Goal: Task Accomplishment & Management: Complete application form

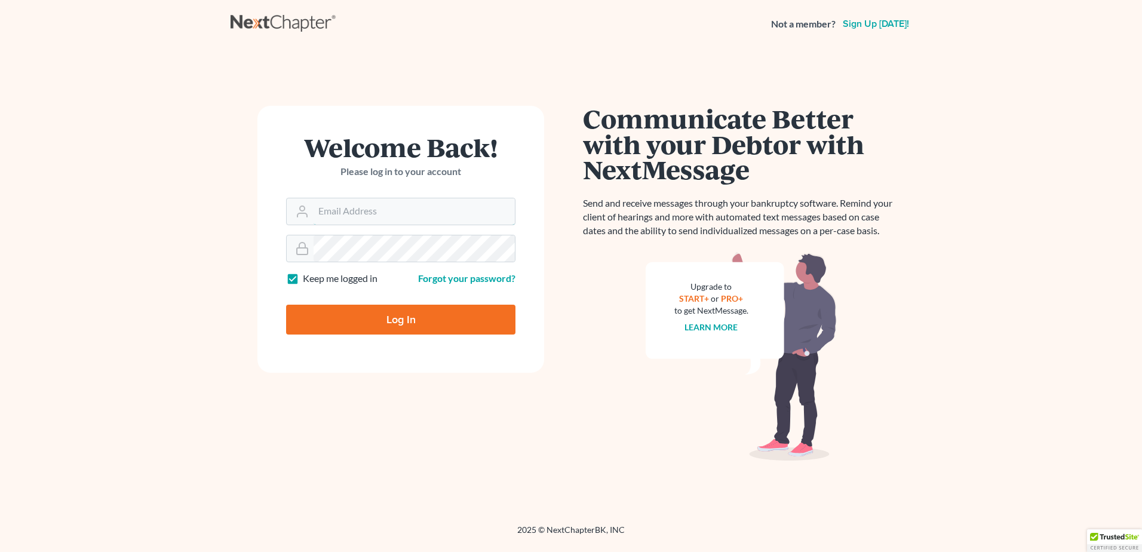
type input "[EMAIL_ADDRESS][DOMAIN_NAME]"
click at [348, 315] on input "Log In" at bounding box center [400, 320] width 229 height 30
type input "Thinking..."
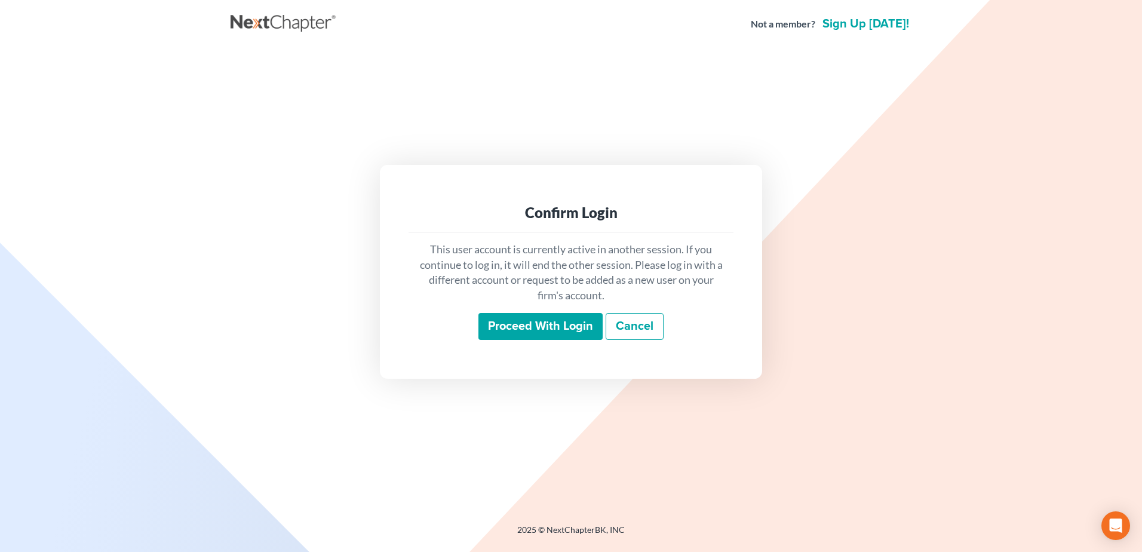
drag, startPoint x: 547, startPoint y: 331, endPoint x: 535, endPoint y: 331, distance: 12.6
click at [546, 331] on input "Proceed with login" at bounding box center [540, 326] width 124 height 27
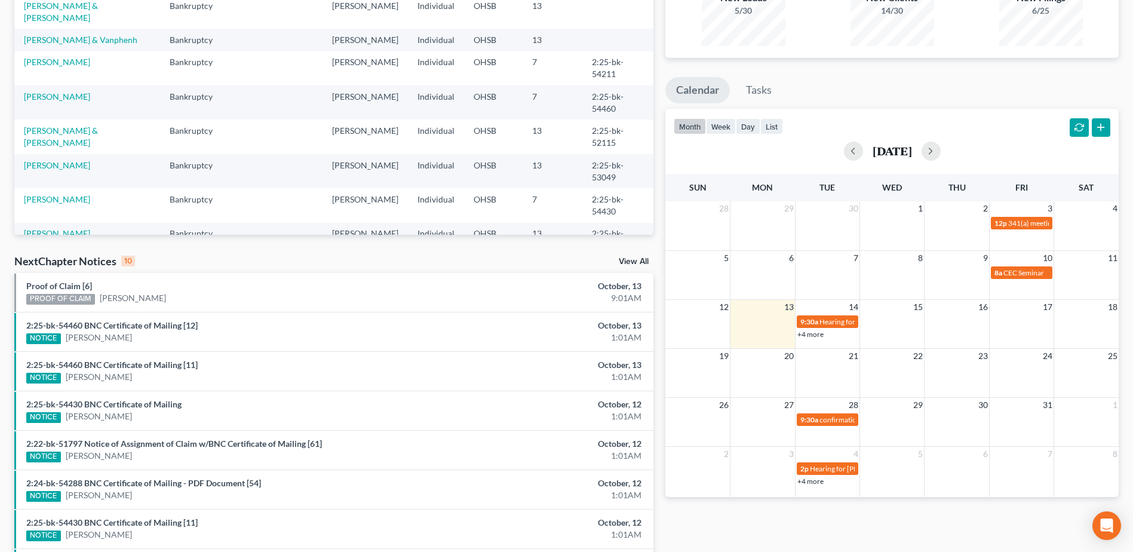
scroll to position [179, 0]
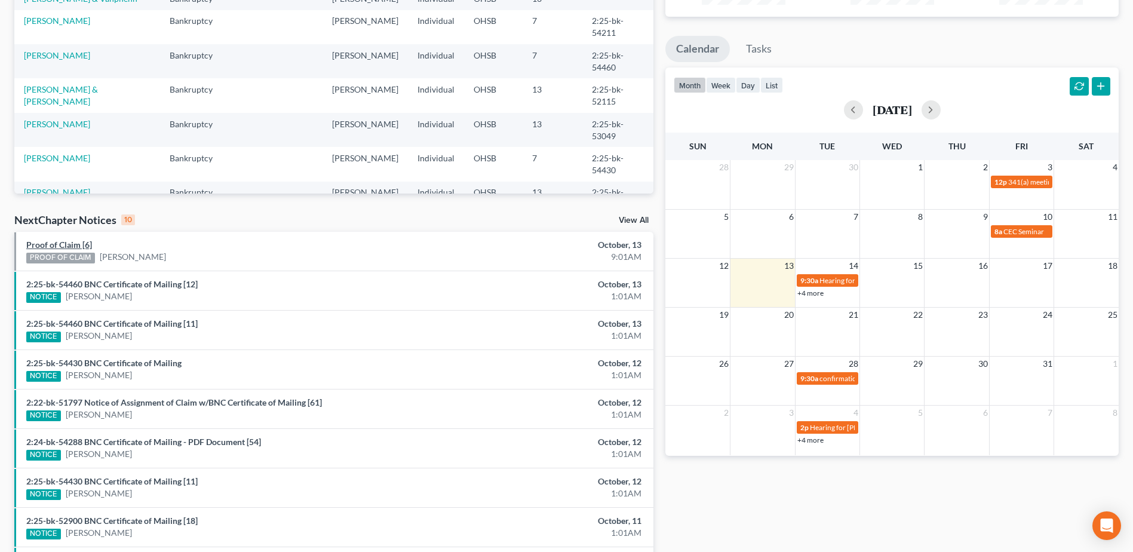
click at [76, 244] on link "Proof of Claim [6]" at bounding box center [59, 245] width 66 height 10
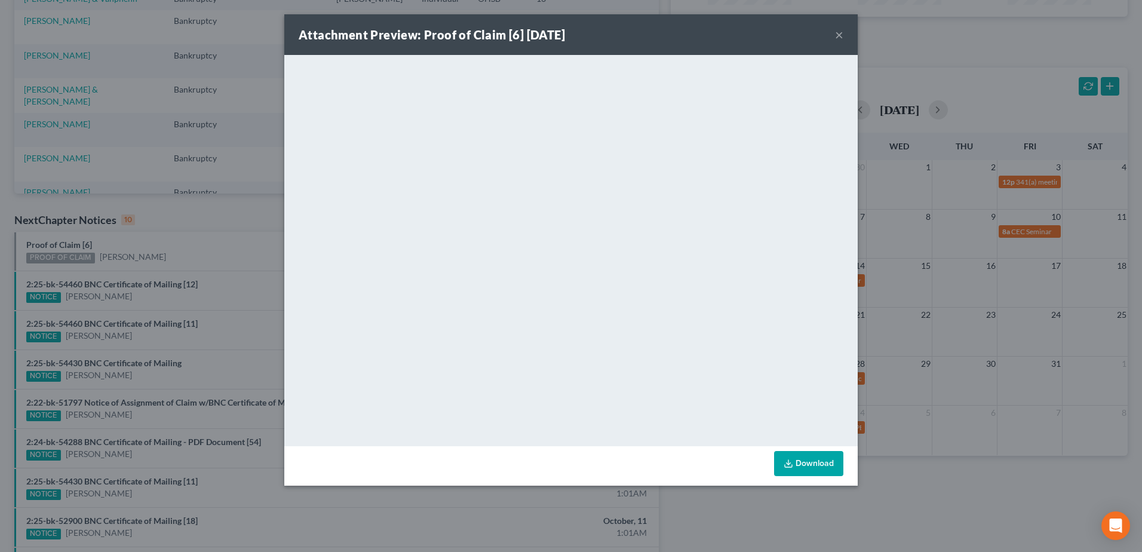
click at [836, 33] on button "×" at bounding box center [839, 34] width 8 height 14
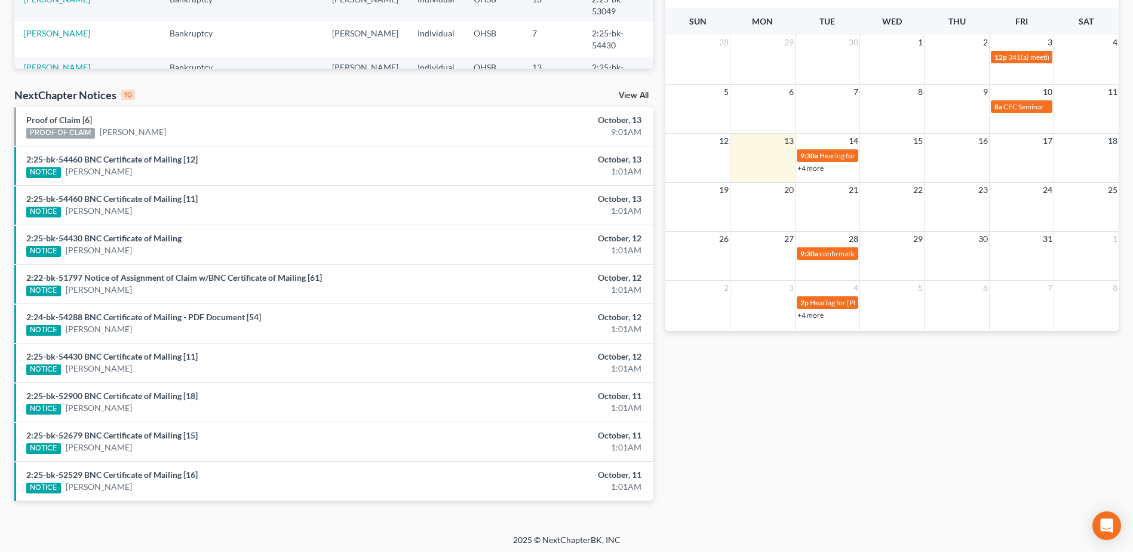
scroll to position [308, 0]
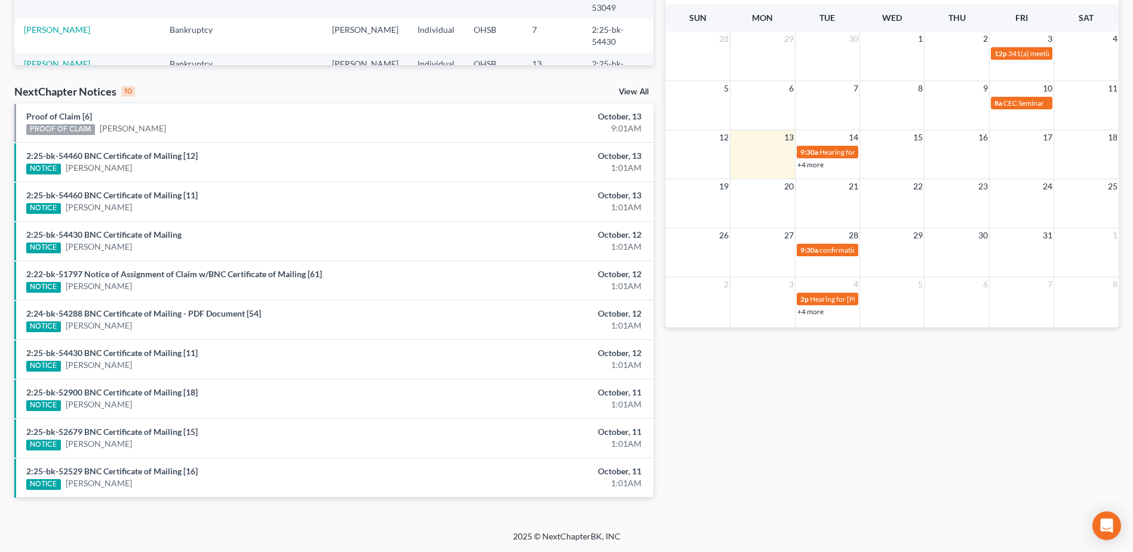
click at [641, 93] on link "View All" at bounding box center [634, 92] width 30 height 8
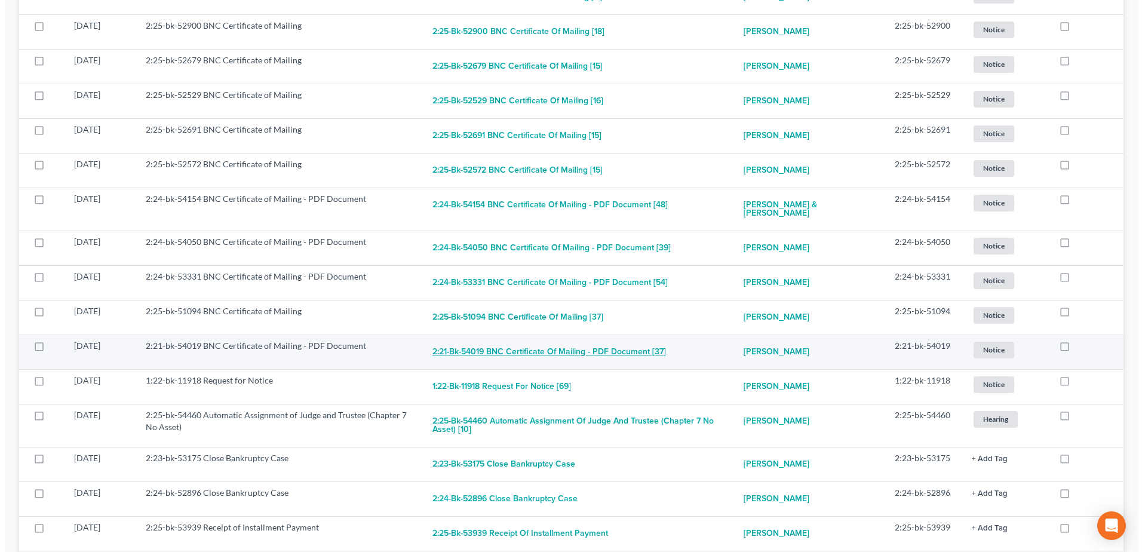
scroll to position [538, 0]
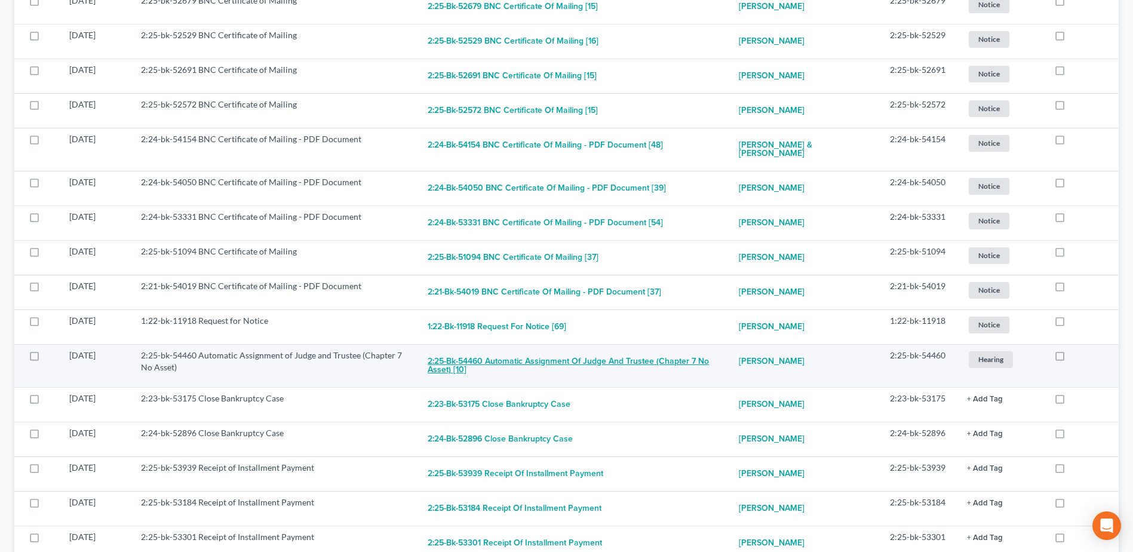
click at [509, 357] on button "2:25-bk-54460 Automatic Assignment of Judge and Trustee (Chapter 7 No Asset) [1…" at bounding box center [574, 365] width 292 height 32
checkbox input "true"
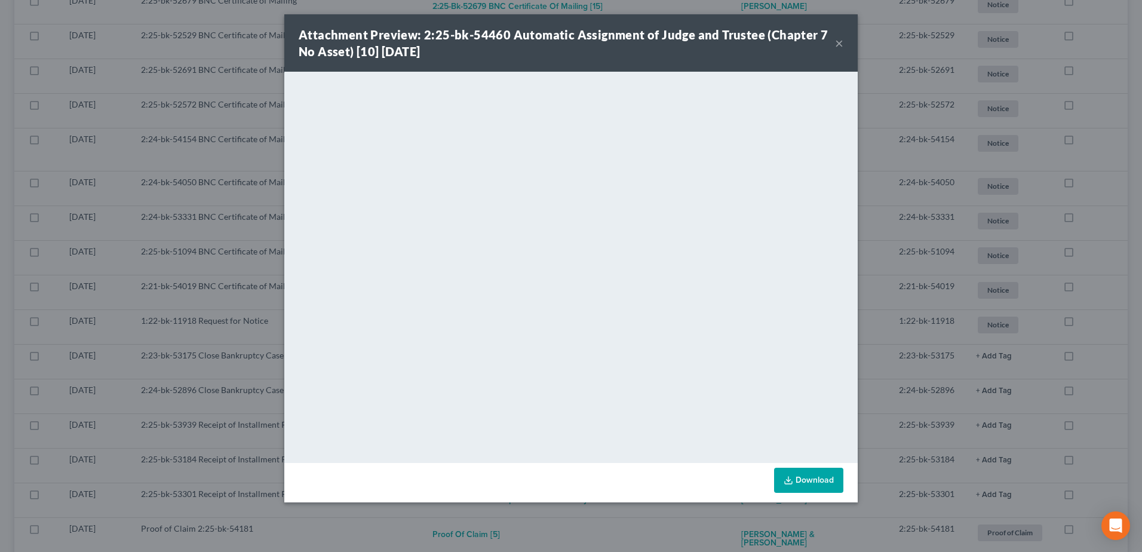
click at [839, 43] on button "×" at bounding box center [839, 43] width 8 height 14
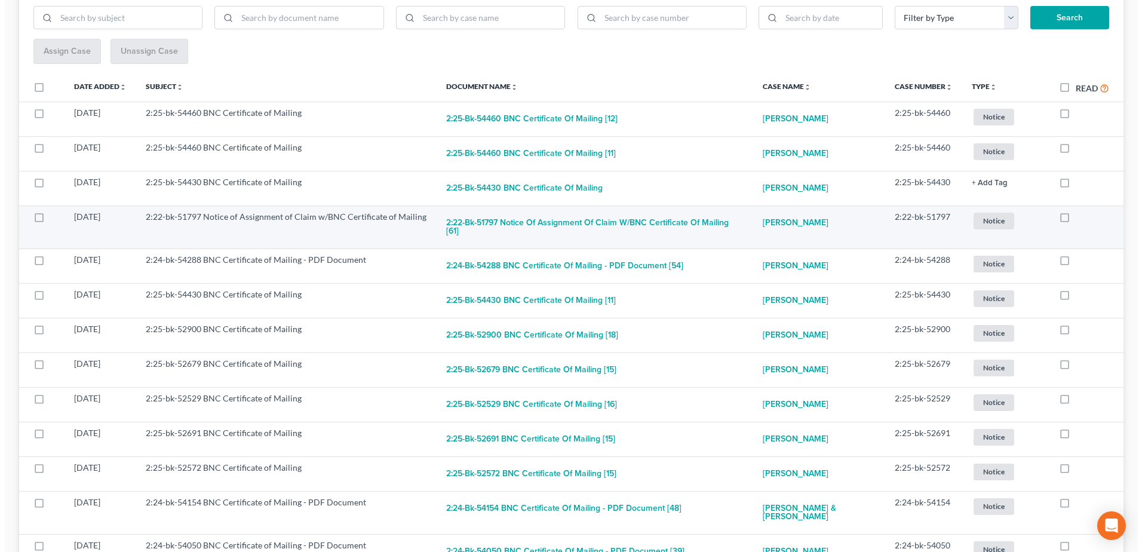
scroll to position [0, 0]
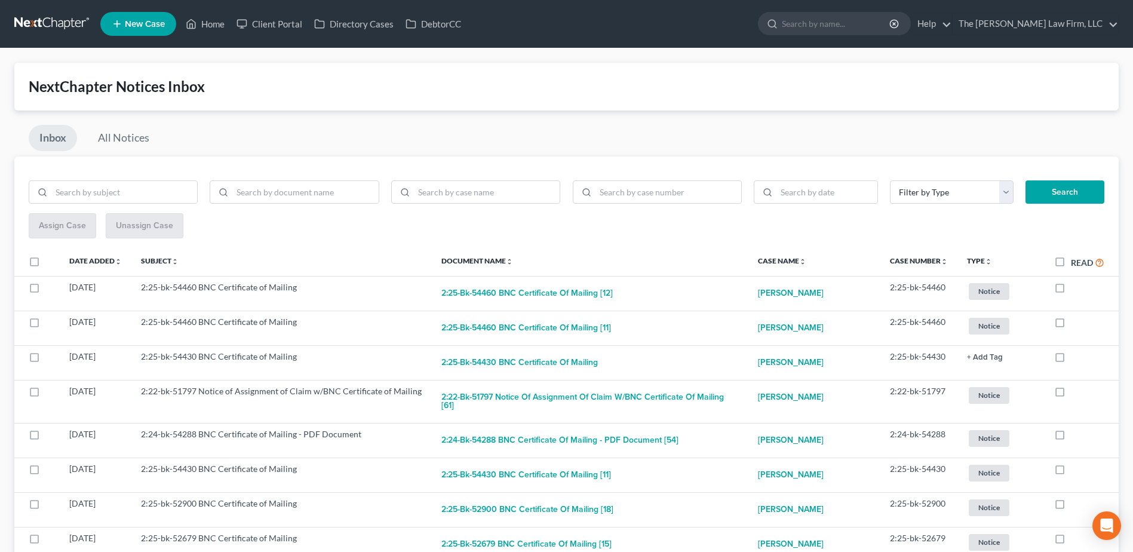
click at [1071, 263] on label "Read" at bounding box center [1087, 263] width 33 height 14
click at [1076, 263] on input "Read" at bounding box center [1080, 260] width 8 height 8
checkbox input "true"
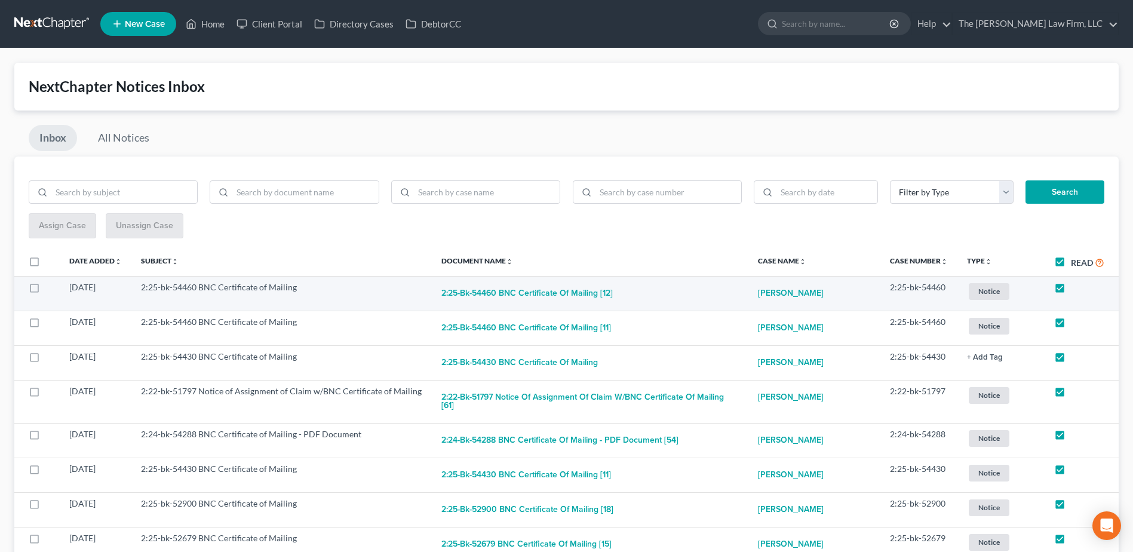
checkbox input "true"
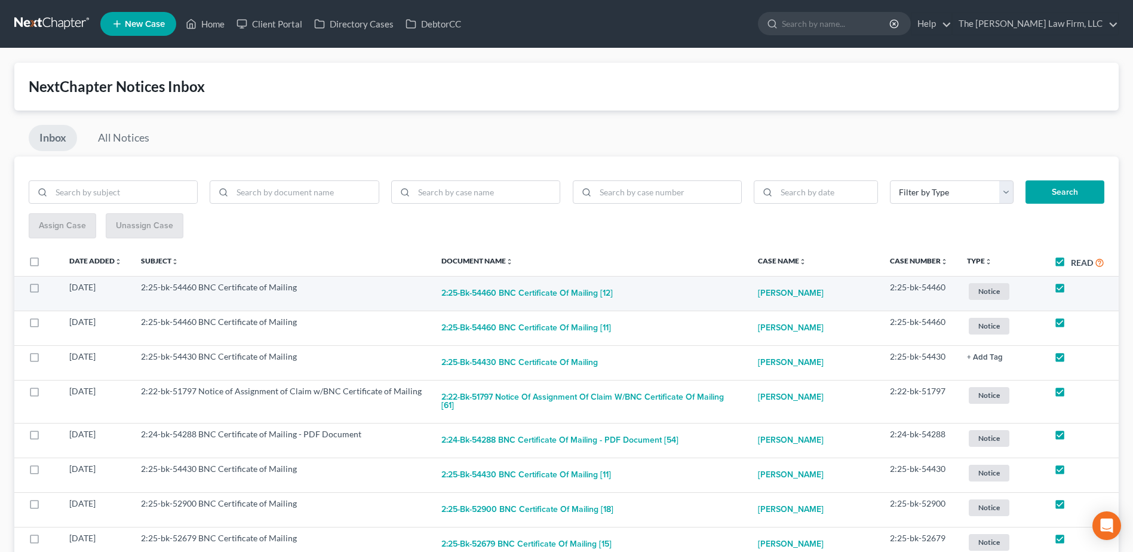
checkbox input "true"
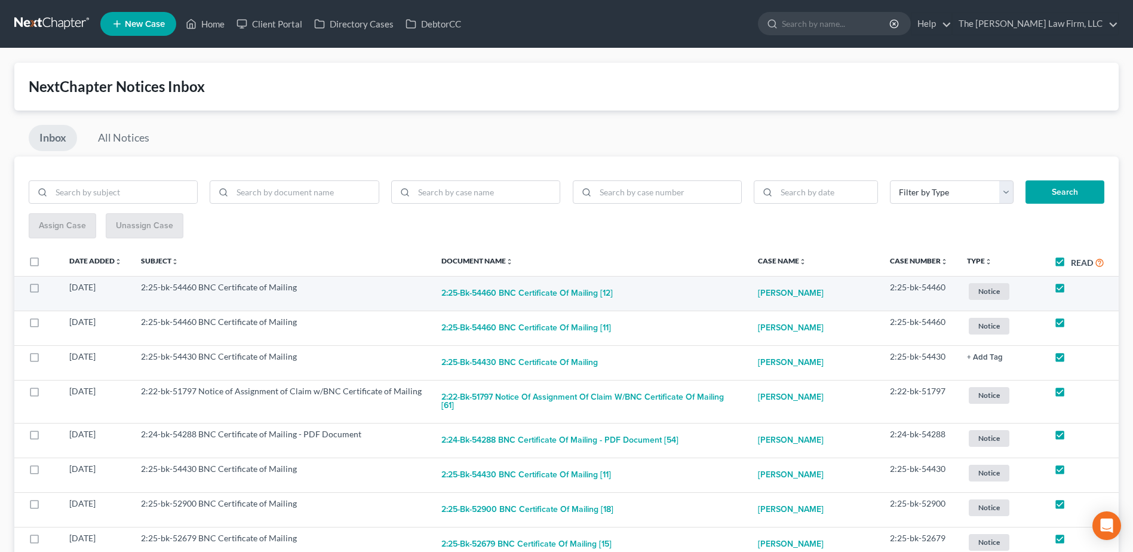
checkbox input "true"
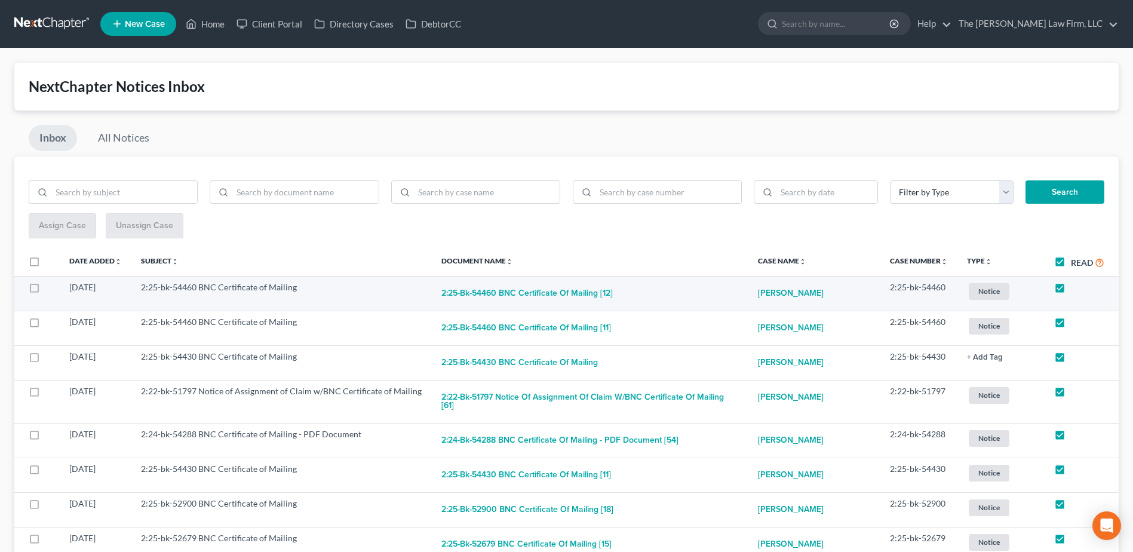
checkbox input "true"
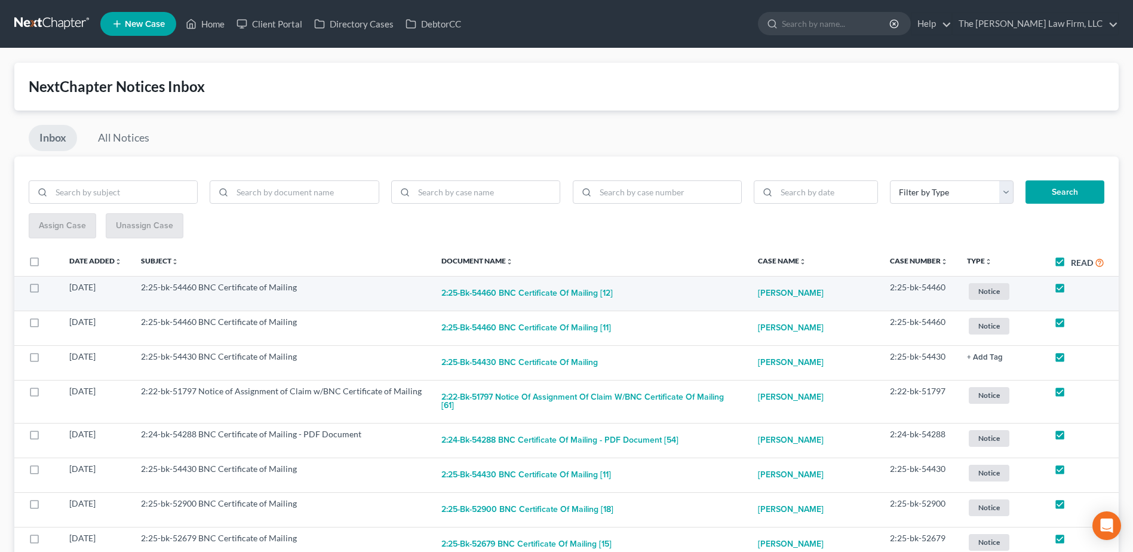
checkbox input "true"
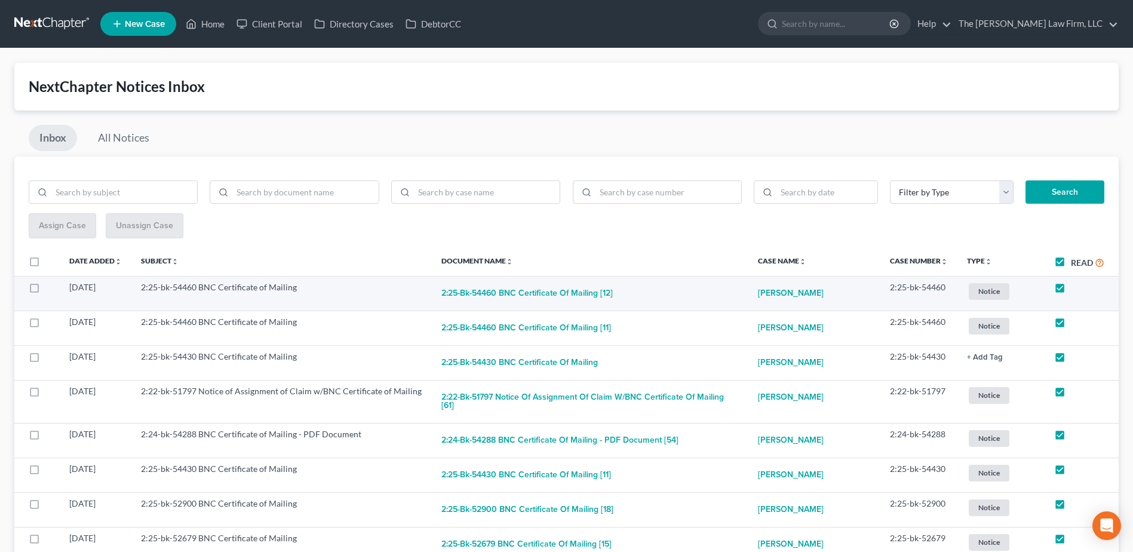
checkbox input "true"
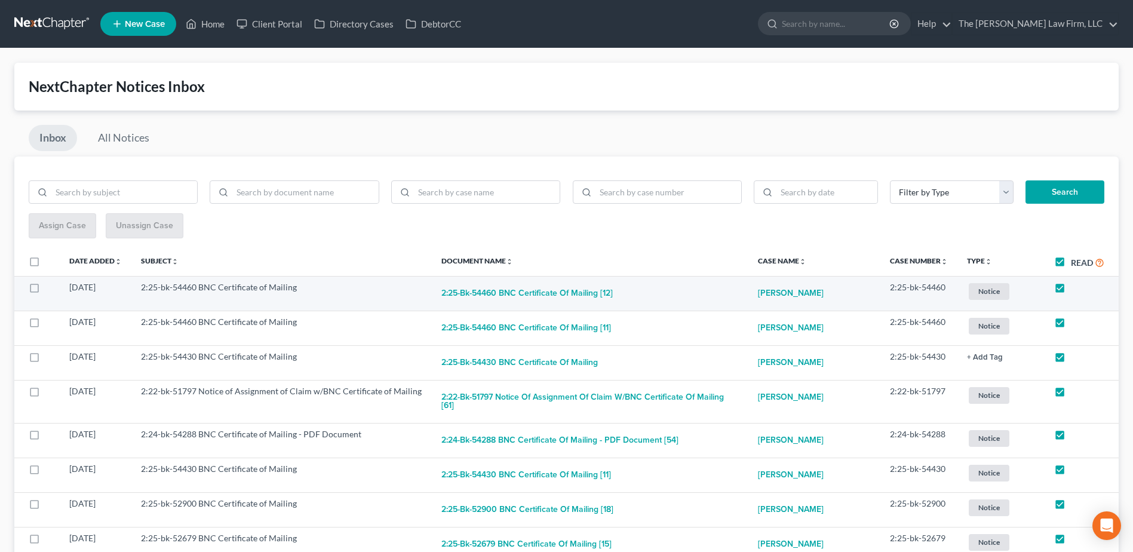
checkbox input "true"
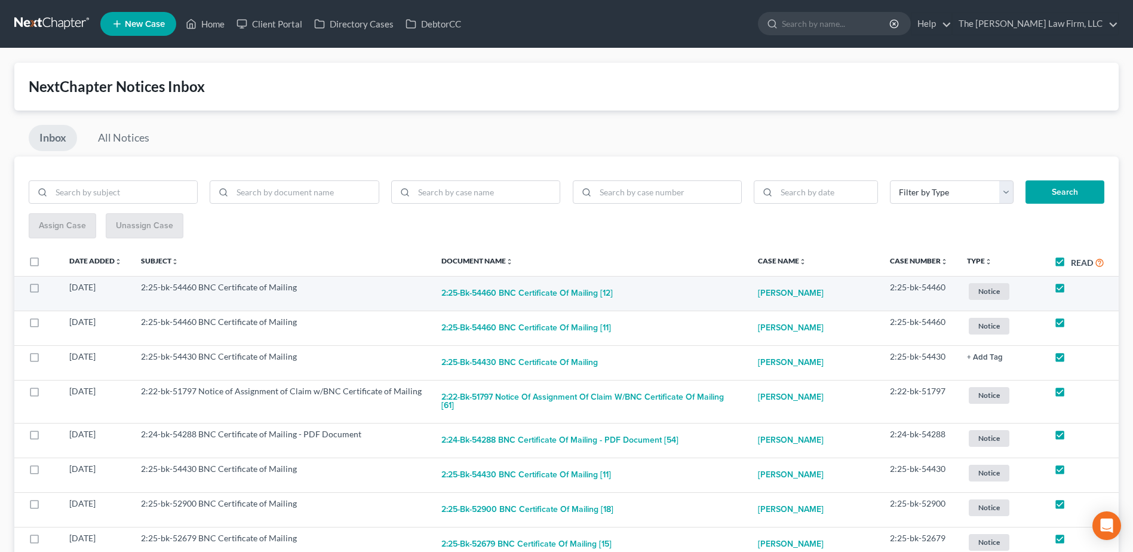
checkbox input "true"
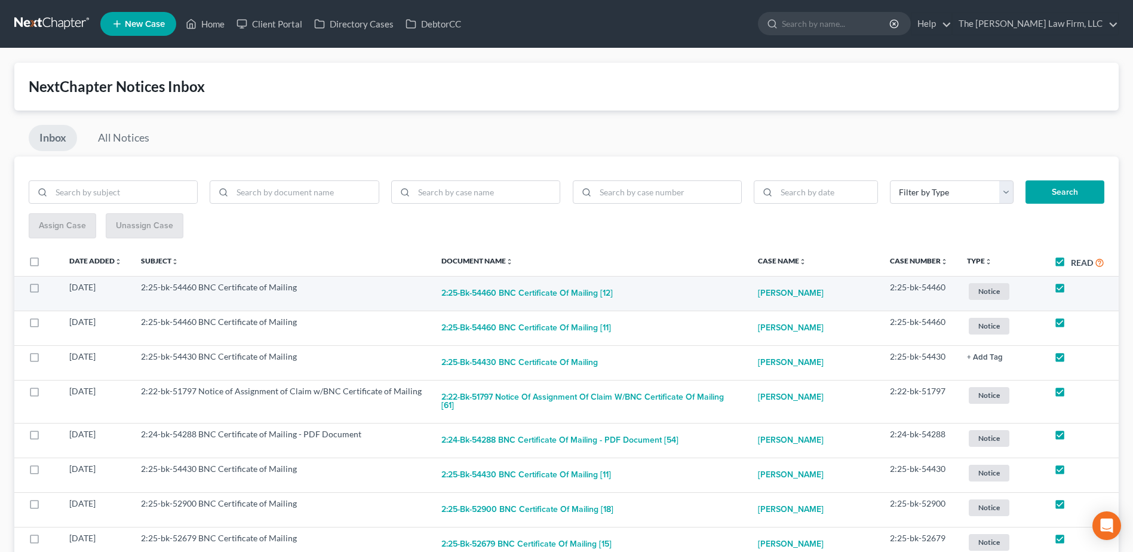
checkbox input "true"
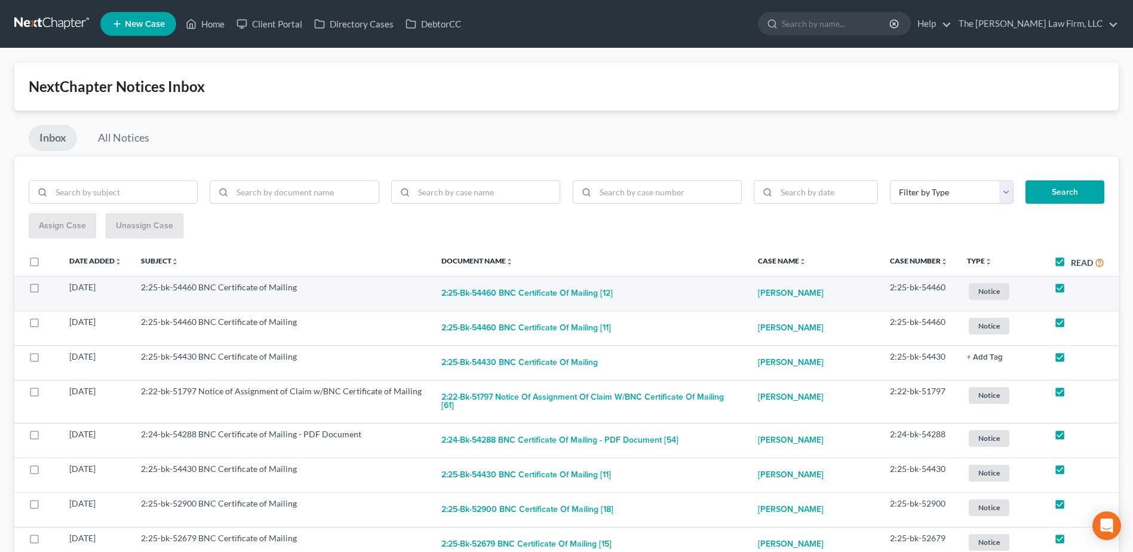
checkbox input "true"
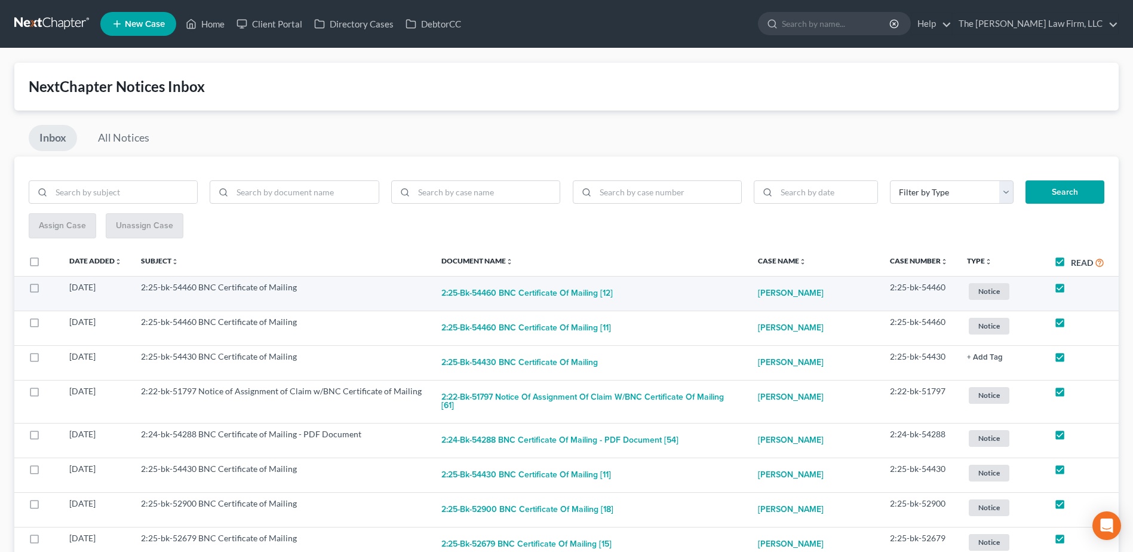
checkbox input "true"
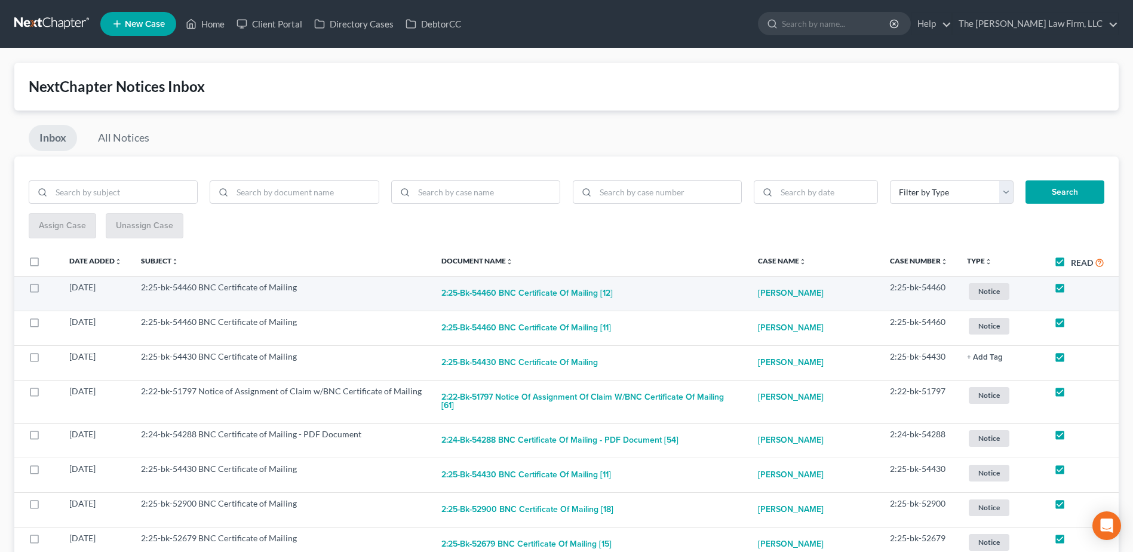
checkbox input "true"
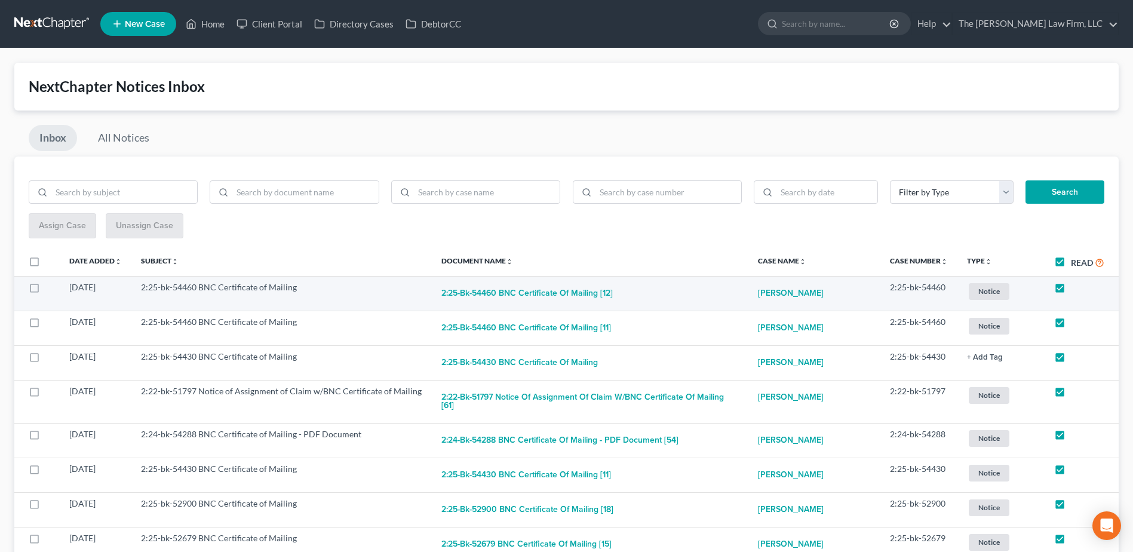
checkbox input "true"
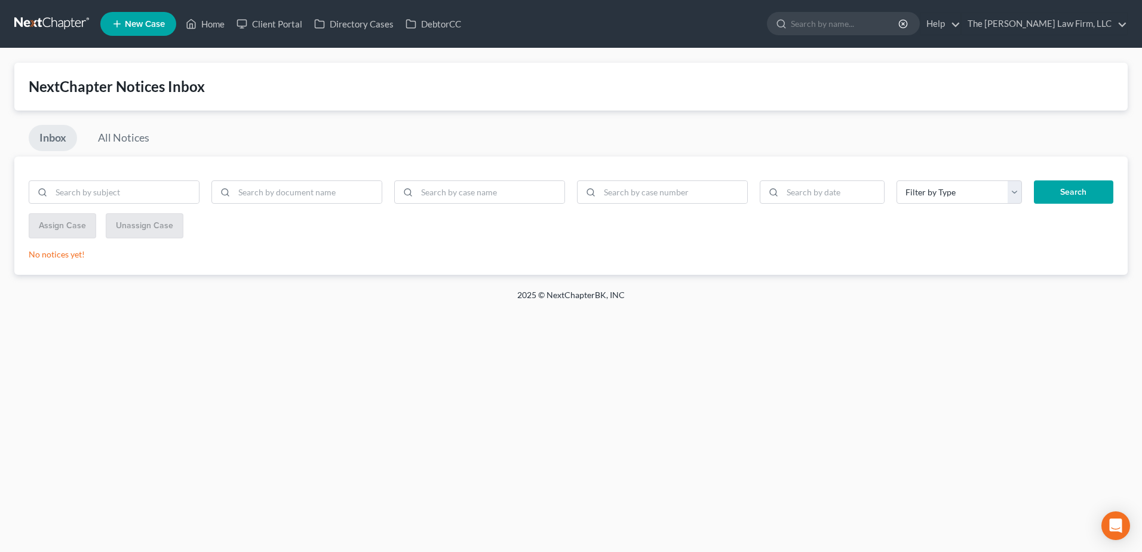
click at [35, 24] on link at bounding box center [52, 24] width 76 height 22
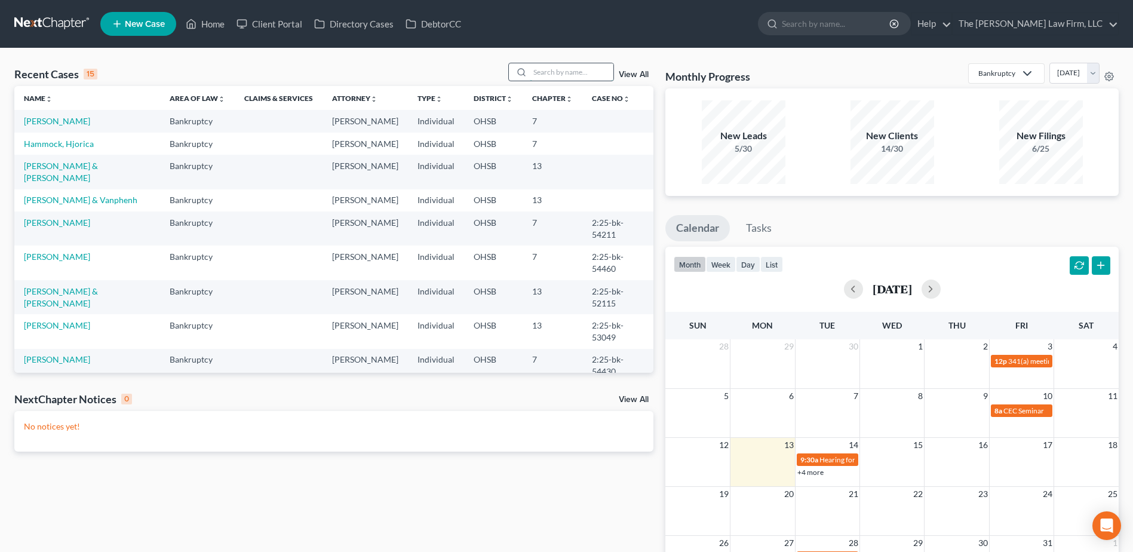
click at [569, 74] on input "search" at bounding box center [572, 71] width 84 height 17
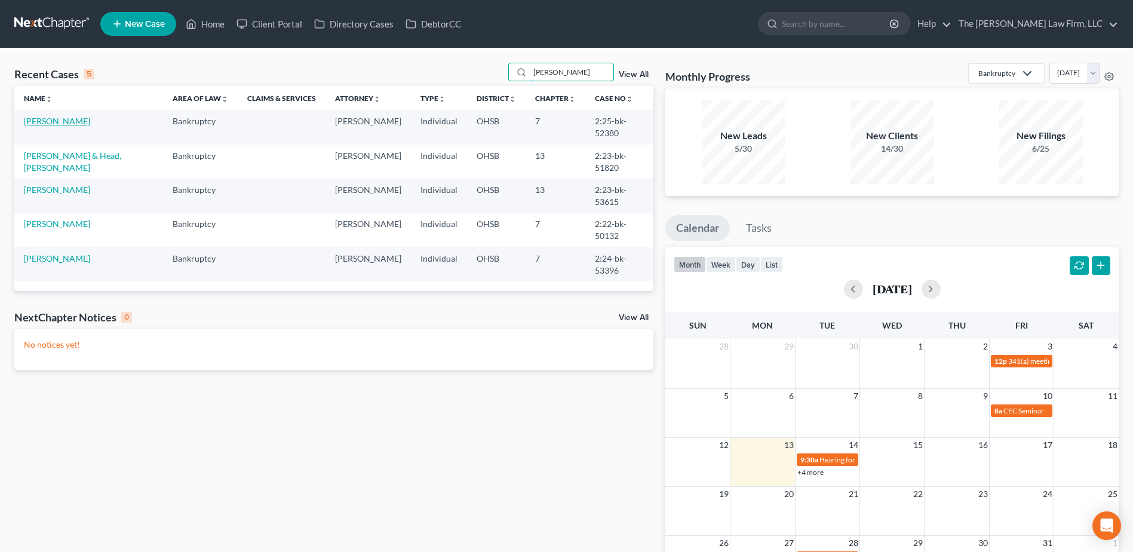
type input "shawna"
click at [34, 119] on link "Hopson, Shawna" at bounding box center [57, 121] width 66 height 10
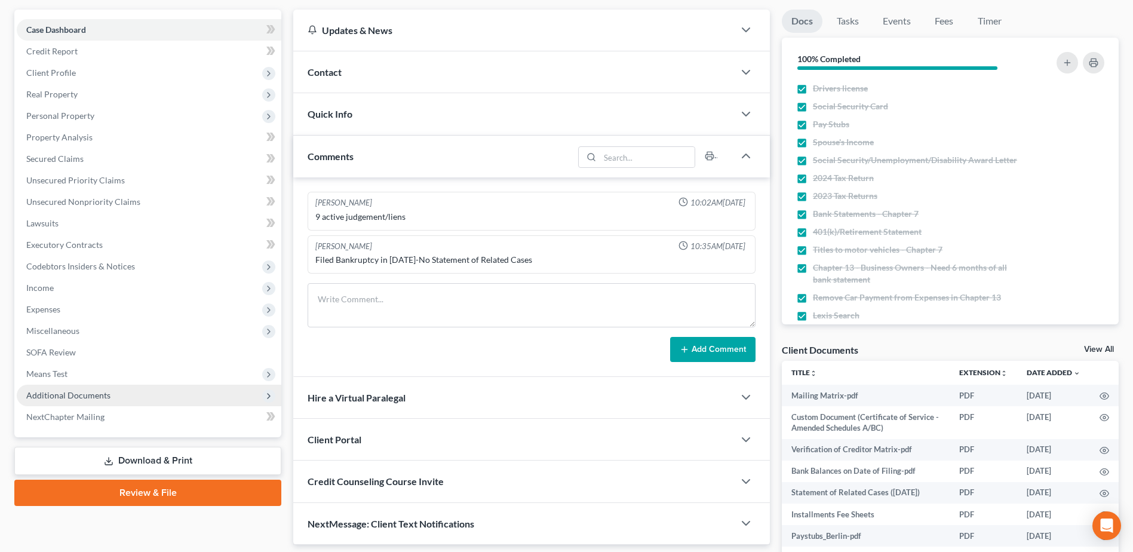
scroll to position [119, 0]
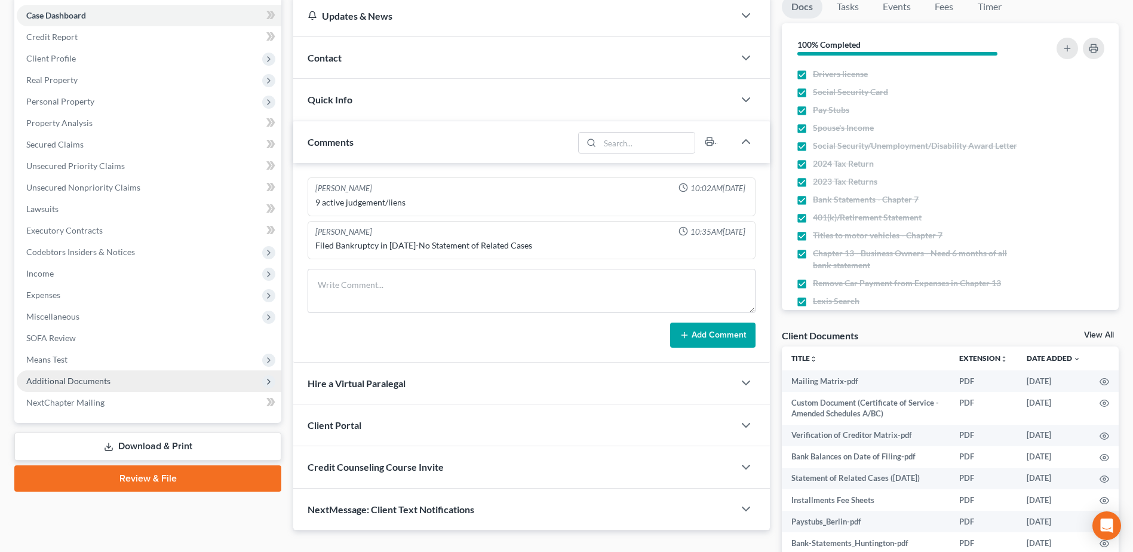
click at [67, 387] on span "Additional Documents" at bounding box center [149, 381] width 265 height 22
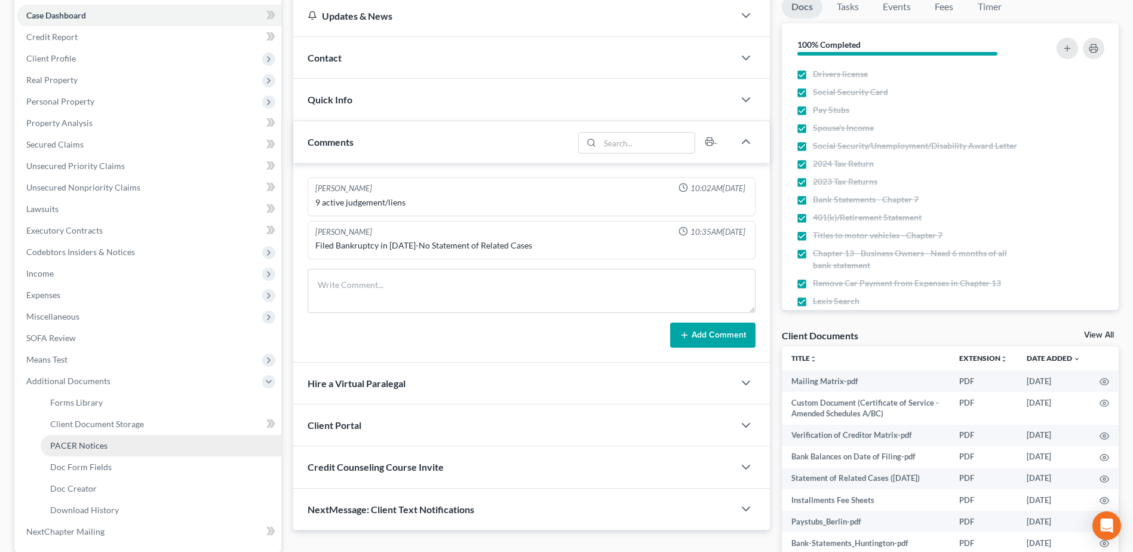
click at [73, 452] on link "PACER Notices" at bounding box center [161, 446] width 241 height 22
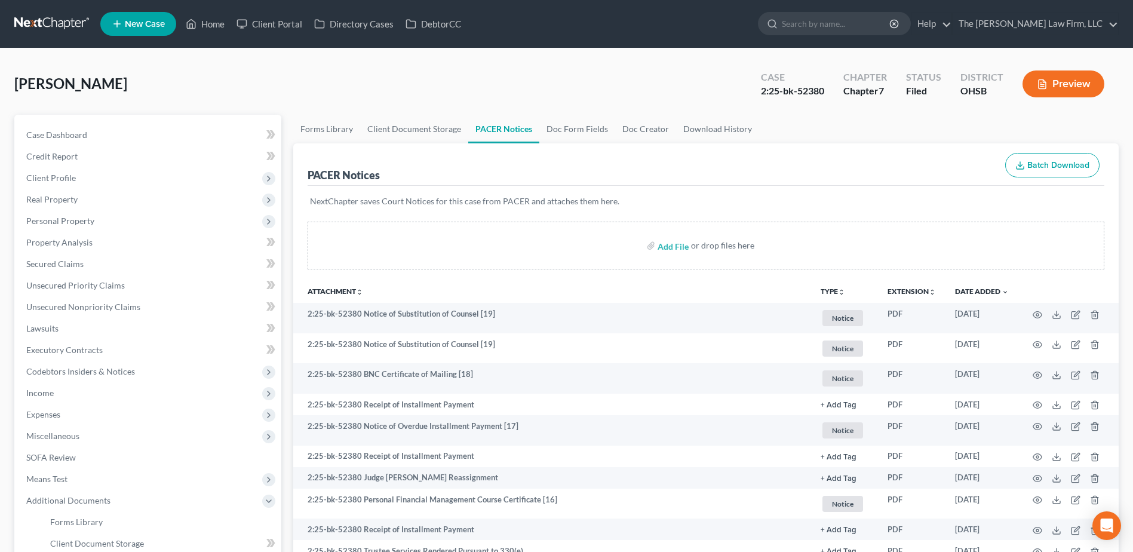
click at [56, 23] on link at bounding box center [52, 24] width 76 height 22
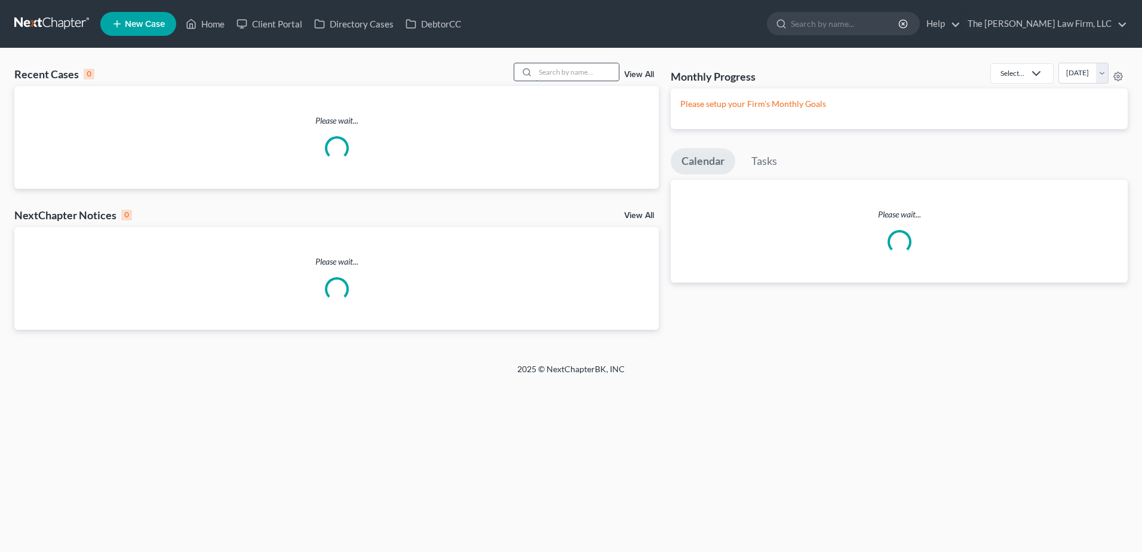
click at [571, 70] on input "search" at bounding box center [577, 71] width 84 height 17
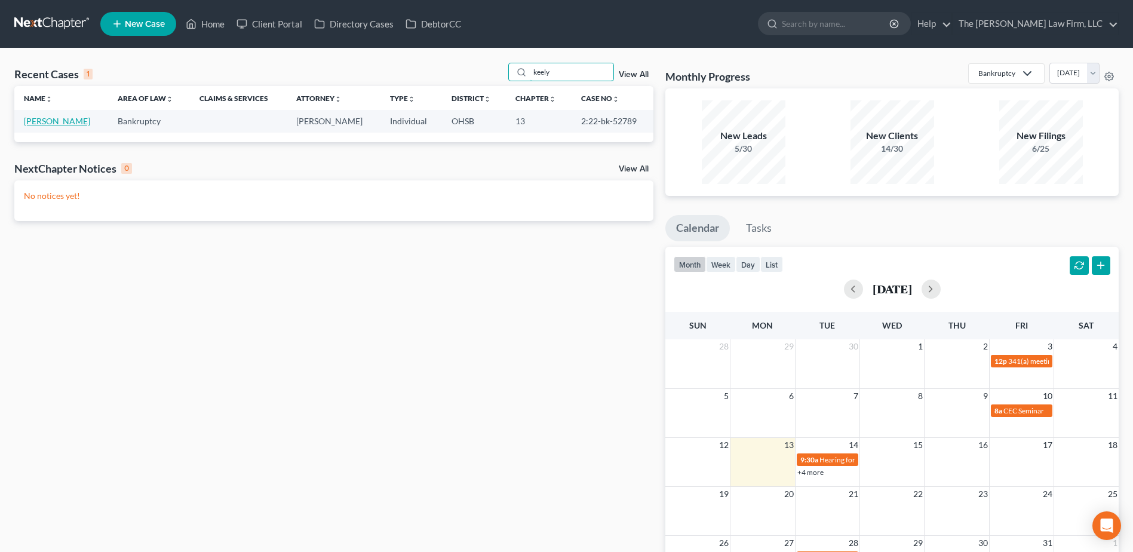
type input "keely"
click at [62, 118] on link "[PERSON_NAME]" at bounding box center [57, 121] width 66 height 10
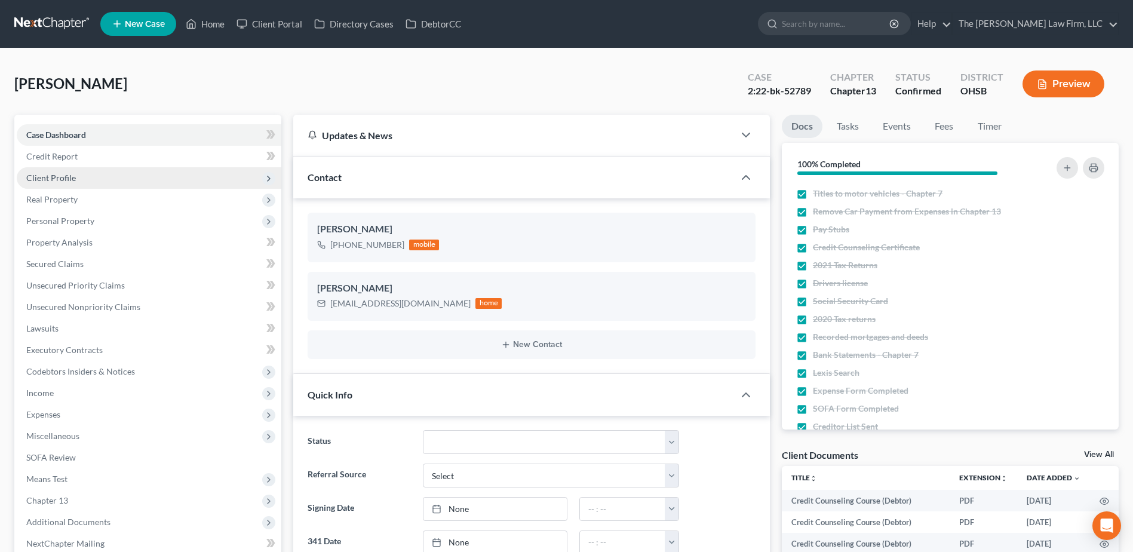
scroll to position [1239, 0]
click at [75, 180] on span "Client Profile" at bounding box center [149, 178] width 265 height 22
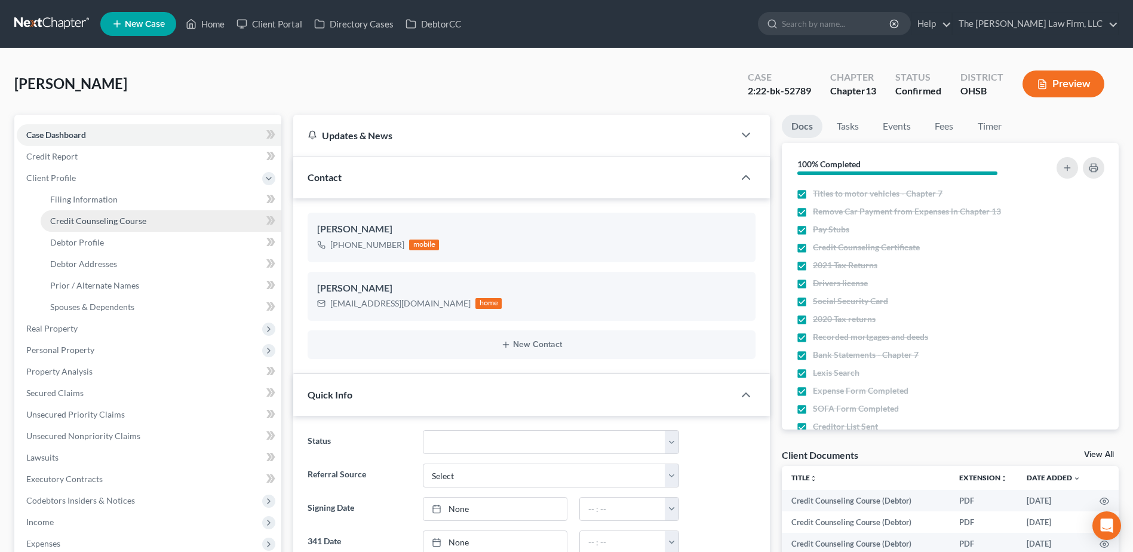
click at [82, 210] on link "Credit Counseling Course" at bounding box center [161, 221] width 241 height 22
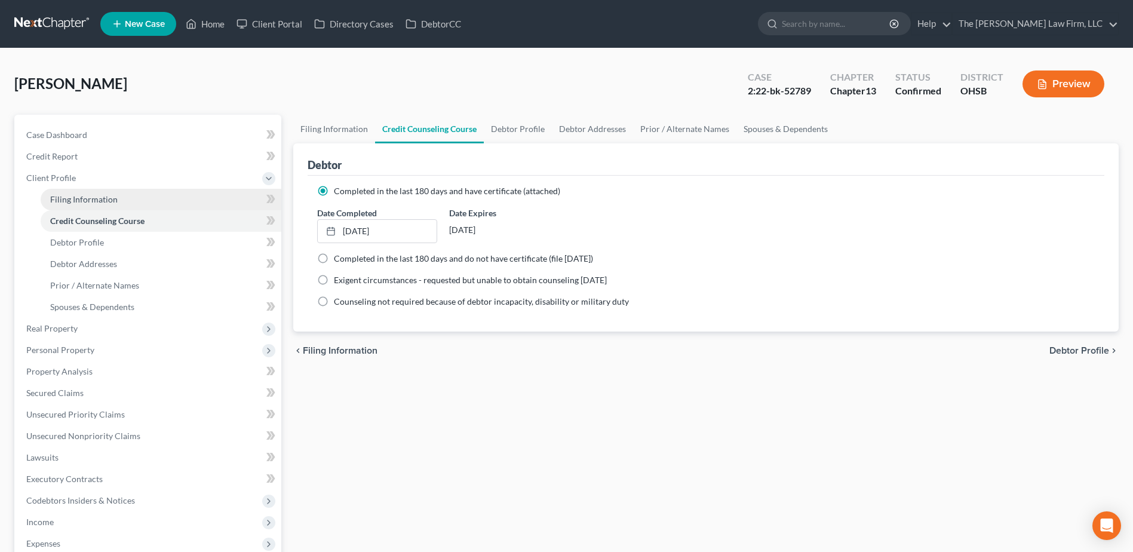
click at [78, 201] on span "Filing Information" at bounding box center [83, 199] width 67 height 10
select select "1"
select select "0"
select select "3"
select select "62"
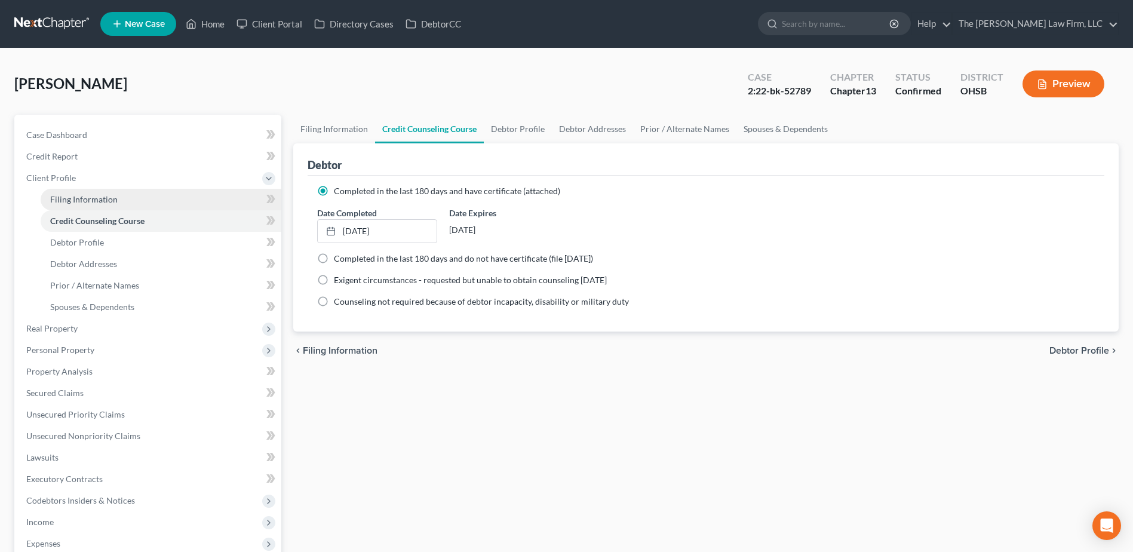
select select "36"
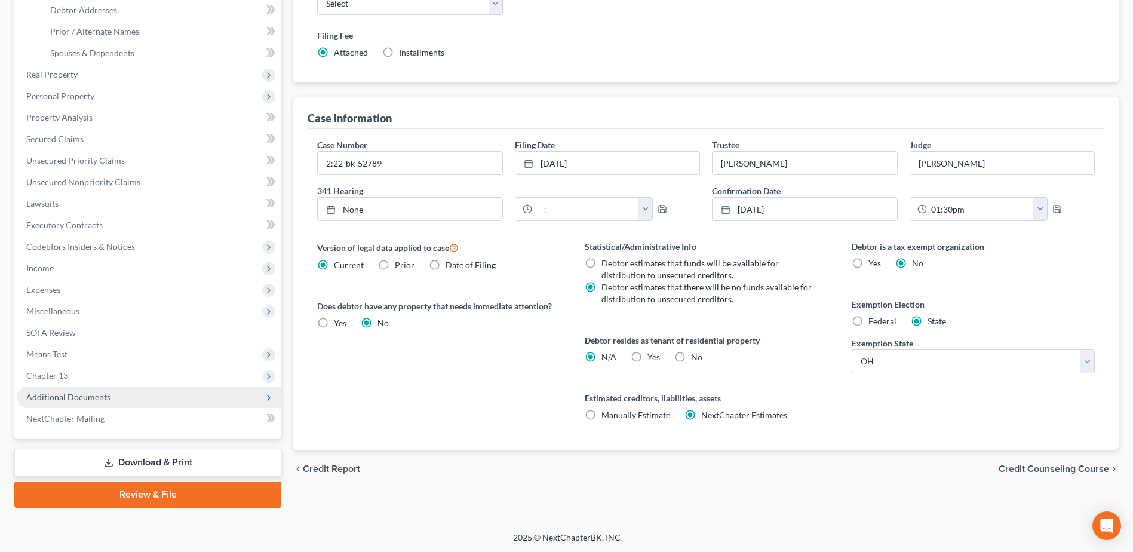
scroll to position [255, 0]
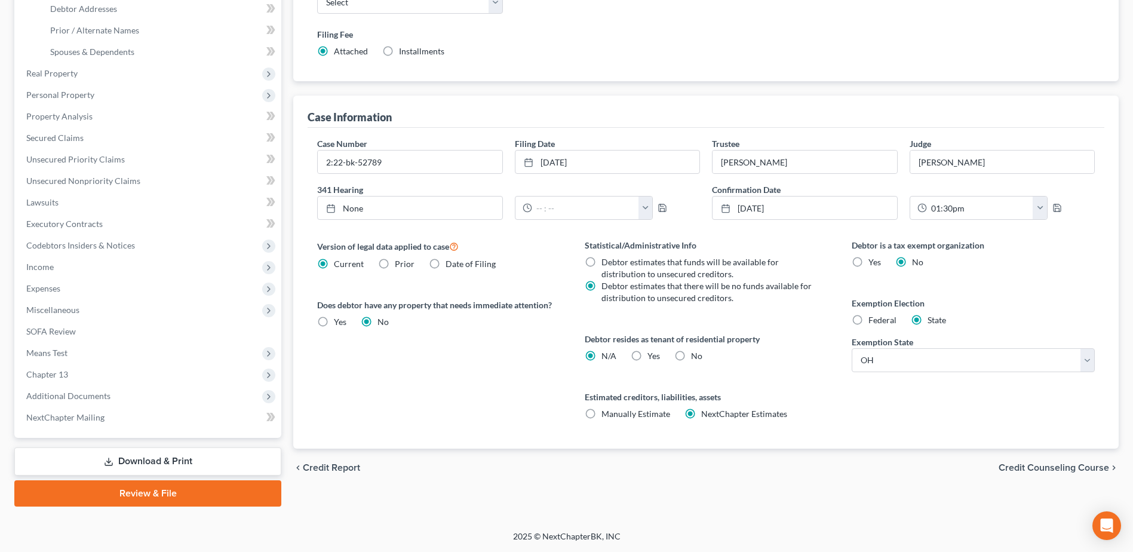
drag, startPoint x: 62, startPoint y: 391, endPoint x: 82, endPoint y: 412, distance: 28.7
click at [62, 391] on span "Additional Documents" at bounding box center [68, 396] width 84 height 10
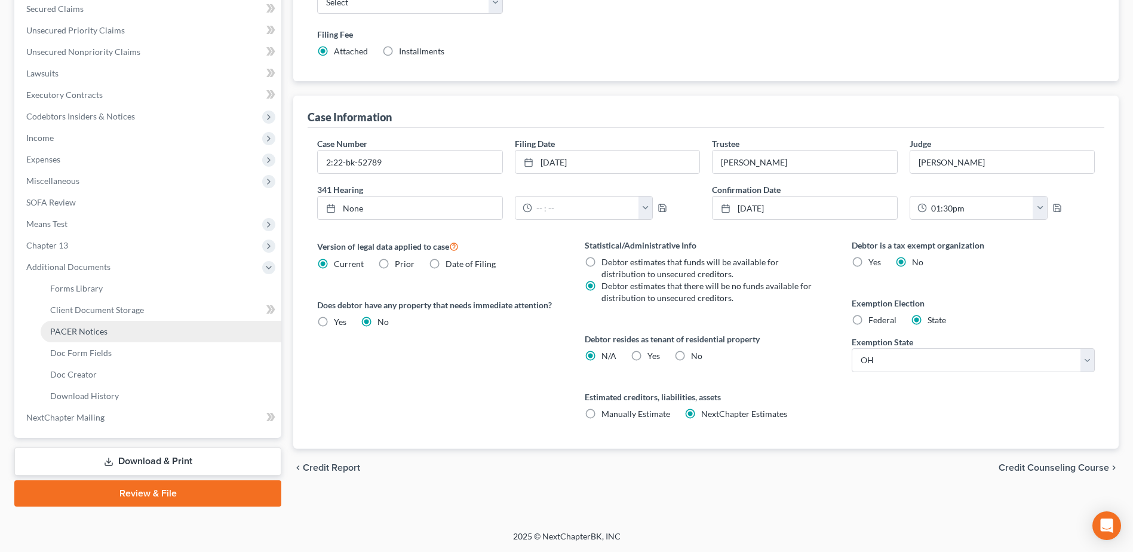
click at [63, 333] on span "PACER Notices" at bounding box center [78, 331] width 57 height 10
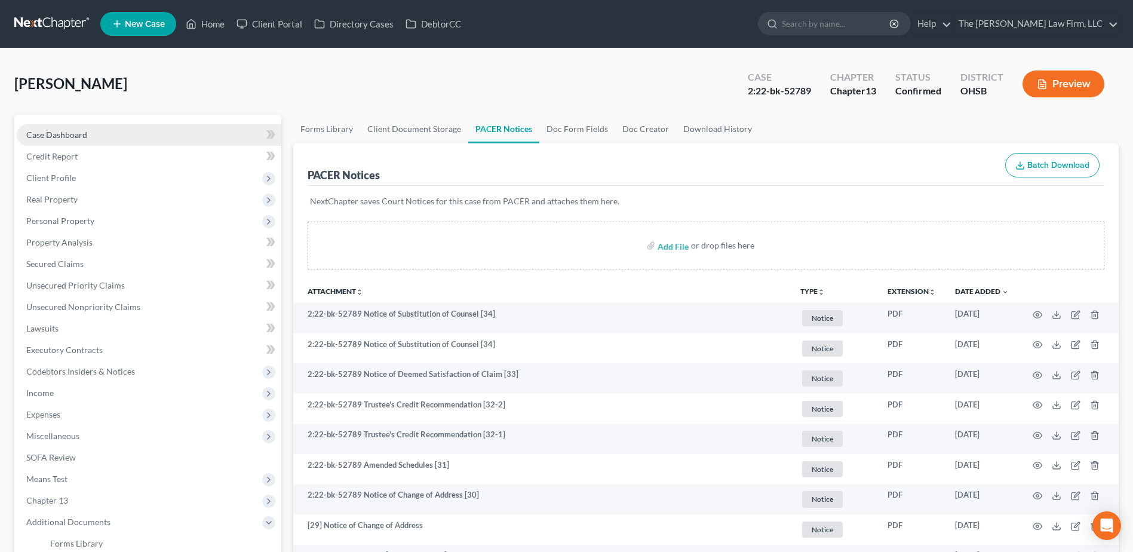
click at [33, 132] on span "Case Dashboard" at bounding box center [56, 135] width 61 height 10
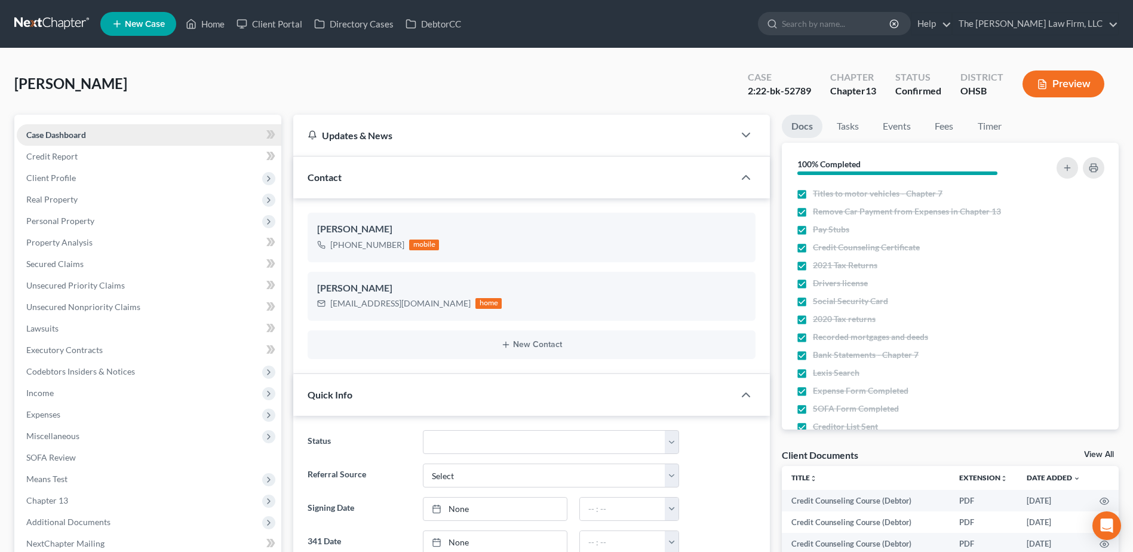
scroll to position [1239, 0]
click at [48, 20] on link at bounding box center [52, 24] width 76 height 22
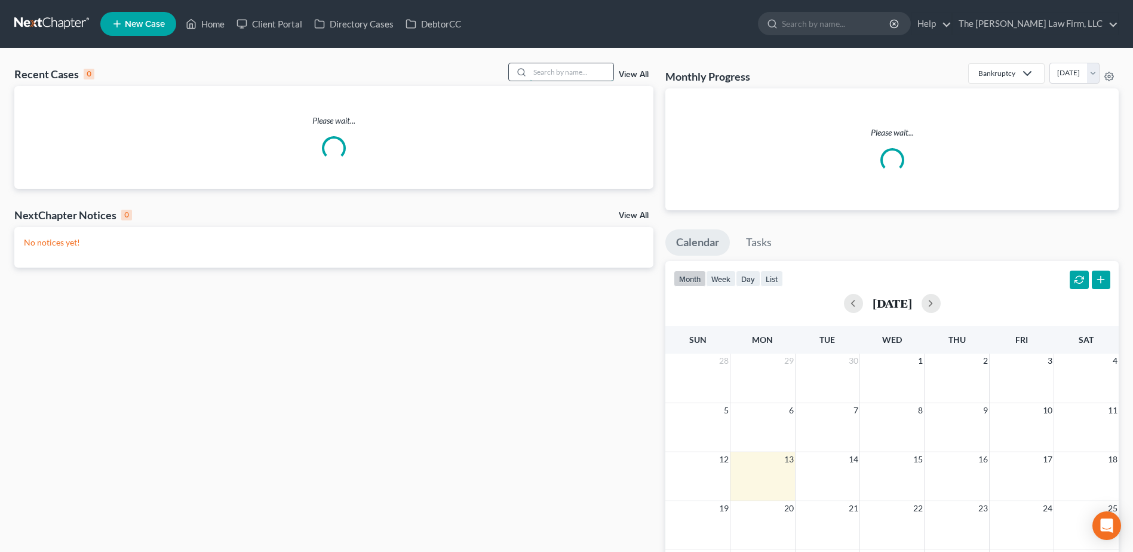
click at [545, 69] on input "search" at bounding box center [572, 71] width 84 height 17
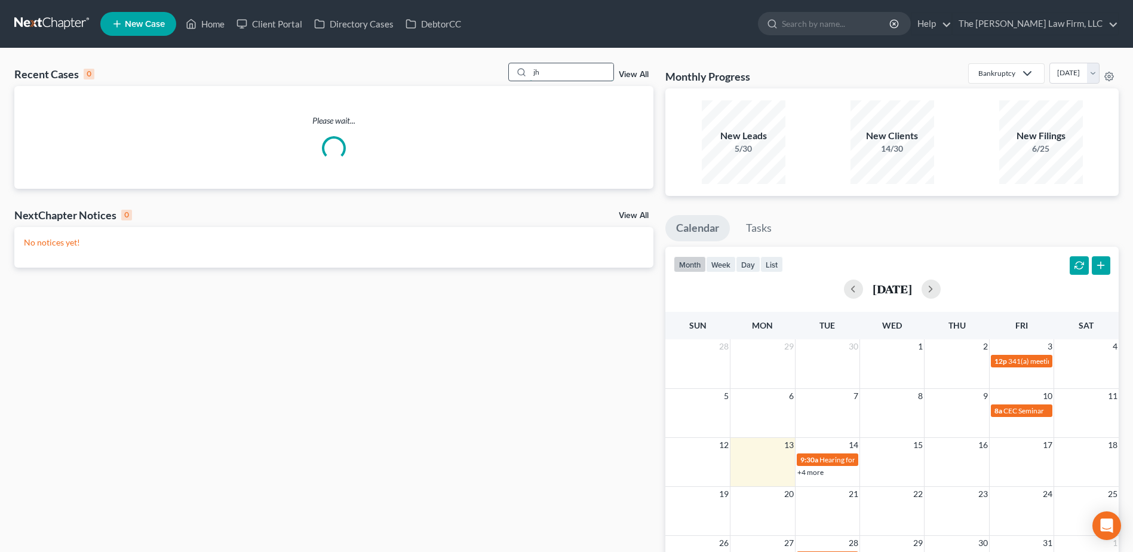
type input "j"
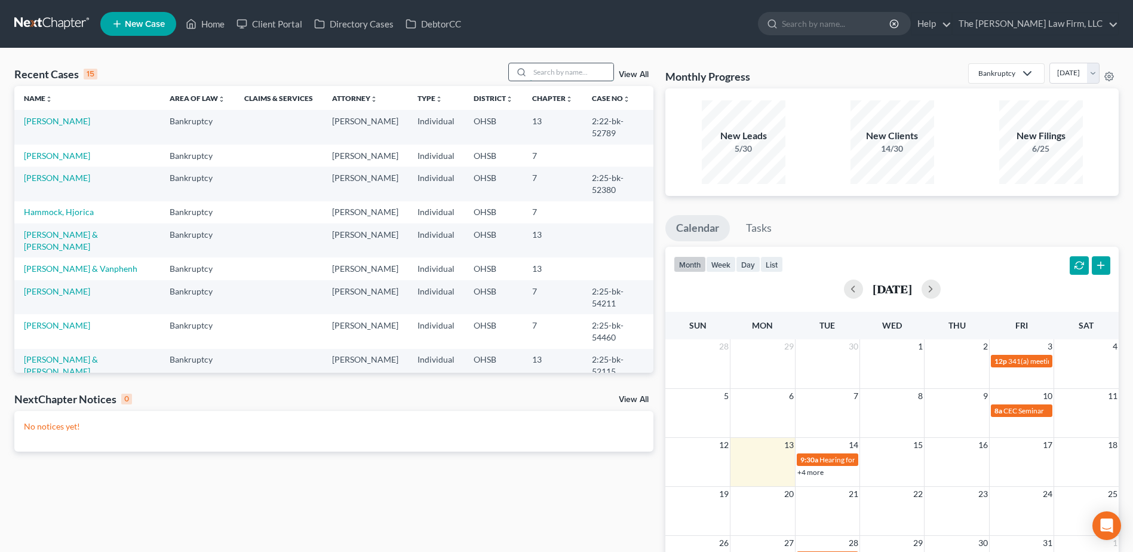
type input "s"
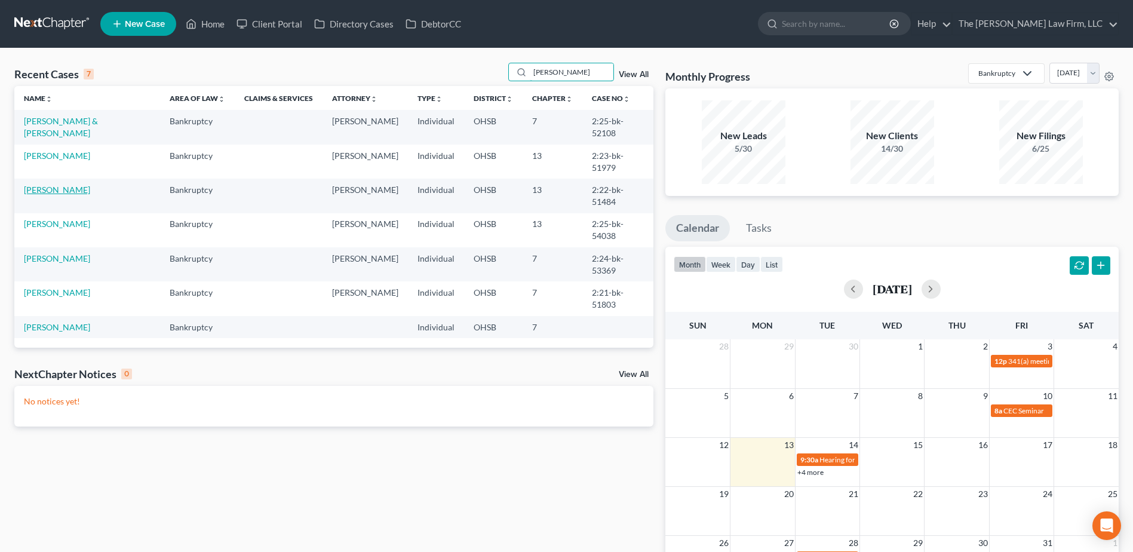
type input "[PERSON_NAME]"
click at [64, 185] on link "[PERSON_NAME]" at bounding box center [57, 190] width 66 height 10
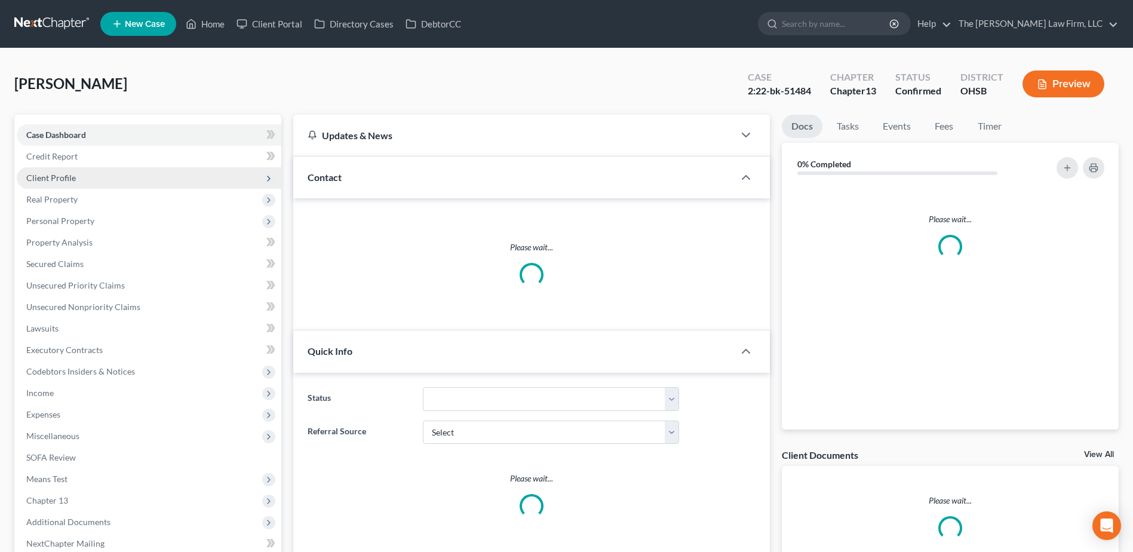
click at [51, 178] on span "Client Profile" at bounding box center [51, 178] width 50 height 10
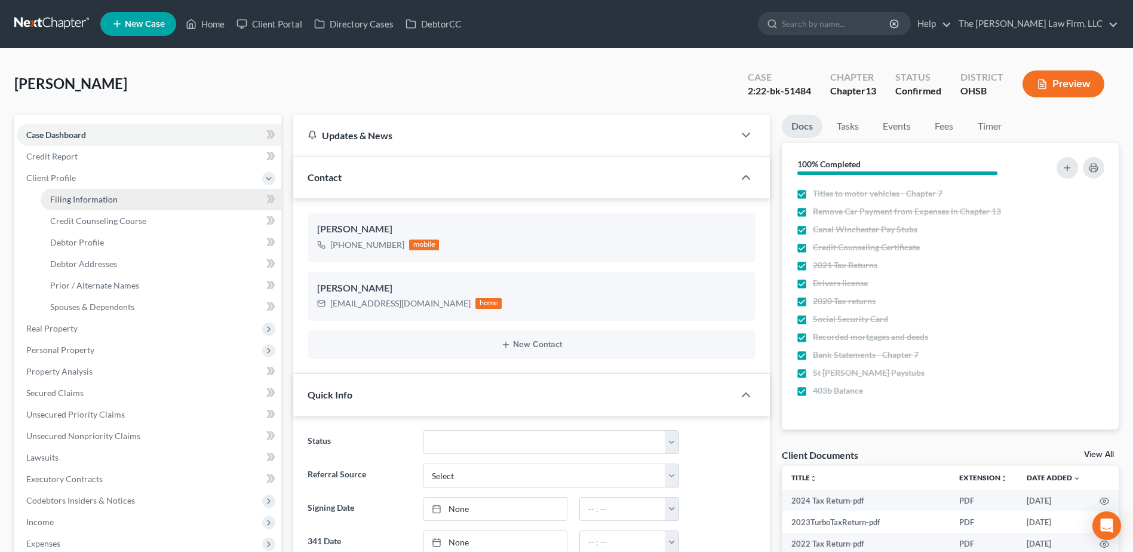
click at [69, 199] on span "Filing Information" at bounding box center [83, 199] width 67 height 10
select select "1"
select select "0"
select select "3"
select select "36"
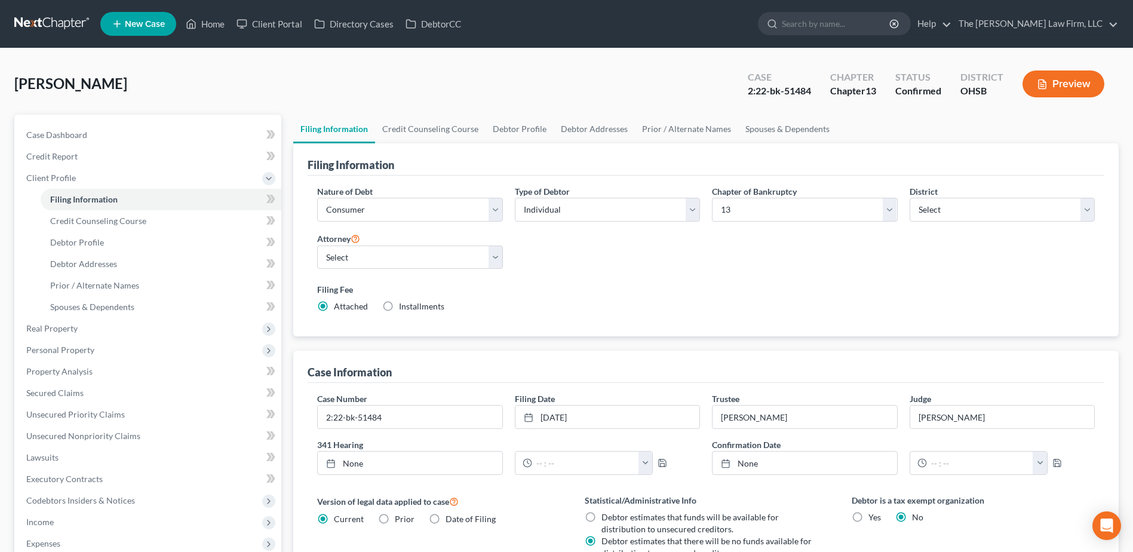
click at [37, 20] on link at bounding box center [52, 24] width 76 height 22
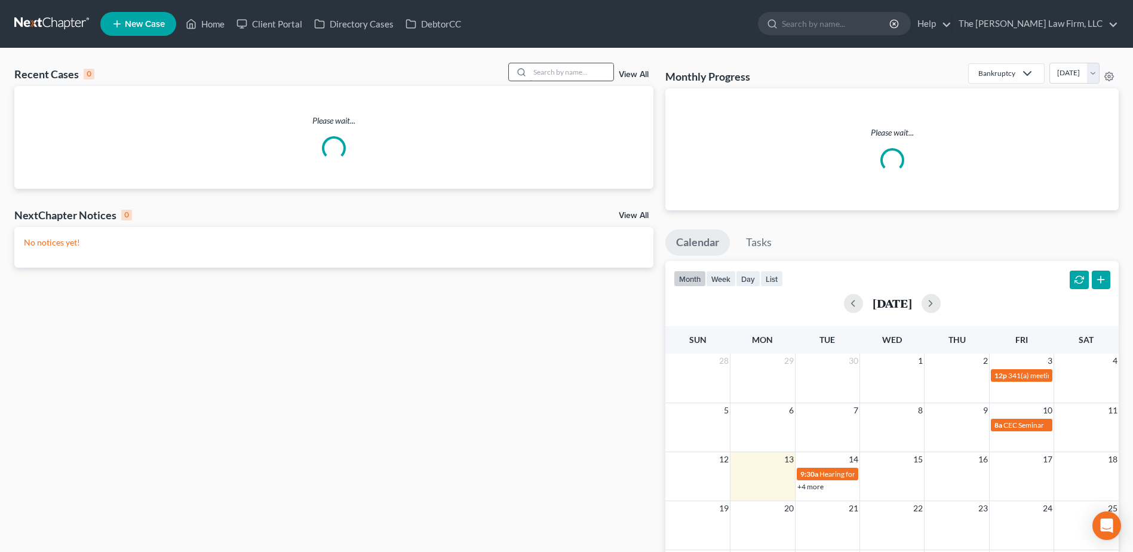
click at [565, 66] on input "search" at bounding box center [572, 71] width 84 height 17
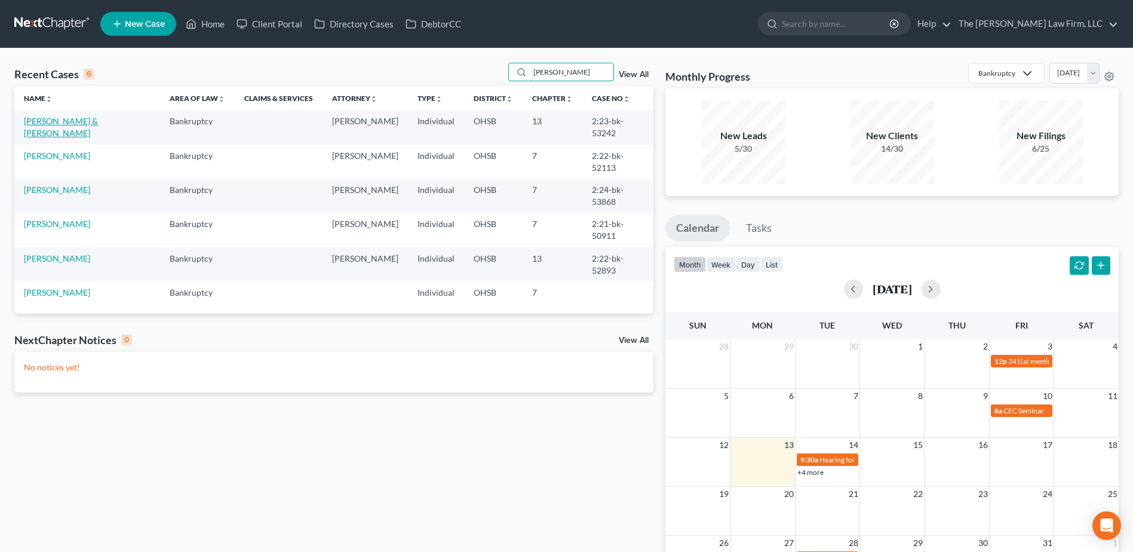
type input "mitchel"
click at [64, 121] on link "Mitchell, Rebecca & Tauheed" at bounding box center [61, 127] width 74 height 22
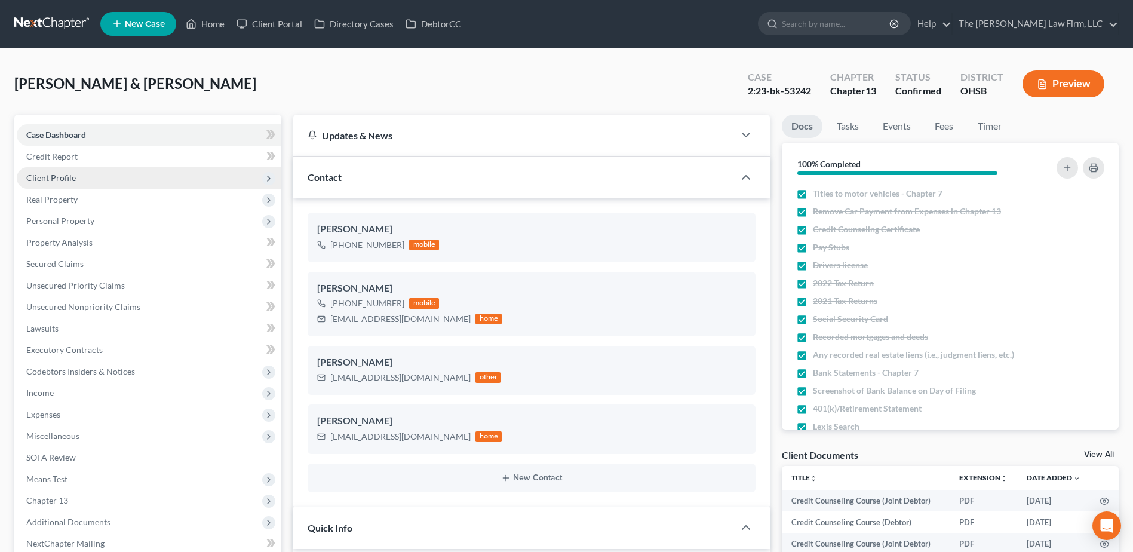
click at [55, 185] on span "Client Profile" at bounding box center [149, 178] width 265 height 22
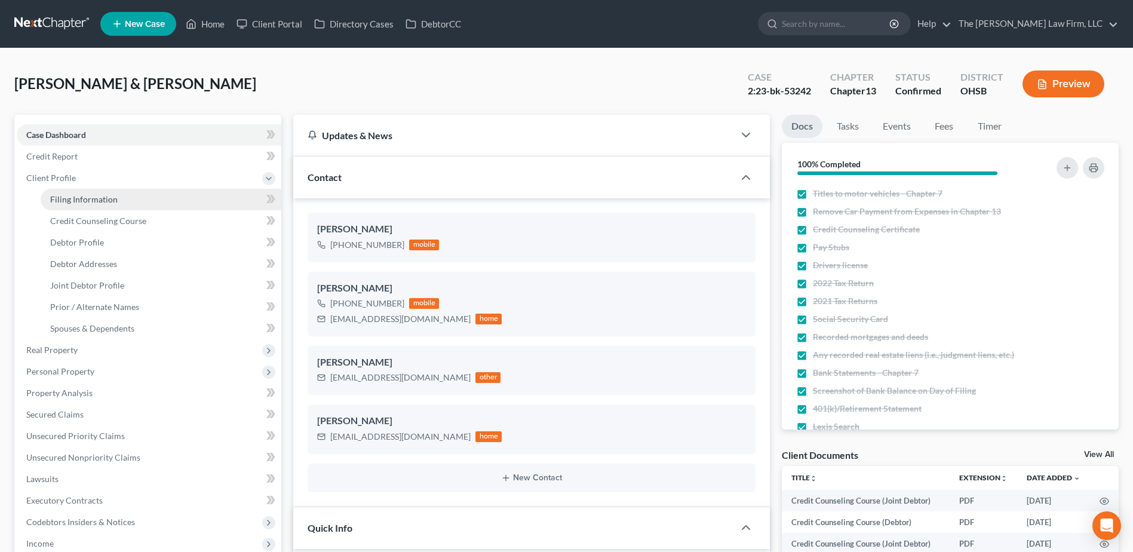
click at [67, 200] on span "Filing Information" at bounding box center [83, 199] width 67 height 10
select select "1"
select select "3"
select select "36"
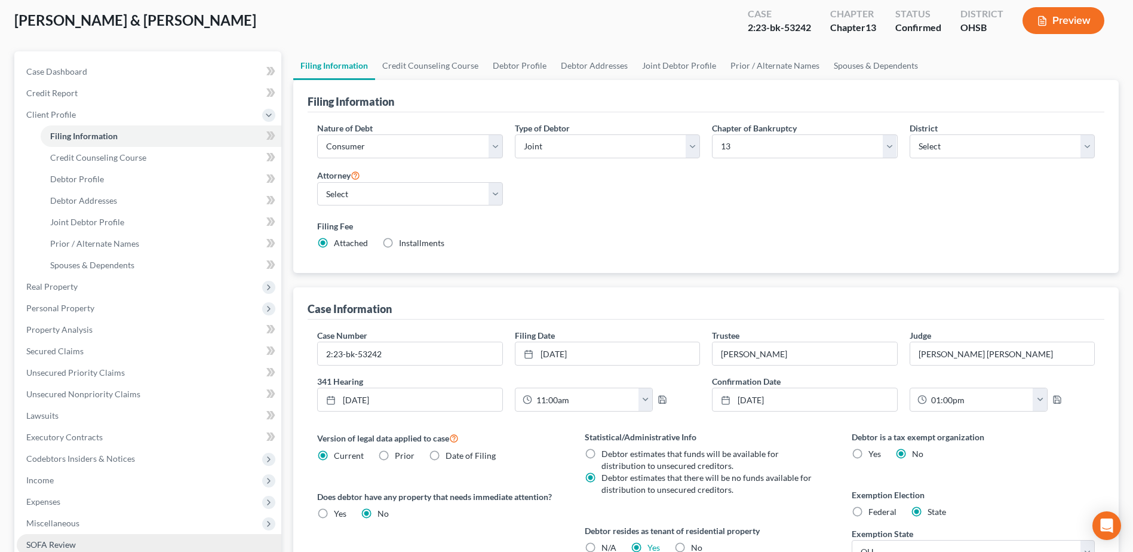
scroll to position [179, 0]
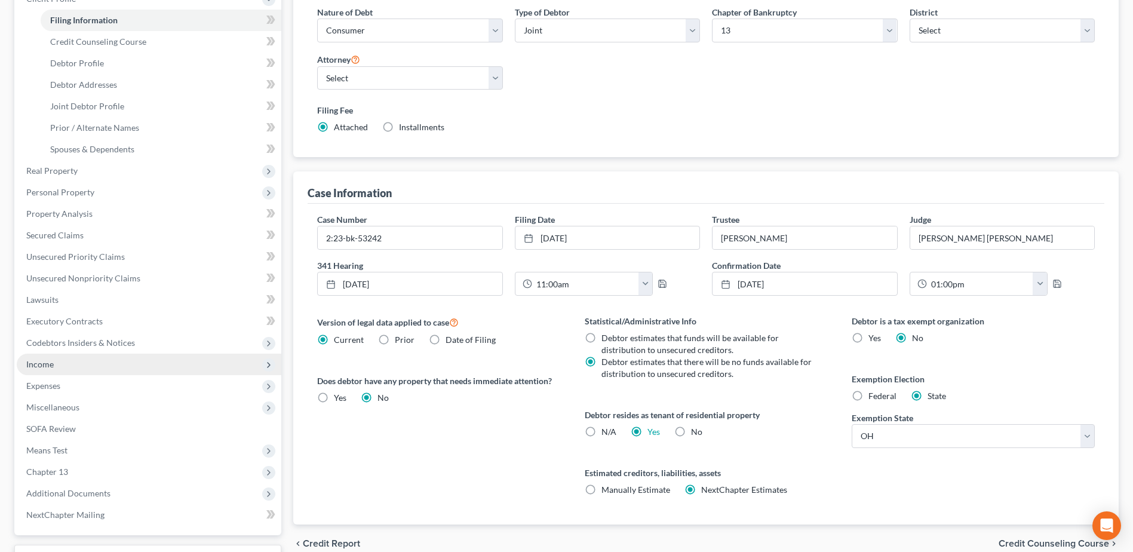
click at [50, 365] on span "Income" at bounding box center [39, 364] width 27 height 10
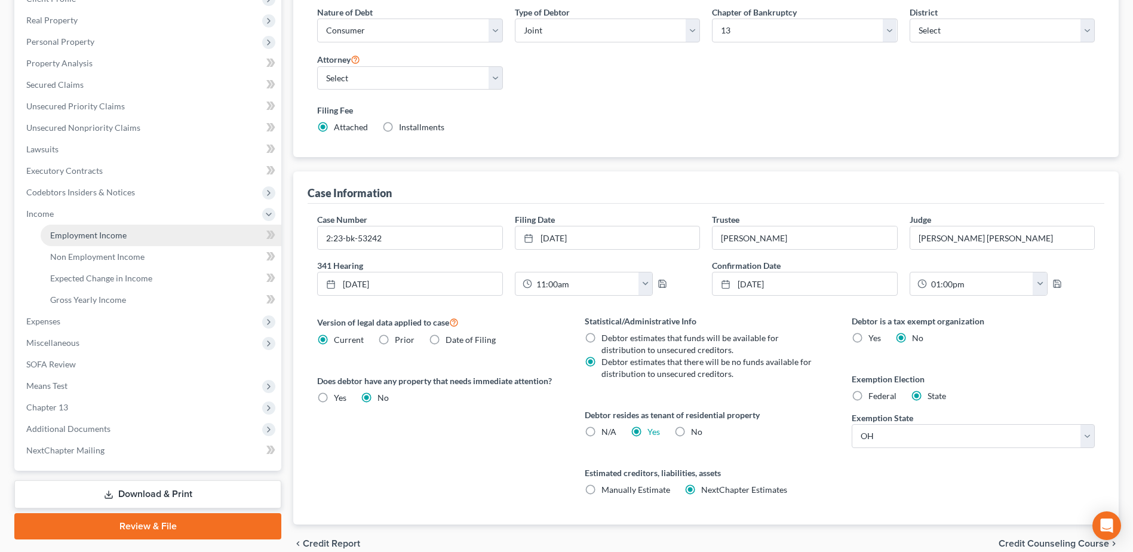
click at [90, 235] on span "Employment Income" at bounding box center [88, 235] width 76 height 10
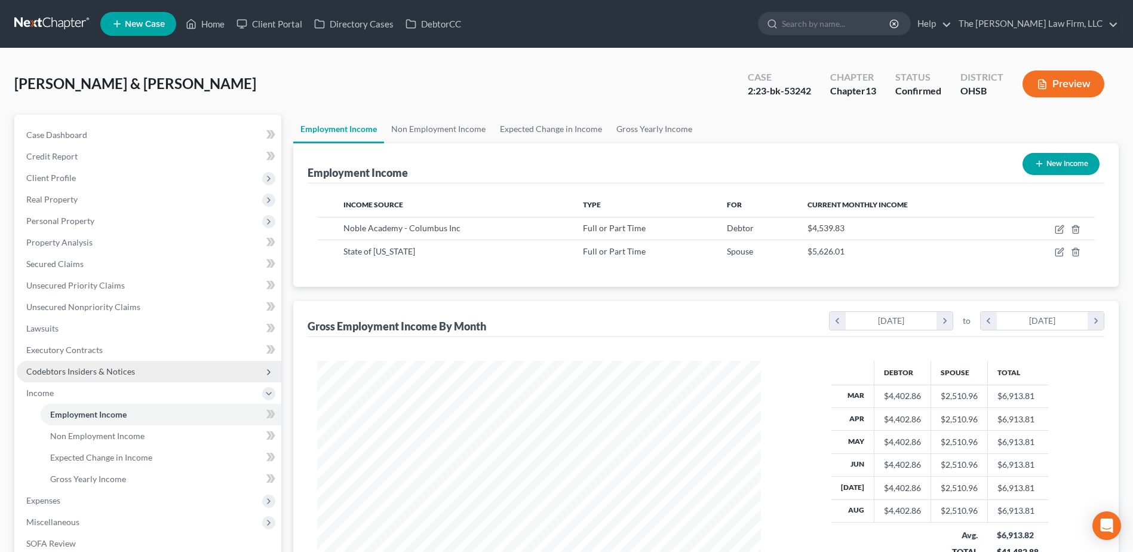
scroll to position [222, 467]
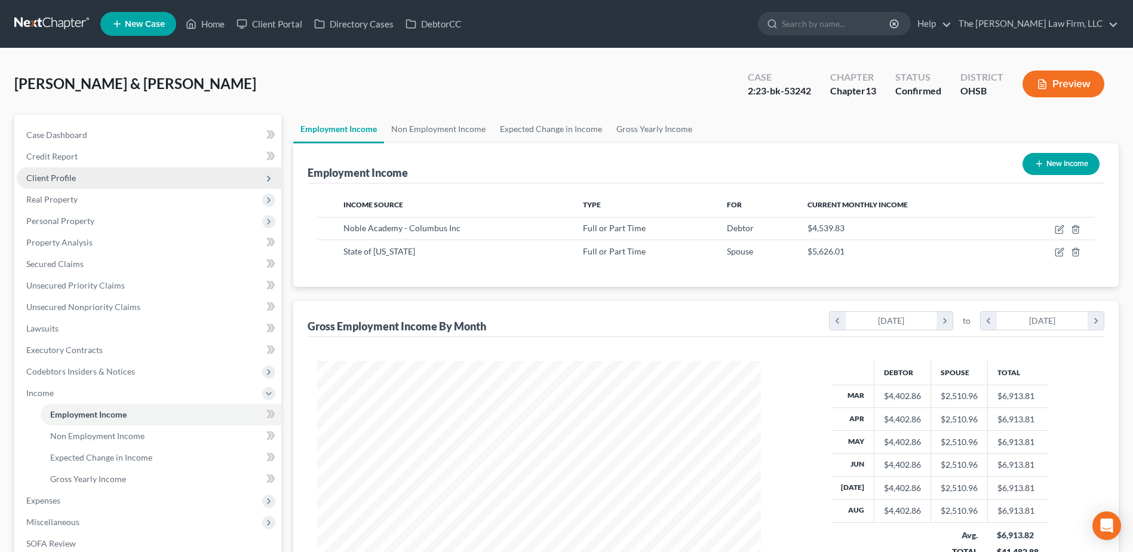
click at [60, 174] on span "Client Profile" at bounding box center [51, 178] width 50 height 10
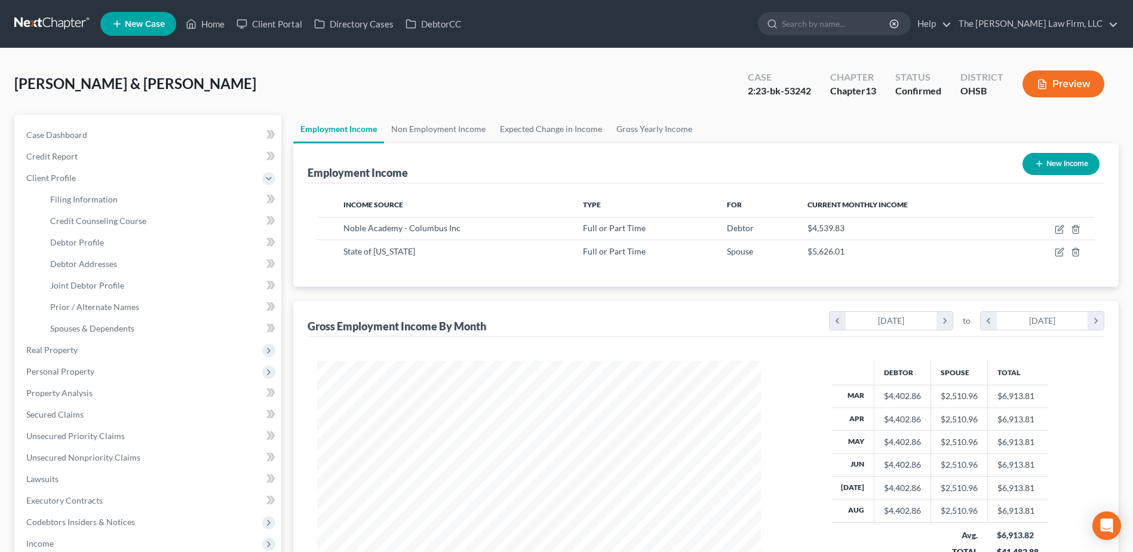
click at [54, 18] on link at bounding box center [52, 24] width 76 height 22
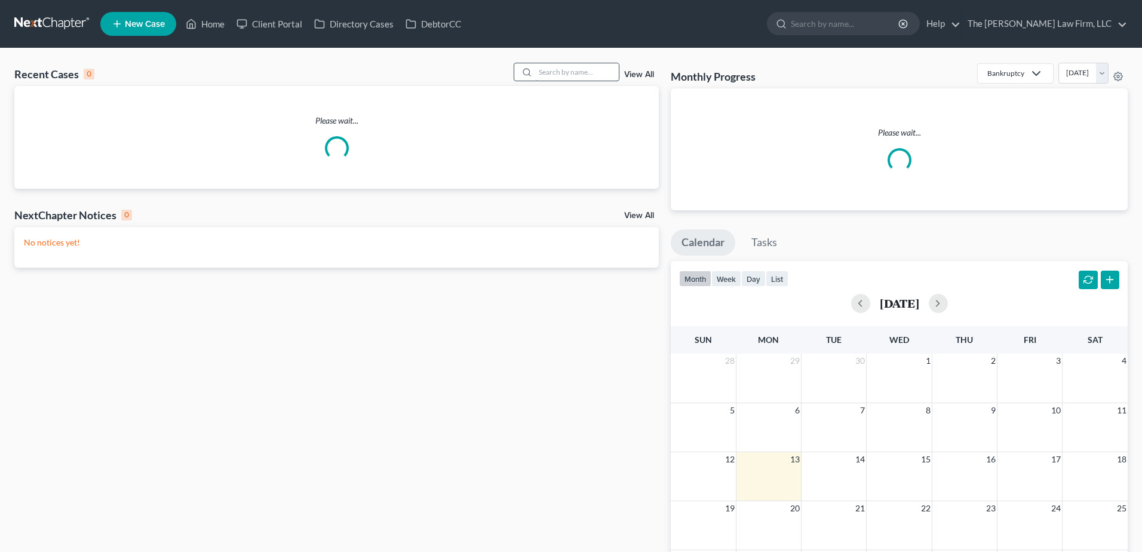
click at [558, 71] on input "search" at bounding box center [577, 71] width 84 height 17
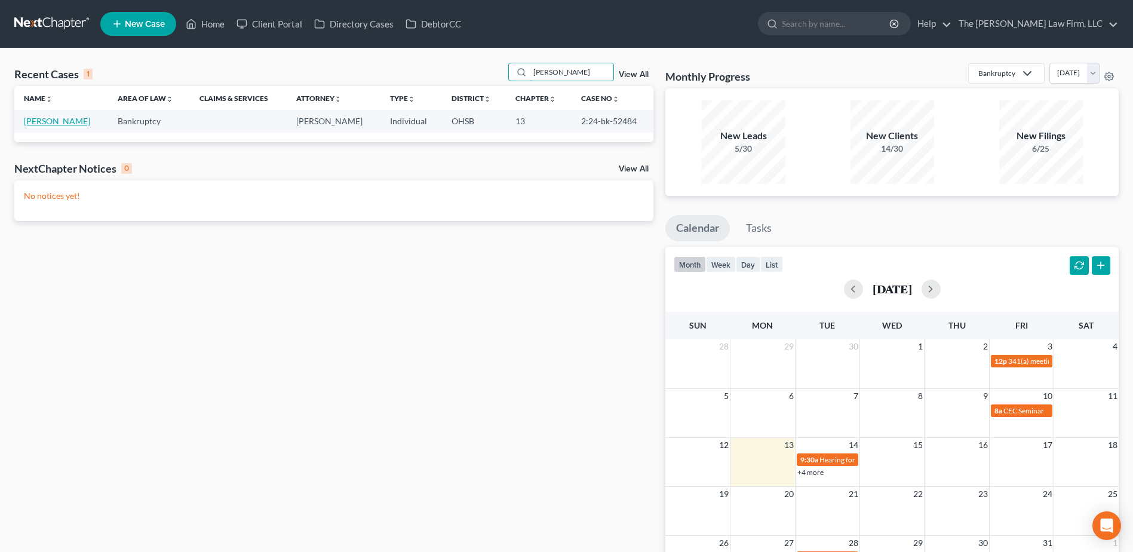
type input "[PERSON_NAME]"
click at [41, 122] on link "[PERSON_NAME]" at bounding box center [57, 121] width 66 height 10
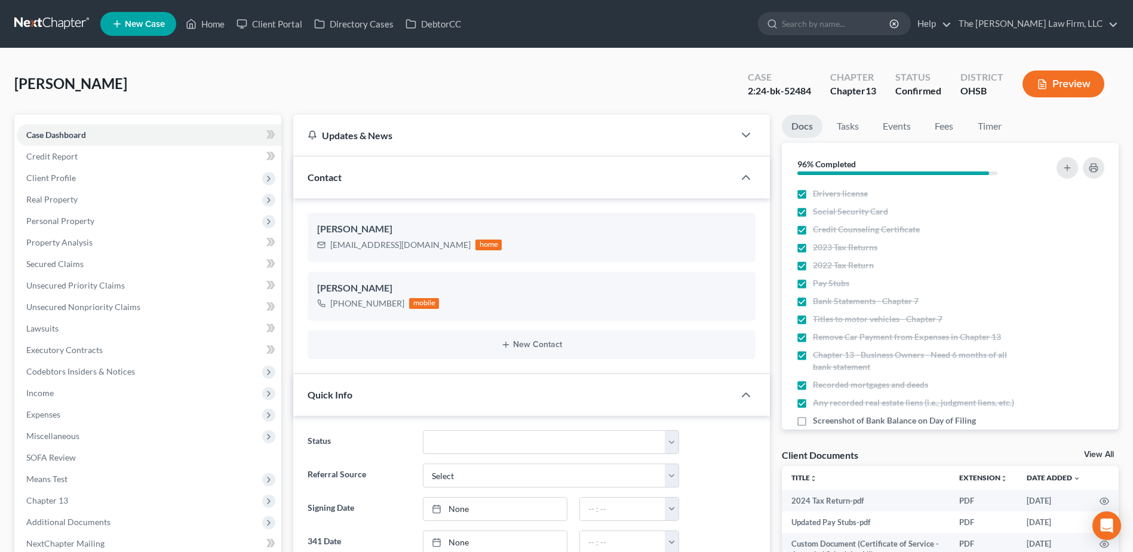
scroll to position [531, 0]
click at [65, 392] on span "Income" at bounding box center [149, 393] width 265 height 22
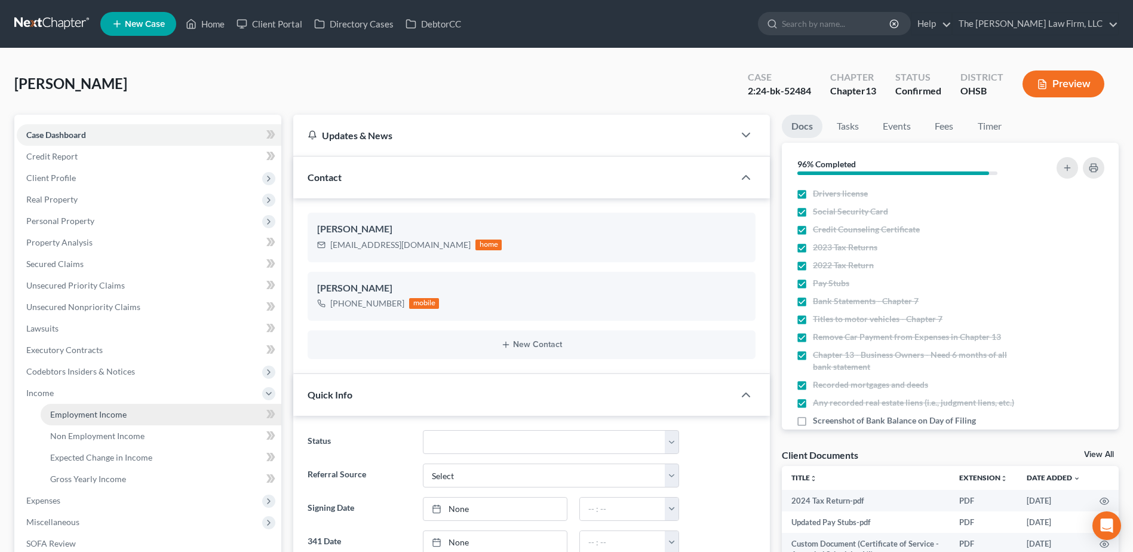
click at [72, 416] on span "Employment Income" at bounding box center [88, 414] width 76 height 10
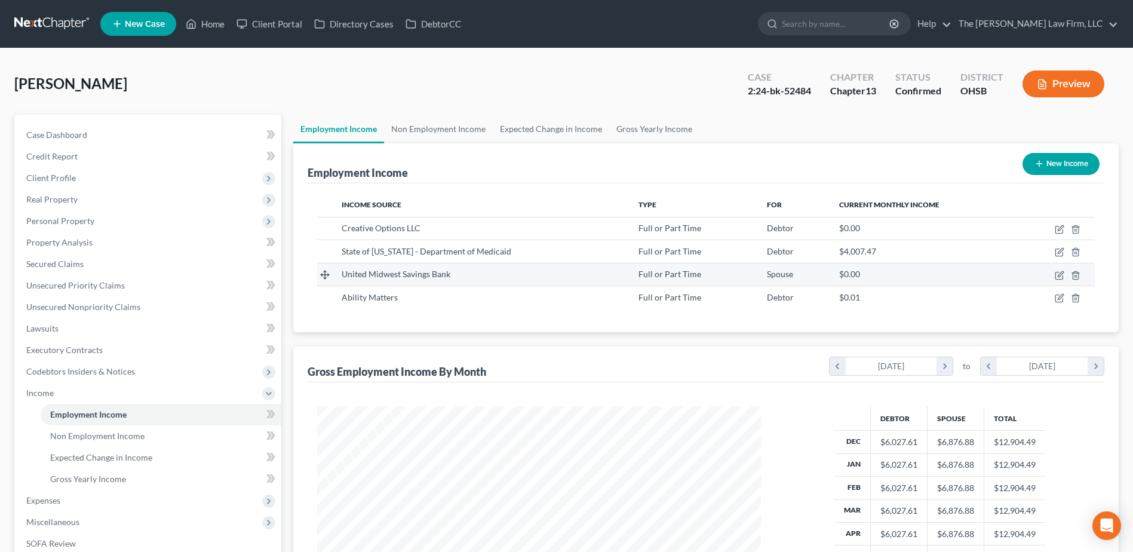
scroll to position [222, 467]
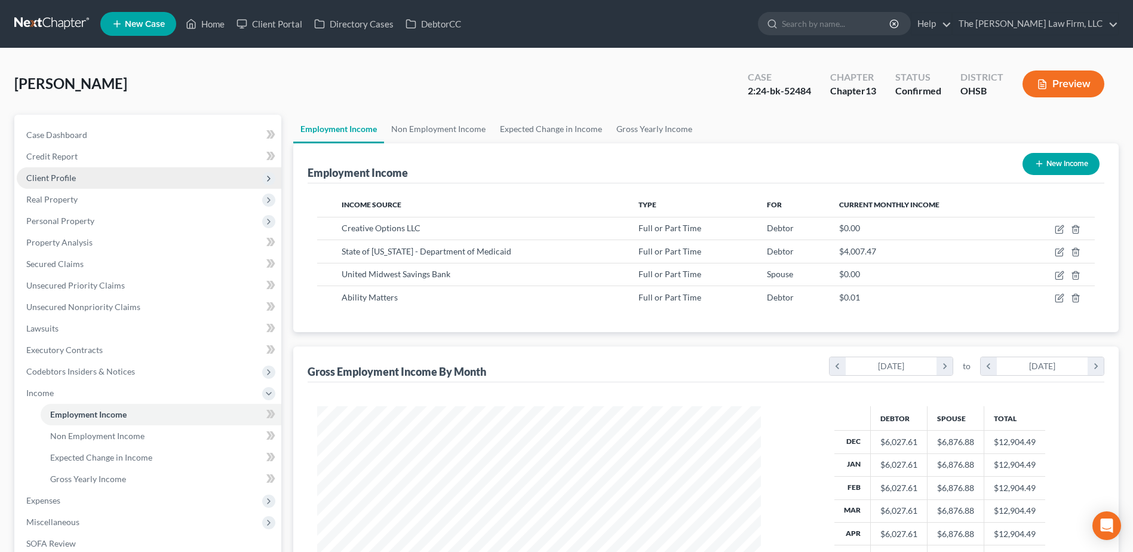
click at [81, 171] on span "Client Profile" at bounding box center [149, 178] width 265 height 22
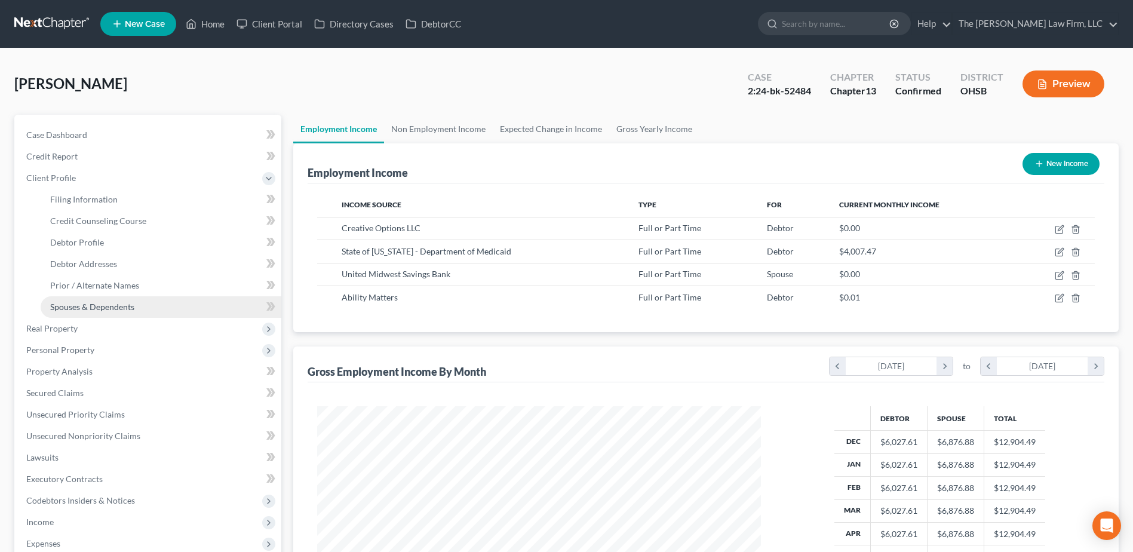
click at [93, 300] on link "Spouses & Dependents" at bounding box center [161, 307] width 241 height 22
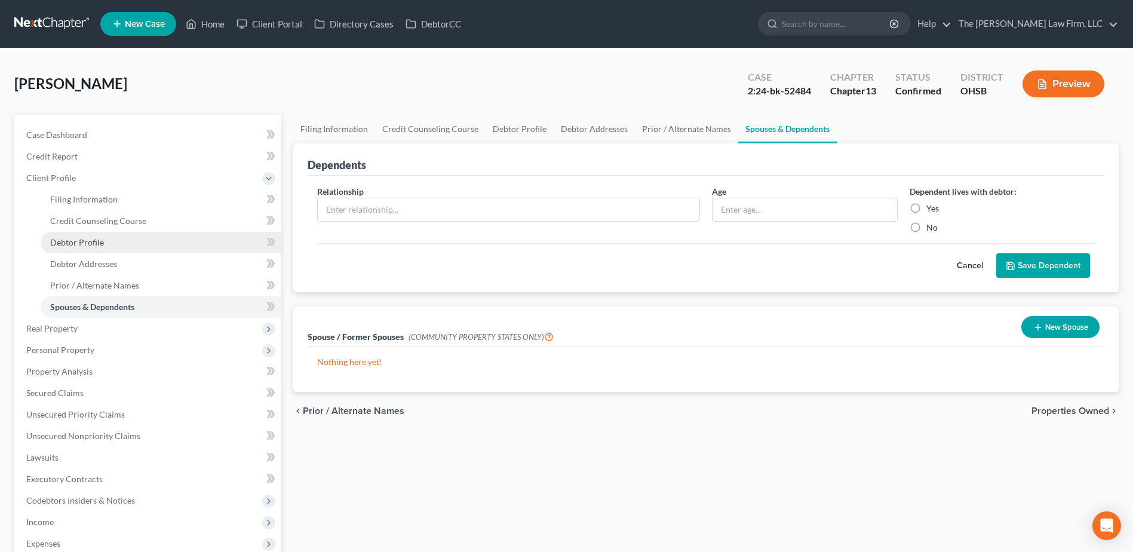
click at [94, 238] on span "Debtor Profile" at bounding box center [77, 242] width 54 height 10
select select "2"
select select "0"
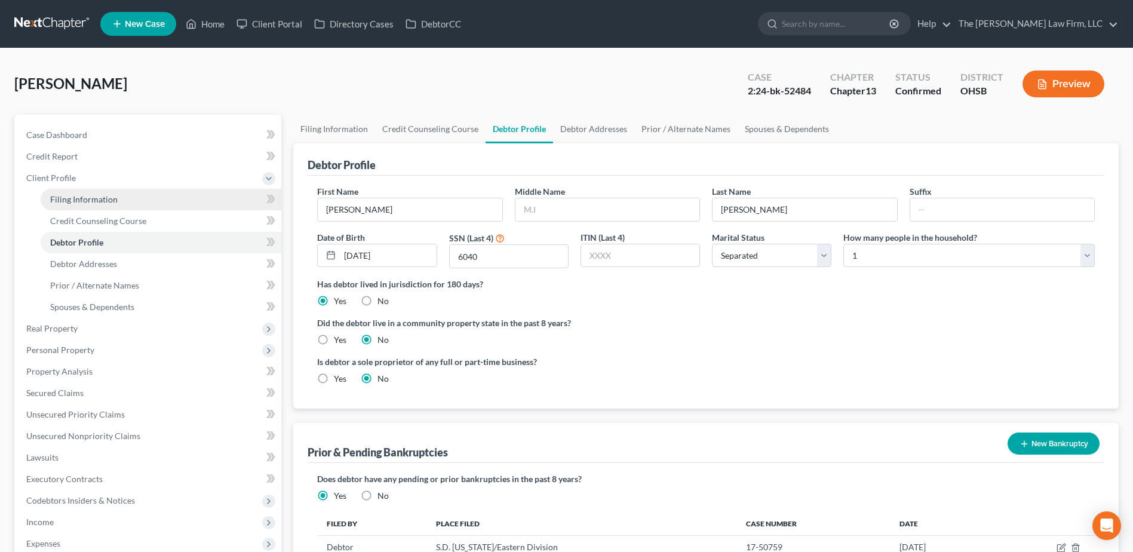
click at [85, 192] on link "Filing Information" at bounding box center [161, 200] width 241 height 22
select select "1"
select select "0"
select select "3"
select select "36"
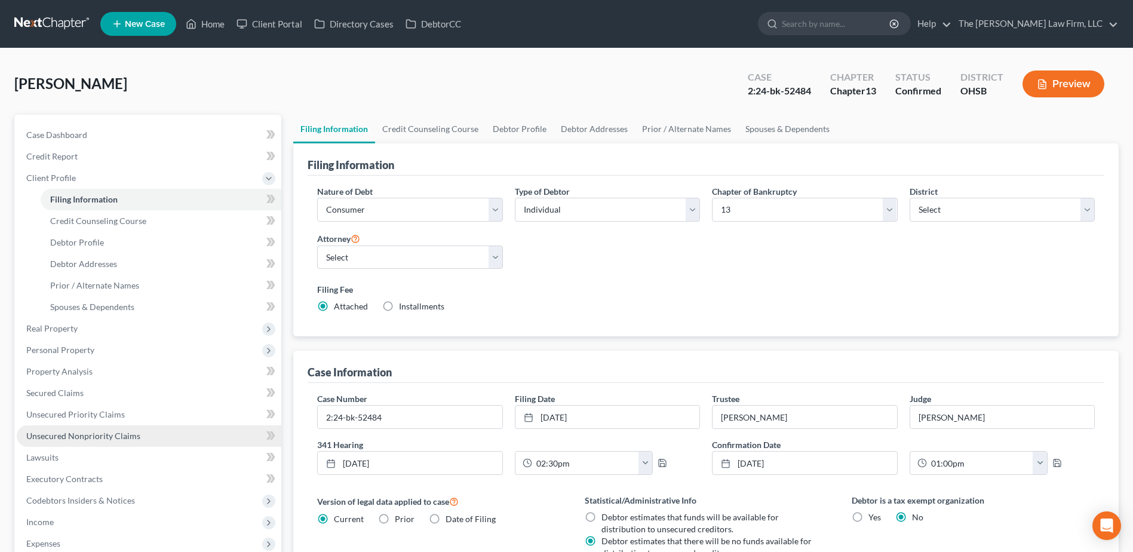
scroll to position [119, 0]
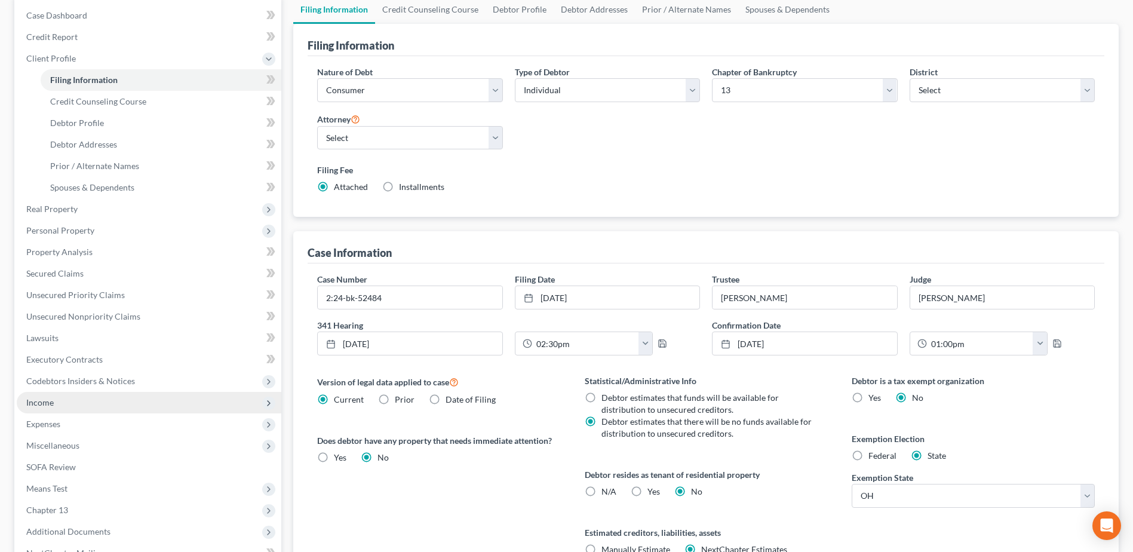
click at [60, 395] on span "Income" at bounding box center [149, 403] width 265 height 22
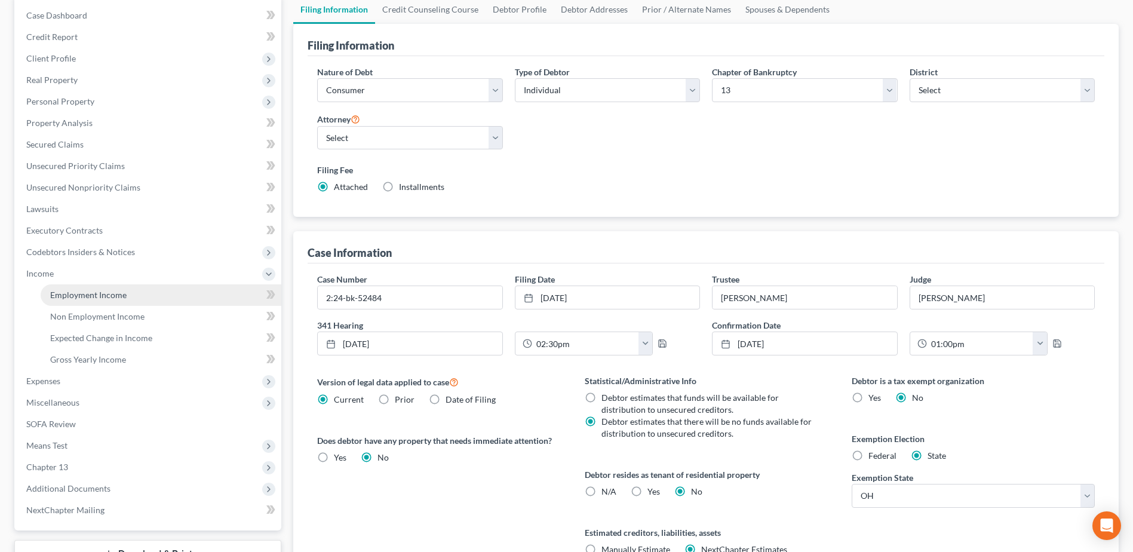
click at [84, 296] on span "Employment Income" at bounding box center [88, 295] width 76 height 10
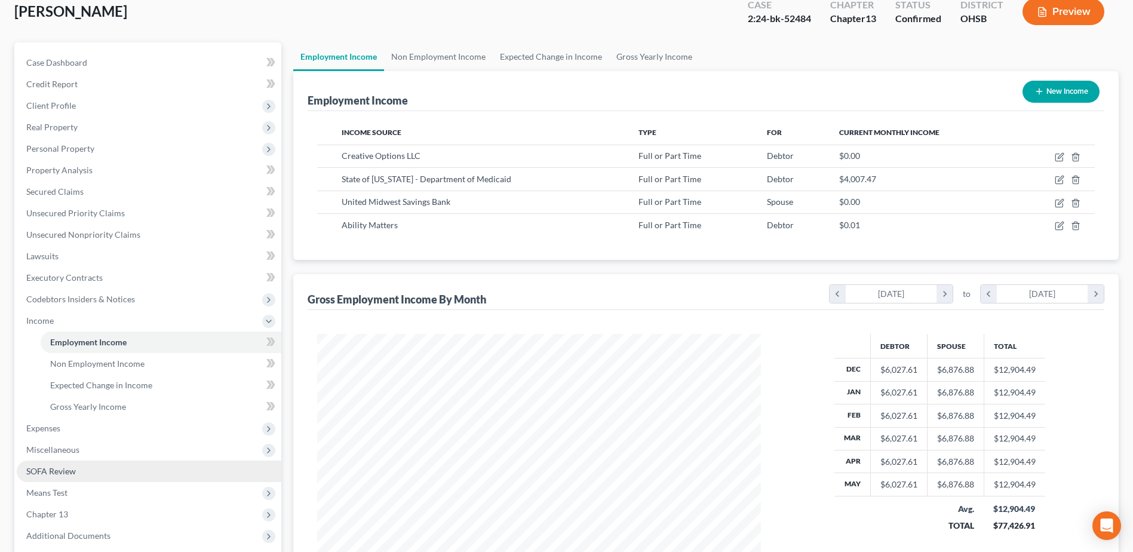
scroll to position [212, 0]
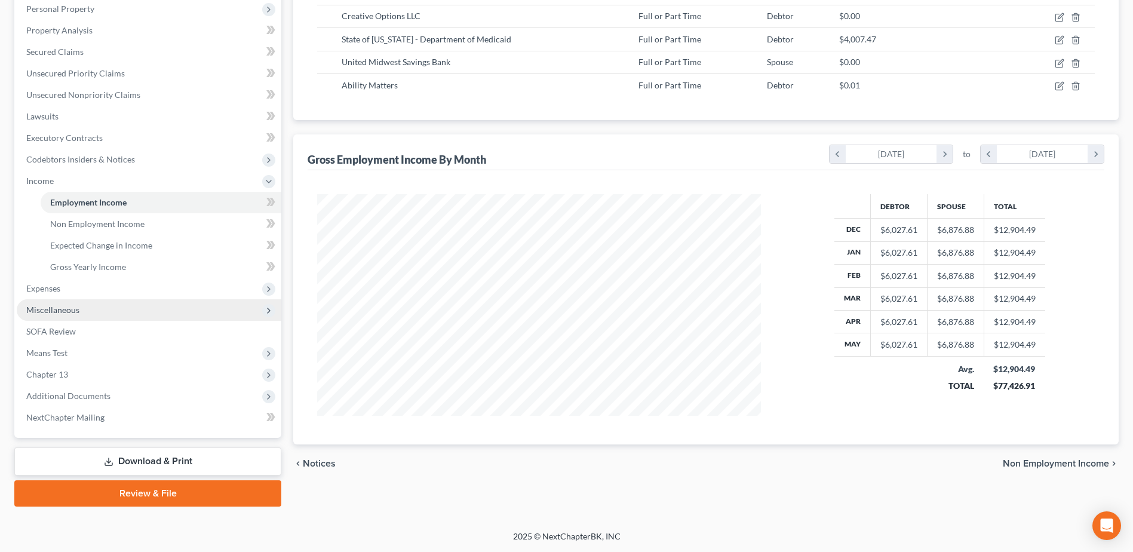
click at [67, 314] on span "Miscellaneous" at bounding box center [52, 310] width 53 height 10
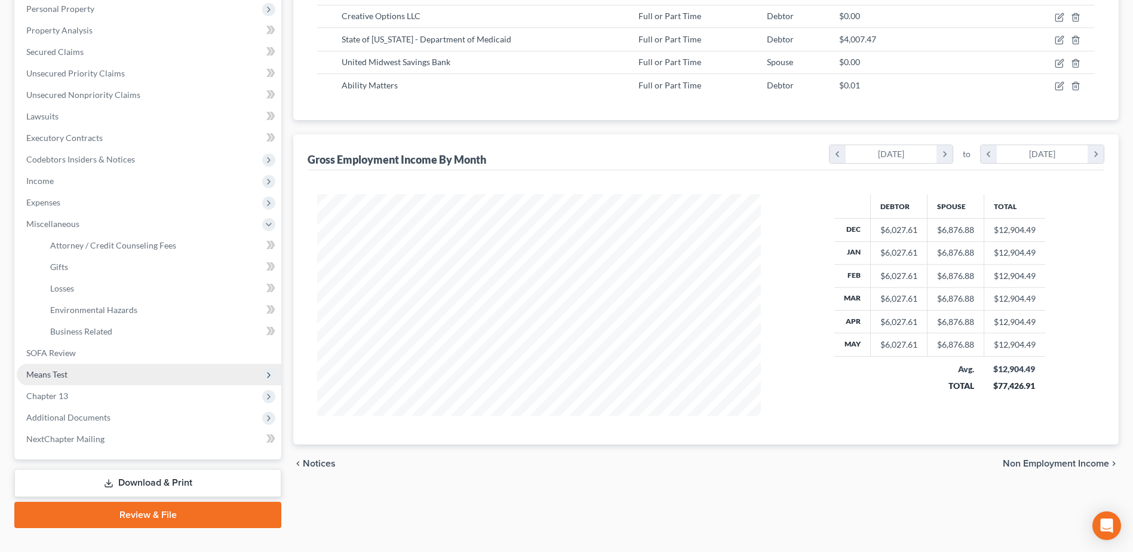
click at [65, 371] on span "Means Test" at bounding box center [46, 374] width 41 height 10
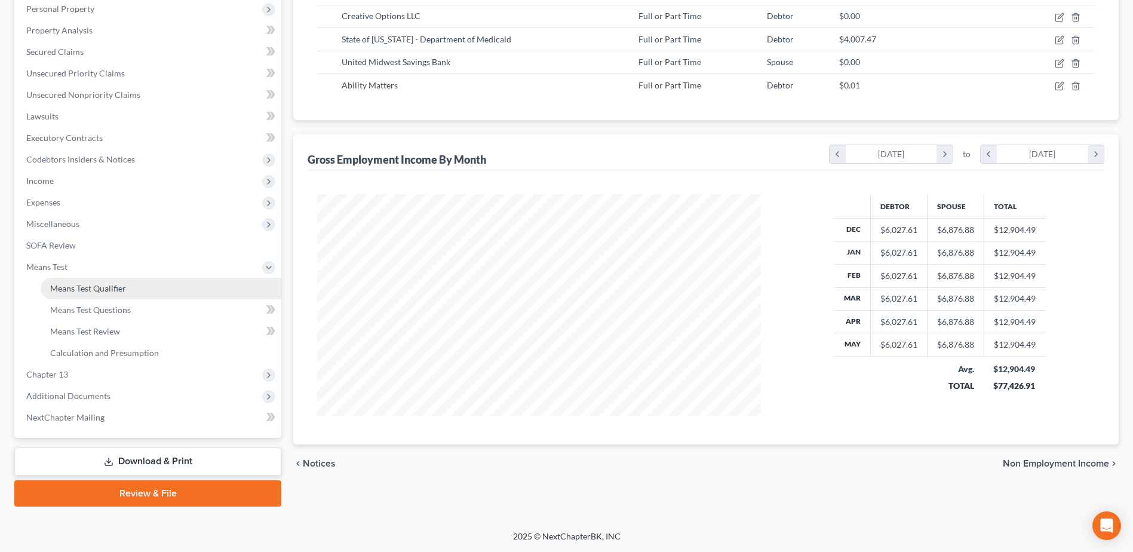
click at [131, 283] on link "Means Test Qualifier" at bounding box center [161, 289] width 241 height 22
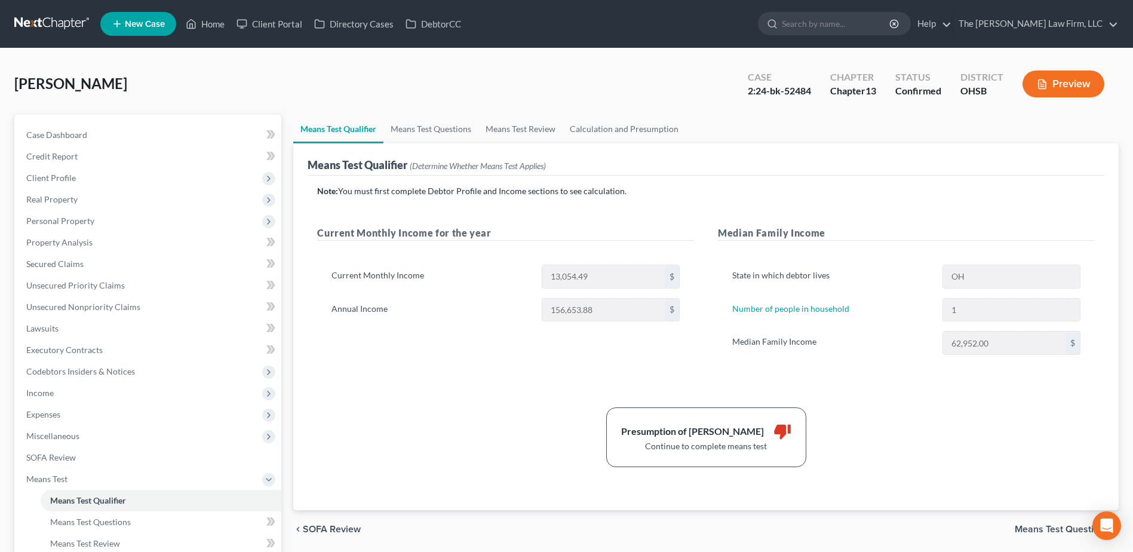
click at [65, 20] on link at bounding box center [52, 24] width 76 height 22
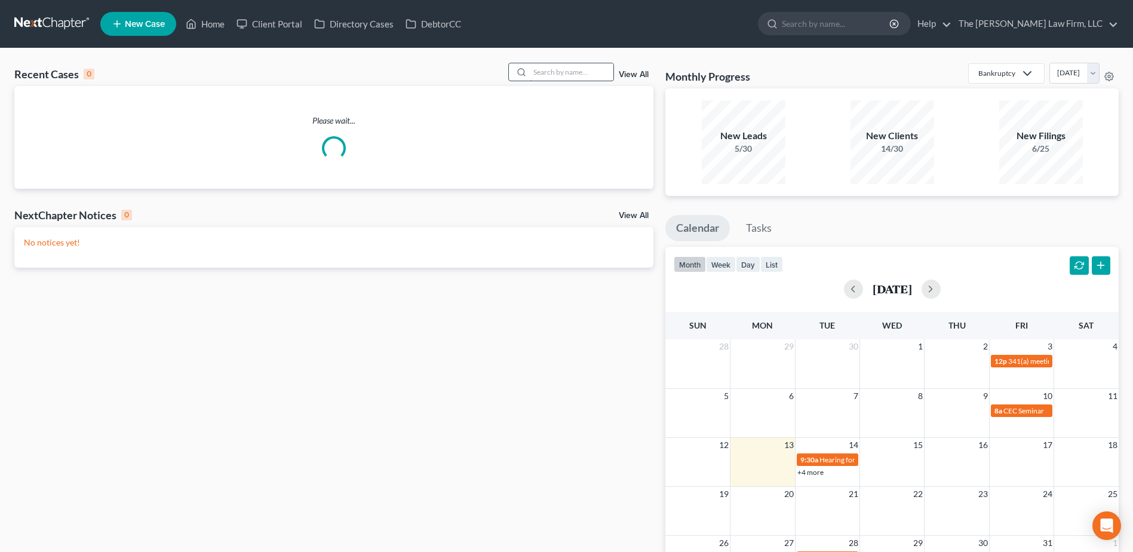
click at [564, 74] on input "search" at bounding box center [572, 71] width 84 height 17
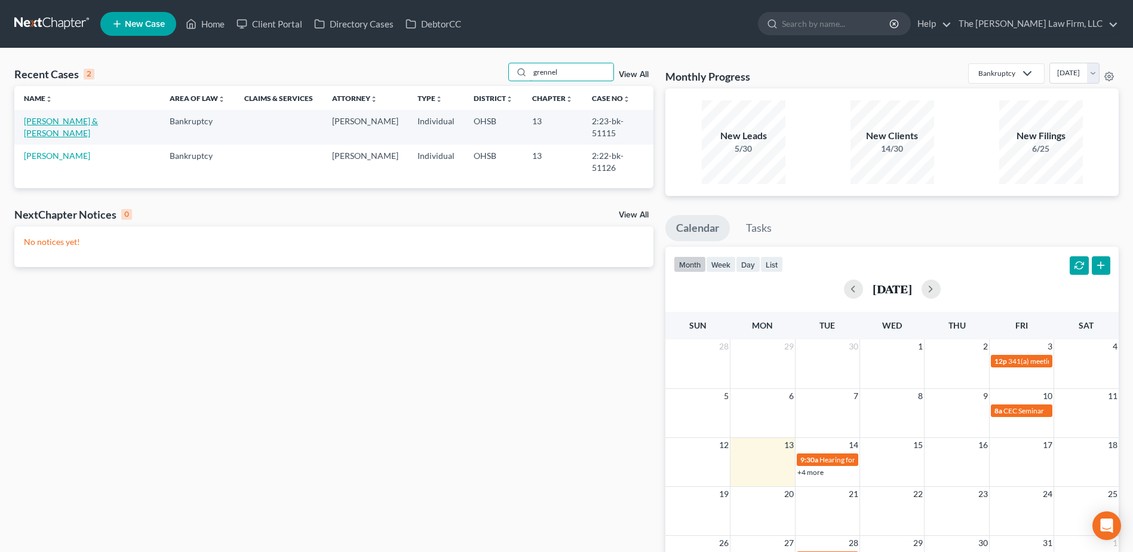
type input "grennel"
click at [98, 118] on link "[PERSON_NAME] & [PERSON_NAME]" at bounding box center [61, 127] width 74 height 22
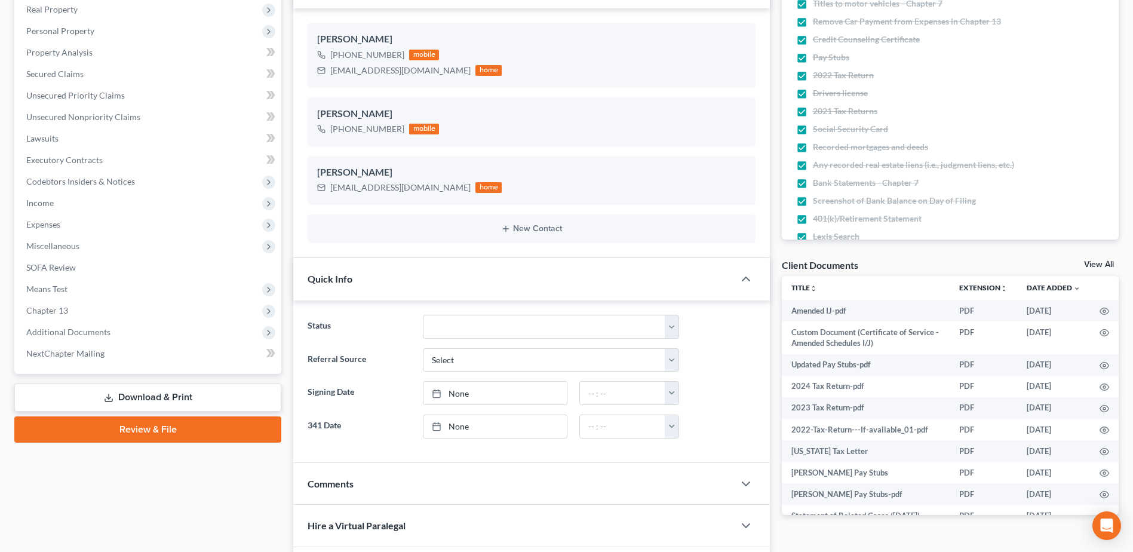
scroll to position [239, 0]
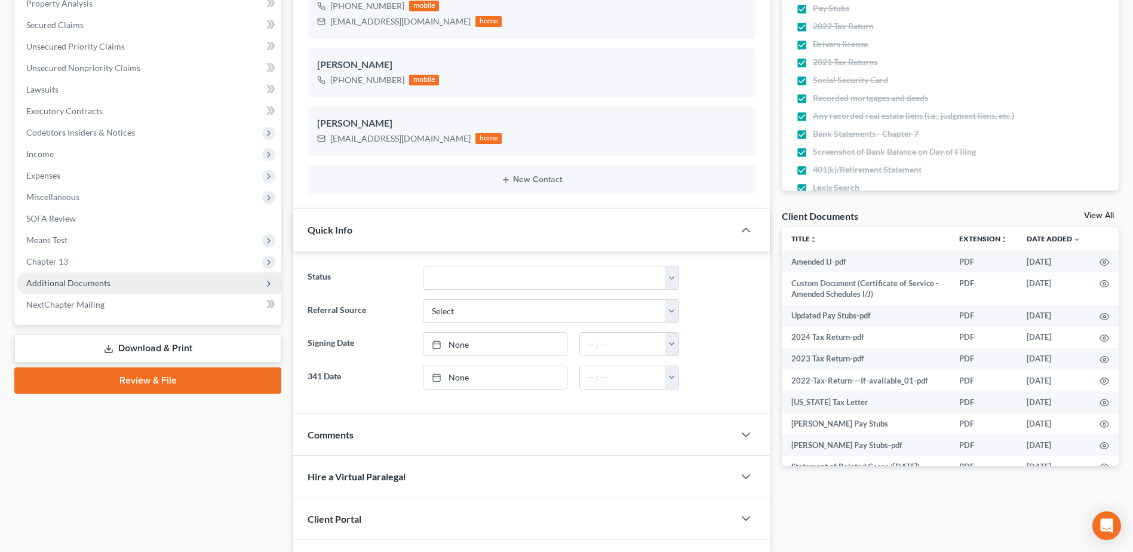
click at [73, 285] on span "Additional Documents" at bounding box center [68, 283] width 84 height 10
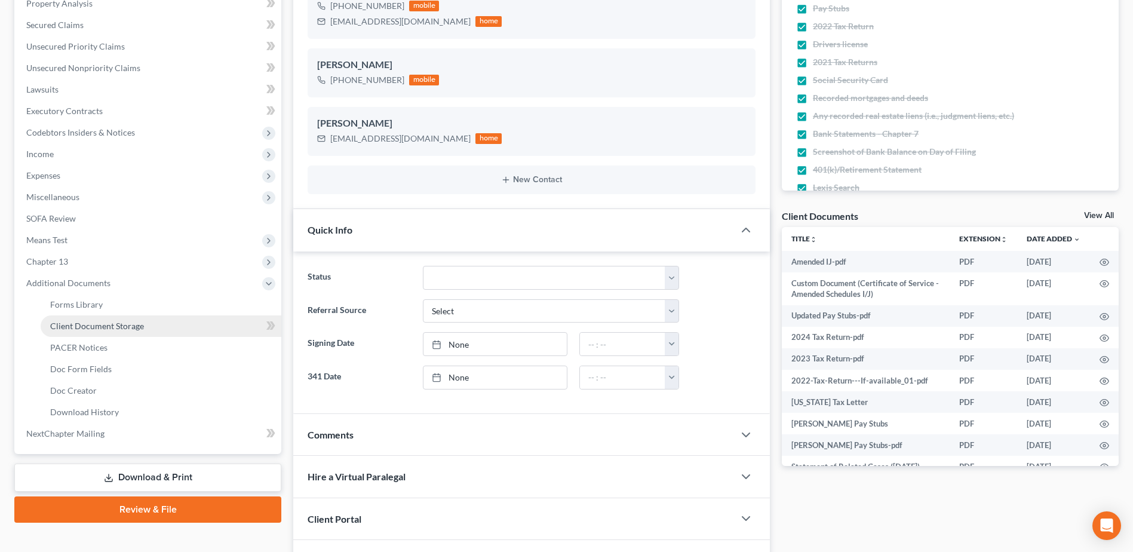
scroll to position [2077, 0]
click at [77, 346] on span "PACER Notices" at bounding box center [78, 347] width 57 height 10
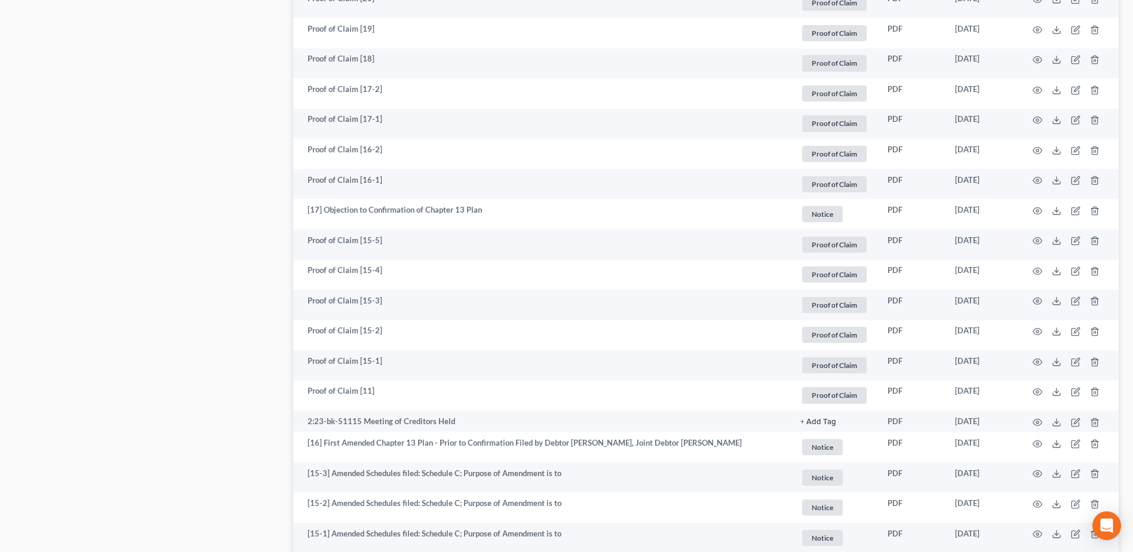
scroll to position [2090, 0]
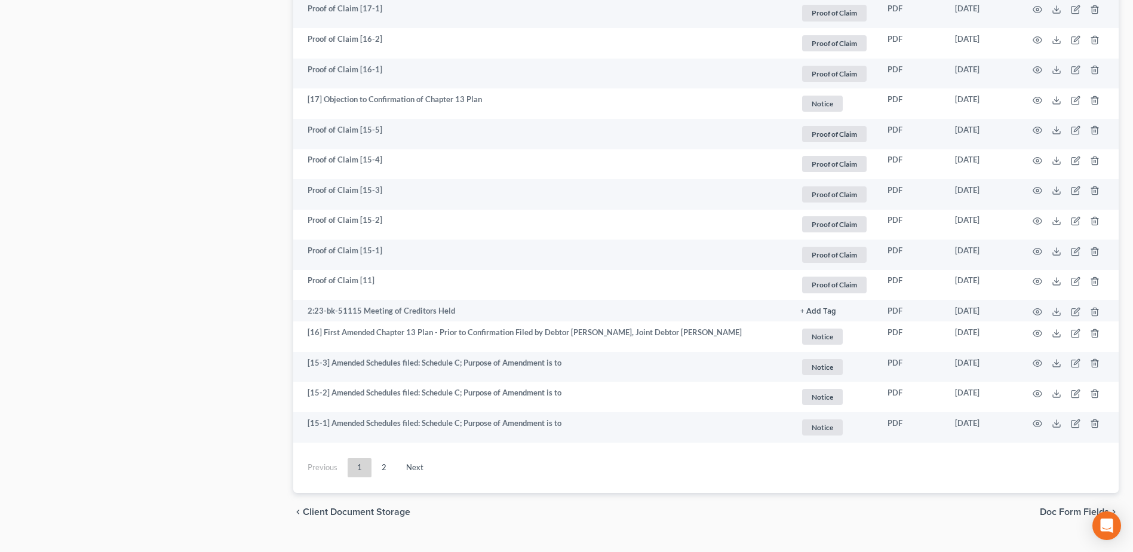
click at [386, 489] on div "Previous 1 2 Next" at bounding box center [705, 472] width 825 height 41
click at [386, 468] on link "2" at bounding box center [384, 467] width 24 height 19
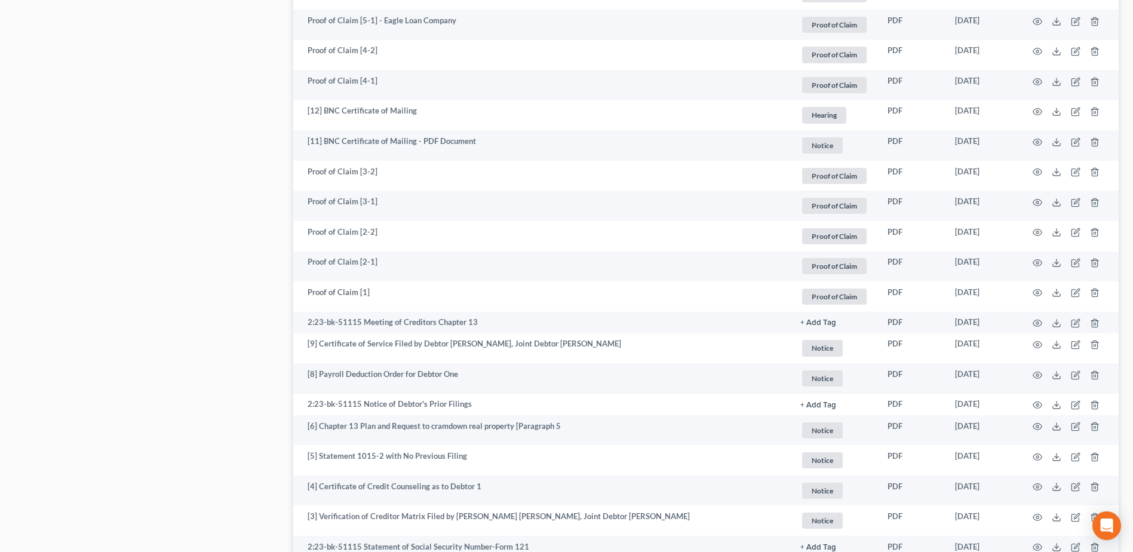
scroll to position [896, 0]
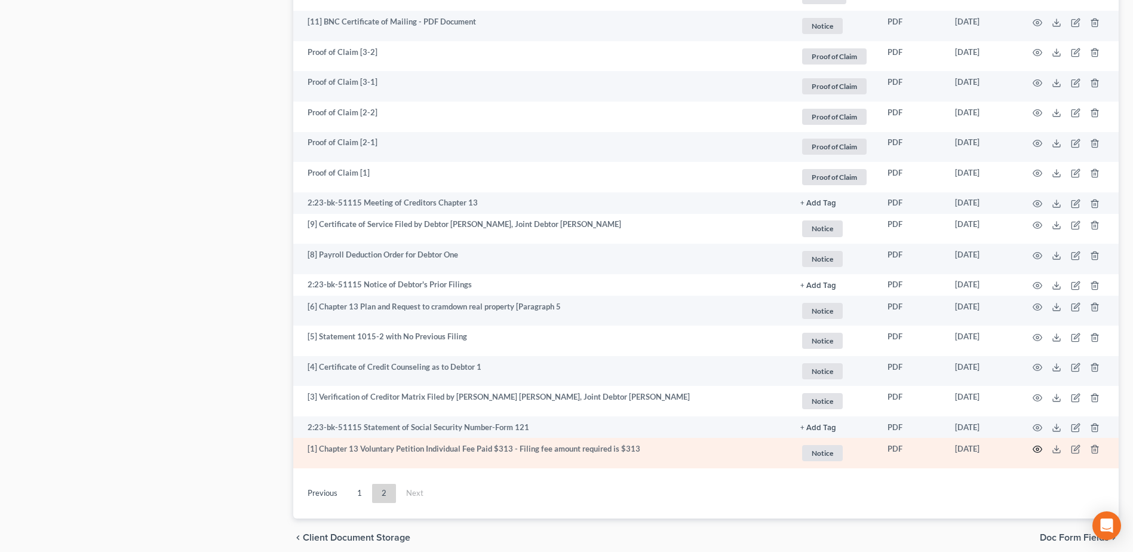
click at [1035, 447] on icon "button" at bounding box center [1037, 449] width 9 height 7
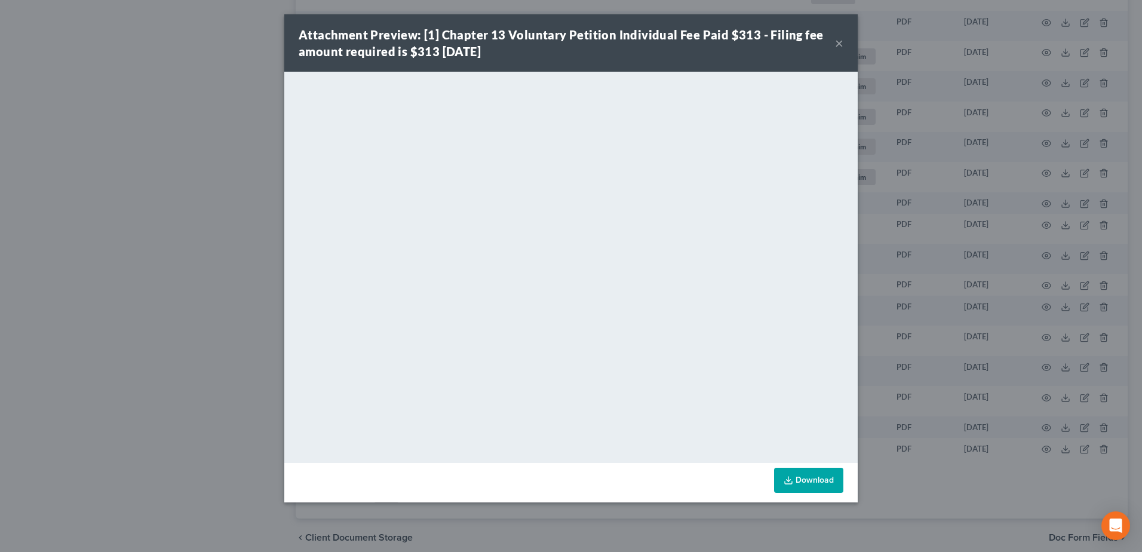
click at [842, 44] on button "×" at bounding box center [839, 43] width 8 height 14
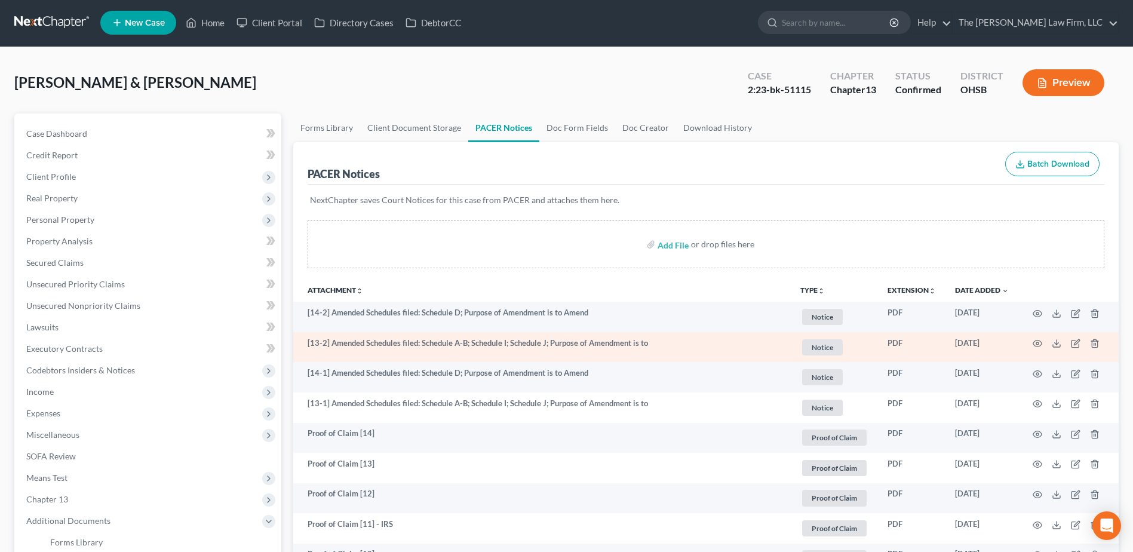
scroll to position [0, 0]
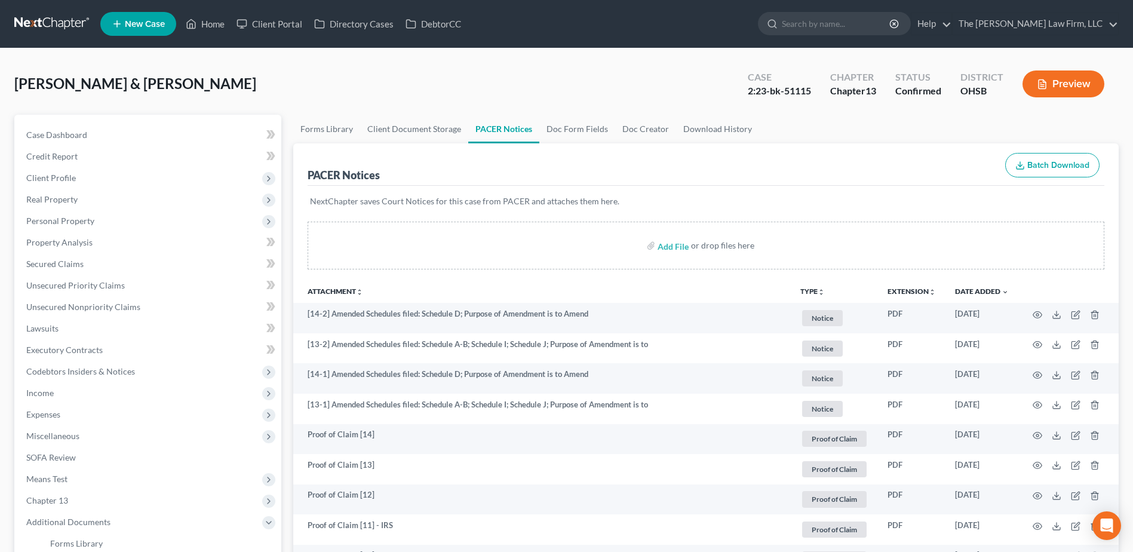
click at [53, 20] on link at bounding box center [52, 24] width 76 height 22
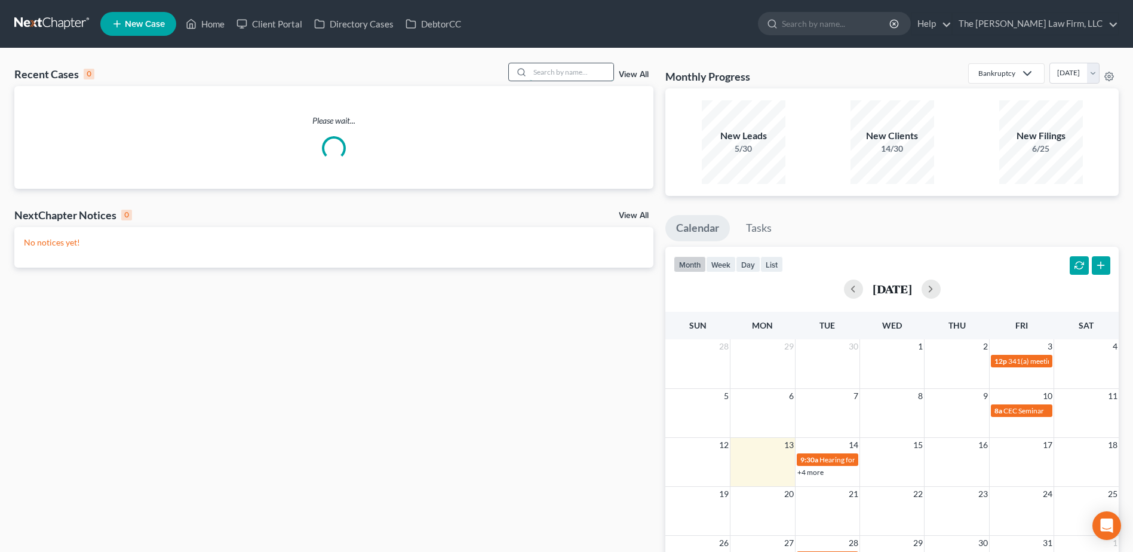
click at [565, 70] on input "search" at bounding box center [572, 71] width 84 height 17
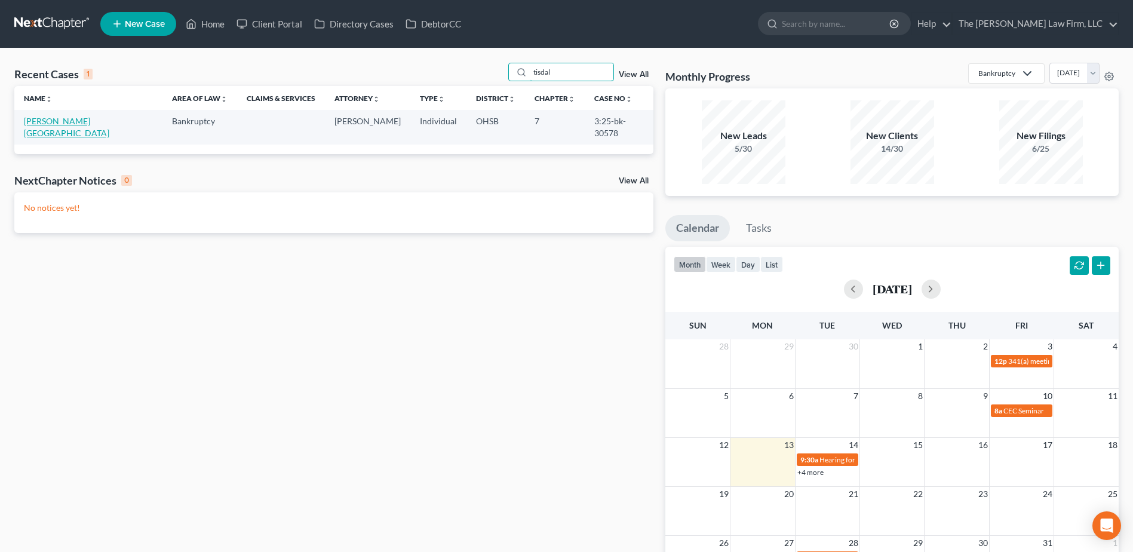
type input "tisdal"
click at [68, 117] on link "[PERSON_NAME][GEOGRAPHIC_DATA]" at bounding box center [66, 127] width 85 height 22
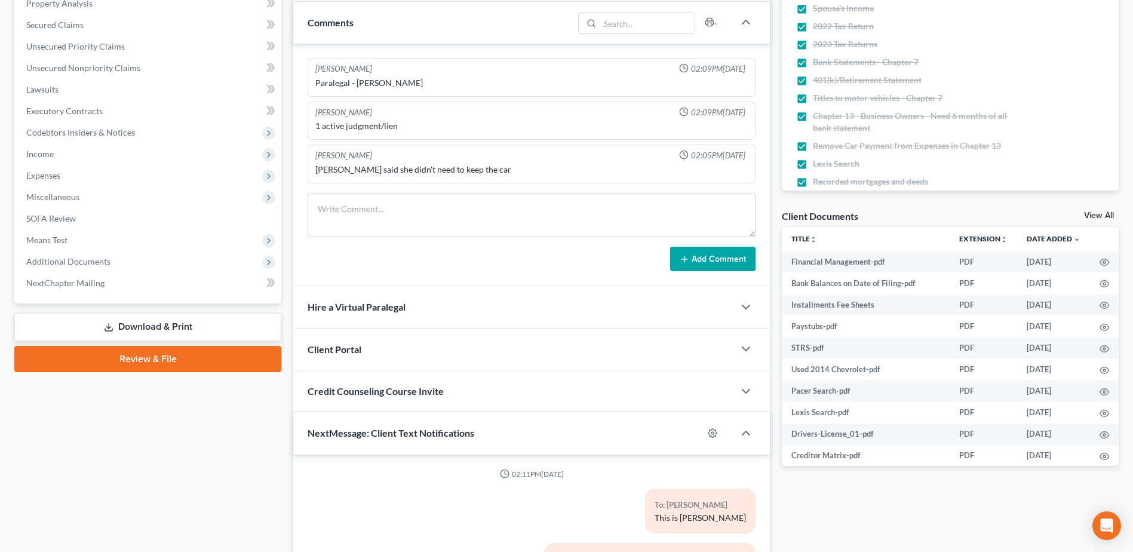
scroll to position [749, 0]
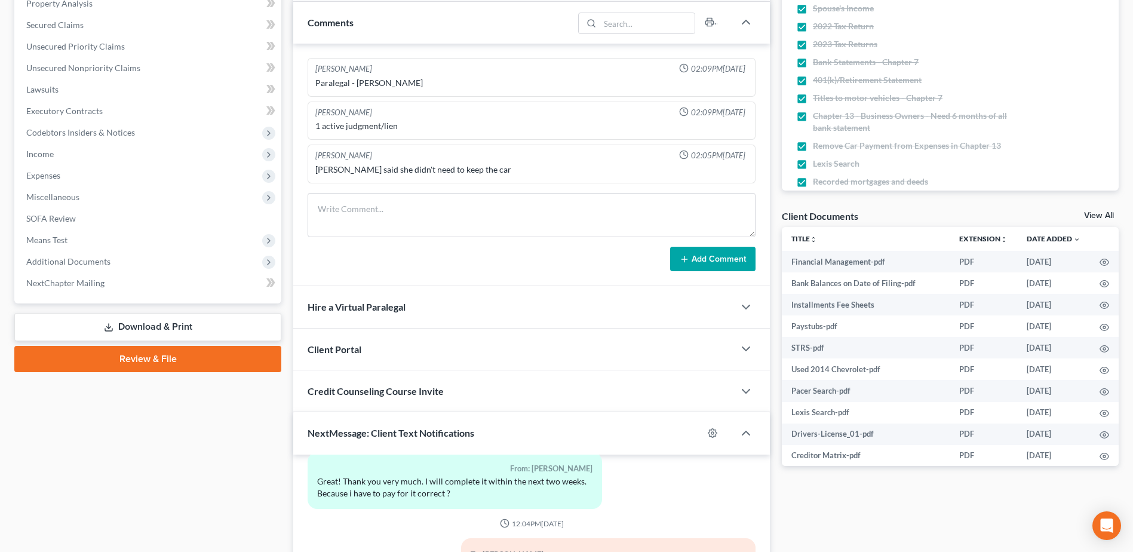
drag, startPoint x: 109, startPoint y: 265, endPoint x: 108, endPoint y: 288, distance: 23.3
click at [109, 264] on span "Additional Documents" at bounding box center [149, 262] width 265 height 22
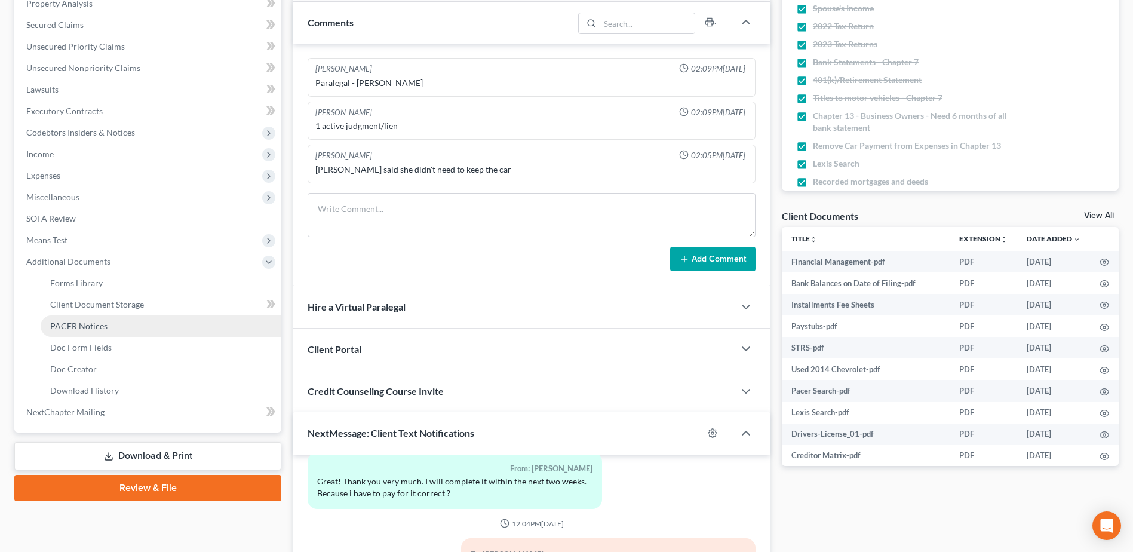
click at [106, 327] on span "PACER Notices" at bounding box center [78, 326] width 57 height 10
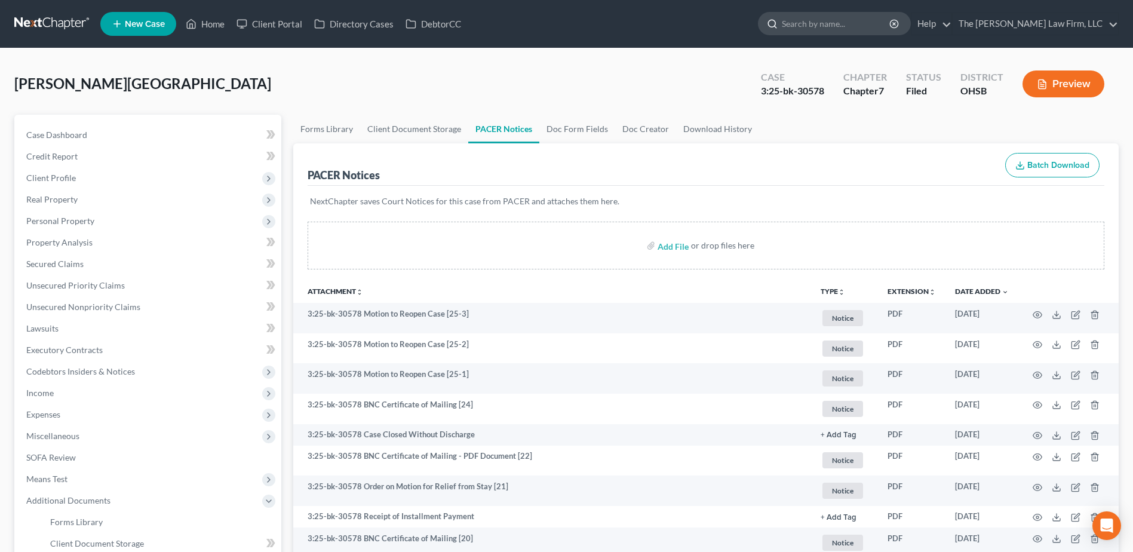
click at [856, 31] on input "search" at bounding box center [836, 24] width 109 height 22
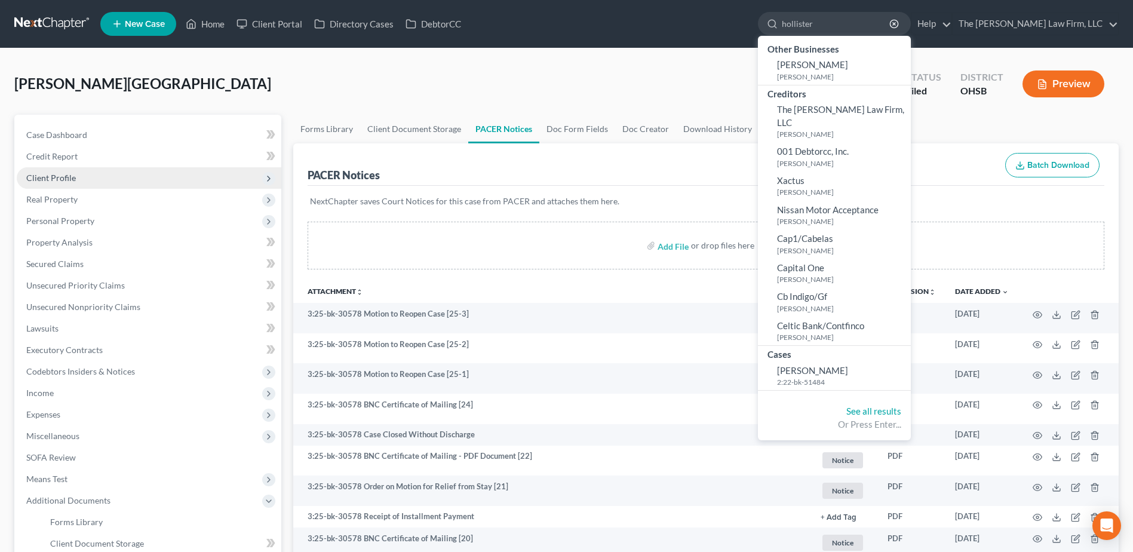
type input "hollister"
click at [50, 18] on link at bounding box center [52, 24] width 76 height 22
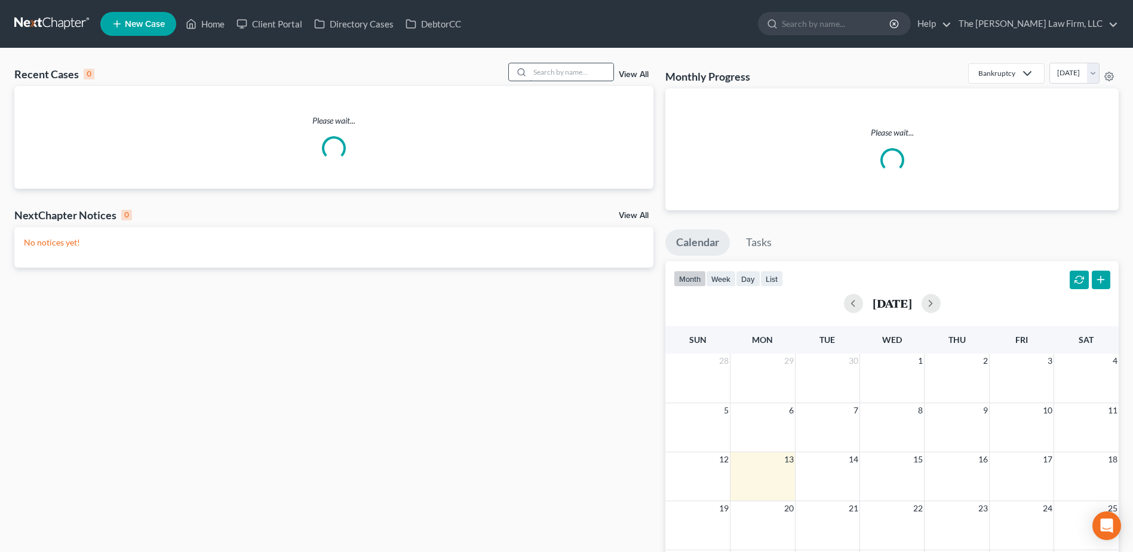
click at [556, 76] on input "search" at bounding box center [572, 71] width 84 height 17
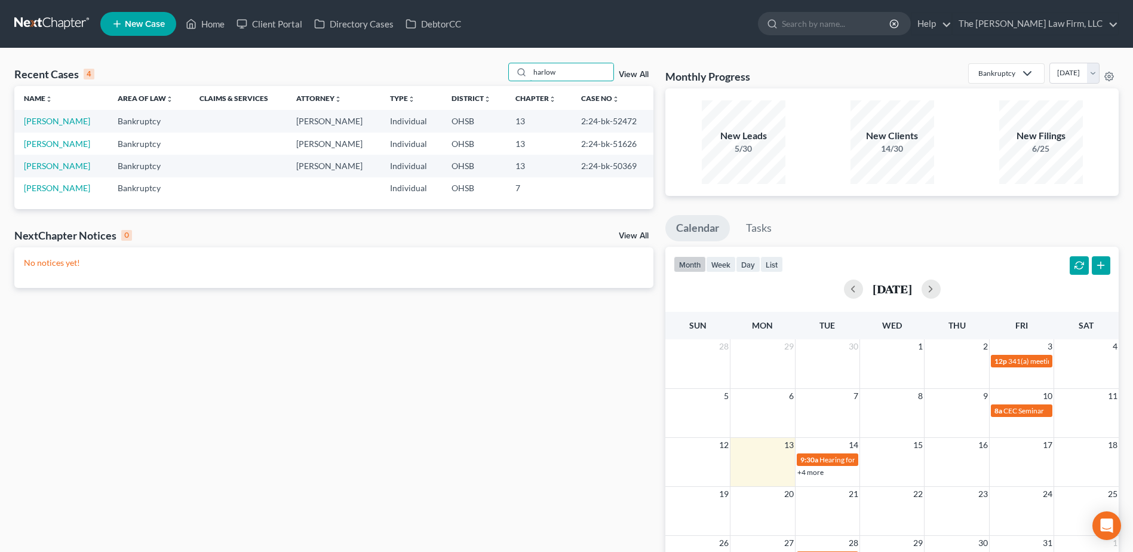
type input "harlow"
click at [49, 115] on td "[PERSON_NAME]" at bounding box center [61, 121] width 94 height 22
click at [54, 119] on link "[PERSON_NAME]" at bounding box center [57, 121] width 66 height 10
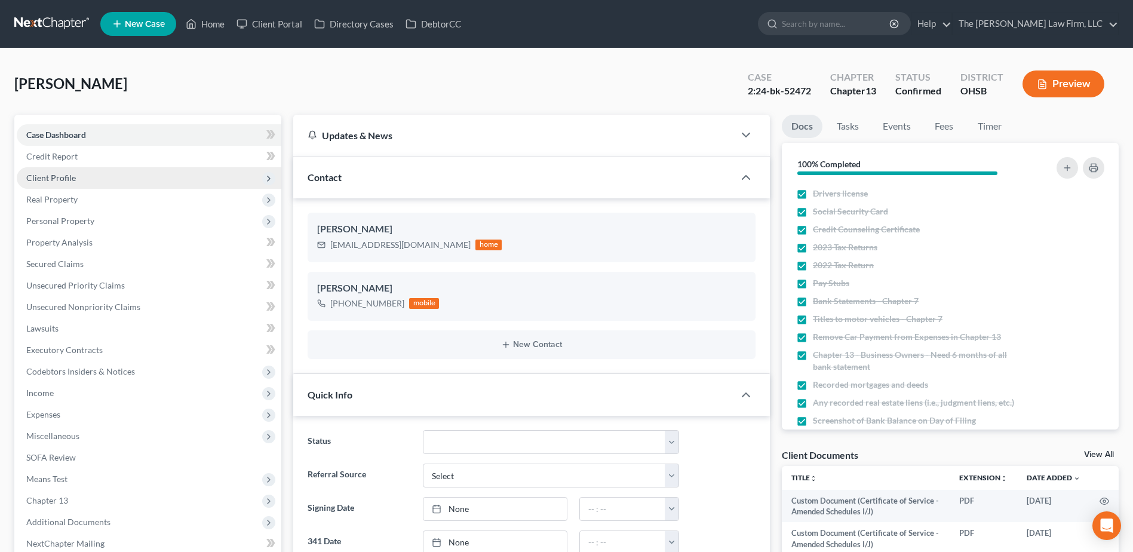
click at [42, 178] on span "Client Profile" at bounding box center [51, 178] width 50 height 10
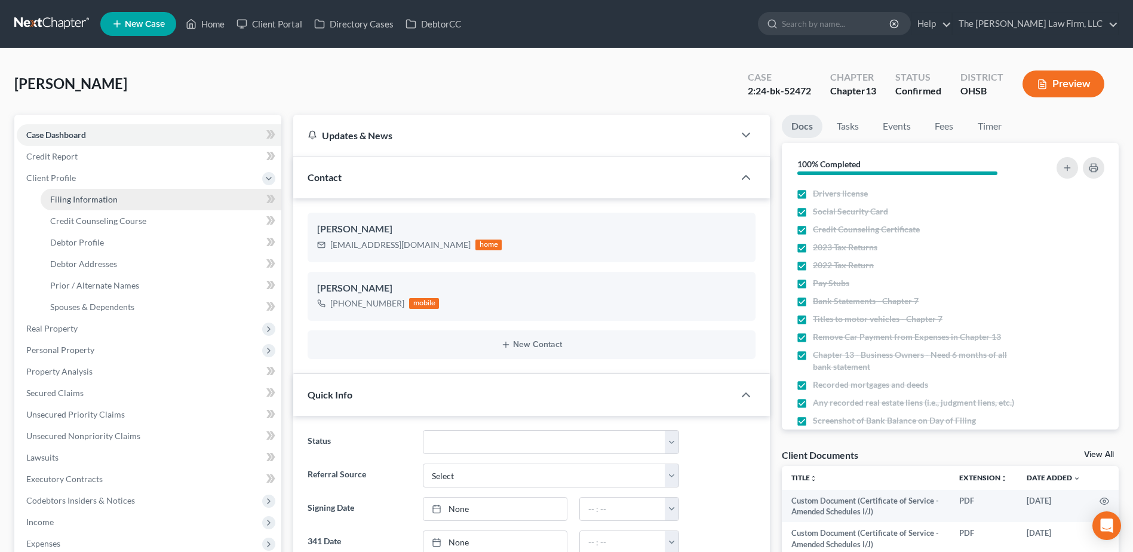
scroll to position [37, 0]
click at [56, 194] on span "Filing Information" at bounding box center [83, 199] width 67 height 10
select select "1"
select select "0"
select select "3"
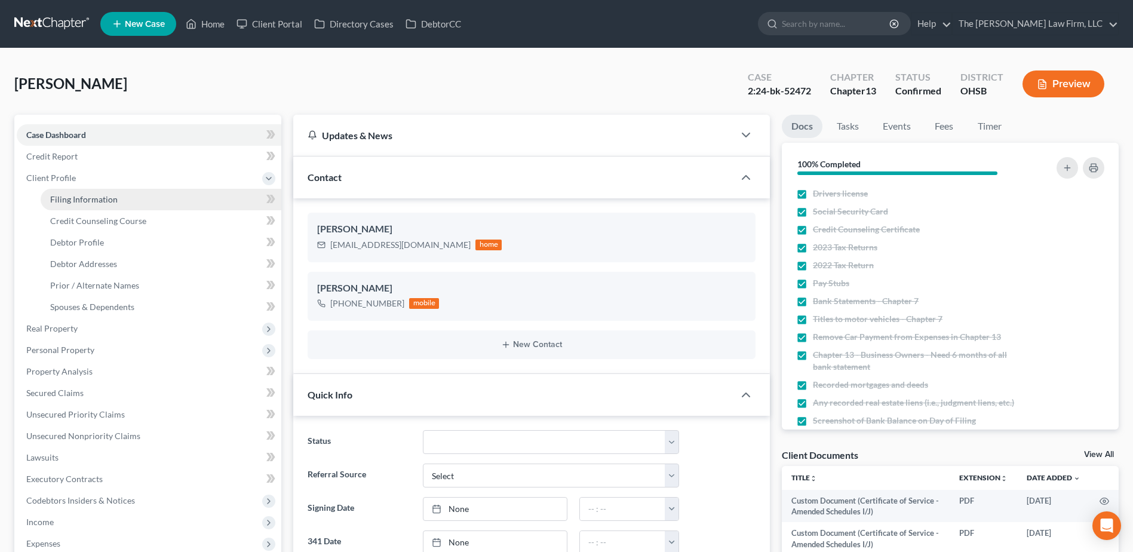
select select "36"
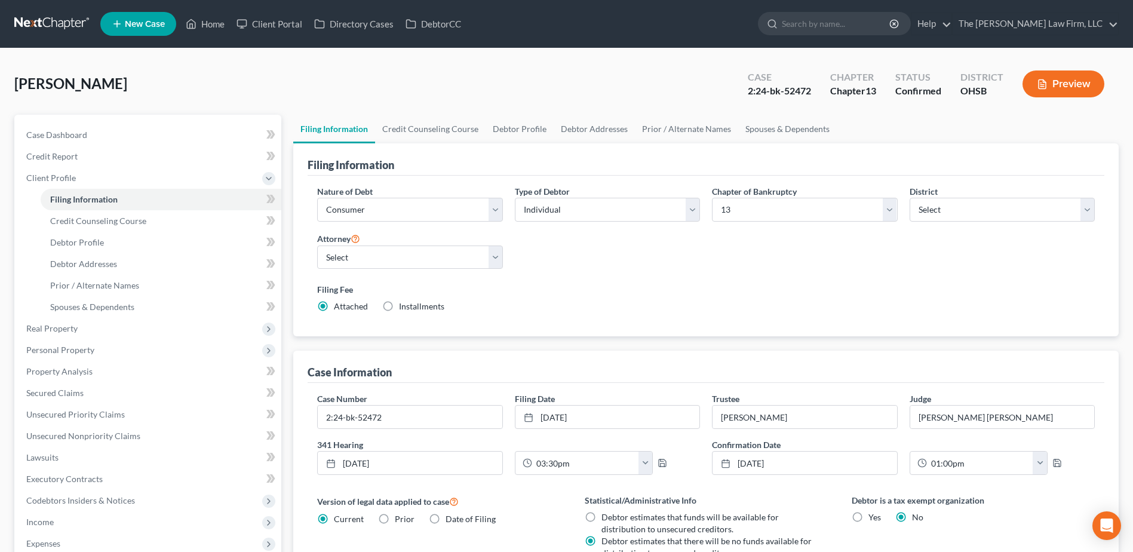
click at [57, 24] on link at bounding box center [52, 24] width 76 height 22
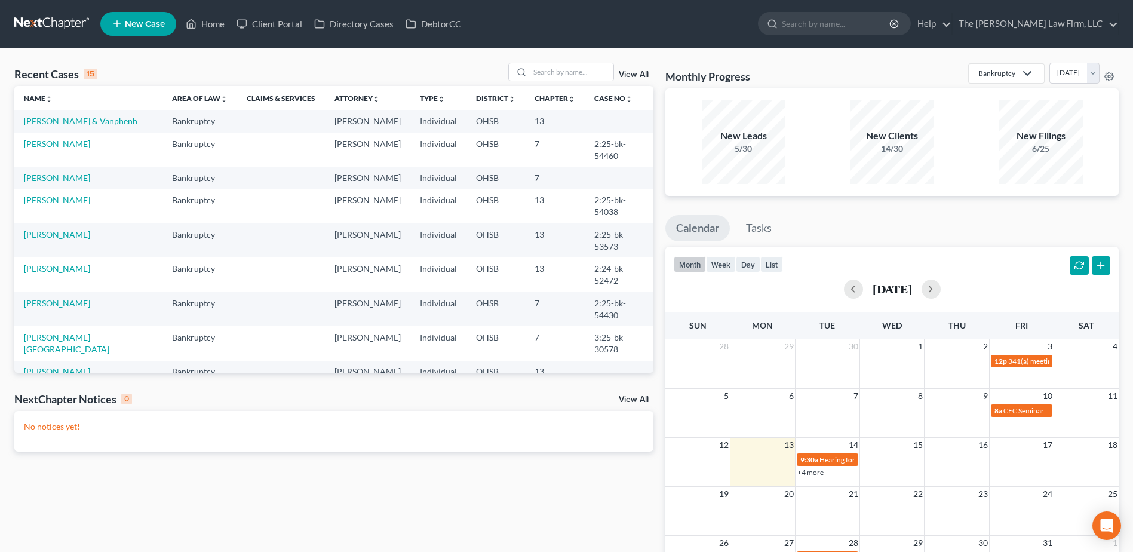
click at [80, 423] on link "Grennell, Martha & William" at bounding box center [61, 434] width 74 height 22
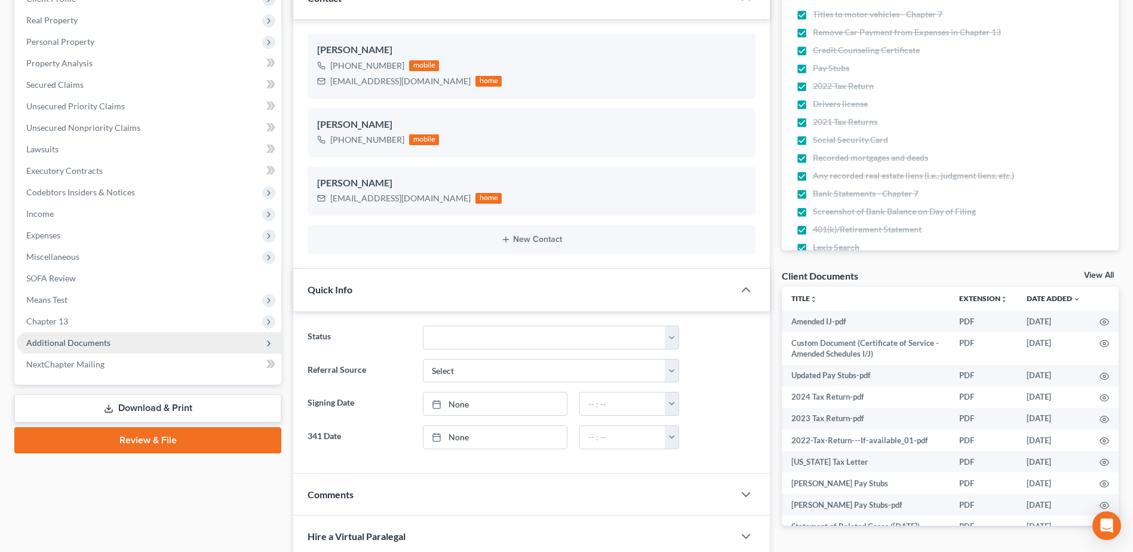
scroll to position [2077, 0]
click at [68, 338] on span "Additional Documents" at bounding box center [68, 342] width 84 height 10
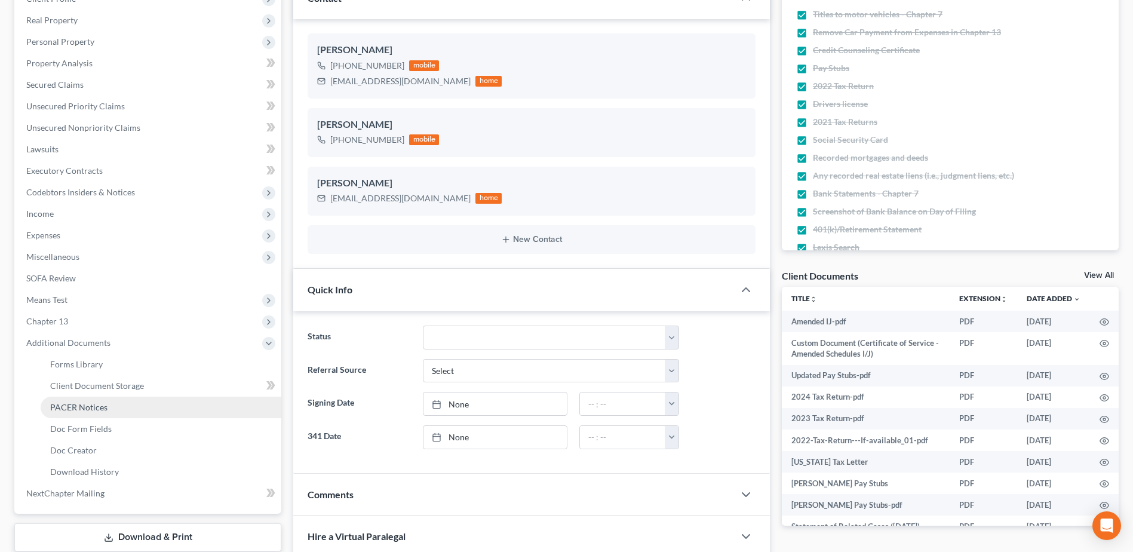
click at [72, 411] on span "PACER Notices" at bounding box center [78, 407] width 57 height 10
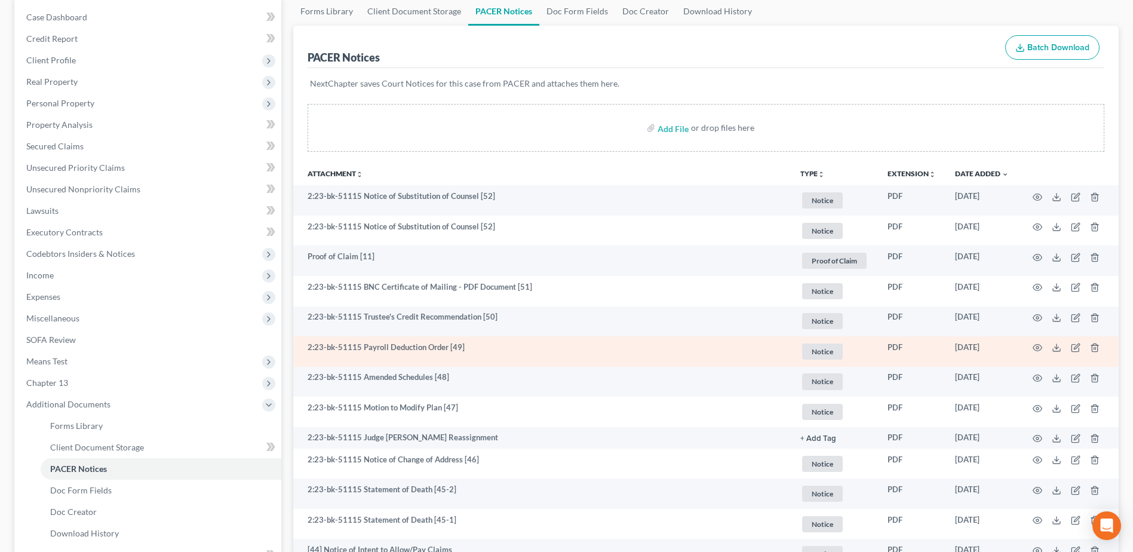
scroll to position [119, 0]
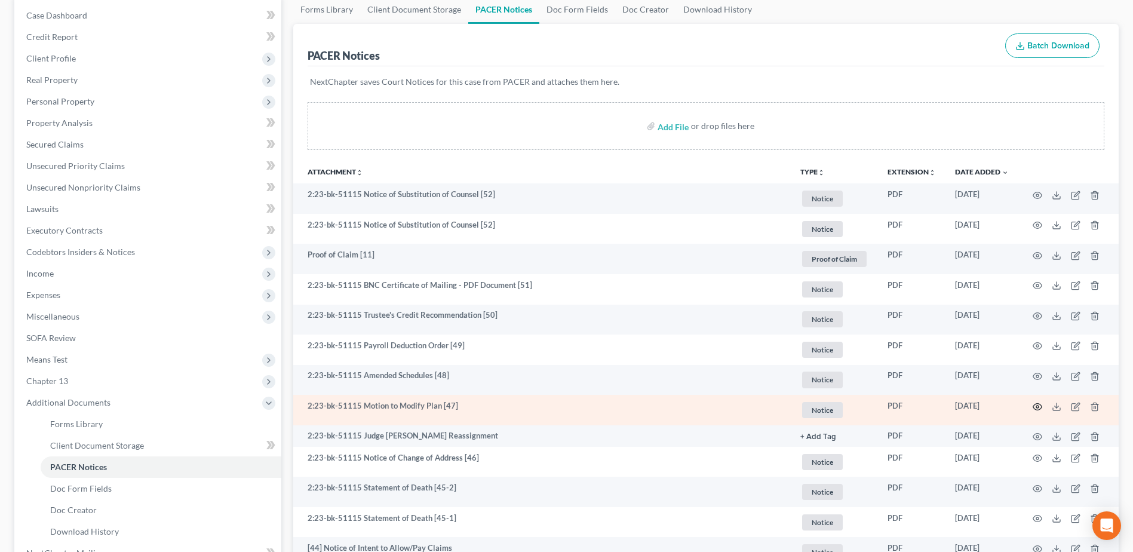
click at [1036, 407] on circle "button" at bounding box center [1037, 407] width 2 height 2
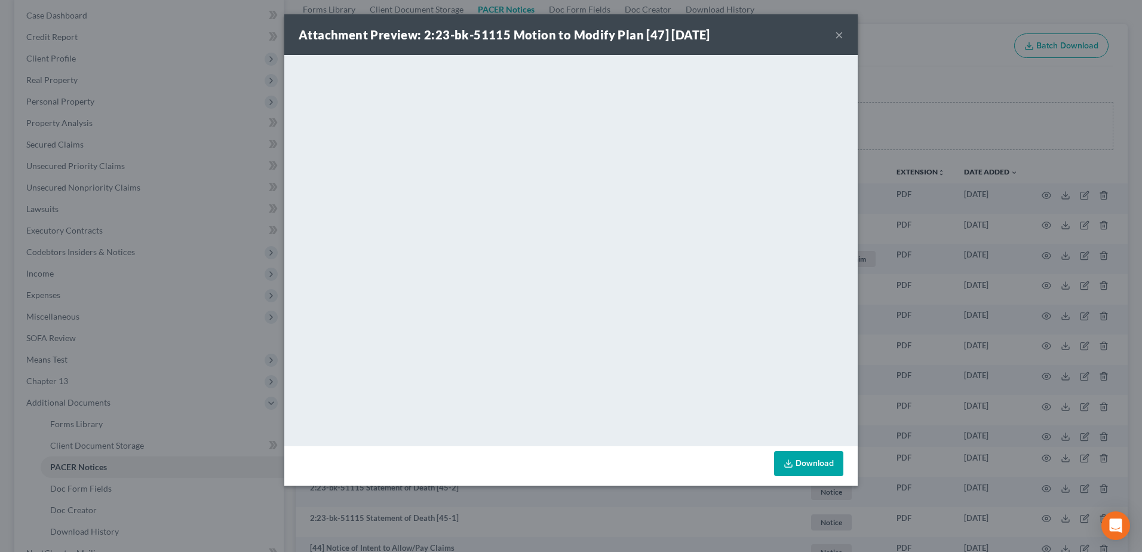
click at [838, 31] on button "×" at bounding box center [839, 34] width 8 height 14
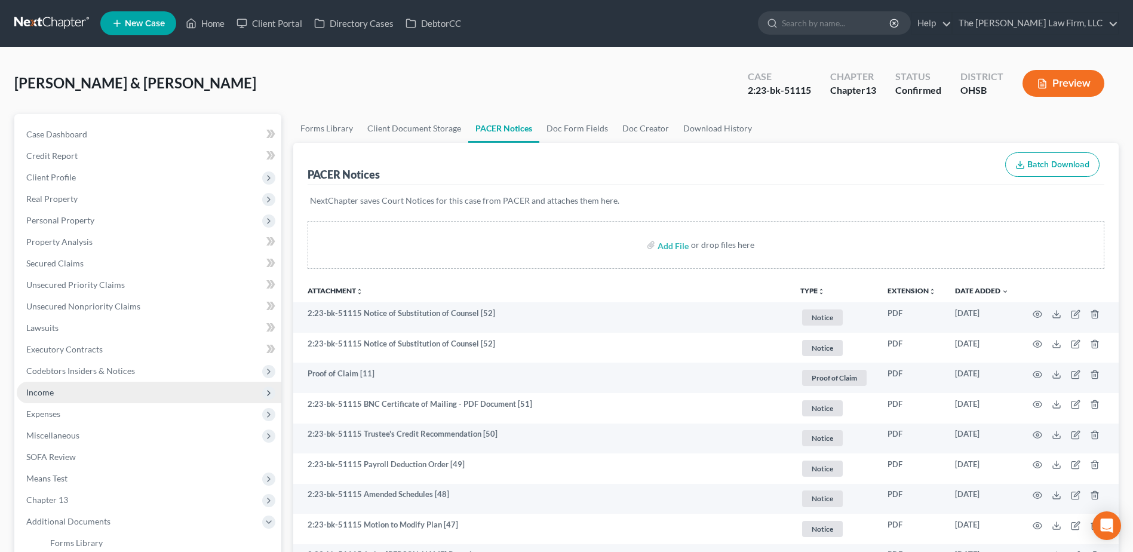
scroll to position [0, 0]
click at [47, 20] on link at bounding box center [52, 24] width 76 height 22
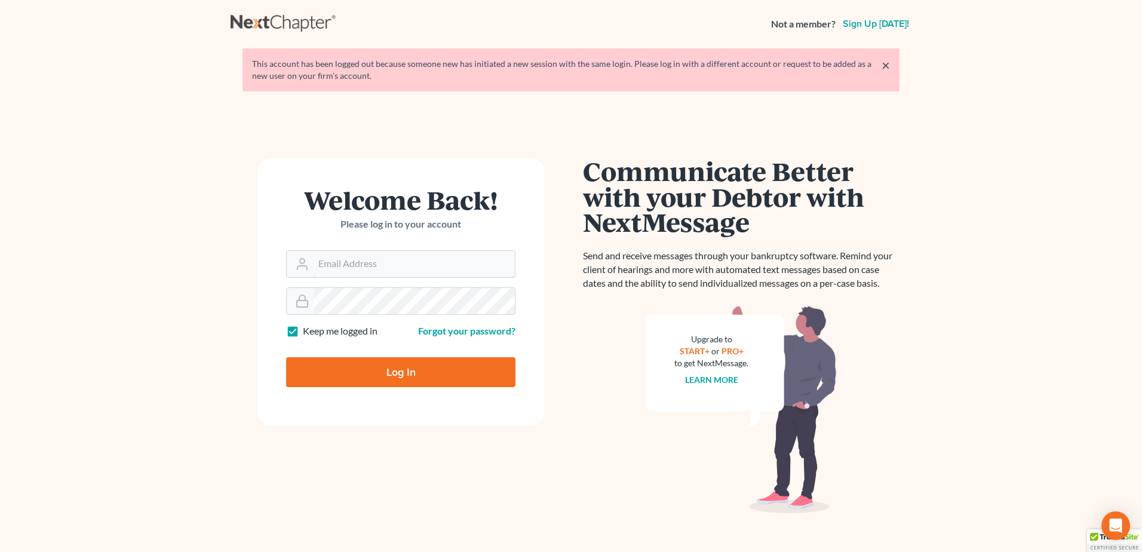
type input "[EMAIL_ADDRESS][DOMAIN_NAME]"
click at [380, 370] on input "Log In" at bounding box center [400, 372] width 229 height 30
type input "Thinking..."
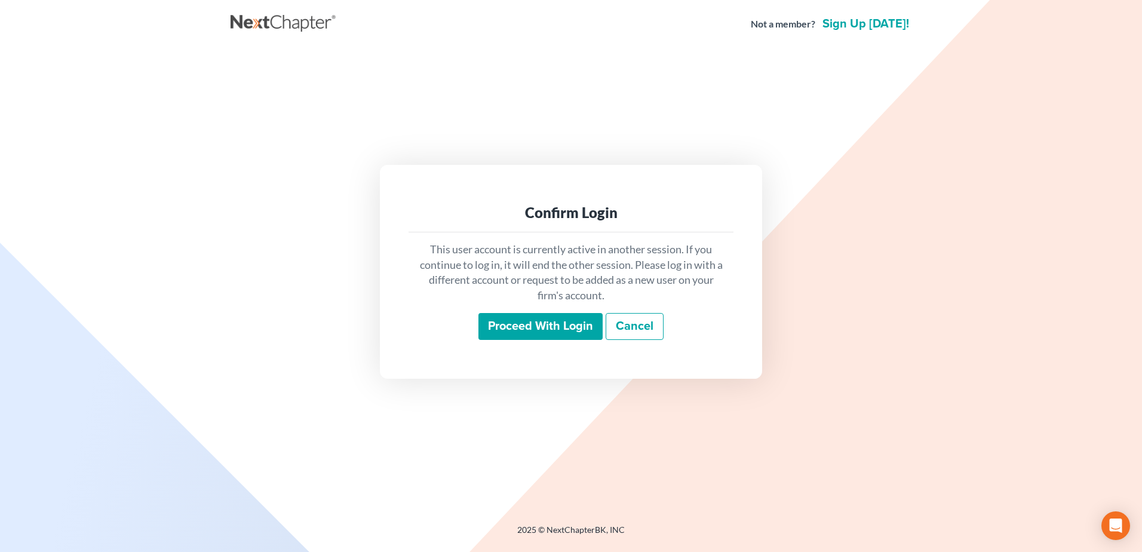
click at [497, 328] on input "Proceed with login" at bounding box center [540, 326] width 124 height 27
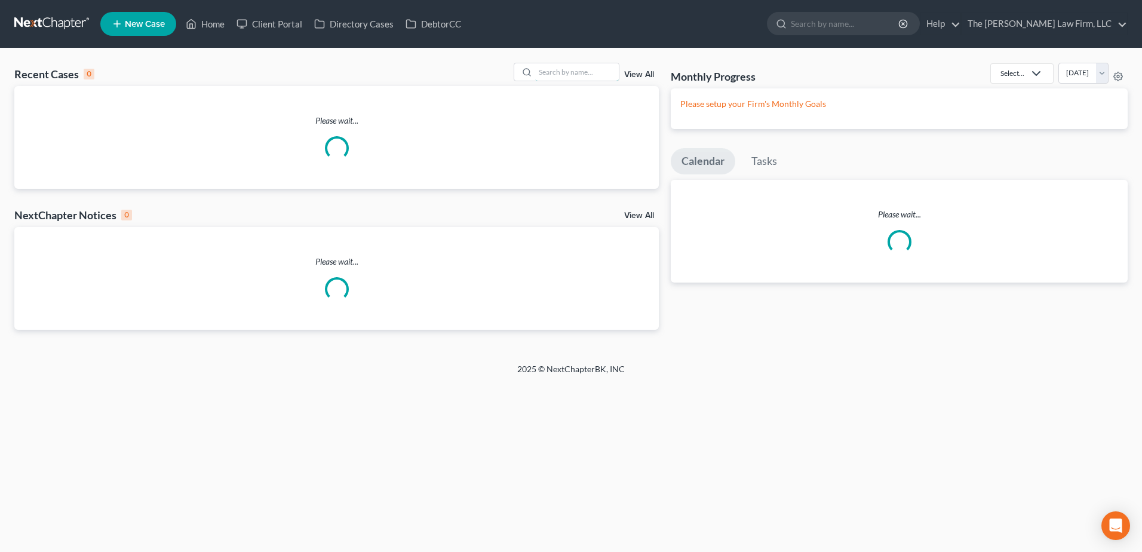
click at [567, 70] on input "search" at bounding box center [577, 71] width 84 height 17
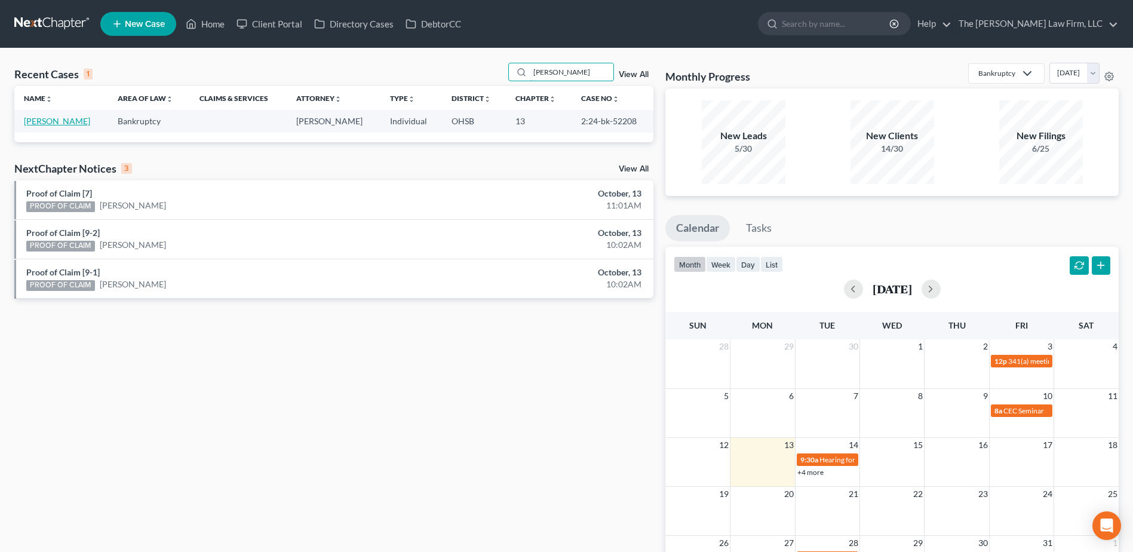
type input "[PERSON_NAME]"
click at [59, 118] on link "[PERSON_NAME]" at bounding box center [57, 121] width 66 height 10
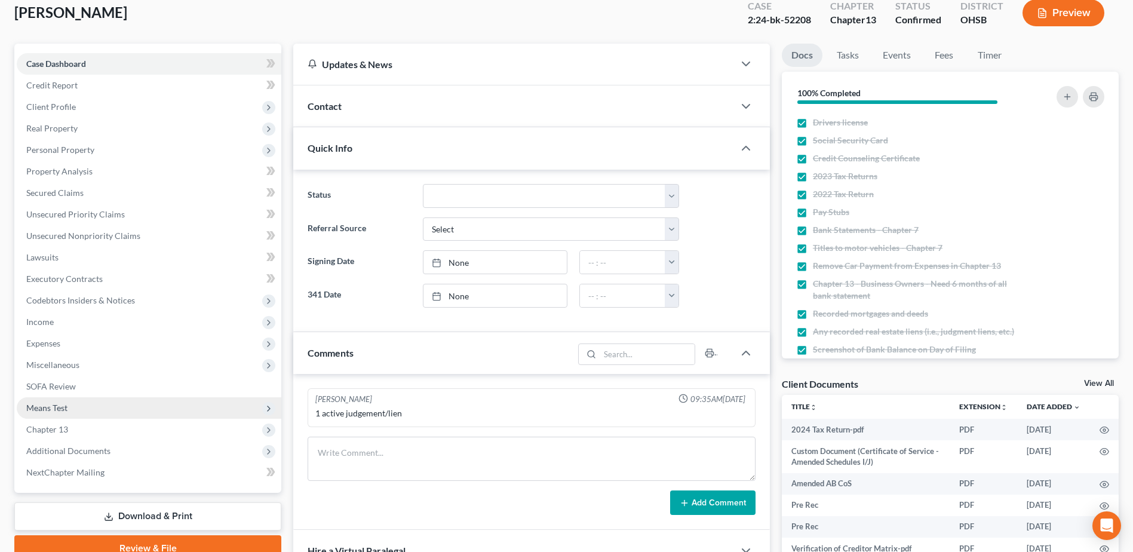
scroll to position [179, 0]
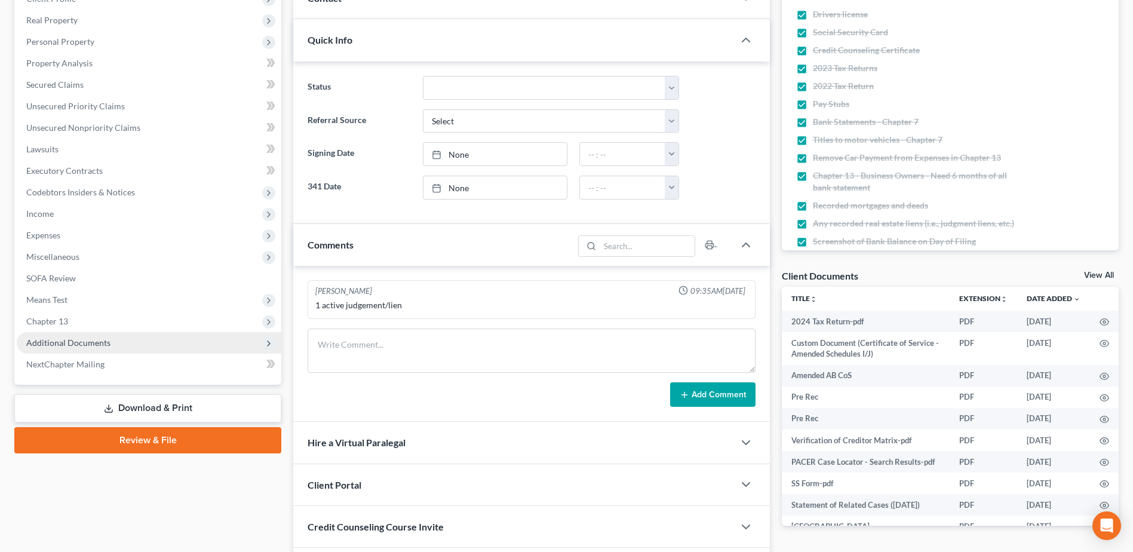
click at [75, 337] on span "Additional Documents" at bounding box center [68, 342] width 84 height 10
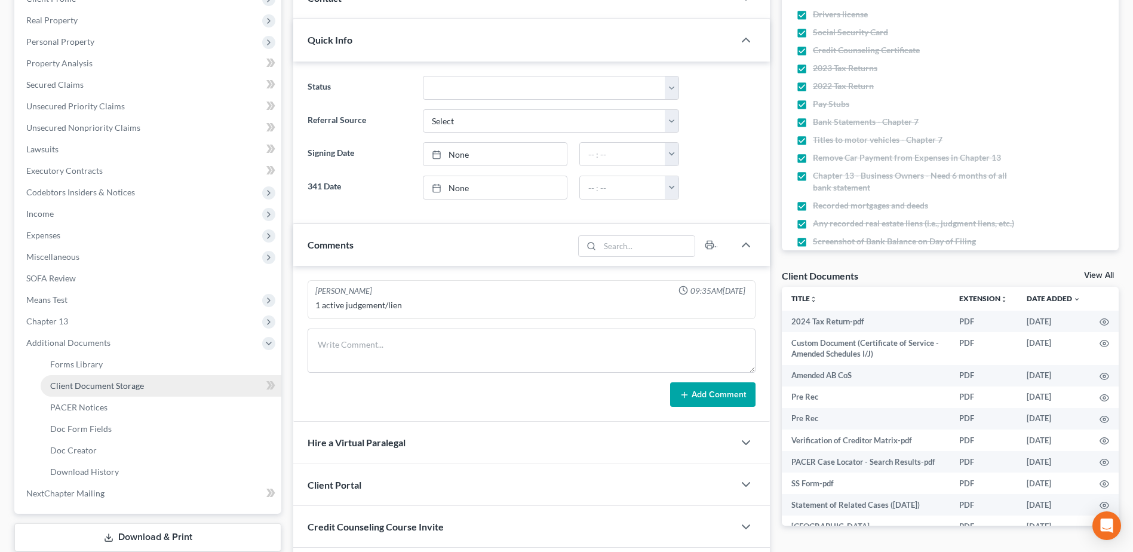
click at [93, 388] on span "Client Document Storage" at bounding box center [97, 385] width 94 height 10
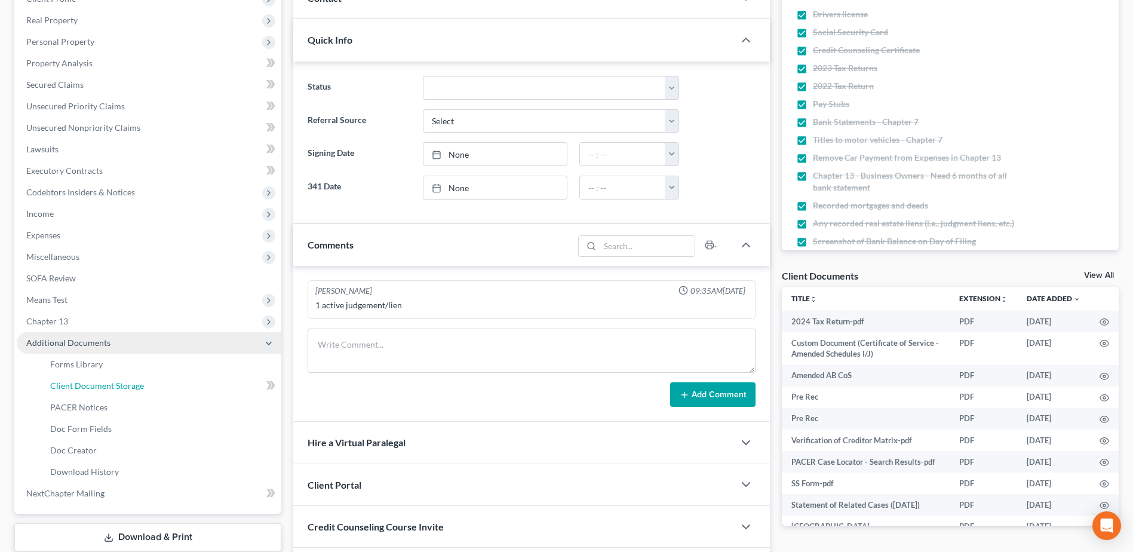
select select "7"
select select "52"
select select "61"
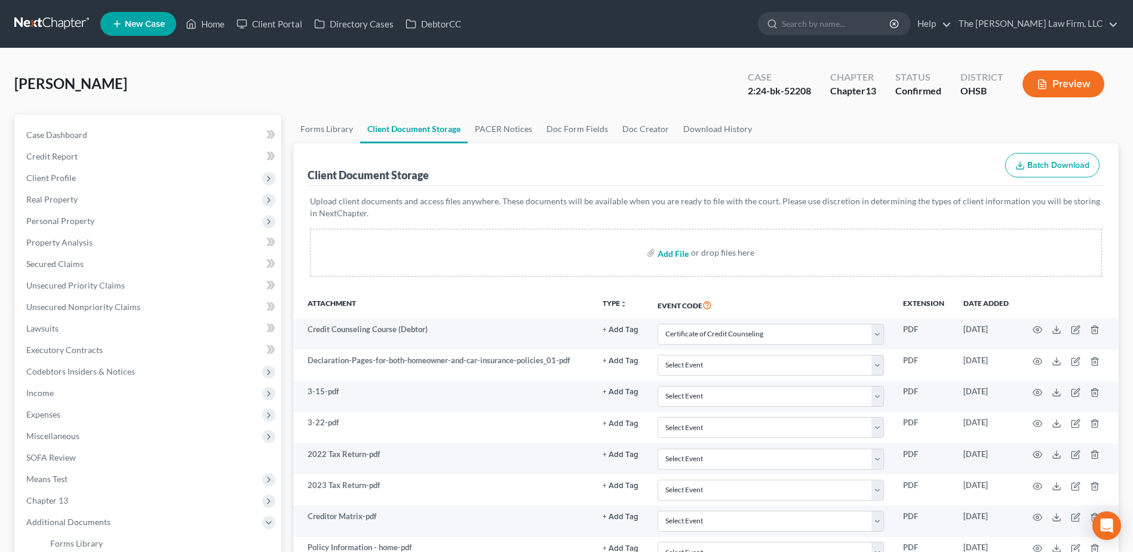
click at [667, 251] on input "file" at bounding box center [672, 253] width 29 height 22
type input "C:\fakepath\Updated Pay Stubs.pdf"
click at [674, 254] on input "file" at bounding box center [672, 253] width 29 height 22
select select "7"
select select "52"
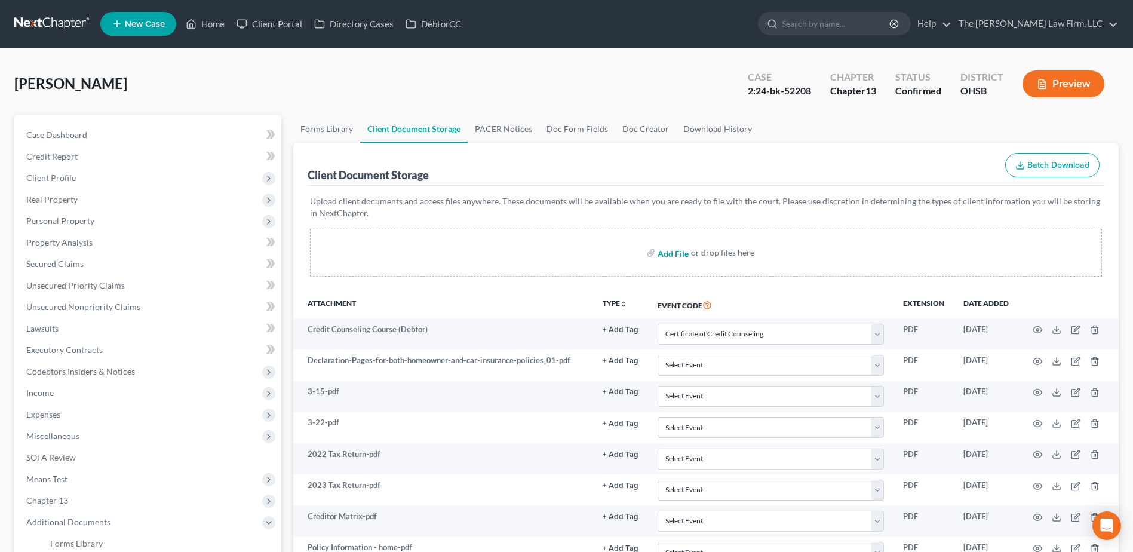
select select "61"
type input "C:\fakepath\Updated NF Spouse Pay Stubs.pdf"
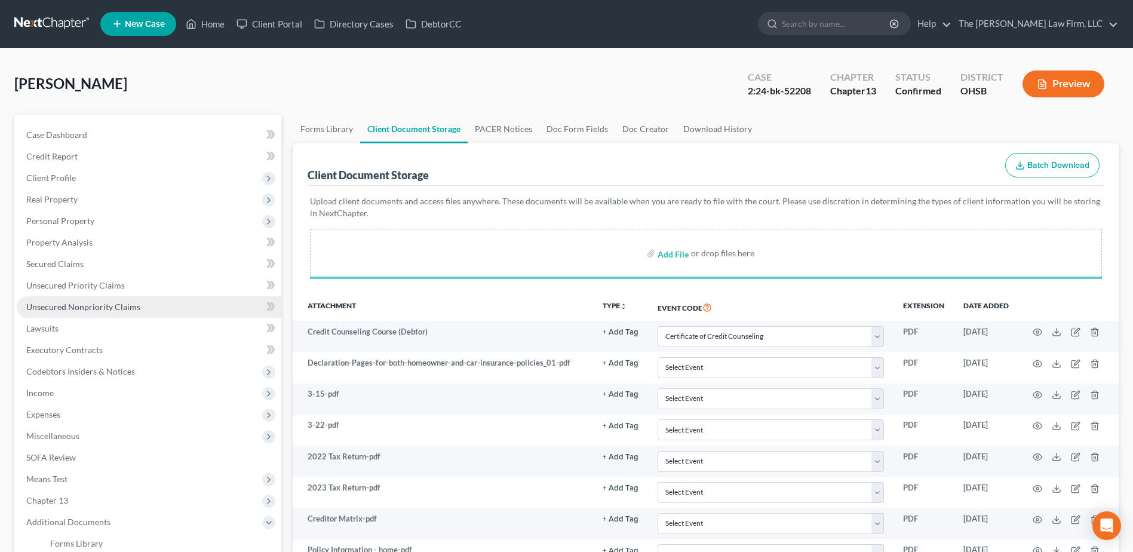
select select "7"
select select "52"
select select "61"
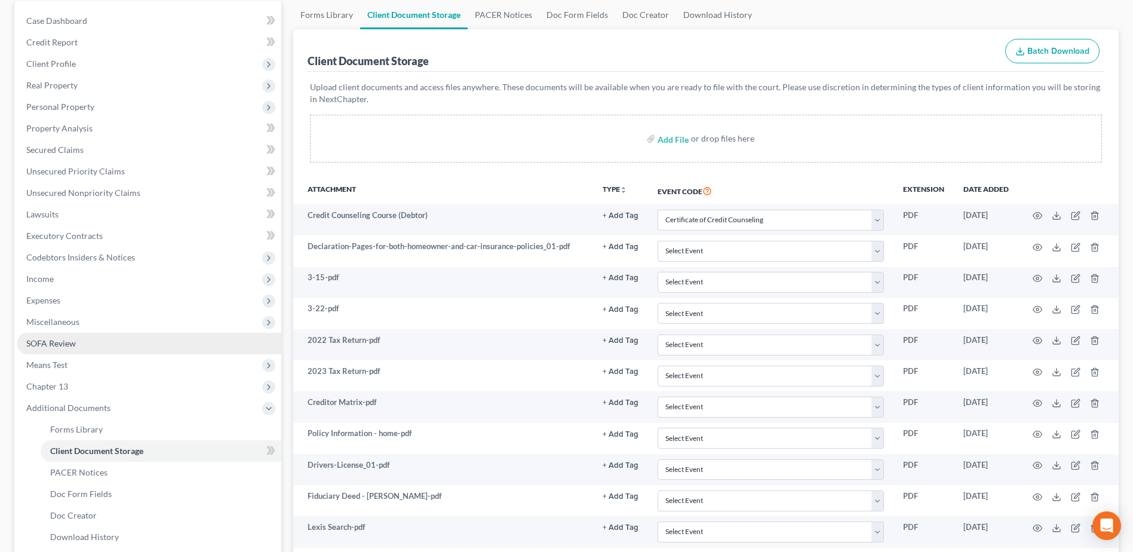
scroll to position [119, 0]
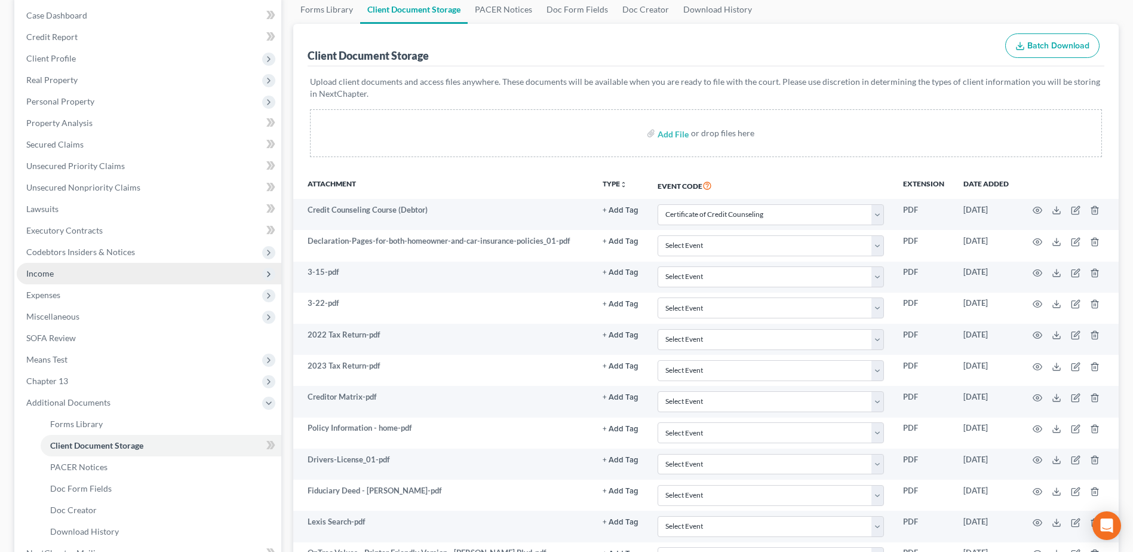
click at [54, 275] on span "Income" at bounding box center [149, 274] width 265 height 22
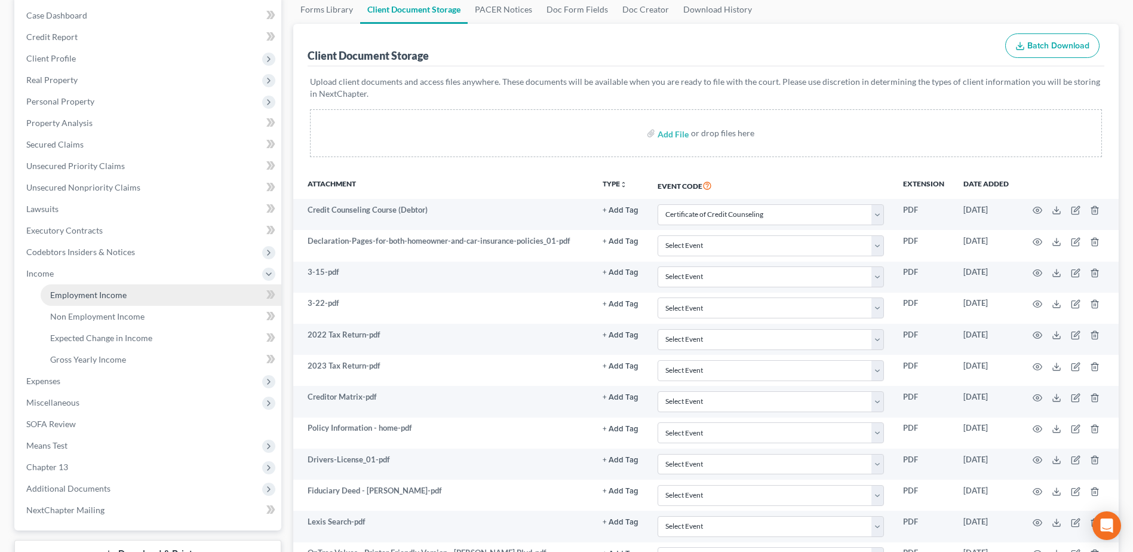
click at [62, 294] on span "Employment Income" at bounding box center [88, 295] width 76 height 10
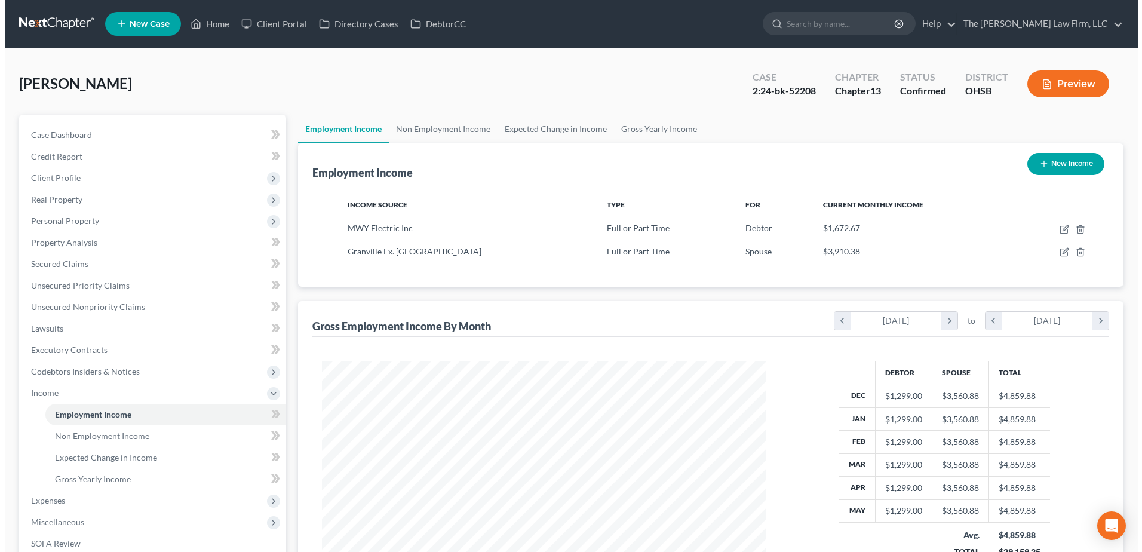
scroll to position [222, 467]
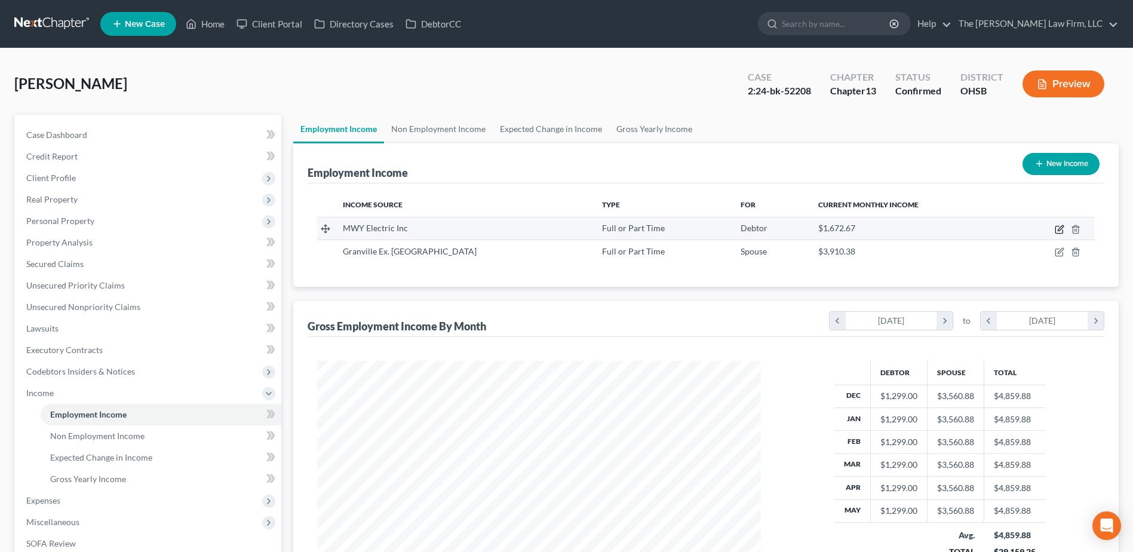
click at [1055, 230] on icon "button" at bounding box center [1060, 230] width 10 height 10
select select "0"
select select "36"
select select "3"
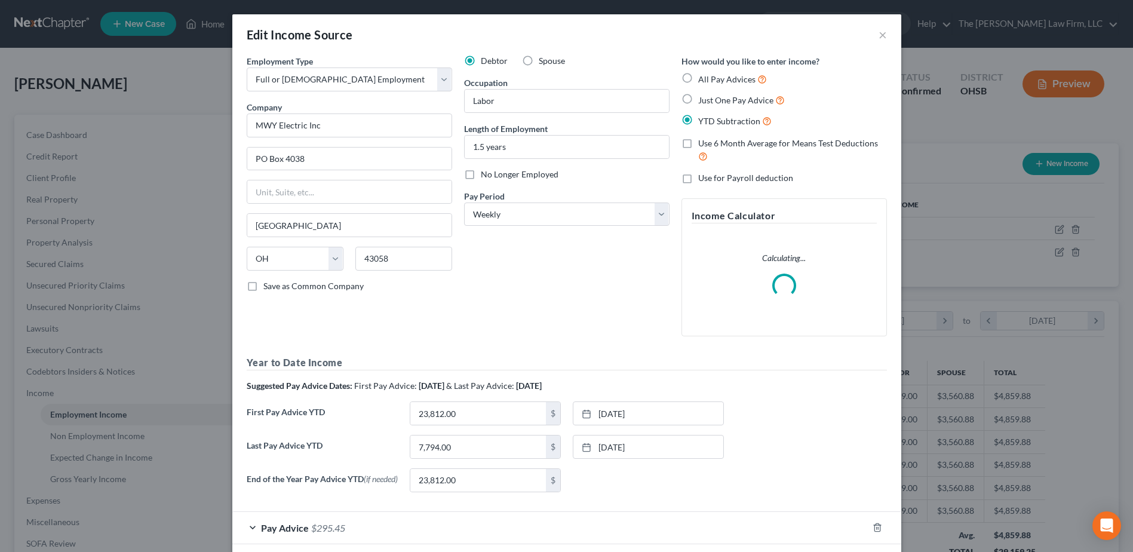
scroll to position [223, 472]
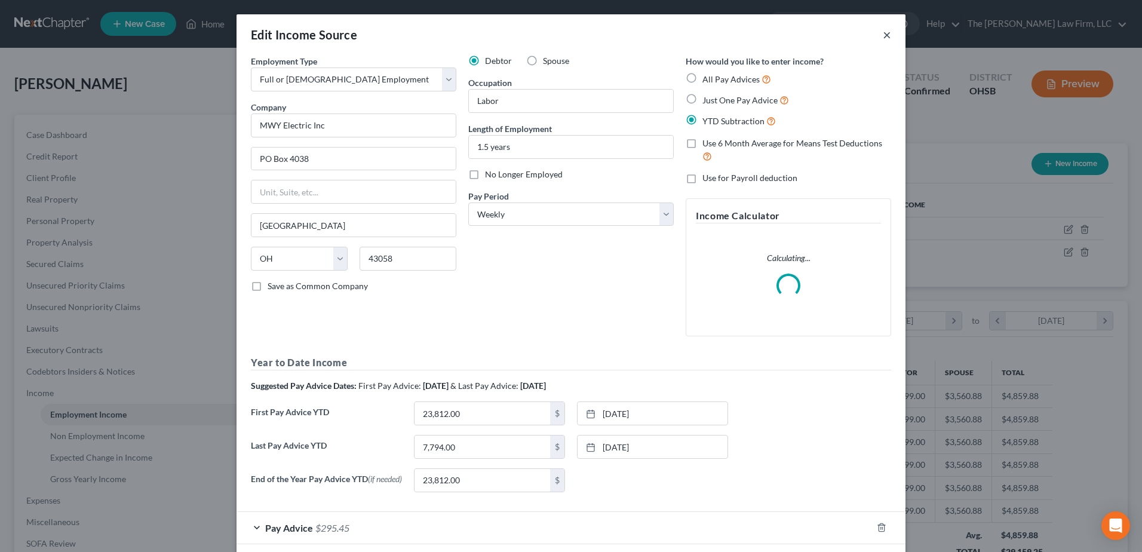
click at [883, 33] on button "×" at bounding box center [887, 34] width 8 height 14
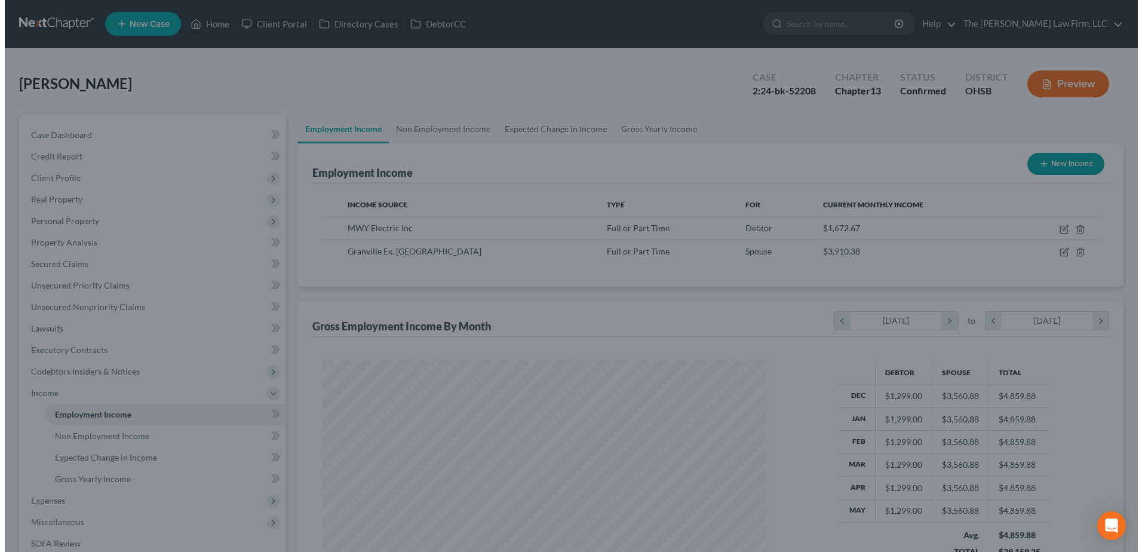
scroll to position [597044, 596798]
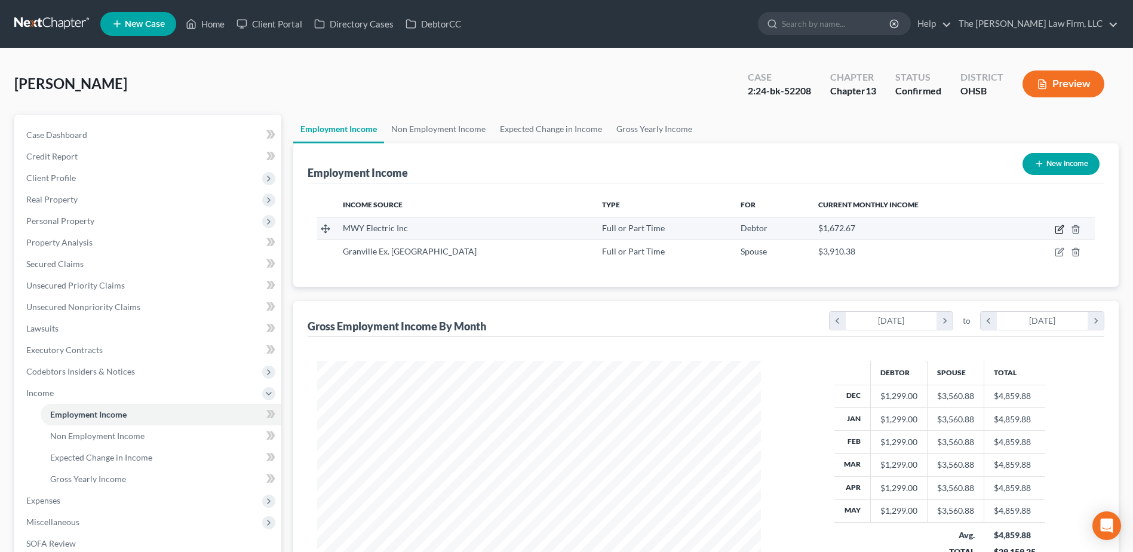
click at [1060, 229] on icon "button" at bounding box center [1060, 230] width 10 height 10
select select "0"
select select "36"
select select "3"
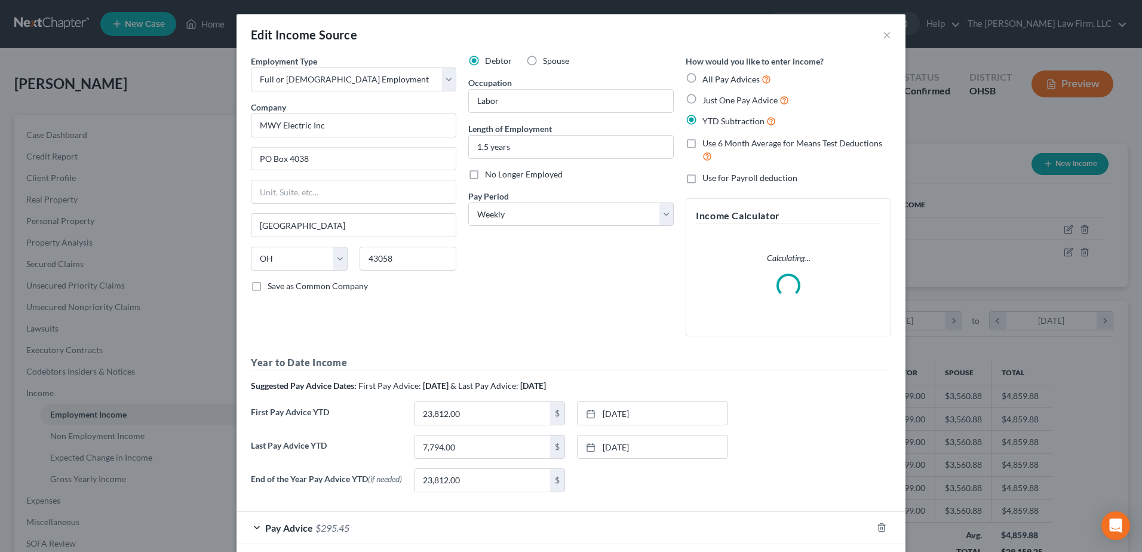
scroll to position [223, 472]
click at [473, 148] on input "1.5 years" at bounding box center [571, 147] width 204 height 23
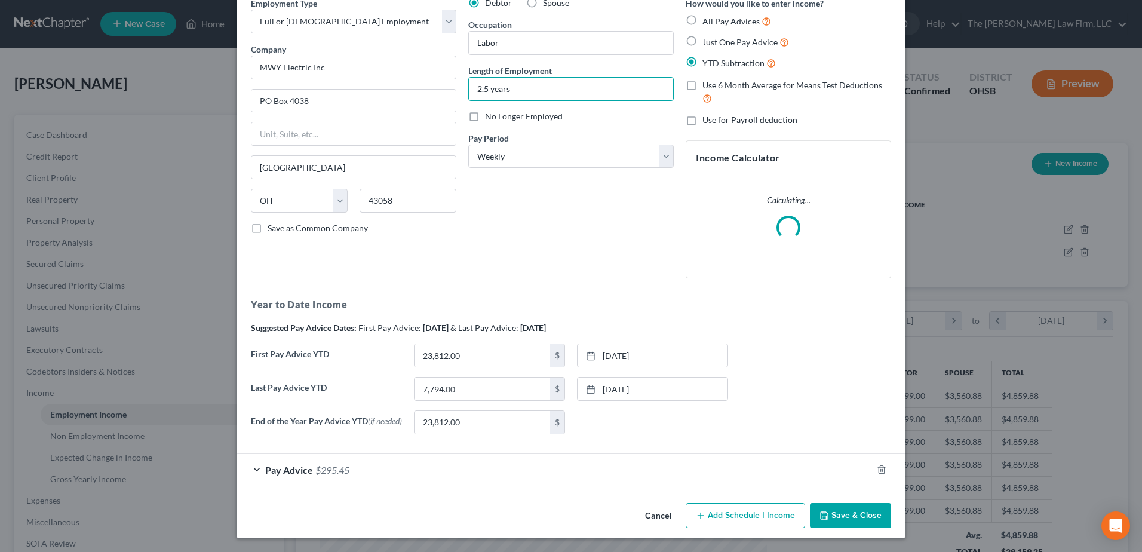
type input "2.5 years"
click at [377, 471] on div "Pay Advice $295.45" at bounding box center [554, 470] width 635 height 32
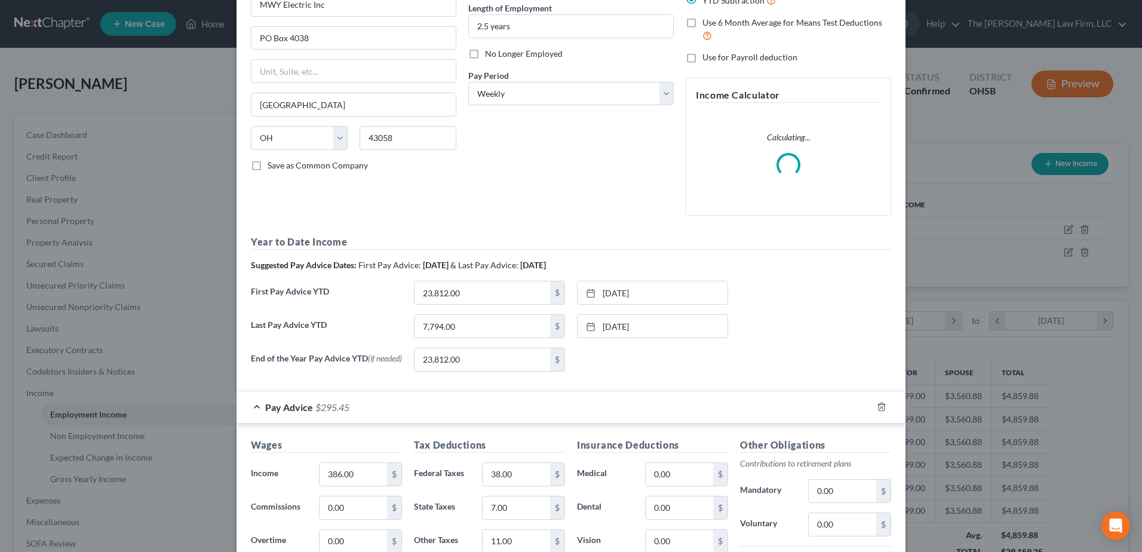
scroll to position [240, 0]
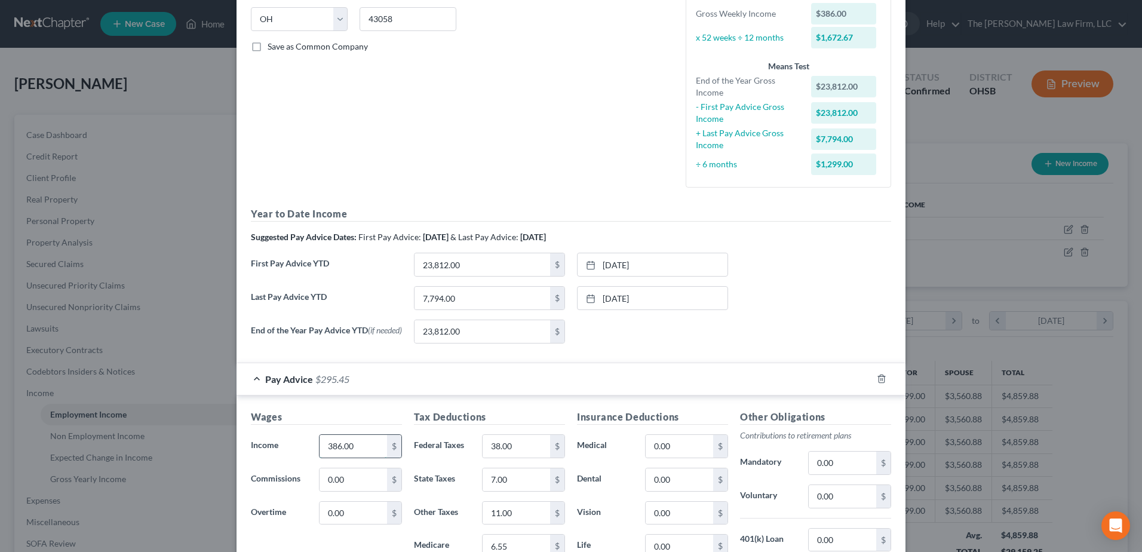
click at [330, 450] on input "386.00" at bounding box center [353, 446] width 67 height 23
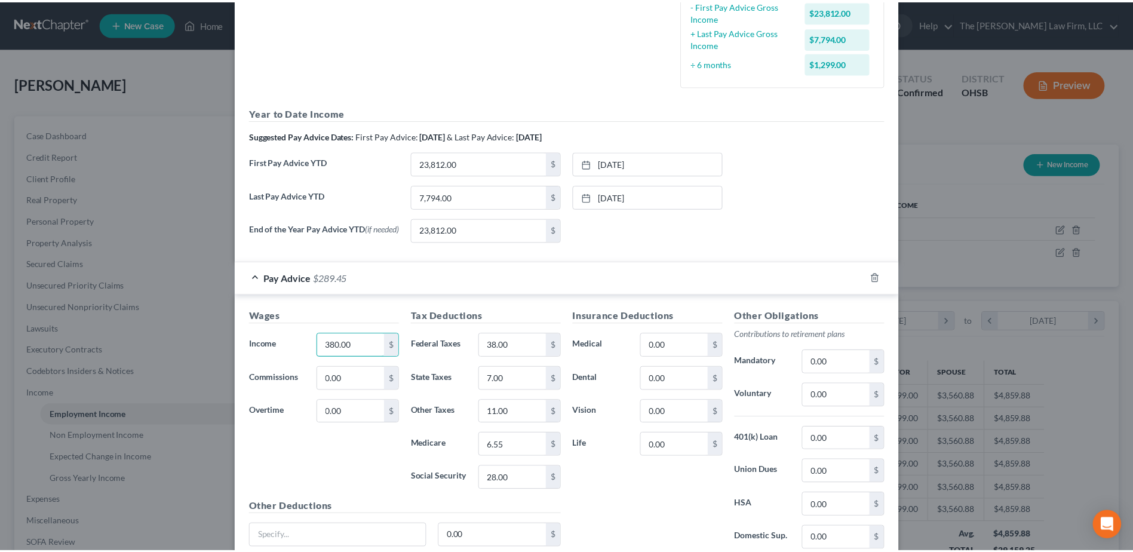
scroll to position [443, 0]
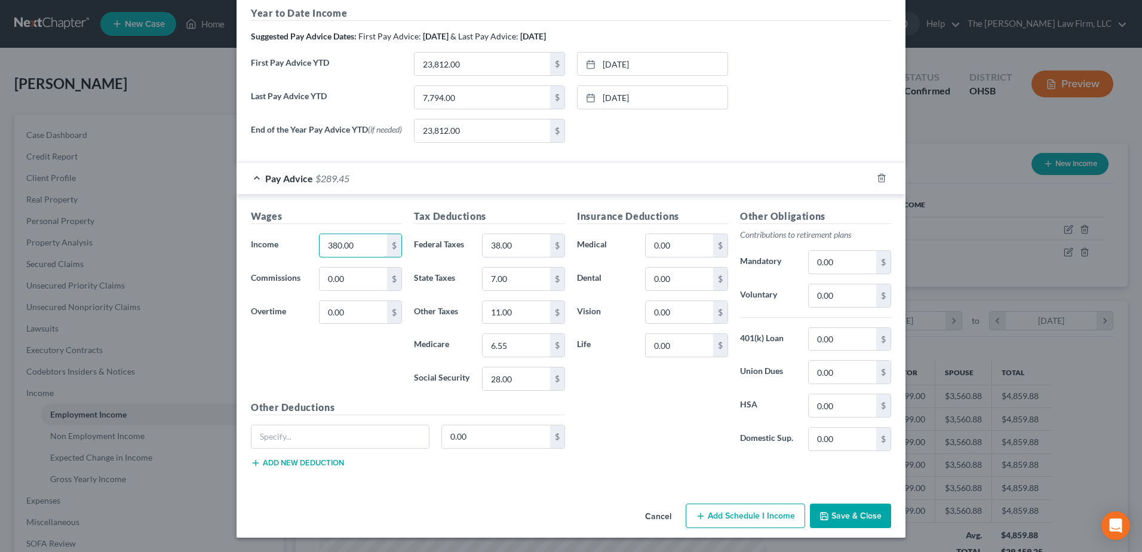
type input "380.00"
click at [840, 516] on button "Save & Close" at bounding box center [850, 515] width 81 height 25
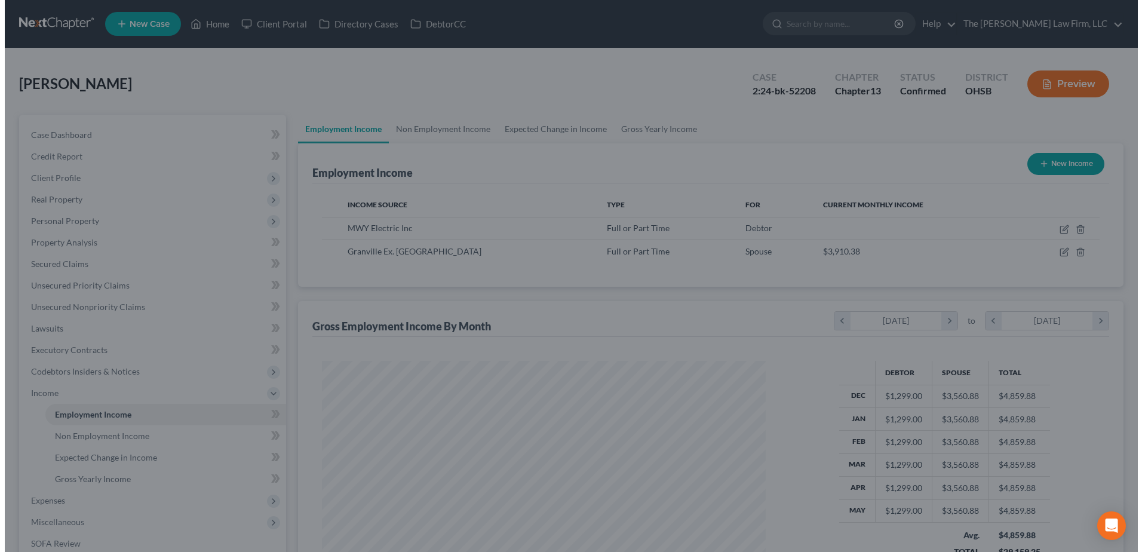
scroll to position [597044, 596798]
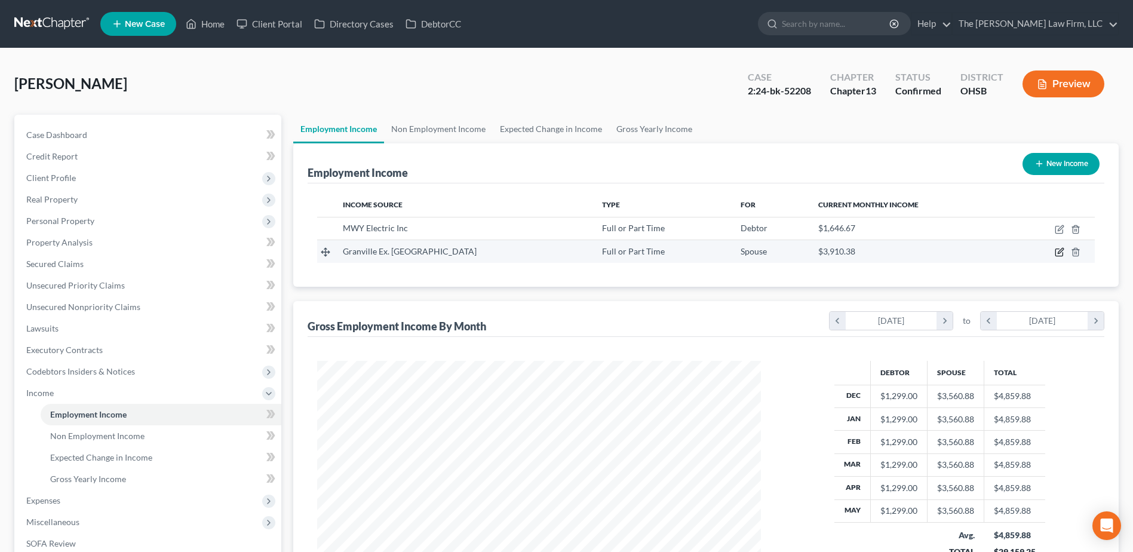
click at [1061, 253] on icon "button" at bounding box center [1060, 252] width 10 height 10
select select "0"
select select "36"
select select "2"
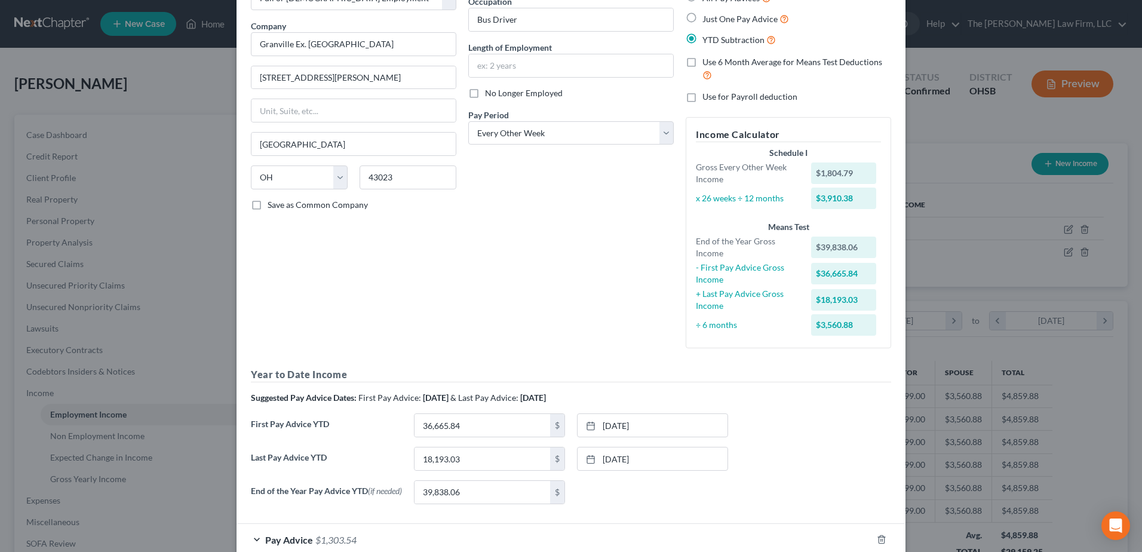
scroll to position [0, 0]
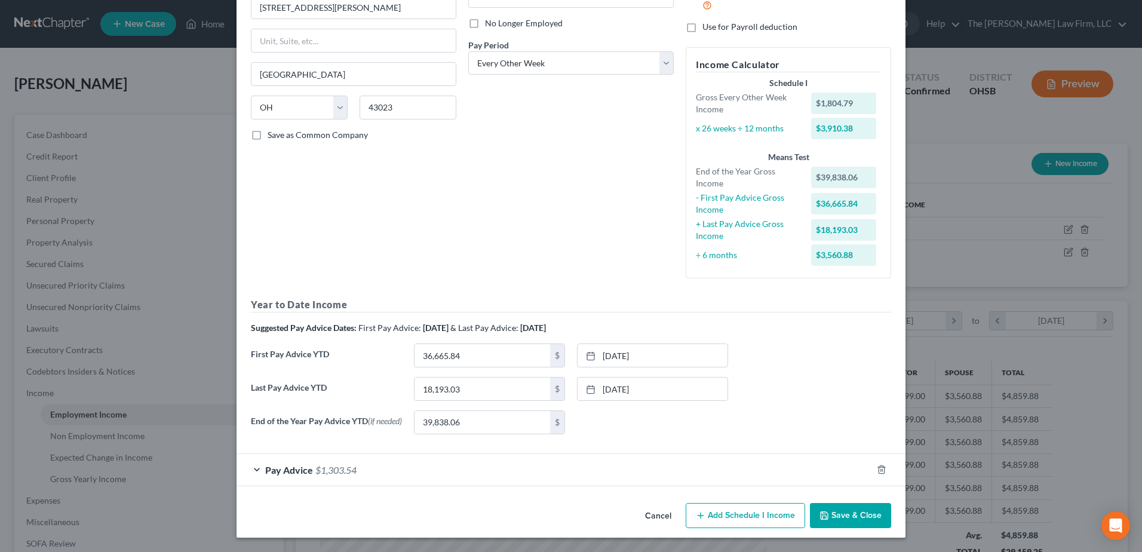
click at [371, 464] on div "Pay Advice $1,303.54" at bounding box center [554, 470] width 635 height 32
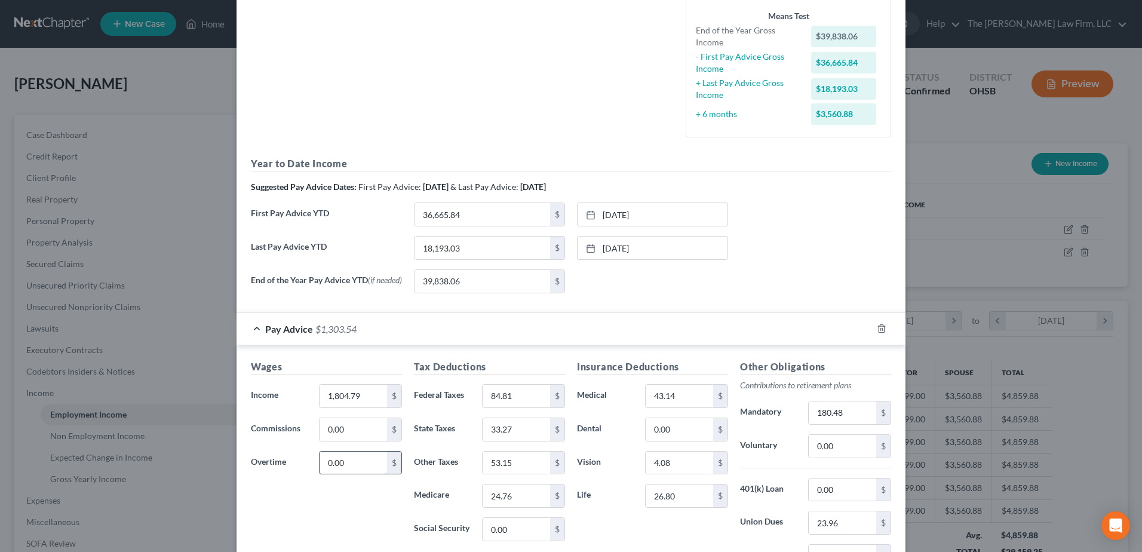
scroll to position [478, 0]
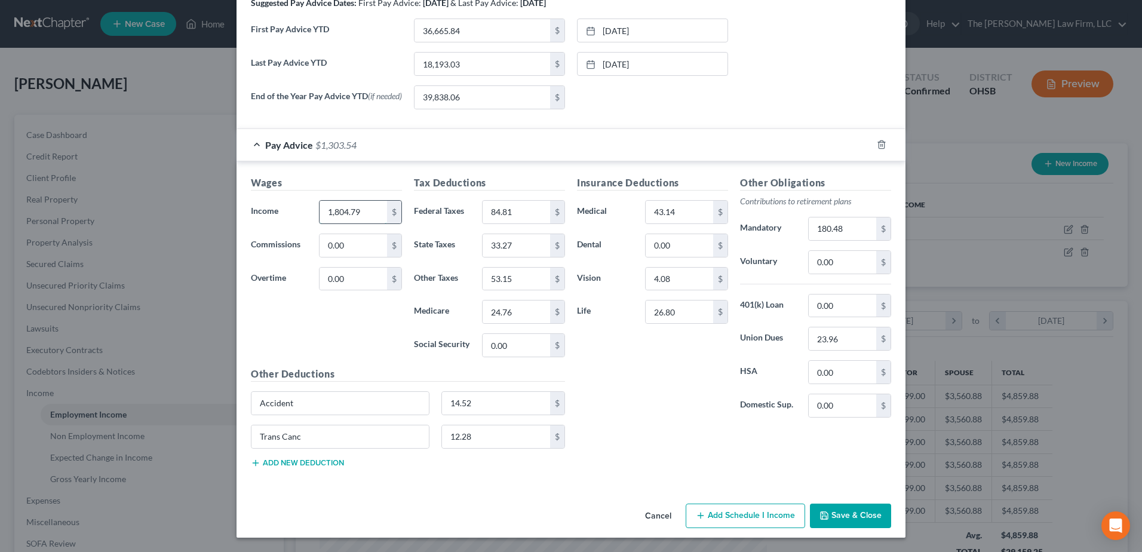
click at [358, 214] on input "1,804.79" at bounding box center [353, 212] width 67 height 23
type input "2,073.49"
click at [498, 214] on input "84.81" at bounding box center [516, 212] width 67 height 23
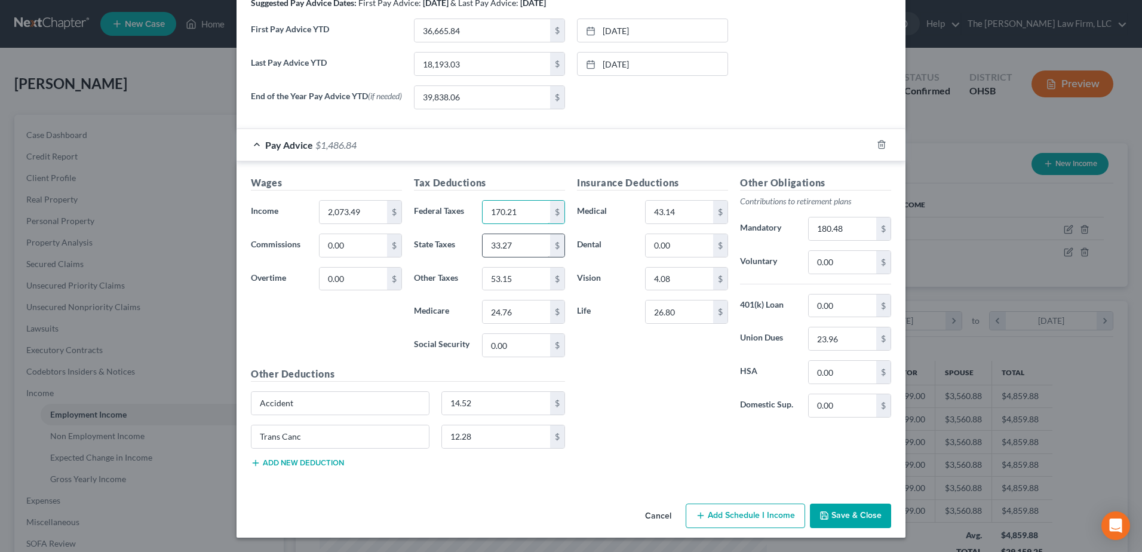
type input "170.21"
click at [506, 245] on input "33.27" at bounding box center [516, 245] width 67 height 23
click at [508, 245] on input "33.27" at bounding box center [516, 245] width 67 height 23
type input "37.94"
click at [512, 283] on input "53.15" at bounding box center [516, 279] width 67 height 23
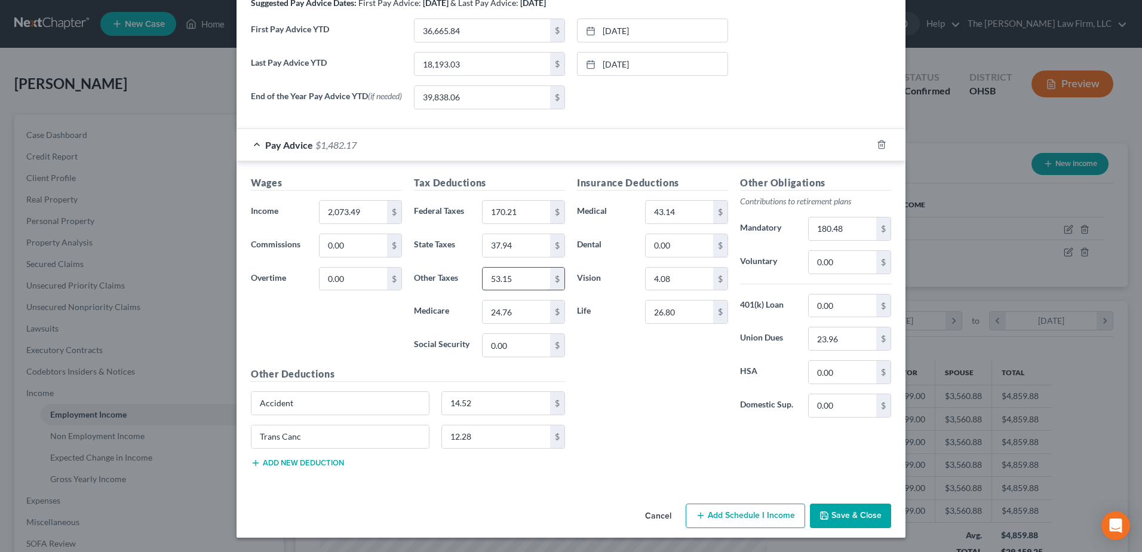
click at [512, 283] on input "53.15" at bounding box center [516, 279] width 67 height 23
type input "59.56"
click at [496, 312] on input "24.76" at bounding box center [516, 311] width 67 height 23
type input "27.71"
click at [671, 213] on input "43.14" at bounding box center [679, 212] width 67 height 23
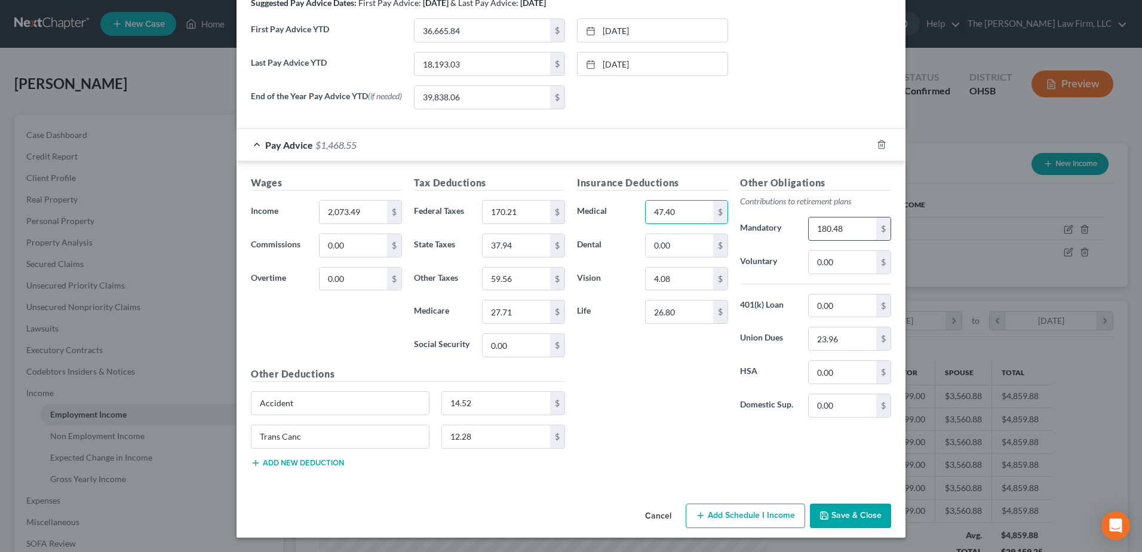
type input "47.40"
click at [842, 230] on input "180.48" at bounding box center [842, 228] width 67 height 23
type input "201.27"
click at [682, 283] on input "4.08" at bounding box center [679, 279] width 67 height 23
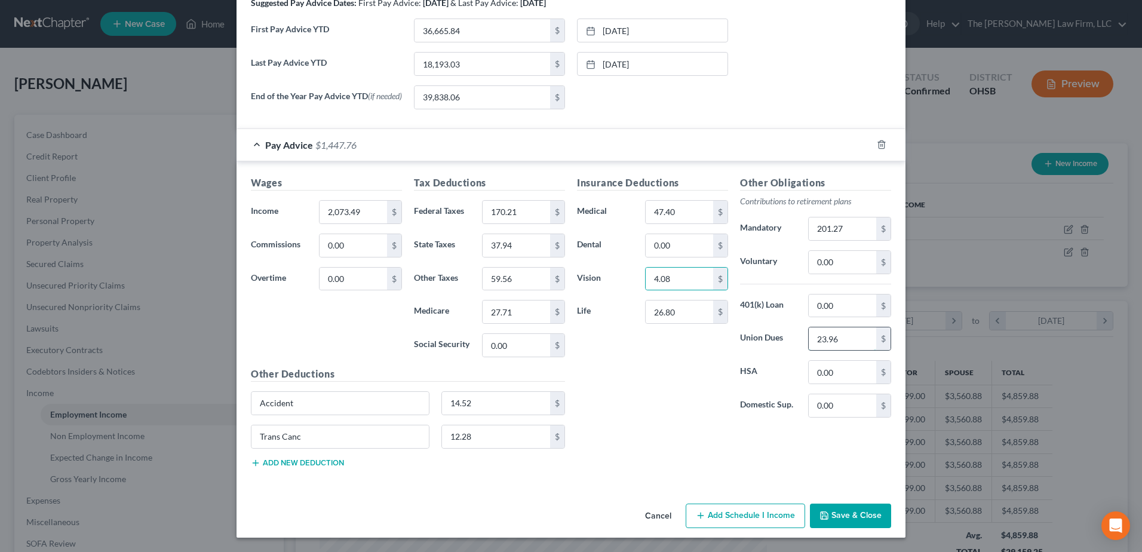
click at [856, 342] on input "23.96" at bounding box center [842, 338] width 67 height 23
type input "17.14"
click at [455, 397] on input "14.52" at bounding box center [496, 403] width 109 height 23
click at [490, 406] on input "14.52" at bounding box center [496, 403] width 109 height 23
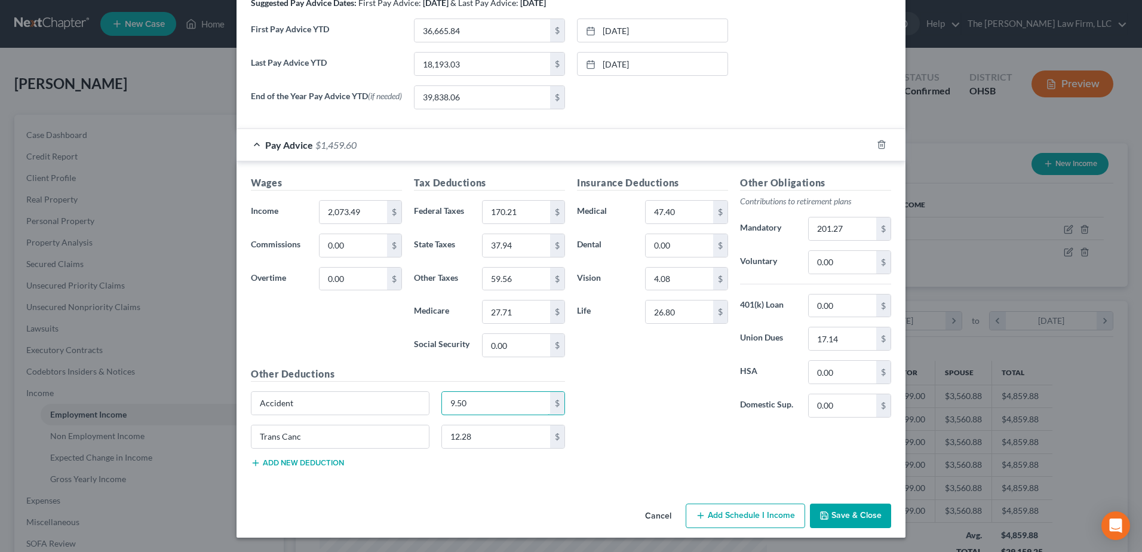
type input "9.50"
click at [329, 460] on button "Add new deduction" at bounding box center [297, 463] width 93 height 10
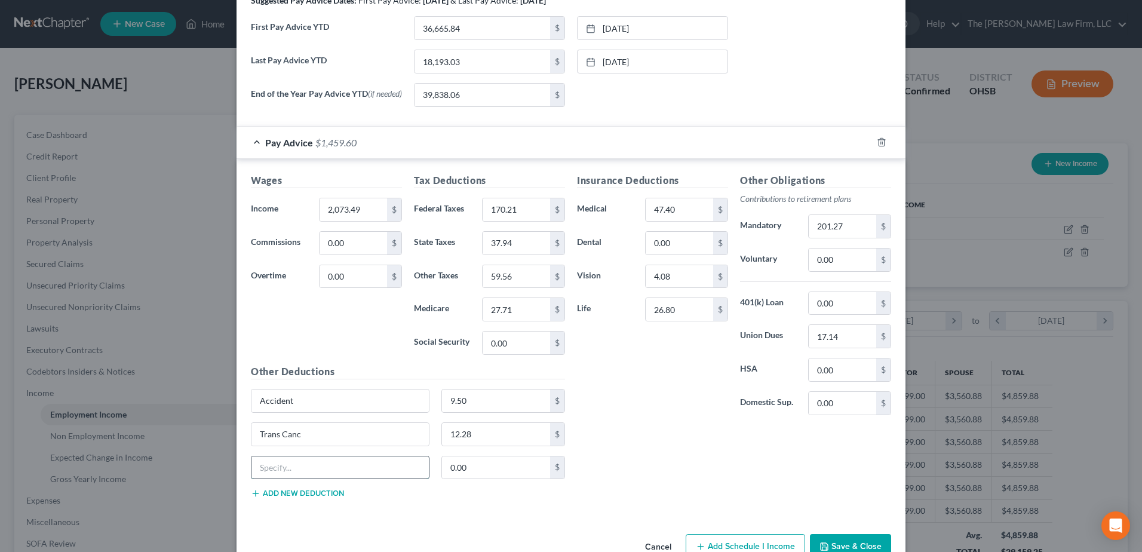
click at [309, 468] on input "text" at bounding box center [339, 467] width 177 height 23
type input "STD/LTD"
type input "10.43"
drag, startPoint x: 335, startPoint y: 469, endPoint x: 163, endPoint y: 471, distance: 172.0
click at [159, 465] on div "Edit Income Source × Employment Type * Select Full or Part Time Employment Self…" at bounding box center [571, 276] width 1142 height 552
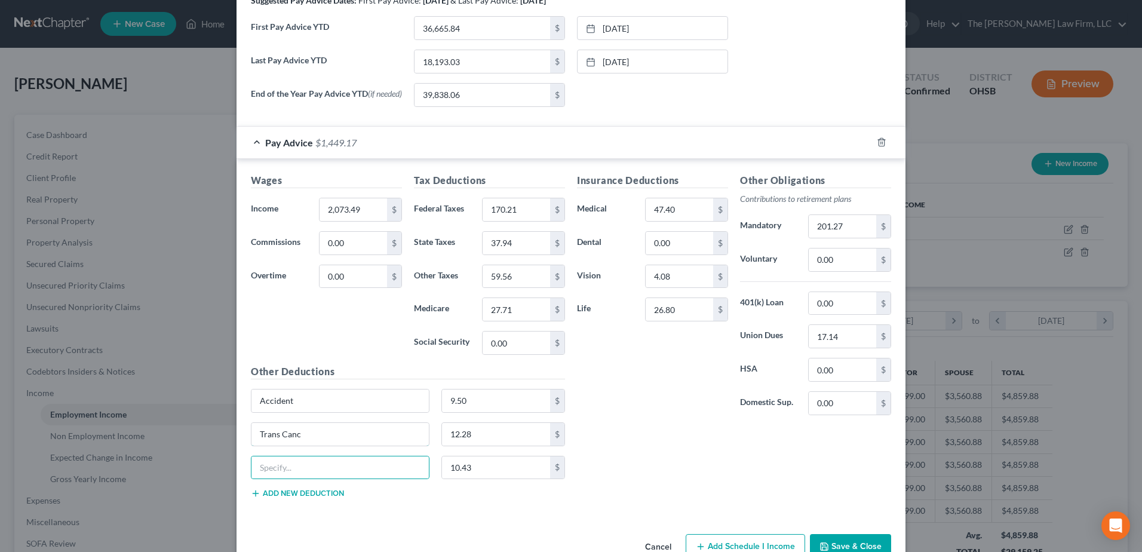
drag, startPoint x: 304, startPoint y: 438, endPoint x: 161, endPoint y: 422, distance: 143.6
click at [167, 420] on div "Edit Income Source × Employment Type * Select Full or Part Time Employment Self…" at bounding box center [571, 276] width 1142 height 552
paste input "STD/LTD"
type input "STD/LTD"
click at [286, 470] on input "10.43" at bounding box center [339, 467] width 177 height 23
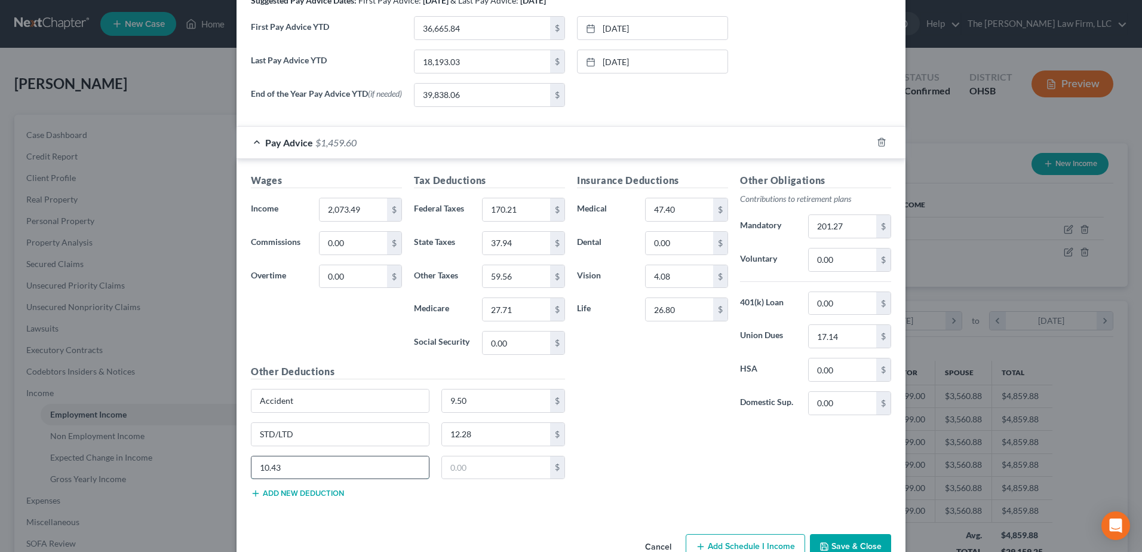
click at [285, 470] on input "10.43" at bounding box center [339, 467] width 177 height 23
type input "10.43"
click at [460, 438] on input "12.28" at bounding box center [496, 434] width 109 height 23
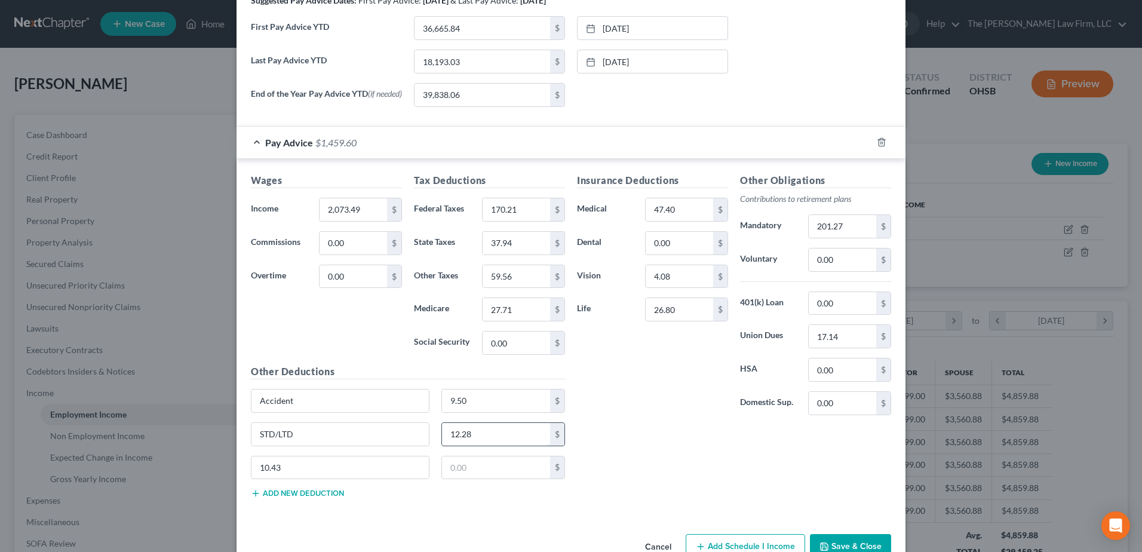
paste input "0.43"
type input "10.43"
click at [384, 465] on input "10.43" at bounding box center [339, 467] width 177 height 23
drag, startPoint x: 290, startPoint y: 468, endPoint x: 205, endPoint y: 463, distance: 85.0
click at [204, 458] on div "Edit Income Source × Employment Type * Select Full or Part Time Employment Self…" at bounding box center [571, 276] width 1142 height 552
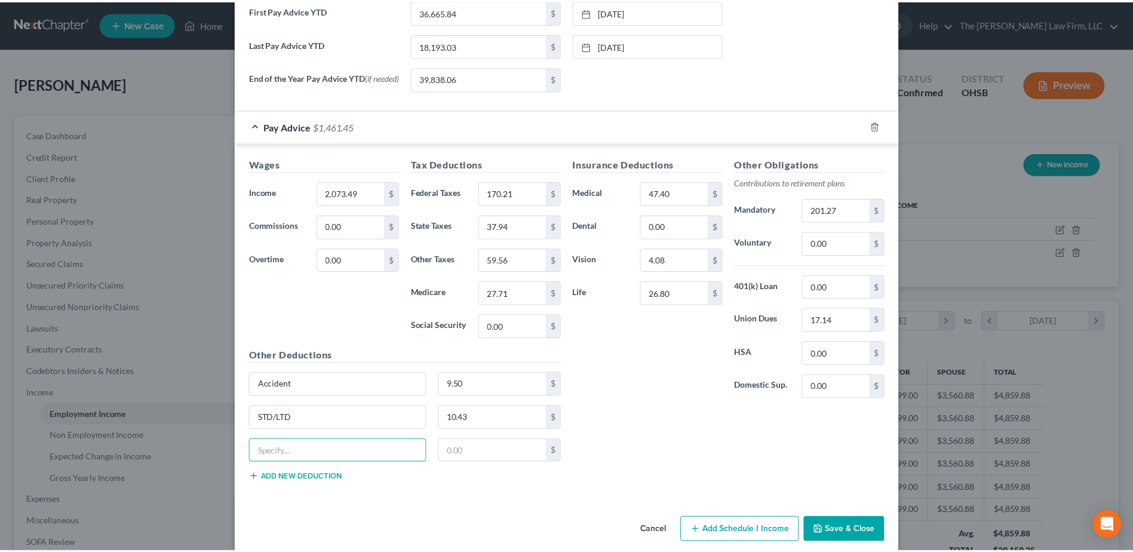
scroll to position [512, 0]
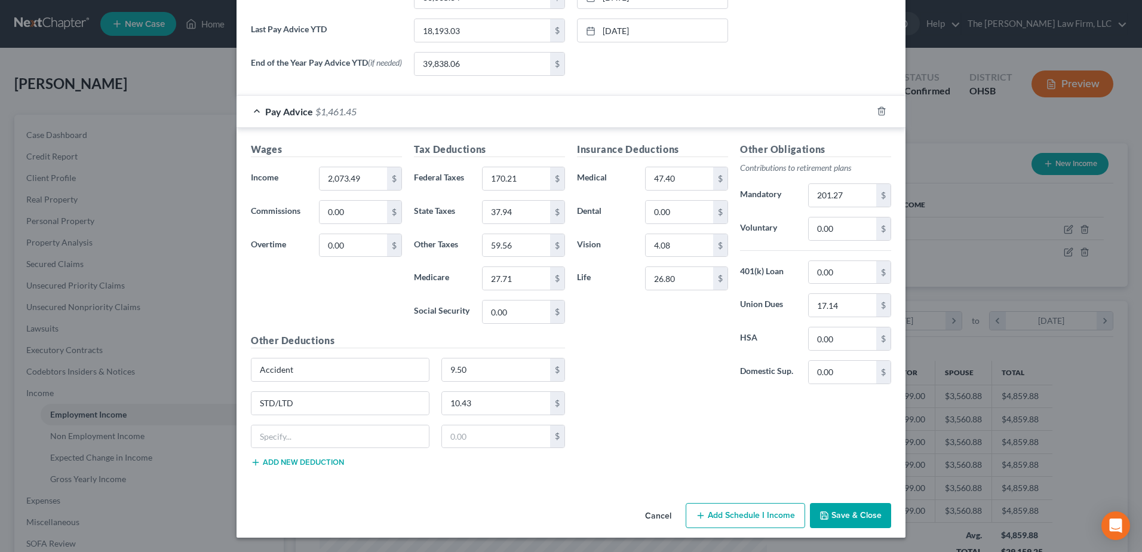
click at [823, 515] on icon "button" at bounding box center [824, 516] width 10 height 10
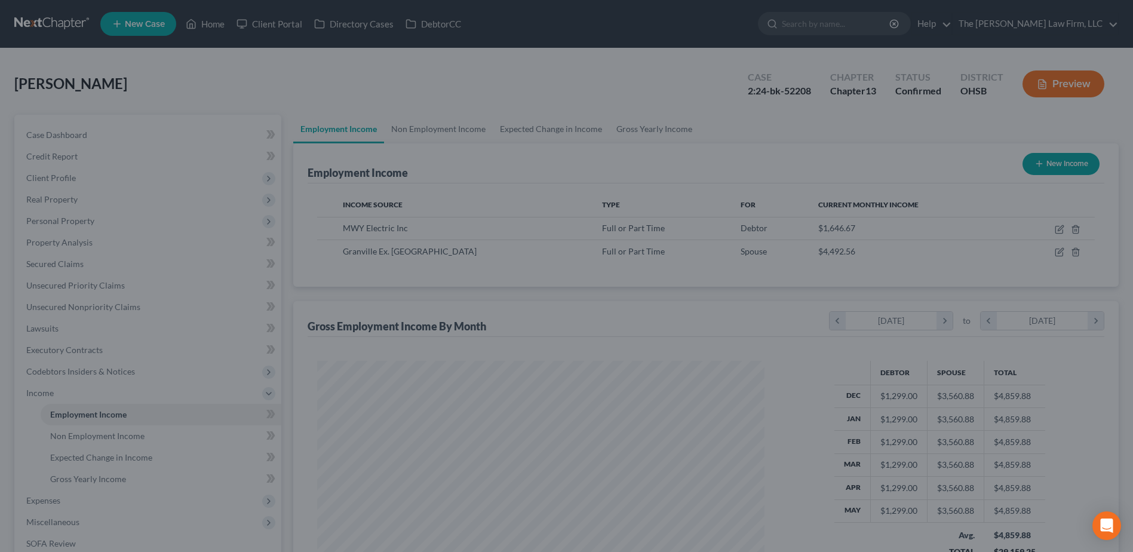
scroll to position [597044, 596798]
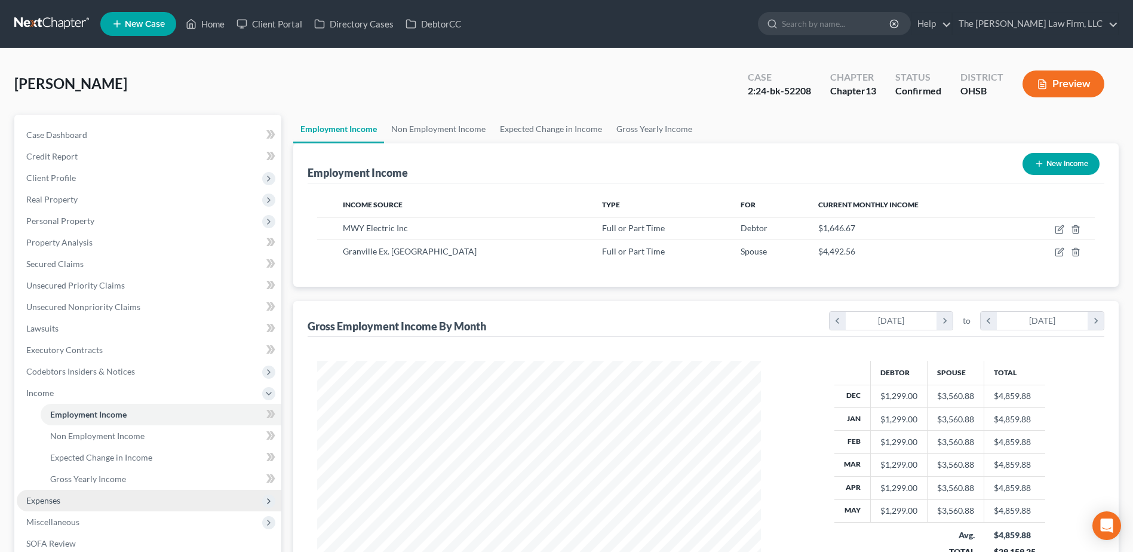
drag, startPoint x: 51, startPoint y: 500, endPoint x: 93, endPoint y: 501, distance: 41.8
click at [51, 500] on span "Expenses" at bounding box center [43, 500] width 34 height 10
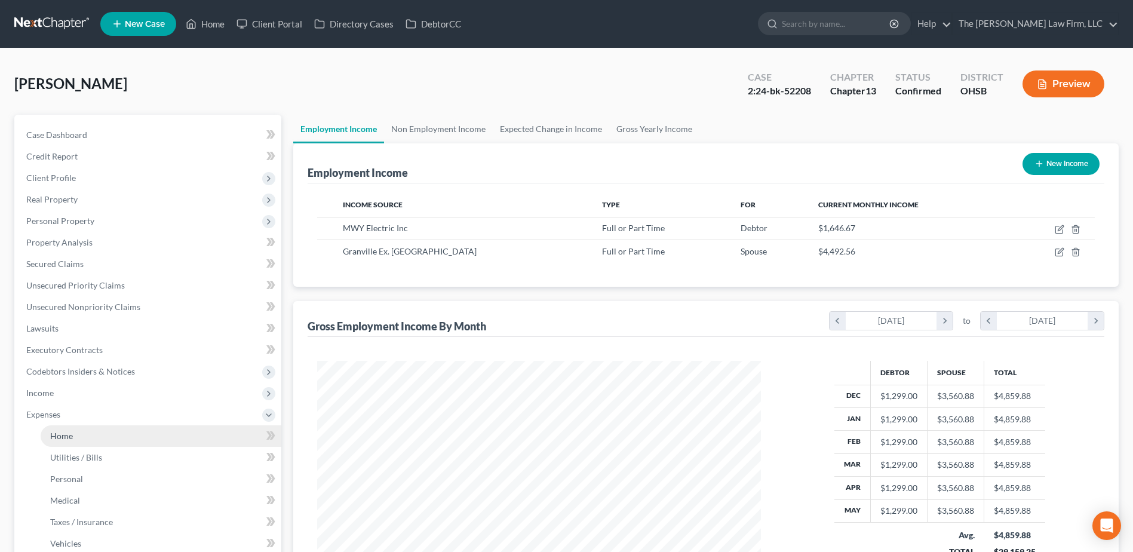
click at [59, 434] on span "Home" at bounding box center [61, 436] width 23 height 10
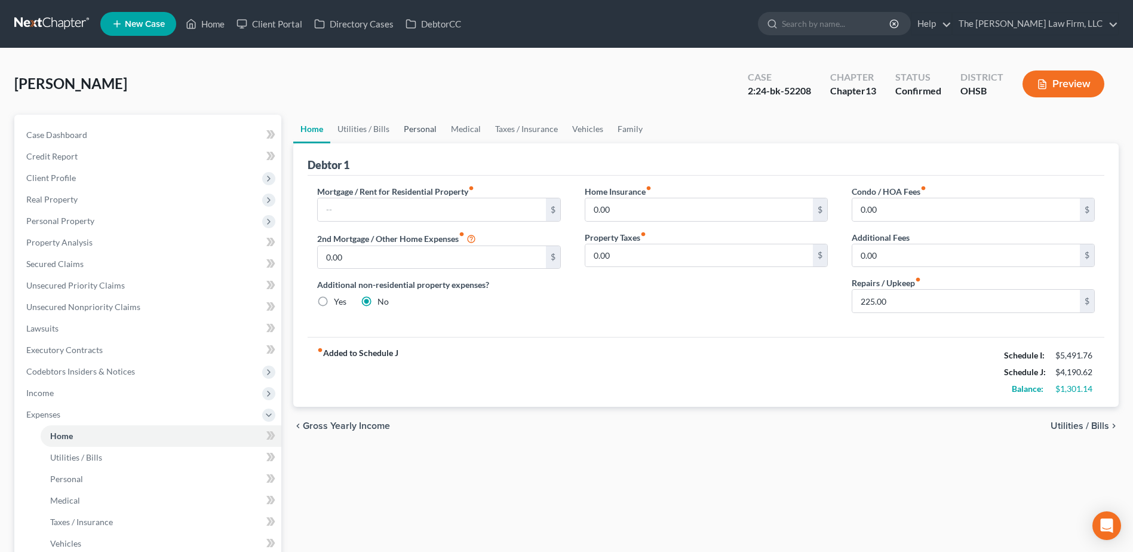
click at [411, 131] on link "Personal" at bounding box center [420, 129] width 47 height 29
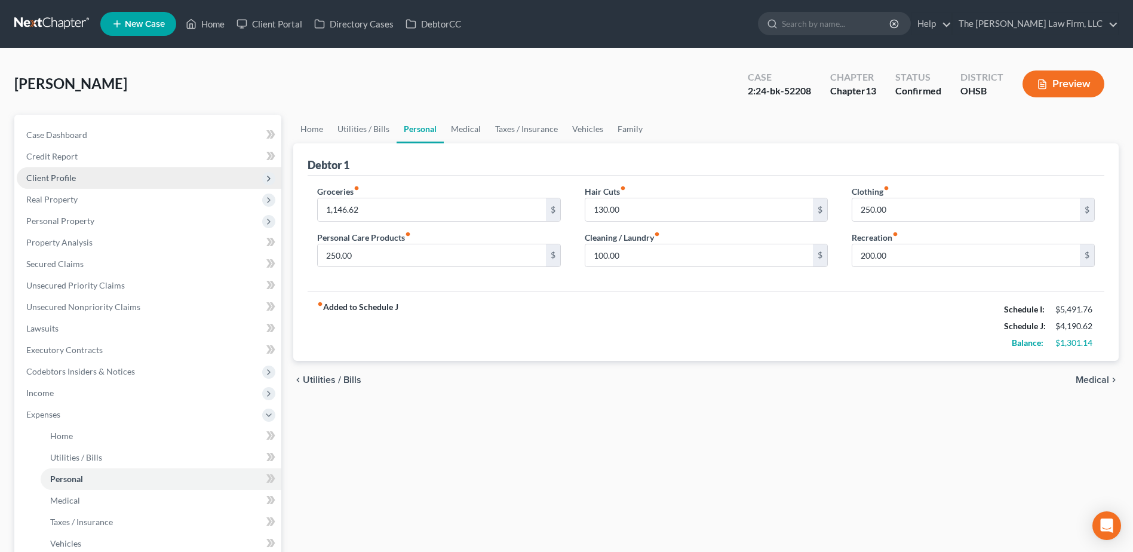
click at [82, 176] on span "Client Profile" at bounding box center [149, 178] width 265 height 22
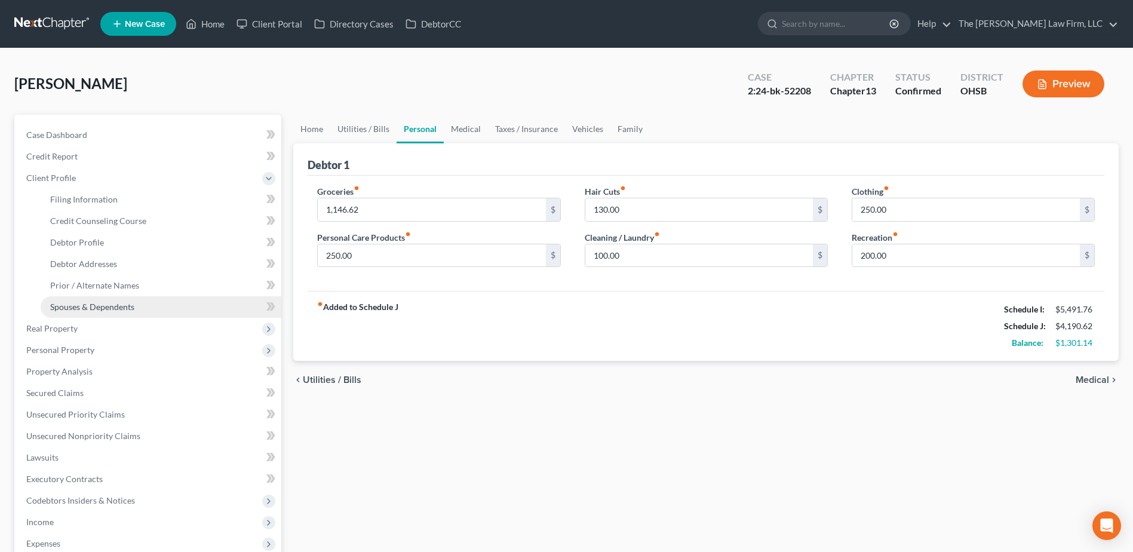
click at [81, 313] on link "Spouses & Dependents" at bounding box center [161, 307] width 241 height 22
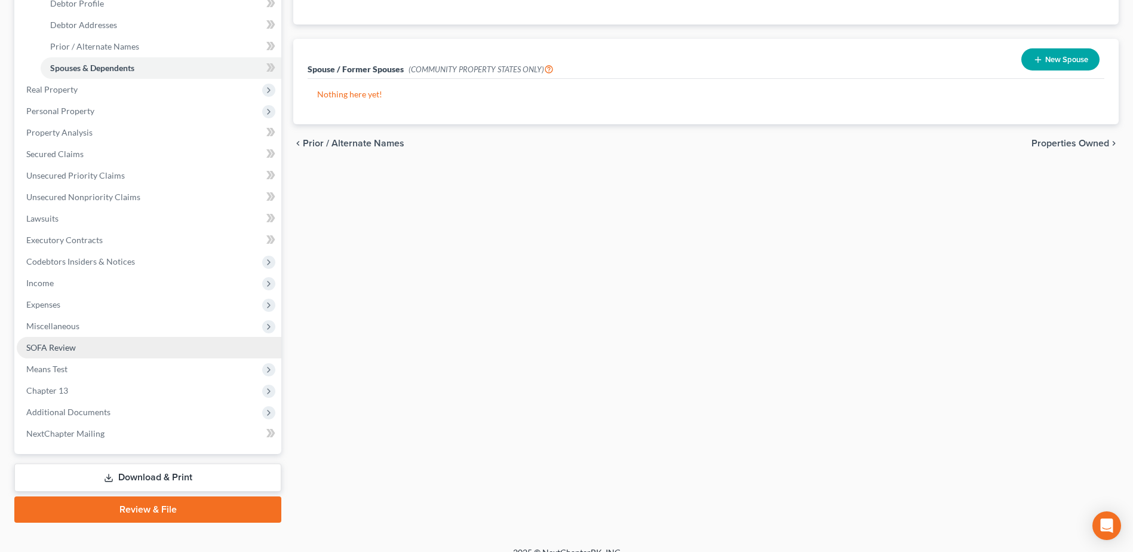
scroll to position [179, 0]
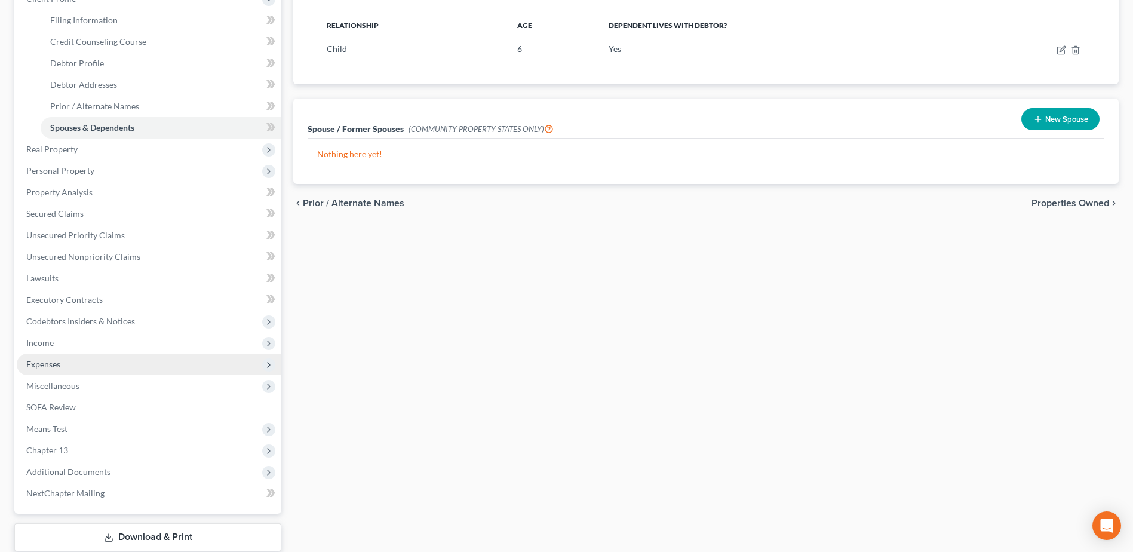
click at [56, 362] on span "Expenses" at bounding box center [43, 364] width 34 height 10
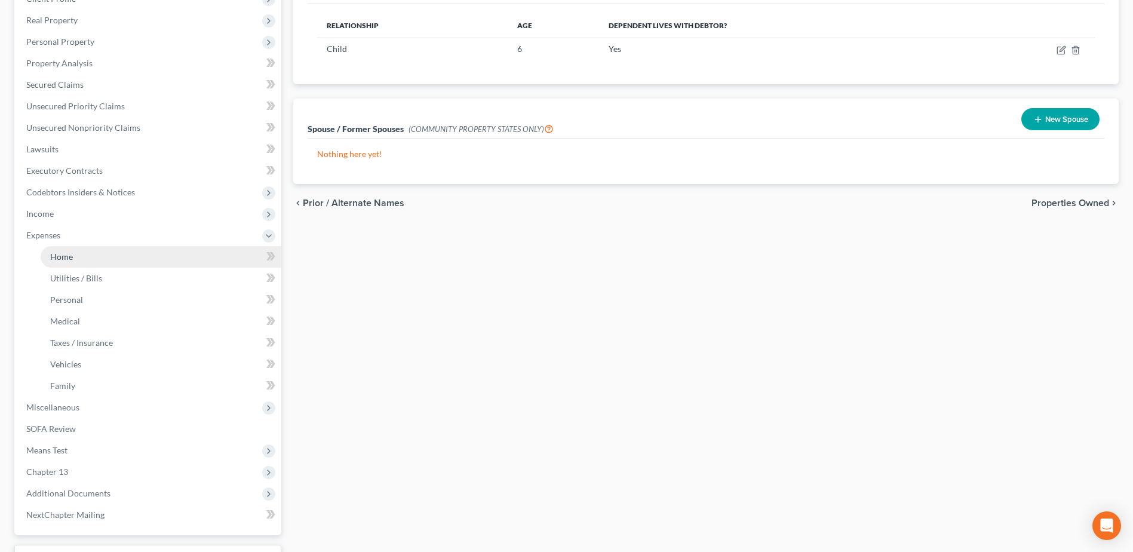
click at [66, 256] on span "Home" at bounding box center [61, 256] width 23 height 10
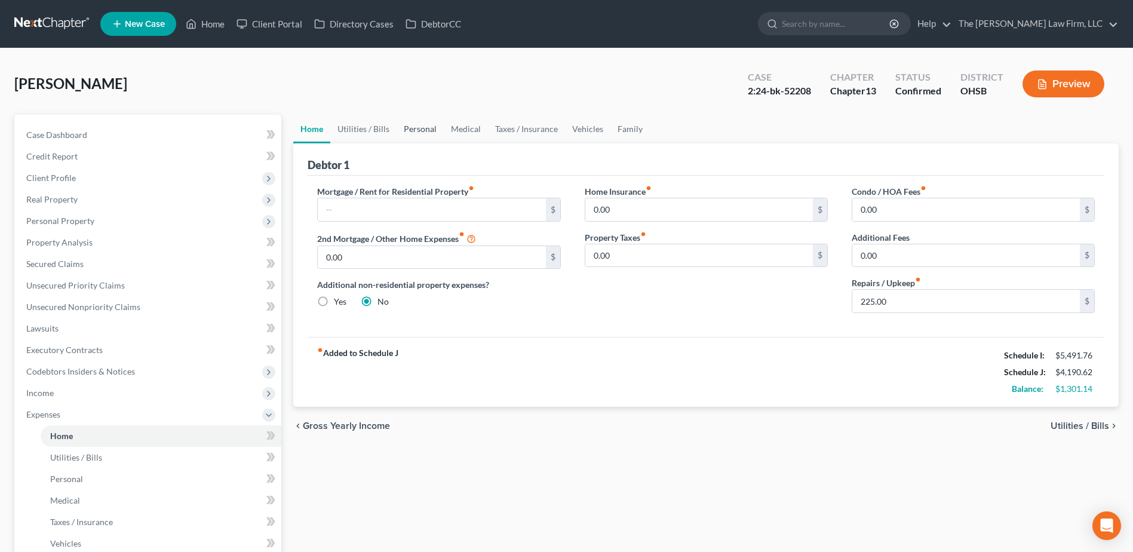
click at [424, 129] on link "Personal" at bounding box center [420, 129] width 47 height 29
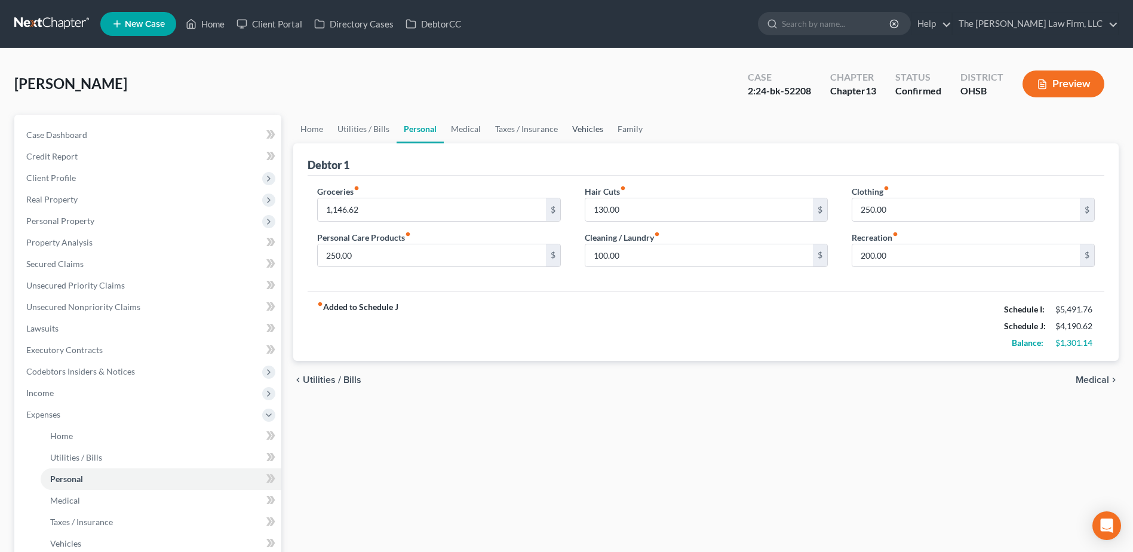
click at [592, 135] on link "Vehicles" at bounding box center [587, 129] width 45 height 29
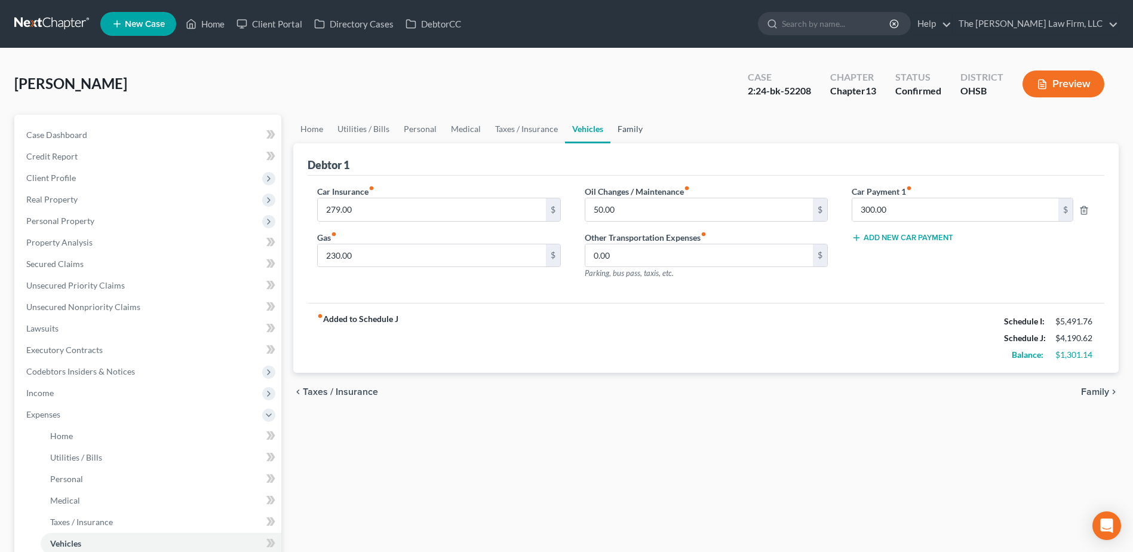
click at [633, 127] on link "Family" at bounding box center [629, 129] width 39 height 29
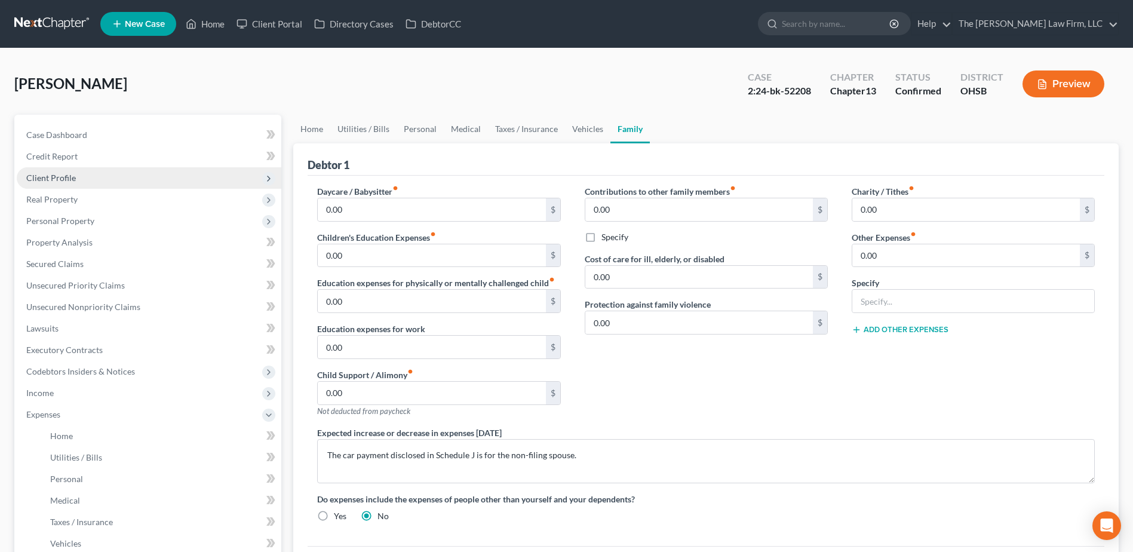
click at [67, 177] on span "Client Profile" at bounding box center [51, 178] width 50 height 10
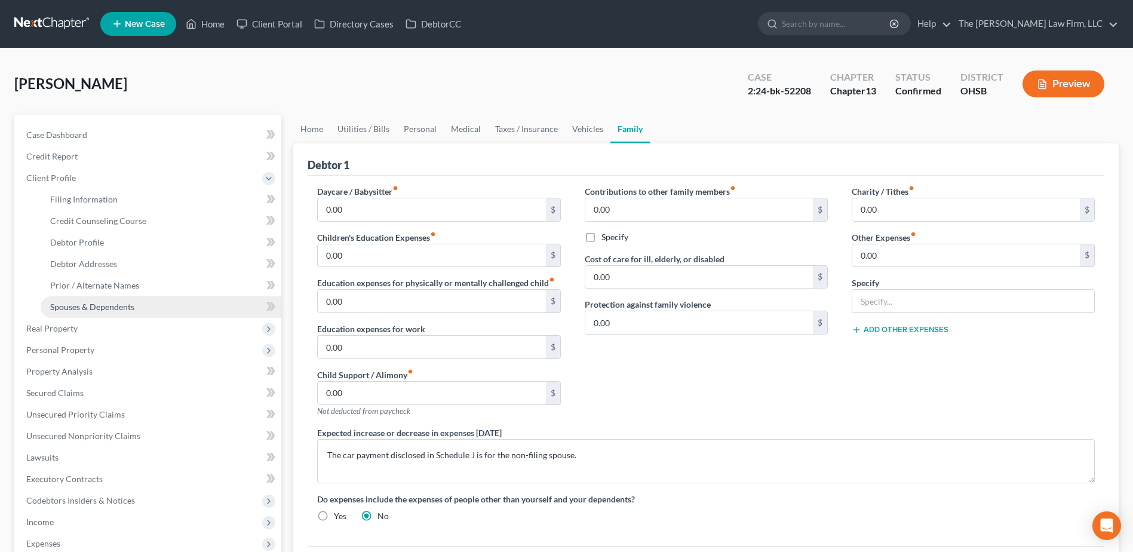
click at [94, 299] on link "Spouses & Dependents" at bounding box center [161, 307] width 241 height 22
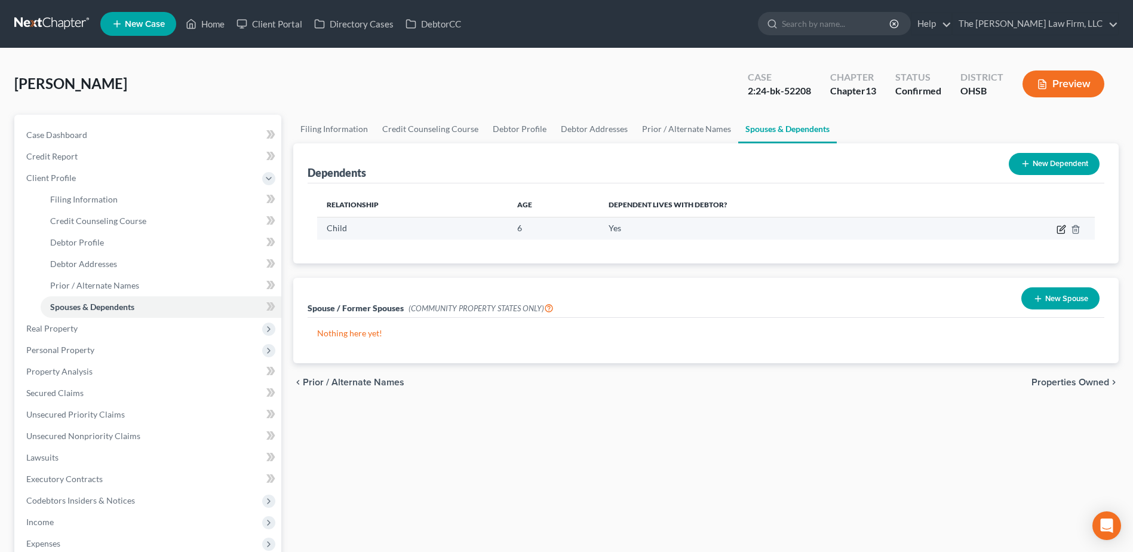
click at [1061, 229] on icon "button" at bounding box center [1062, 230] width 10 height 10
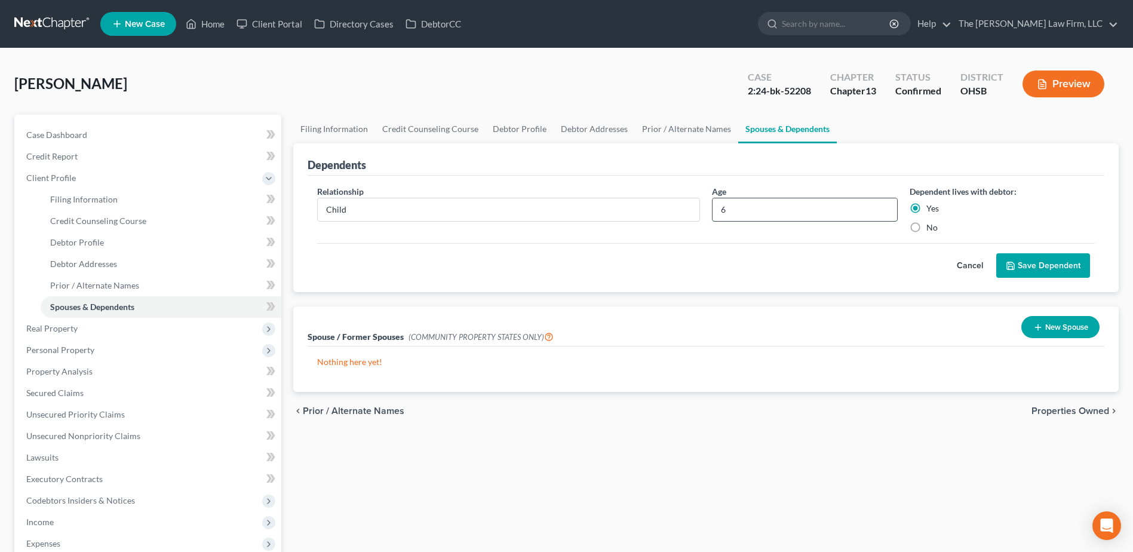
click at [714, 208] on input "6" at bounding box center [805, 209] width 184 height 23
click at [722, 208] on input "6" at bounding box center [805, 209] width 184 height 23
type input "7"
click at [1045, 261] on button "Save Dependent" at bounding box center [1043, 265] width 94 height 25
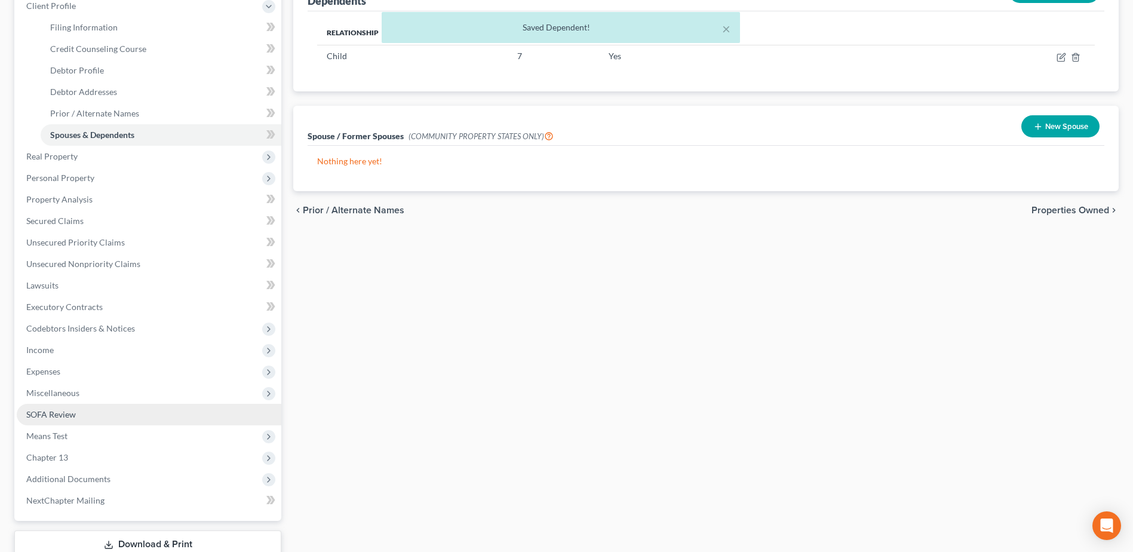
scroll to position [179, 0]
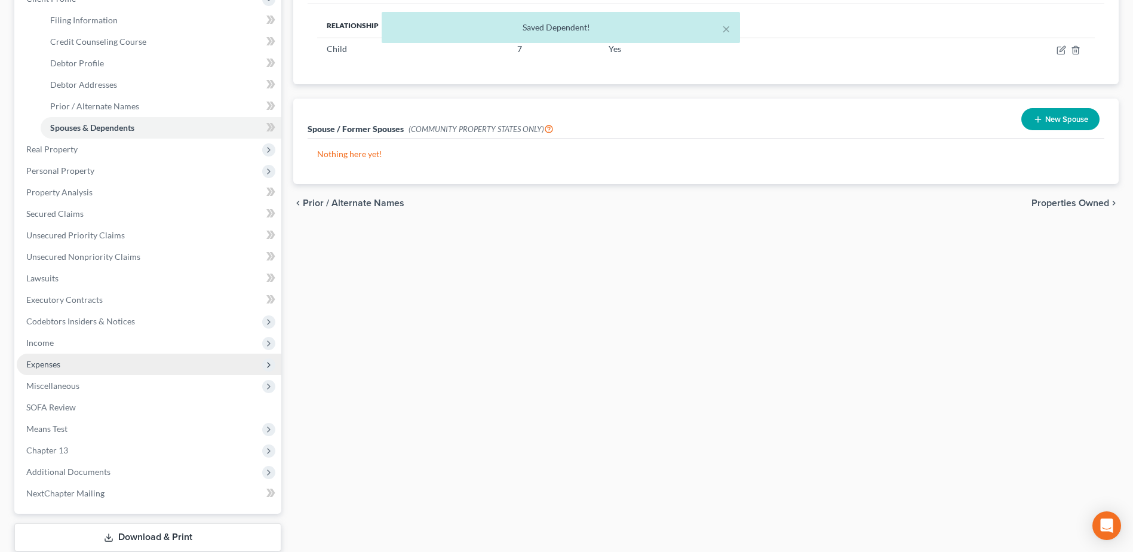
click at [54, 360] on span "Expenses" at bounding box center [43, 364] width 34 height 10
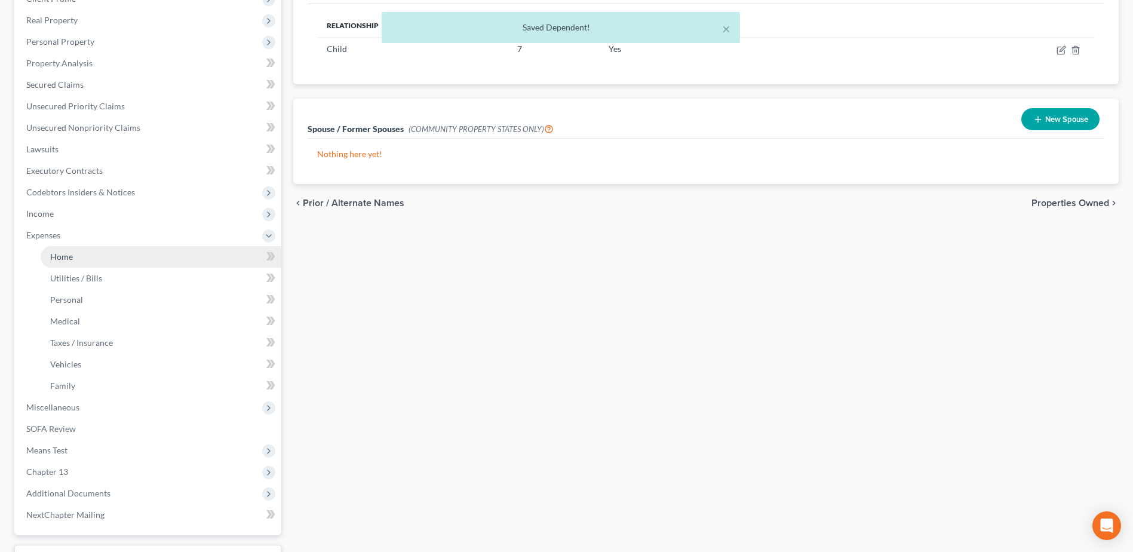
click at [67, 254] on span "Home" at bounding box center [61, 256] width 23 height 10
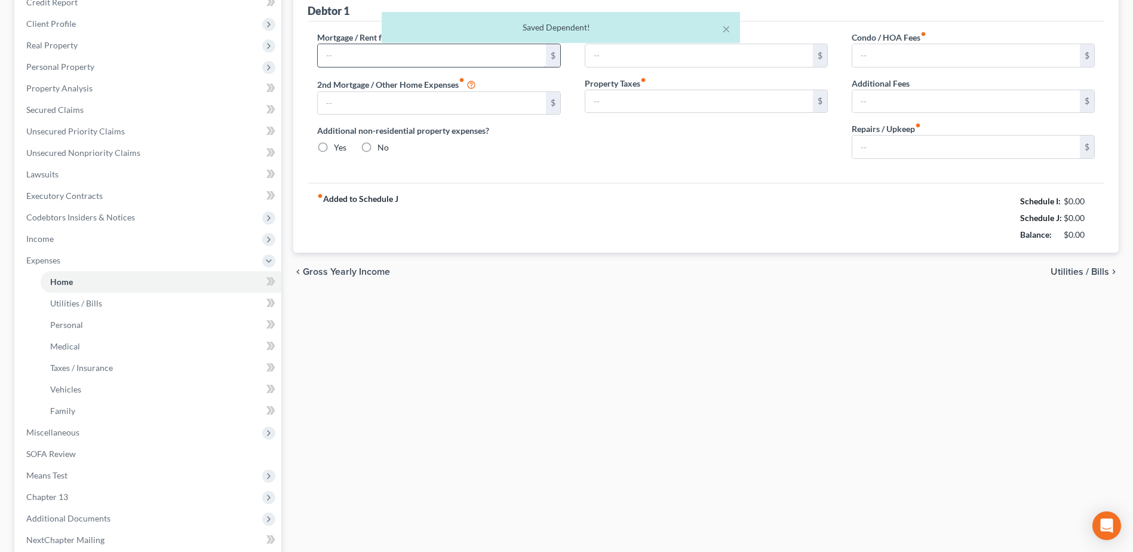
type input "0.00"
radio input "true"
type input "0.00"
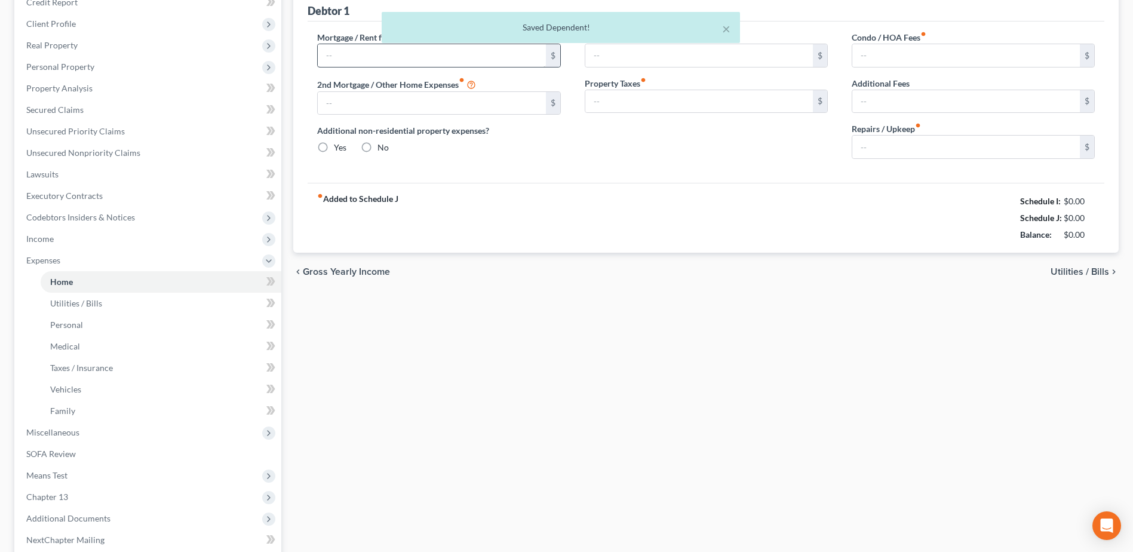
type input "0.00"
type input "225.00"
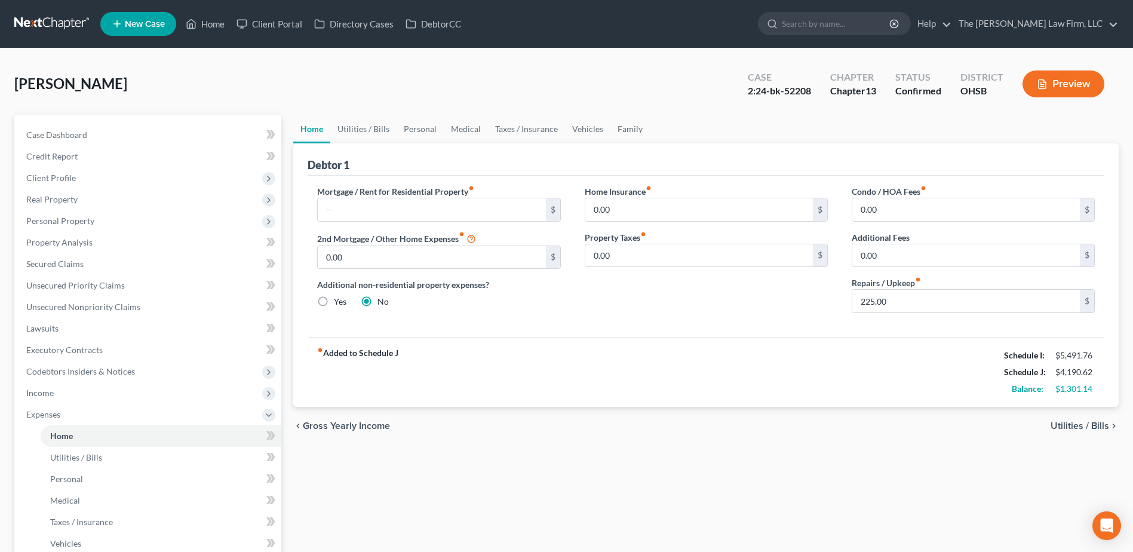
drag, startPoint x: 32, startPoint y: 182, endPoint x: 39, endPoint y: 191, distance: 11.9
click at [32, 182] on span "Client Profile" at bounding box center [51, 178] width 50 height 10
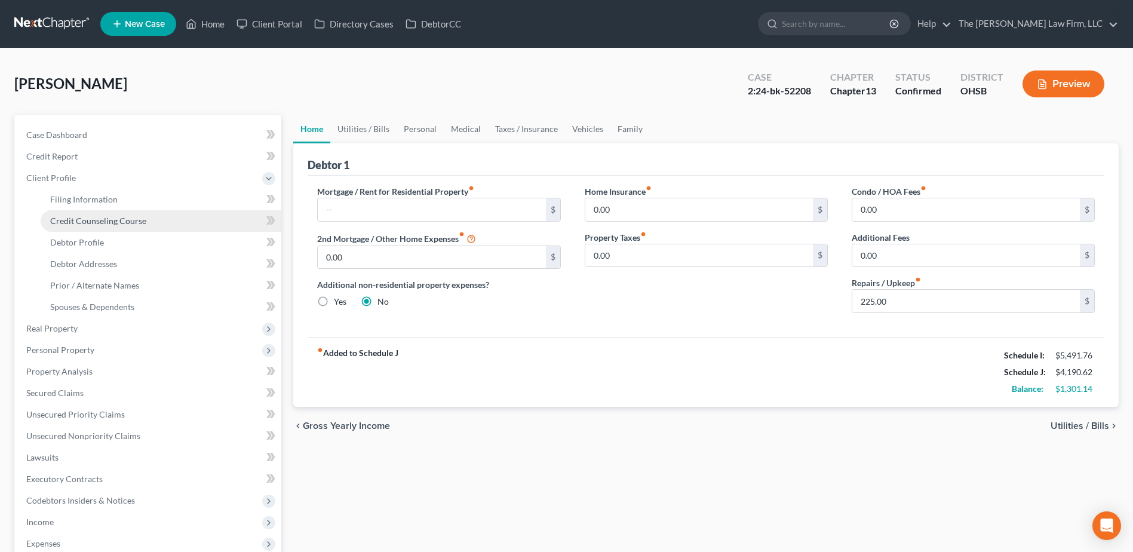
click at [65, 213] on link "Credit Counseling Course" at bounding box center [161, 221] width 241 height 22
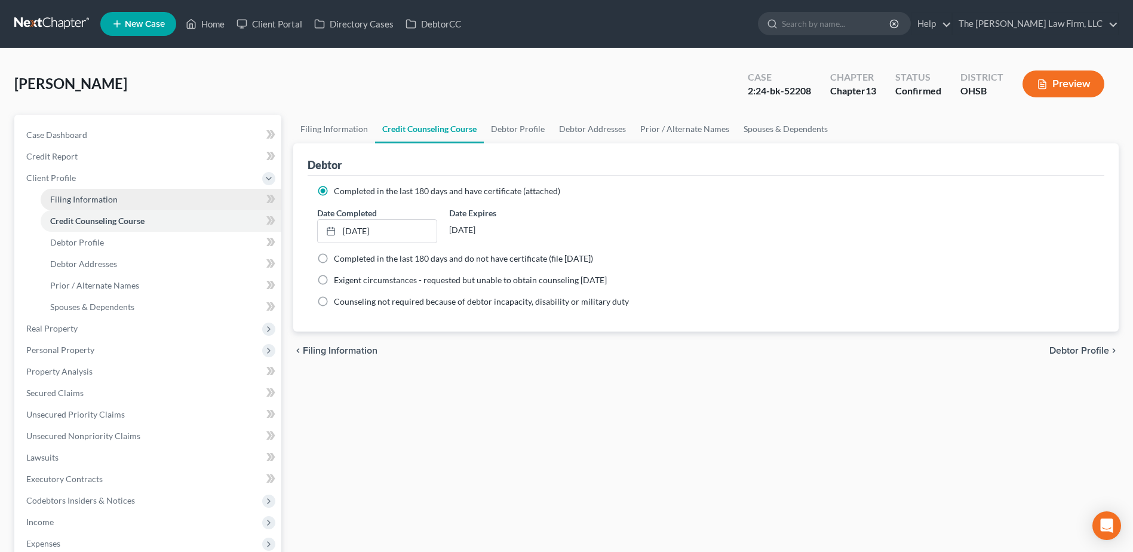
click at [72, 198] on span "Filing Information" at bounding box center [83, 199] width 67 height 10
select select "1"
select select "0"
select select "3"
select select "36"
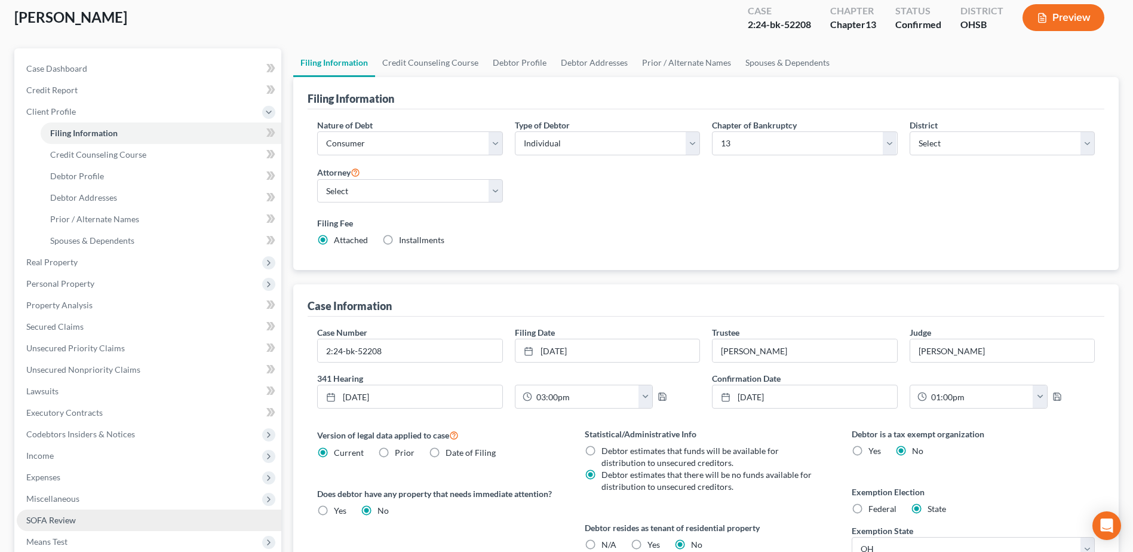
scroll to position [179, 0]
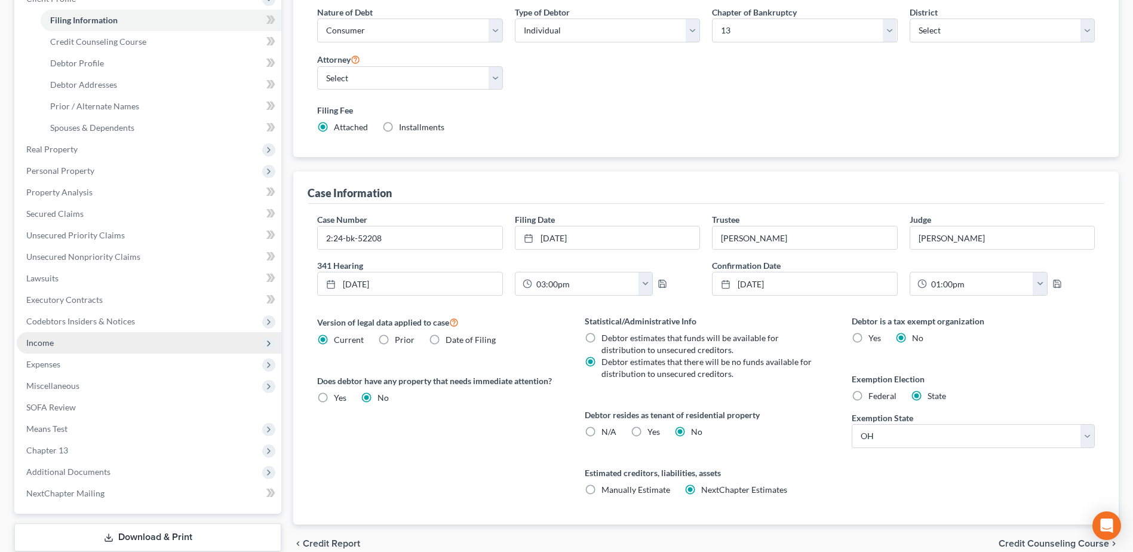
click at [53, 346] on span "Income" at bounding box center [39, 342] width 27 height 10
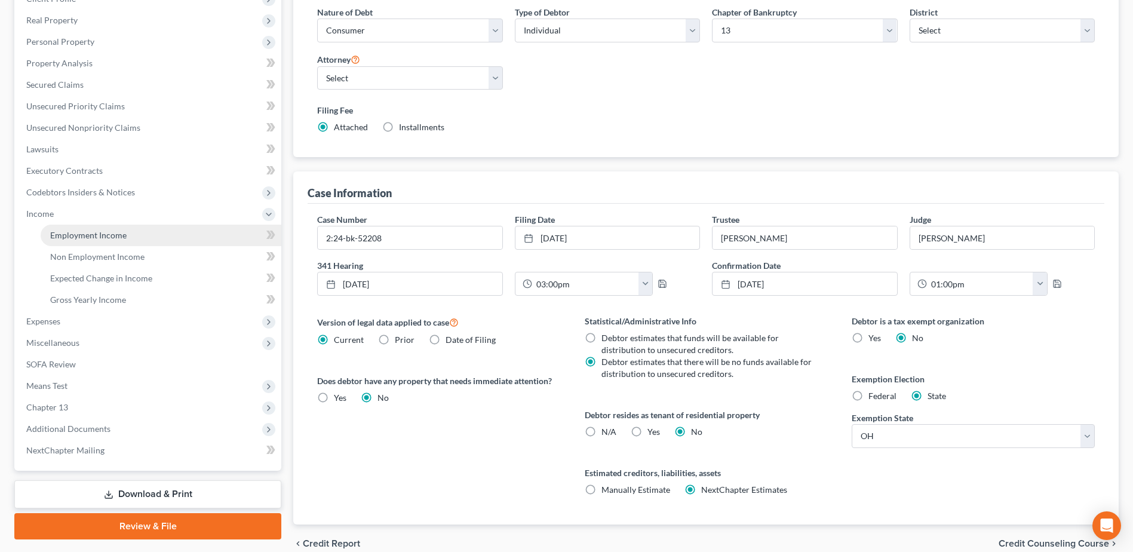
click at [91, 230] on span "Employment Income" at bounding box center [88, 235] width 76 height 10
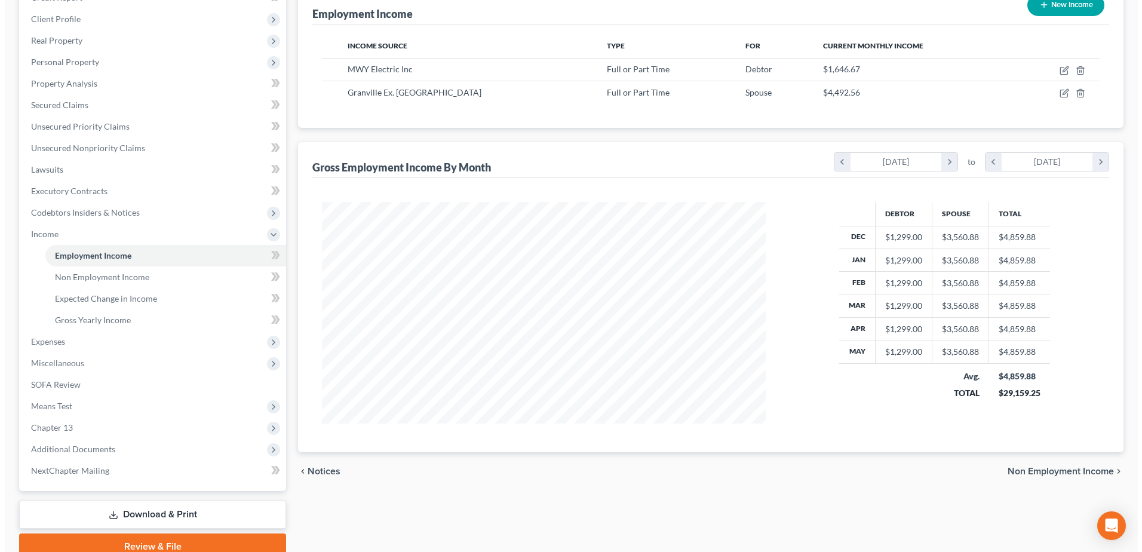
scroll to position [179, 0]
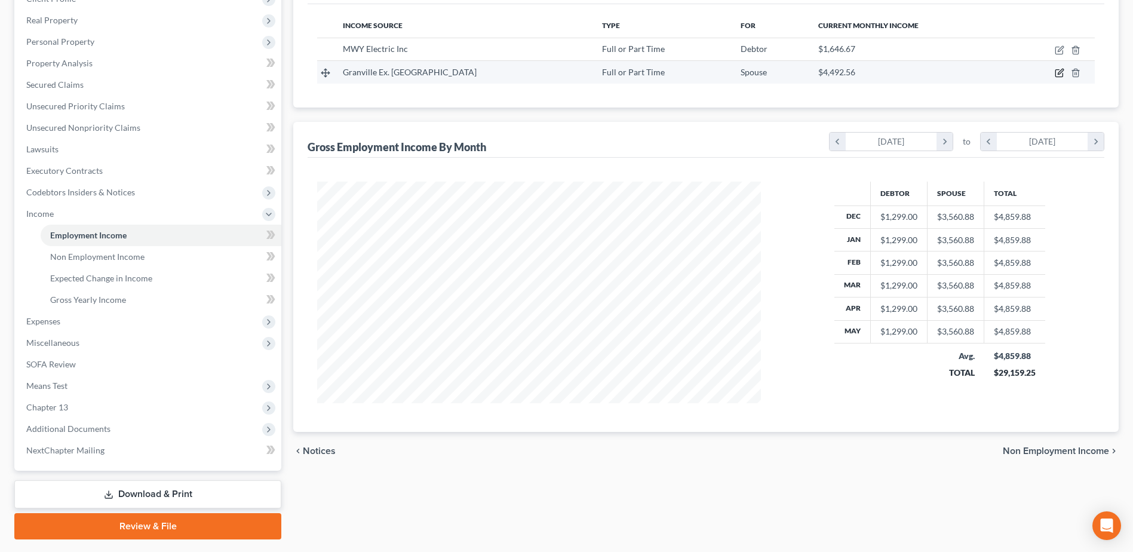
click at [1059, 70] on icon "button" at bounding box center [1058, 73] width 7 height 7
select select "0"
select select "36"
select select "2"
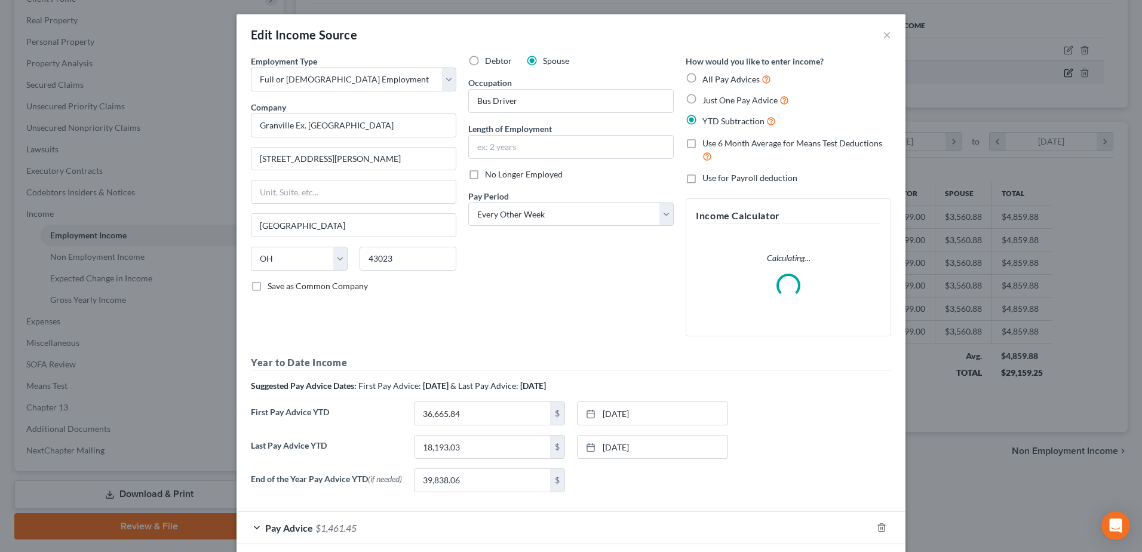
scroll to position [223, 472]
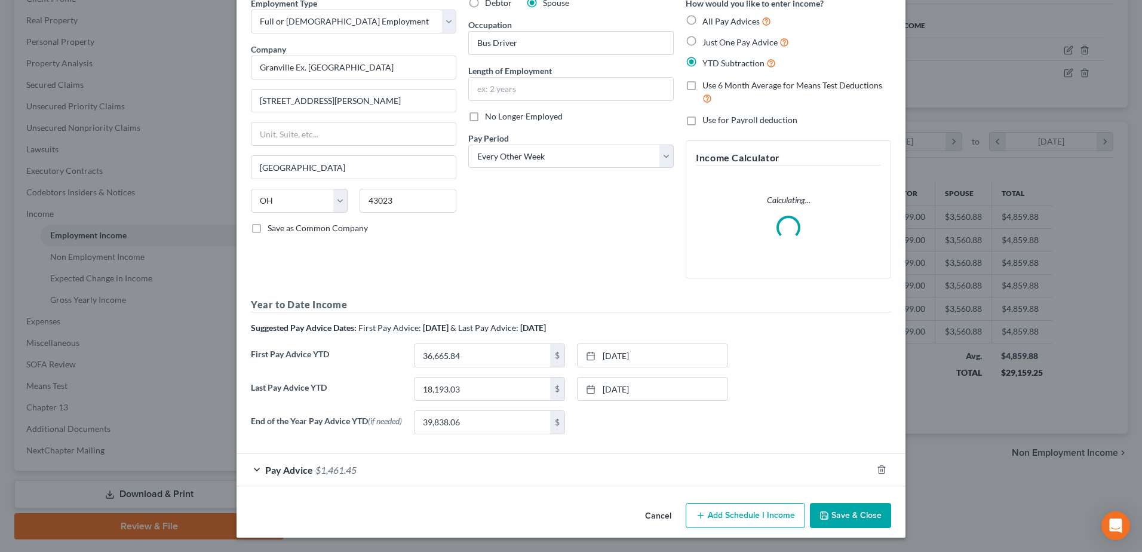
click at [334, 468] on span "$1,461.45" at bounding box center [335, 469] width 41 height 11
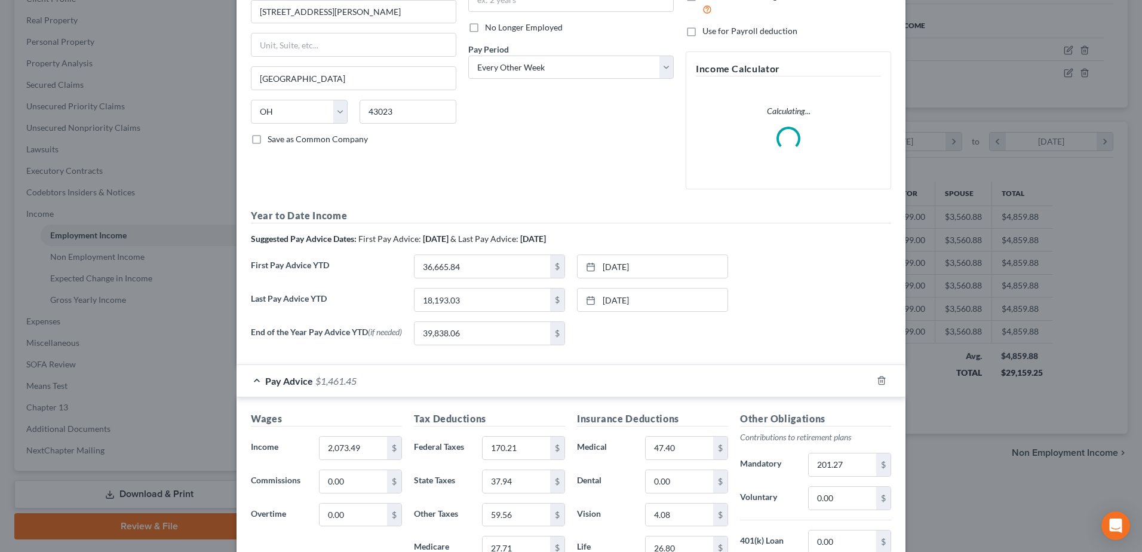
scroll to position [299, 0]
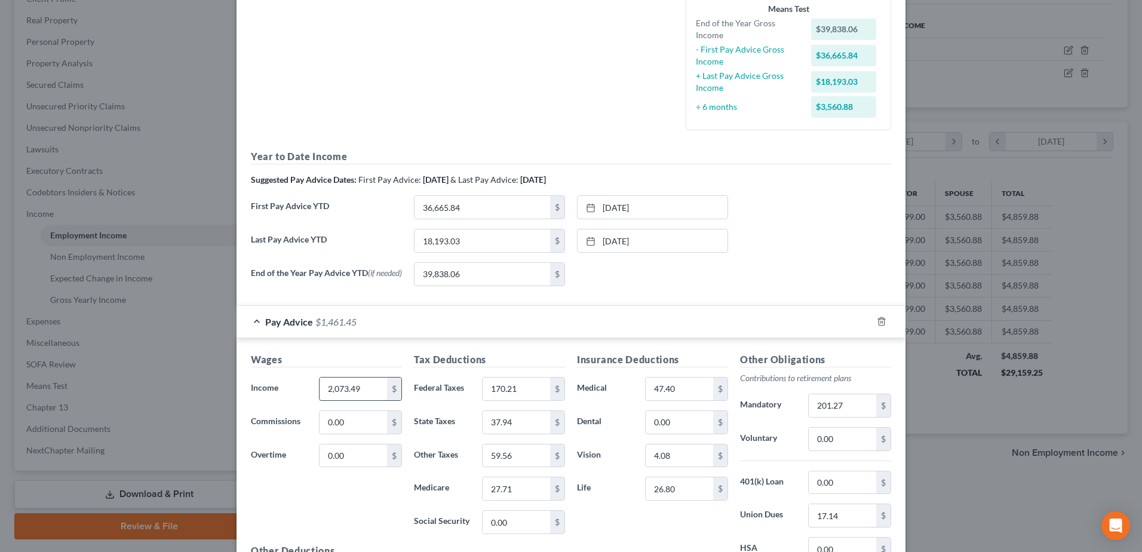
click at [333, 397] on input "2,073.49" at bounding box center [353, 388] width 67 height 23
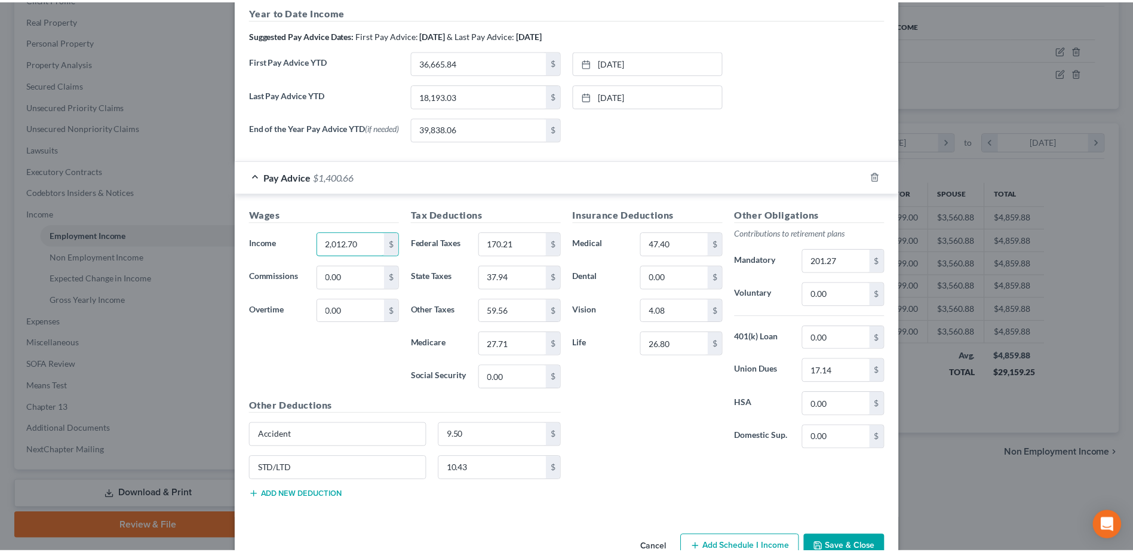
scroll to position [478, 0]
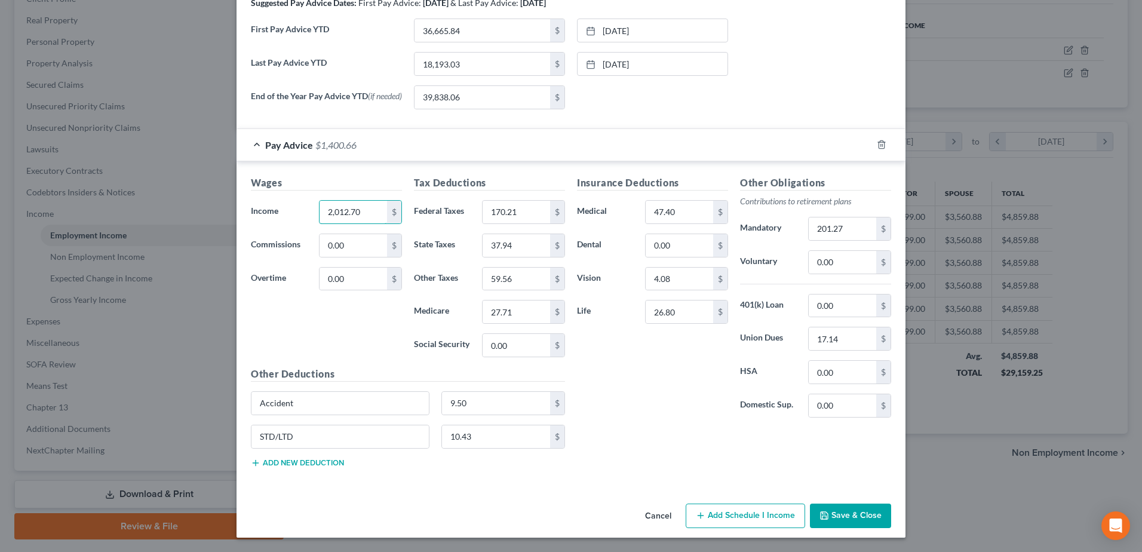
type input "2,012.70"
click at [839, 521] on button "Save & Close" at bounding box center [850, 515] width 81 height 25
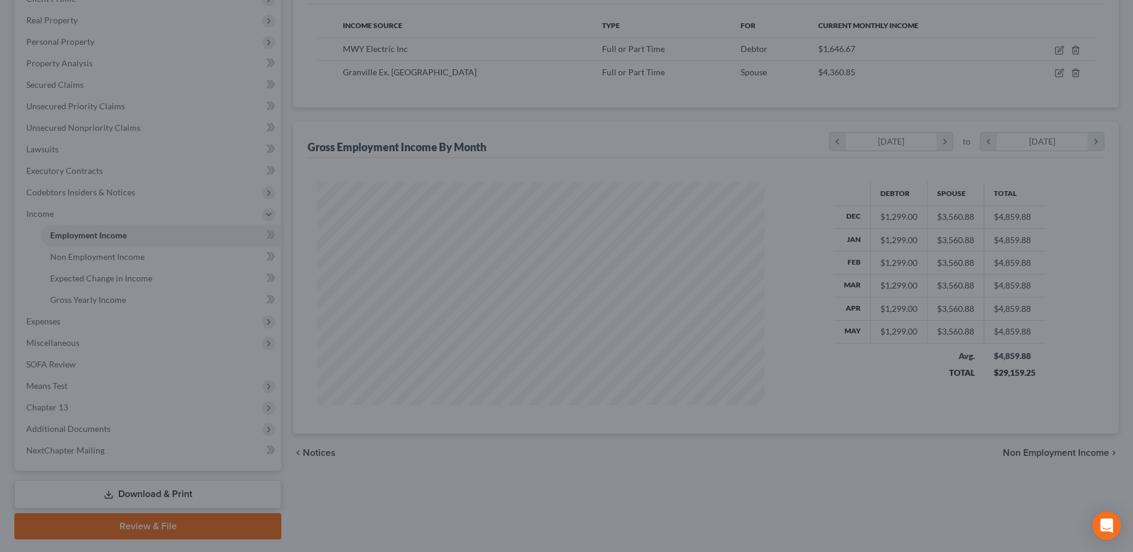
scroll to position [597044, 596798]
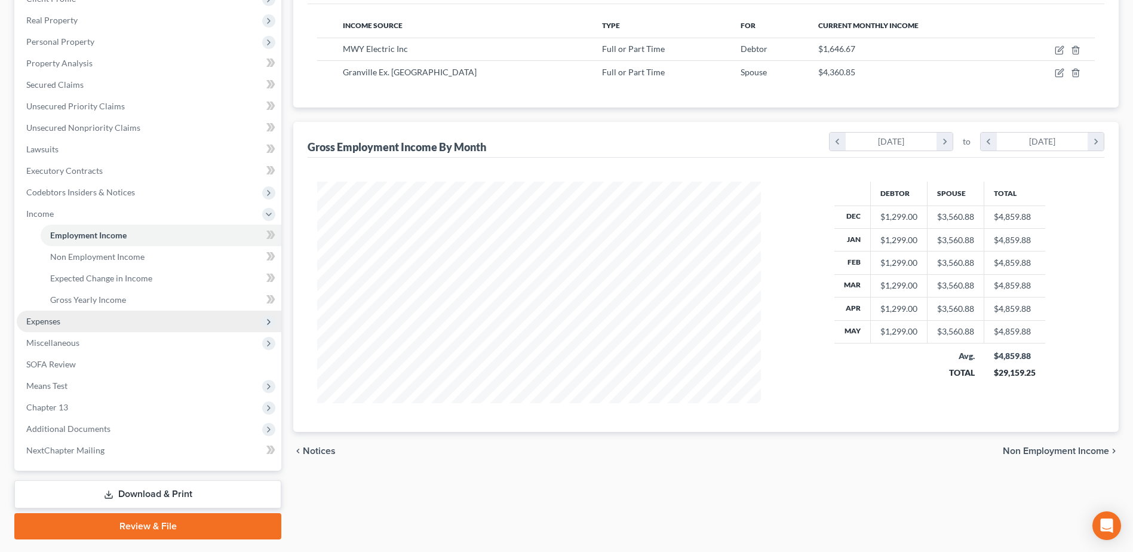
click at [45, 321] on span "Expenses" at bounding box center [43, 321] width 34 height 10
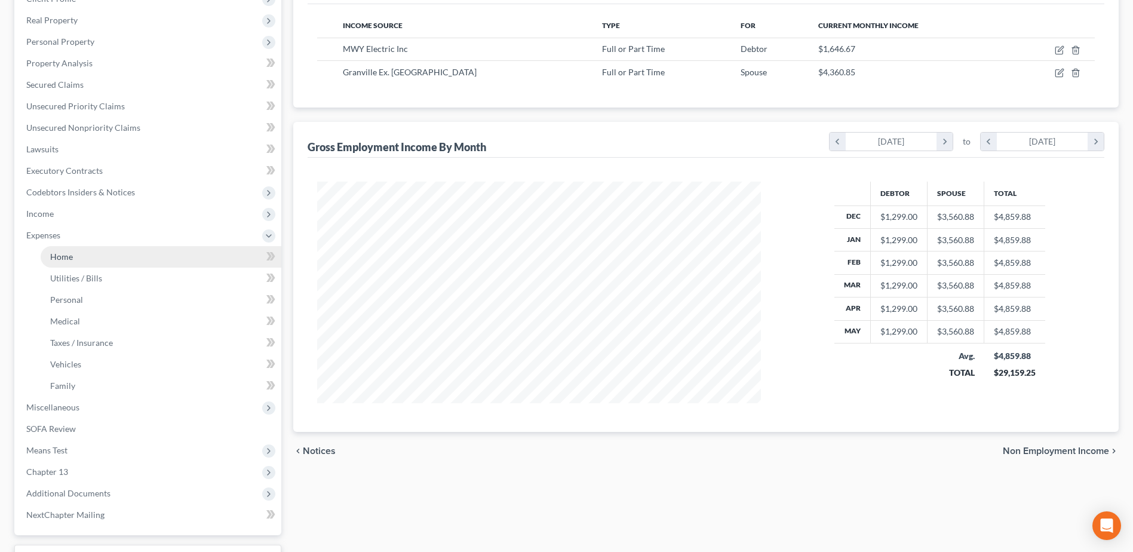
click at [64, 263] on link "Home" at bounding box center [161, 257] width 241 height 22
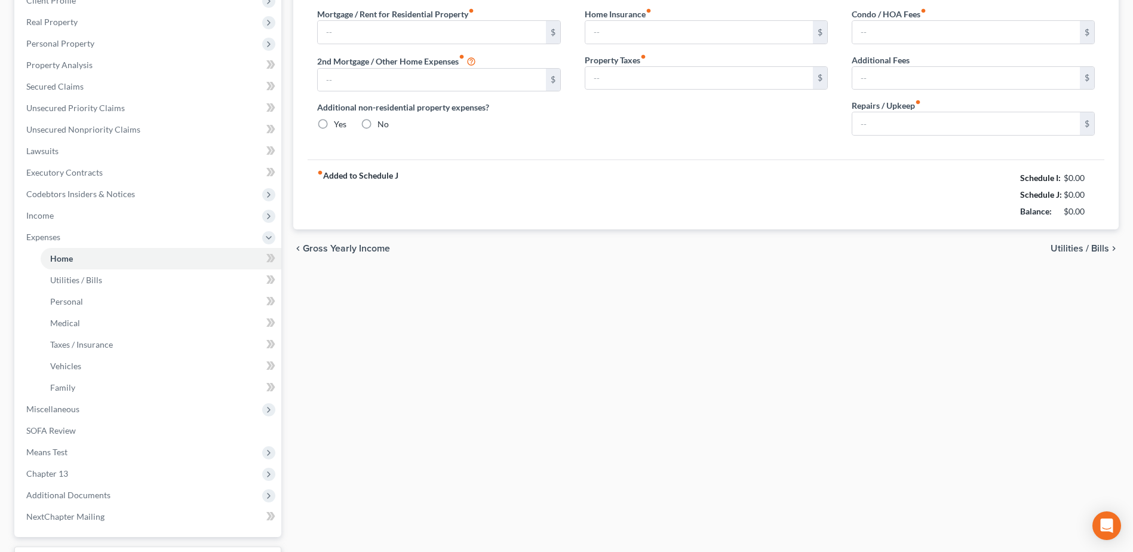
scroll to position [53, 0]
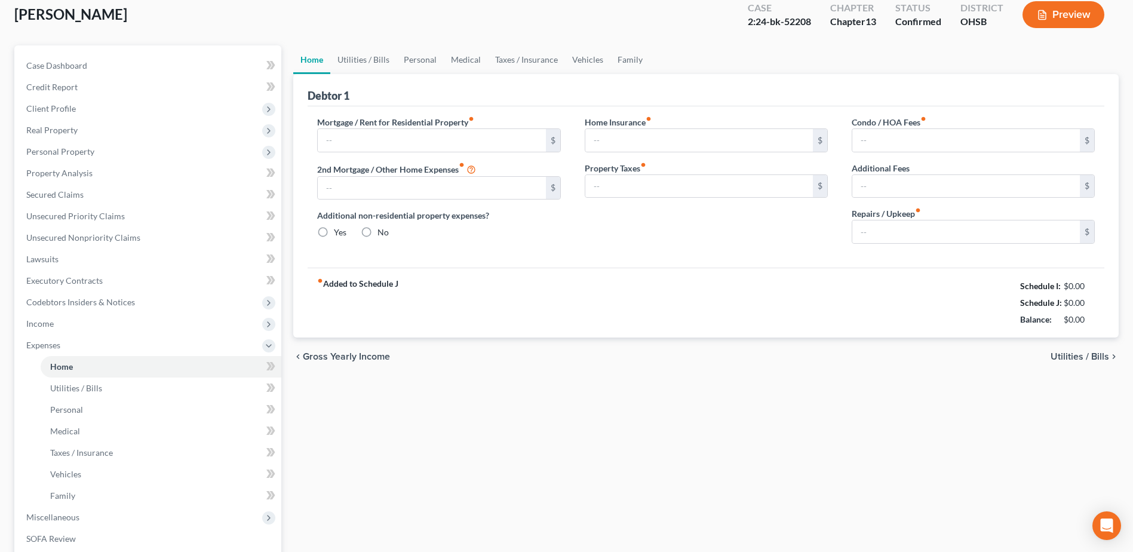
type input "0.00"
radio input "true"
type input "0.00"
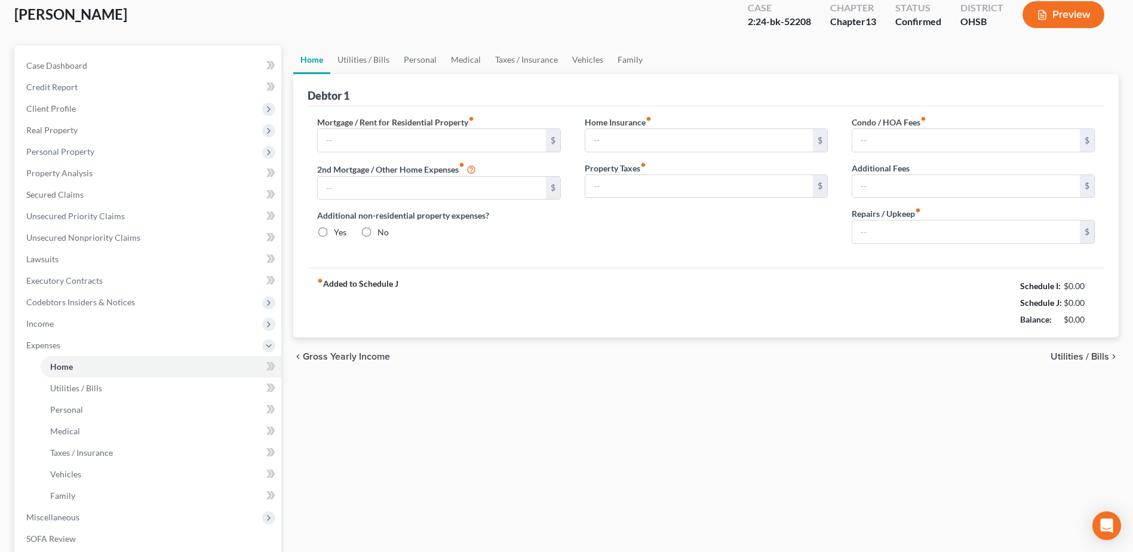
type input "0.00"
type input "225.00"
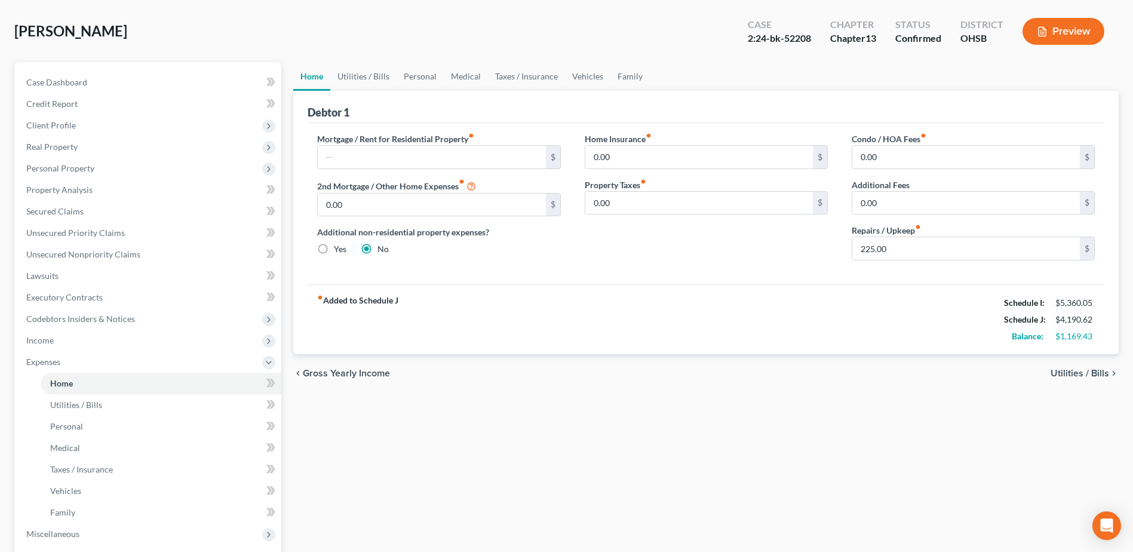
scroll to position [0, 0]
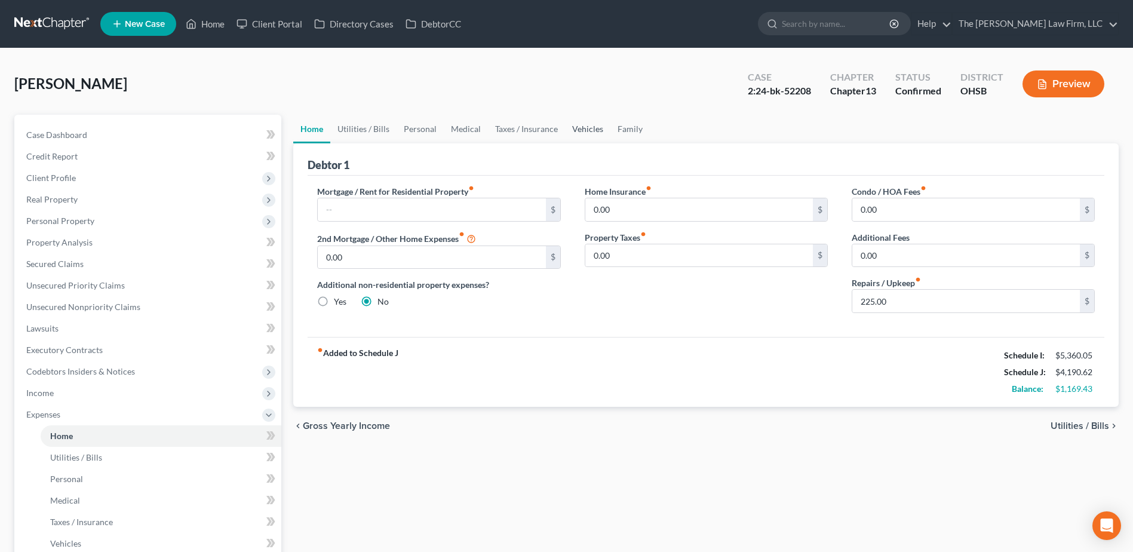
click at [578, 131] on link "Vehicles" at bounding box center [587, 129] width 45 height 29
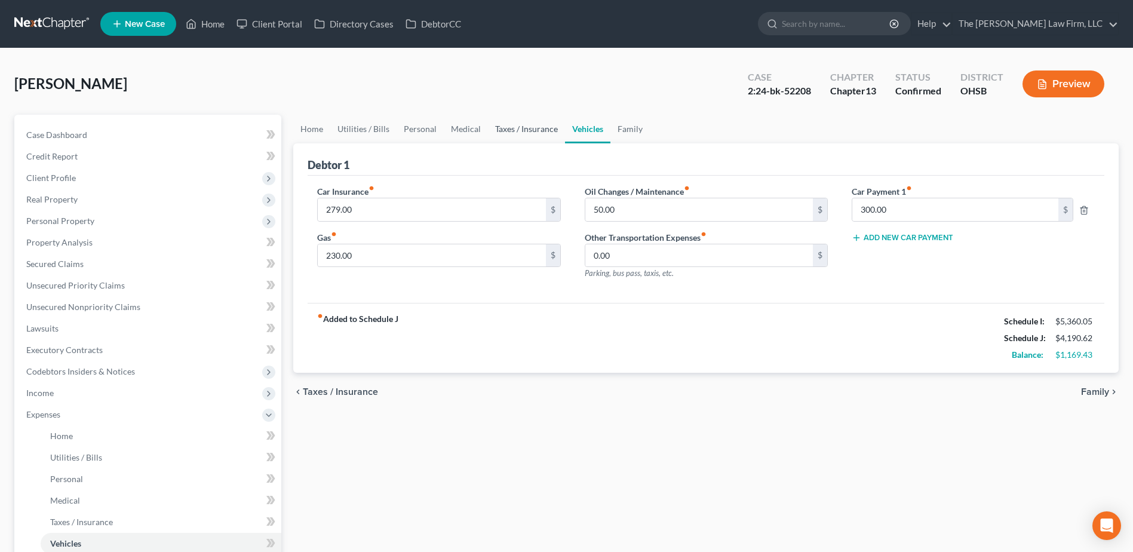
click at [529, 131] on link "Taxes / Insurance" at bounding box center [526, 129] width 77 height 29
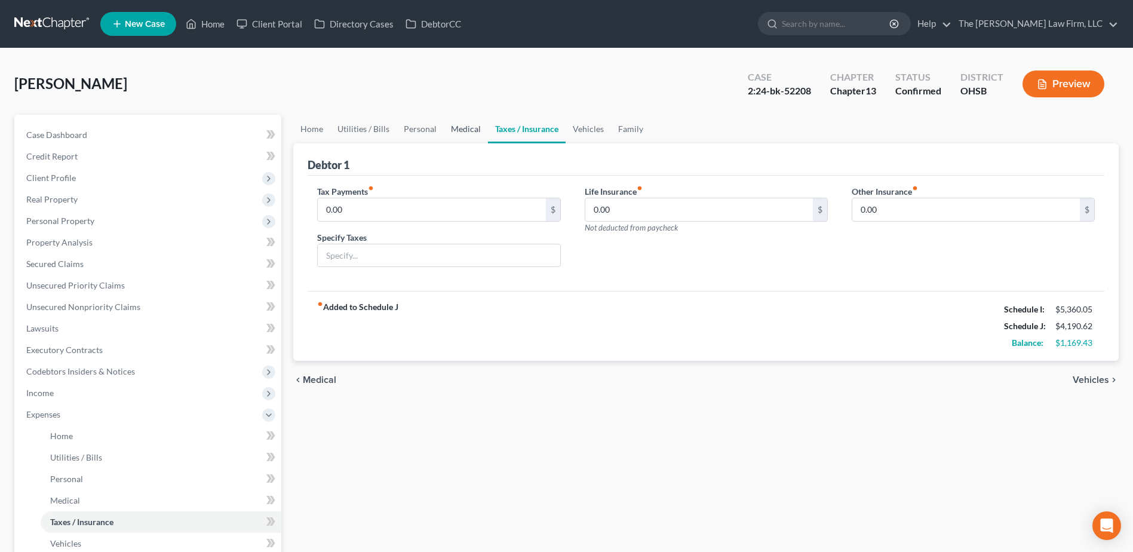
click at [477, 126] on link "Medical" at bounding box center [466, 129] width 44 height 29
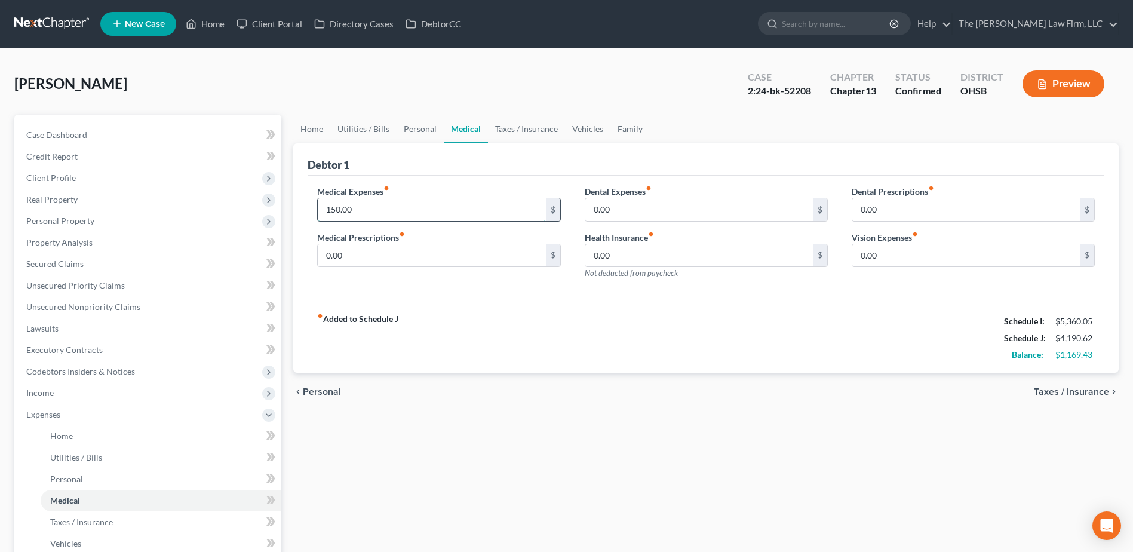
click at [408, 209] on input "150.00" at bounding box center [432, 209] width 228 height 23
type input "170.00"
click at [655, 213] on input "0.00" at bounding box center [699, 209] width 228 height 23
type input "40.00"
drag, startPoint x: 355, startPoint y: 260, endPoint x: 403, endPoint y: 273, distance: 48.8
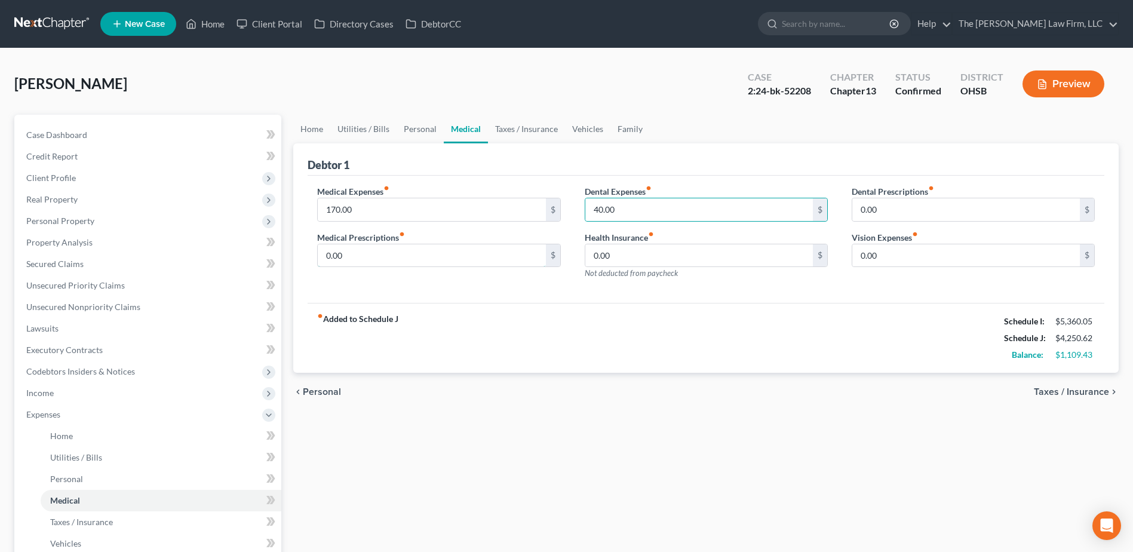
click at [357, 260] on input "0.00" at bounding box center [432, 255] width 228 height 23
type input "40.00"
click at [428, 124] on link "Personal" at bounding box center [420, 129] width 47 height 29
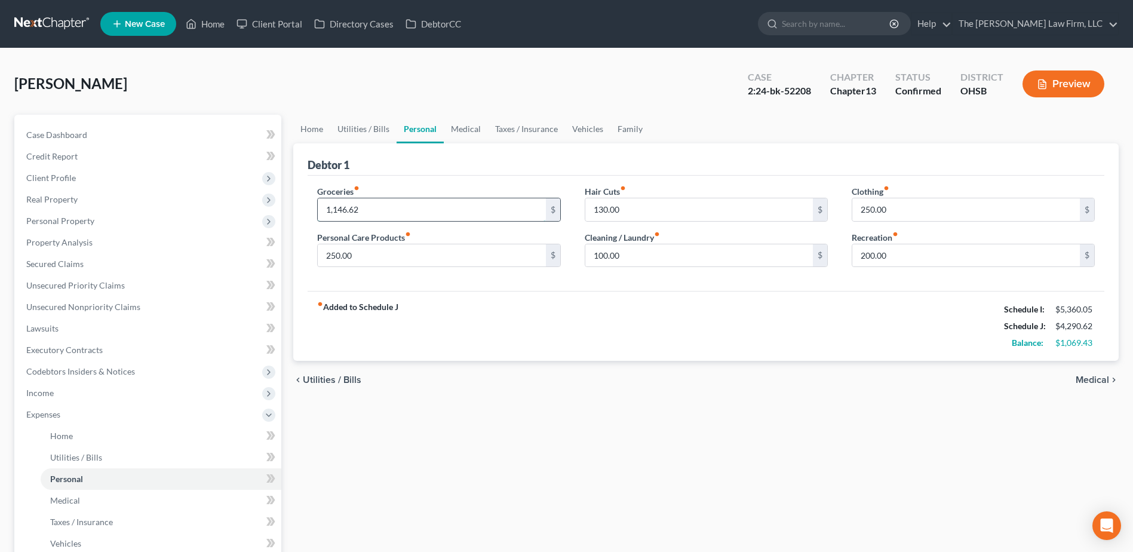
click at [369, 207] on input "1,146.62" at bounding box center [432, 209] width 228 height 23
type input "1,166.05"
click at [76, 127] on link "Case Dashboard" at bounding box center [149, 135] width 265 height 22
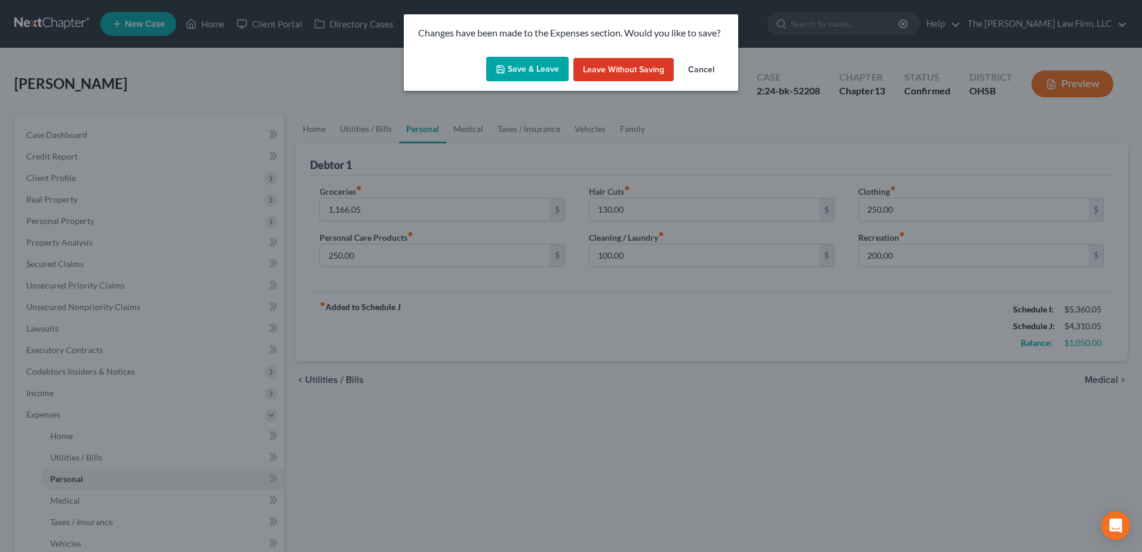
click at [530, 70] on button "Save & Leave" at bounding box center [527, 69] width 82 height 25
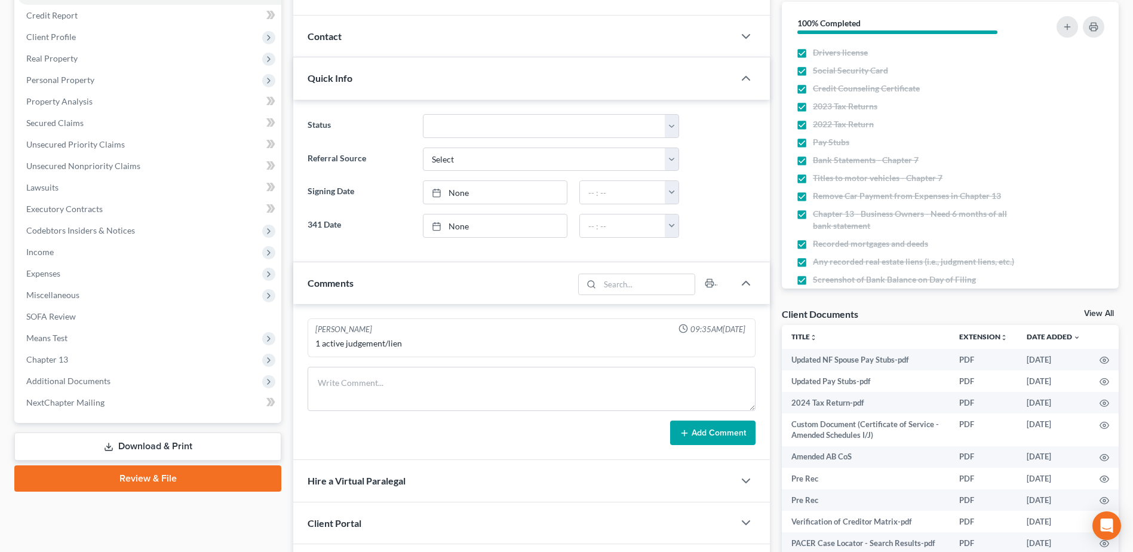
scroll to position [263, 0]
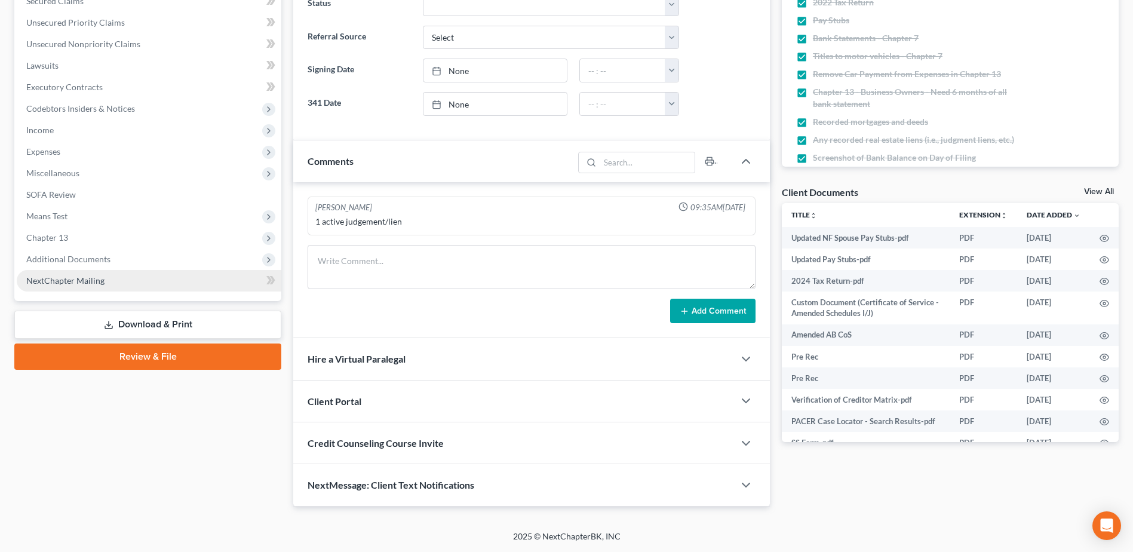
click at [101, 266] on span "Additional Documents" at bounding box center [149, 259] width 265 height 22
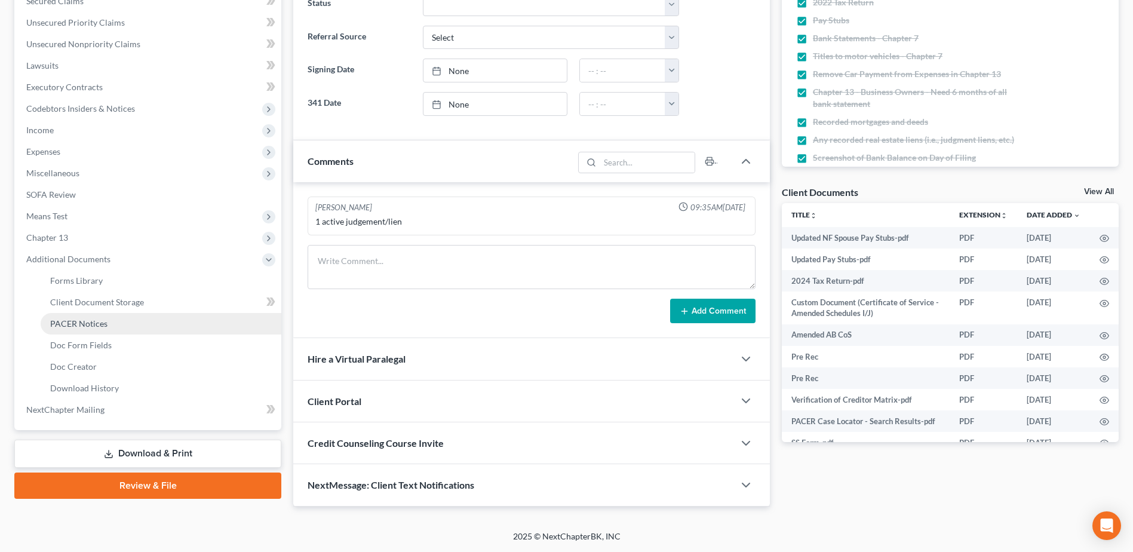
click at [92, 324] on span "PACER Notices" at bounding box center [78, 323] width 57 height 10
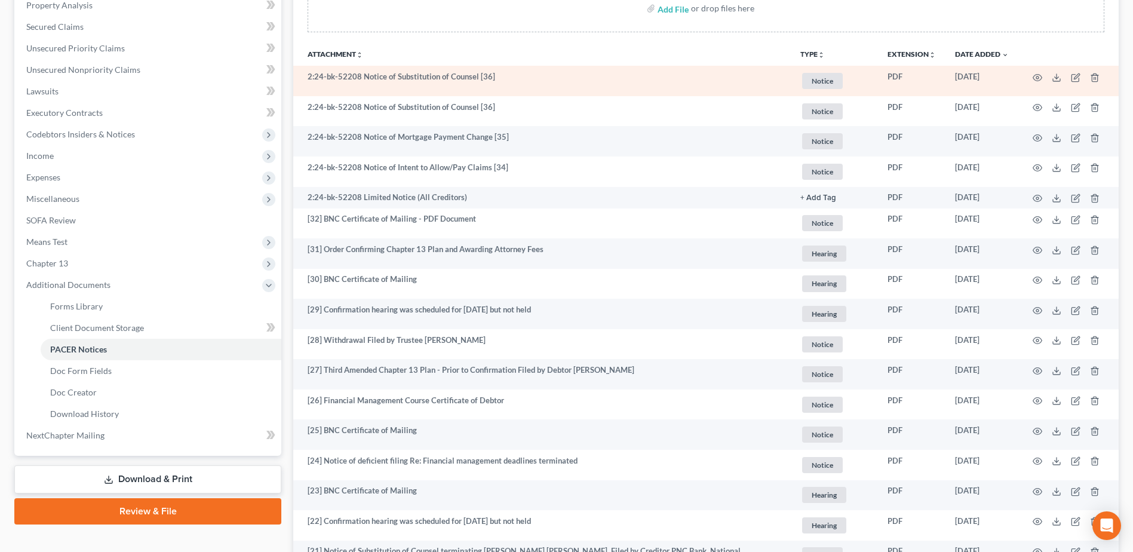
scroll to position [239, 0]
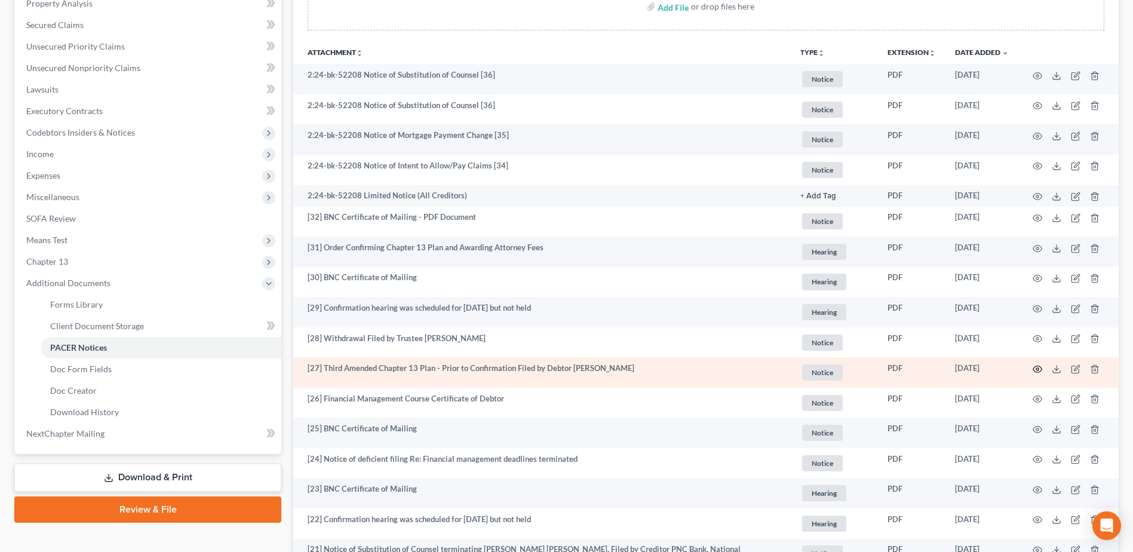
click at [1038, 370] on circle "button" at bounding box center [1037, 369] width 2 height 2
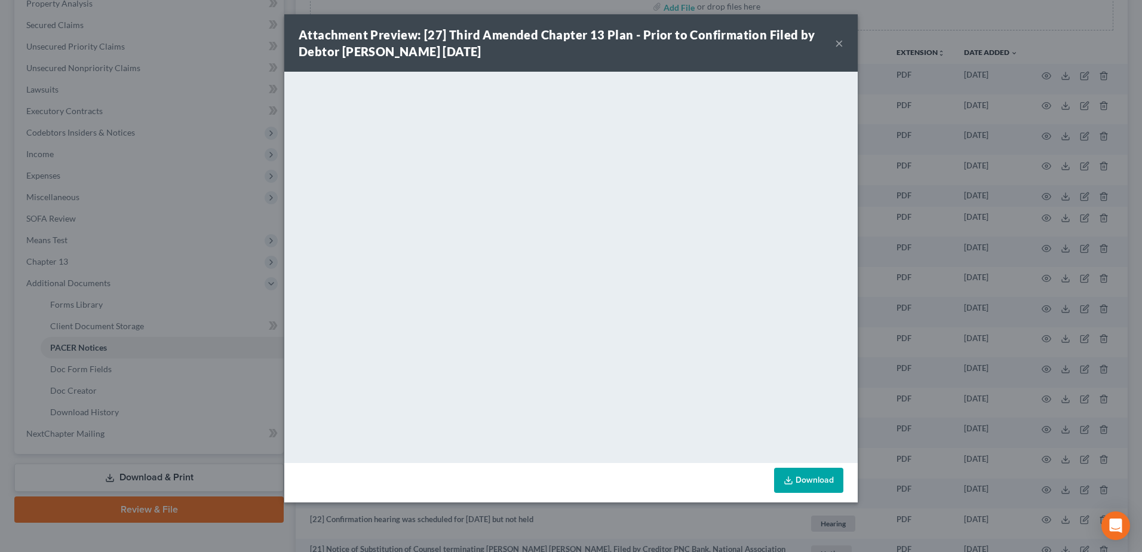
click at [836, 45] on button "×" at bounding box center [839, 43] width 8 height 14
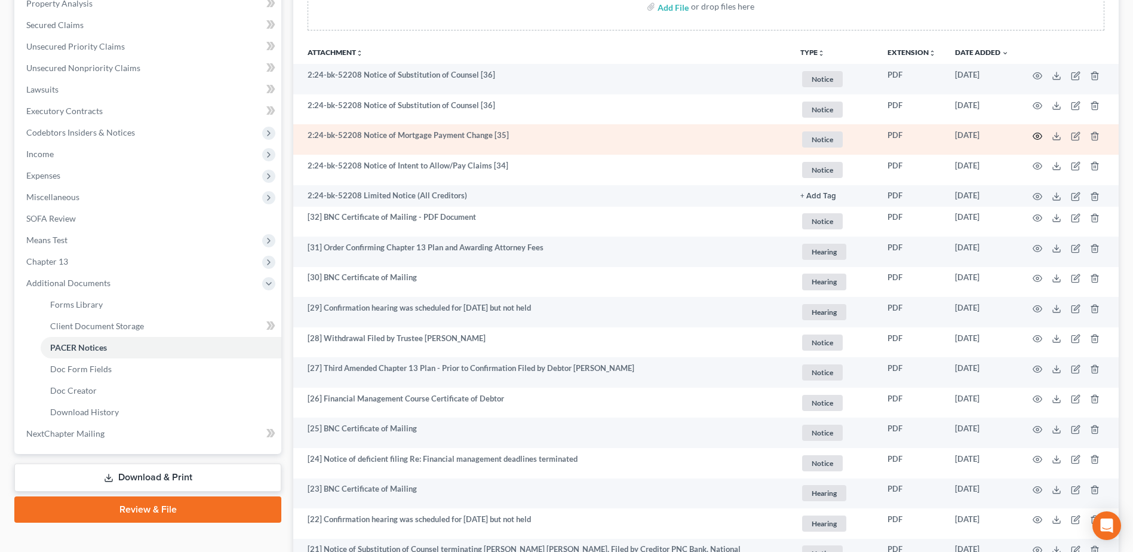
click at [1034, 137] on icon "button" at bounding box center [1037, 136] width 9 height 7
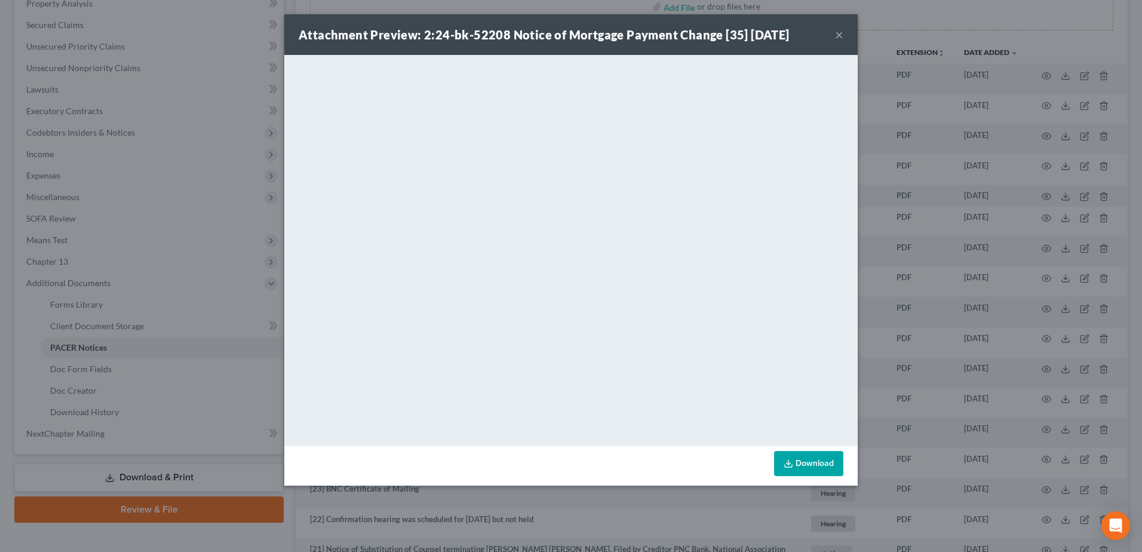
click at [840, 33] on button "×" at bounding box center [839, 34] width 8 height 14
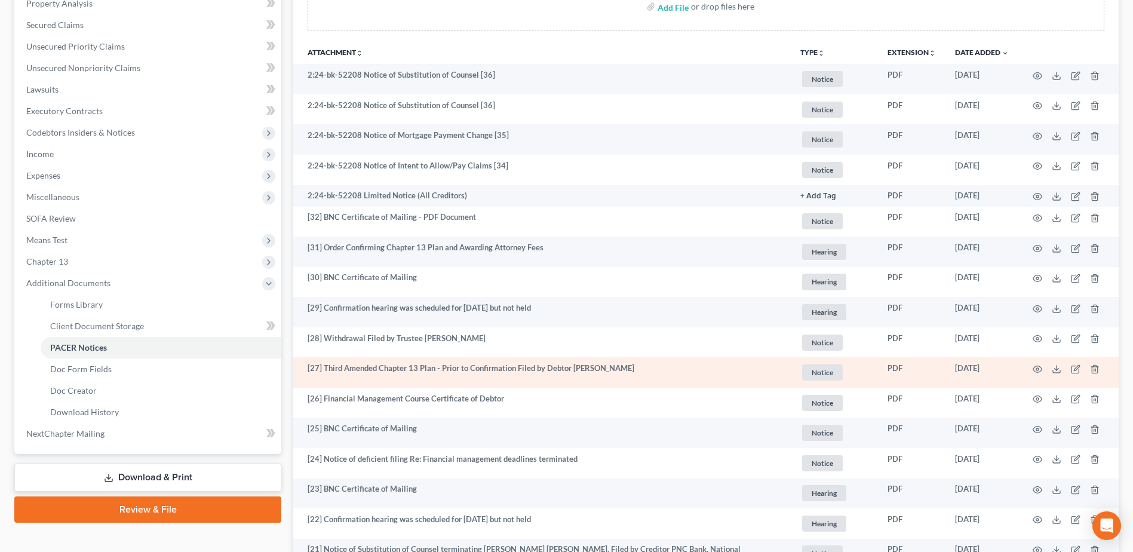
click at [1036, 374] on td at bounding box center [1068, 372] width 100 height 30
click at [1038, 361] on td at bounding box center [1068, 372] width 100 height 30
click at [1038, 365] on icon "button" at bounding box center [1038, 369] width 10 height 10
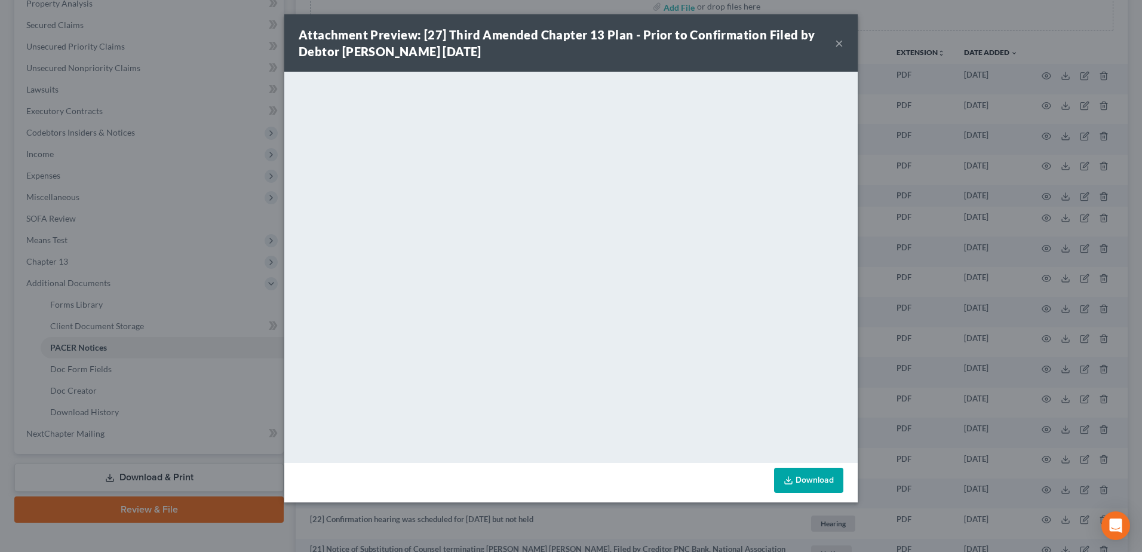
click at [839, 40] on button "×" at bounding box center [839, 43] width 8 height 14
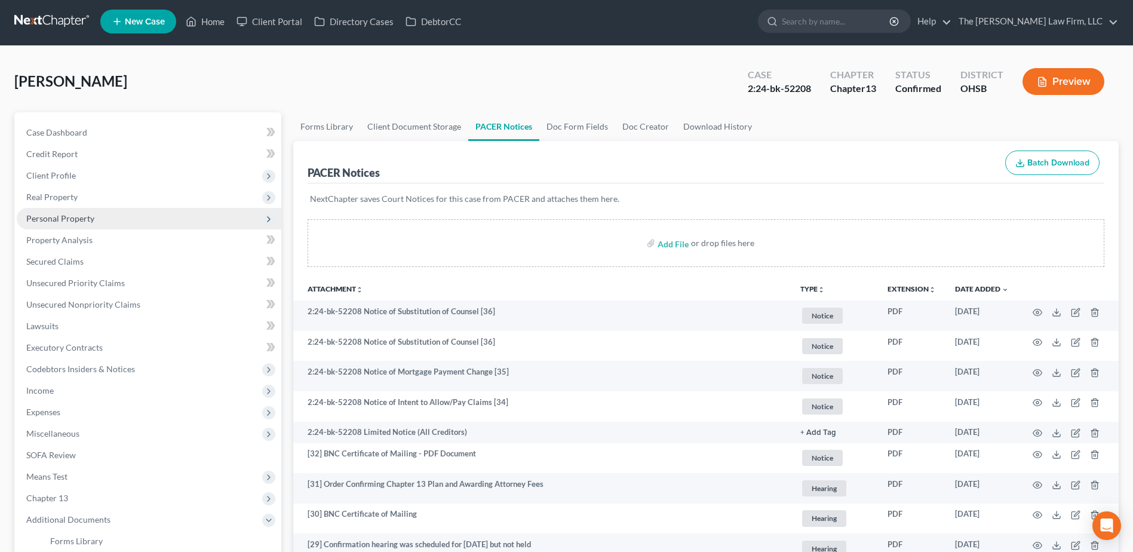
scroll to position [0, 0]
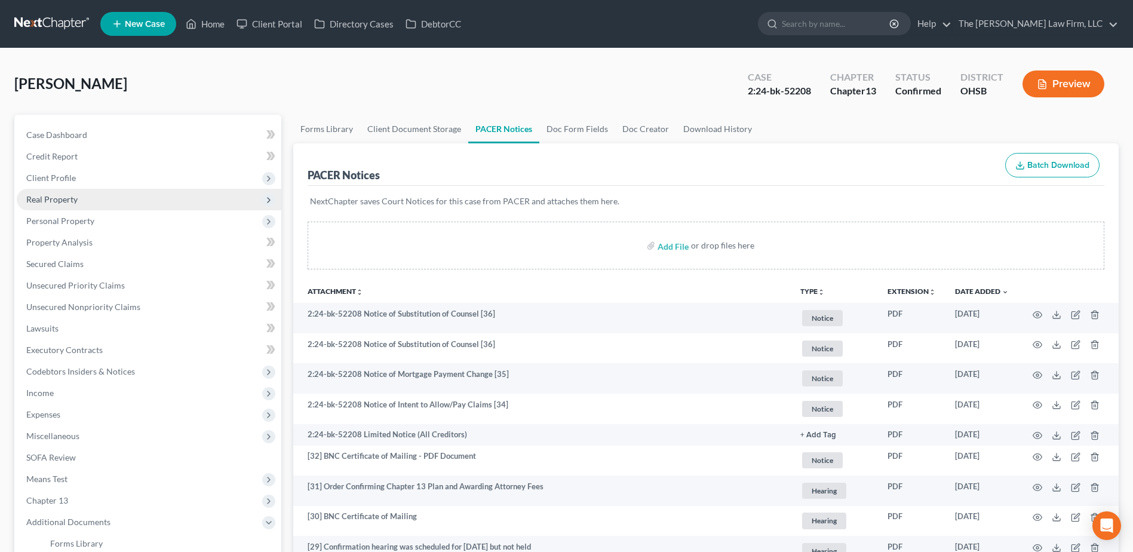
drag, startPoint x: 69, startPoint y: 180, endPoint x: 72, endPoint y: 192, distance: 12.5
click at [69, 180] on span "Client Profile" at bounding box center [51, 178] width 50 height 10
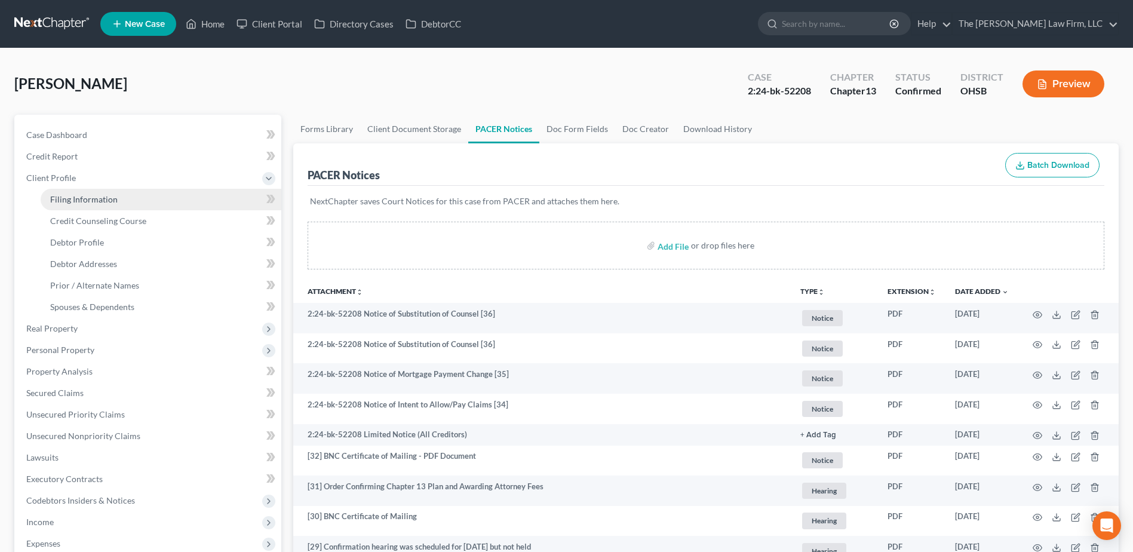
click at [75, 198] on span "Filing Information" at bounding box center [83, 199] width 67 height 10
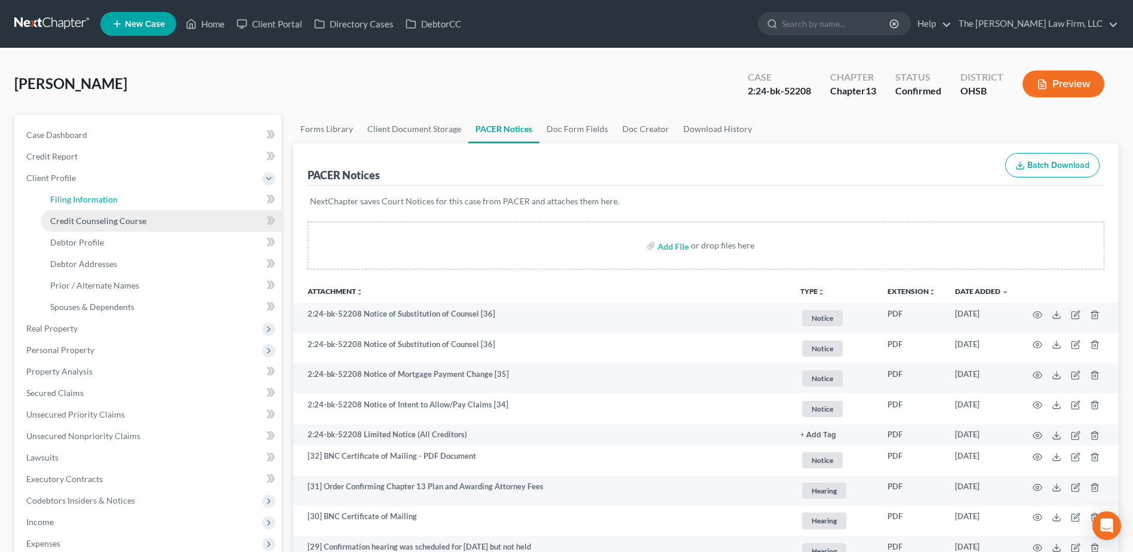
select select "1"
select select "0"
select select "3"
select select "62"
select select "2"
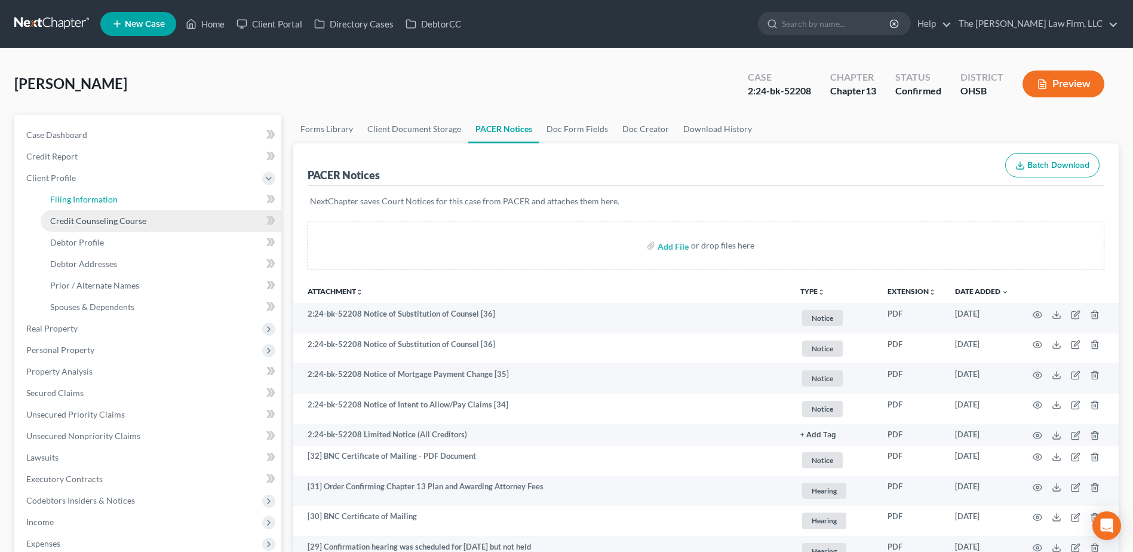
select select "36"
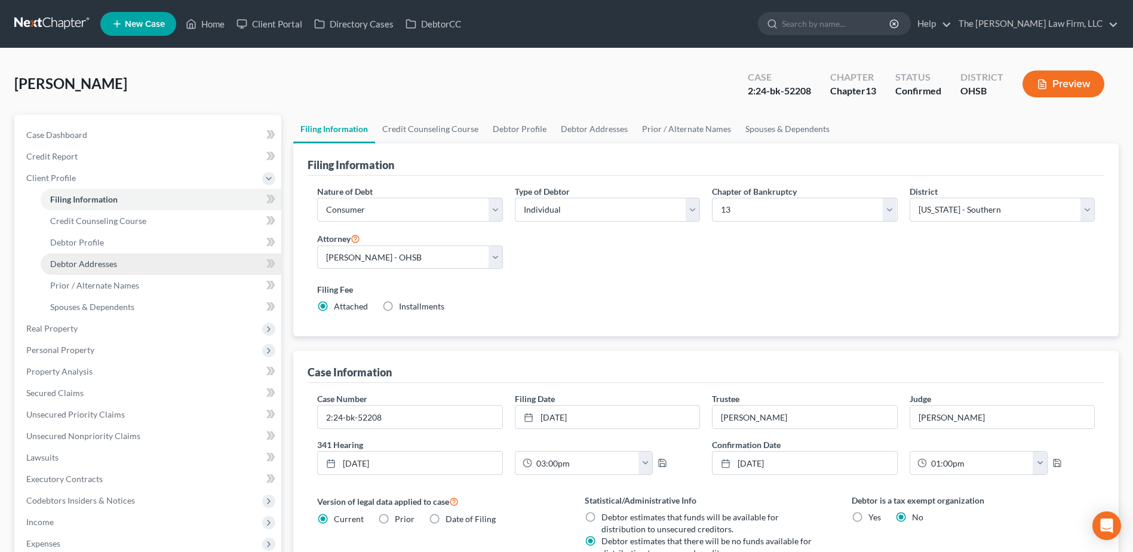
click at [87, 263] on span "Debtor Addresses" at bounding box center [83, 264] width 67 height 10
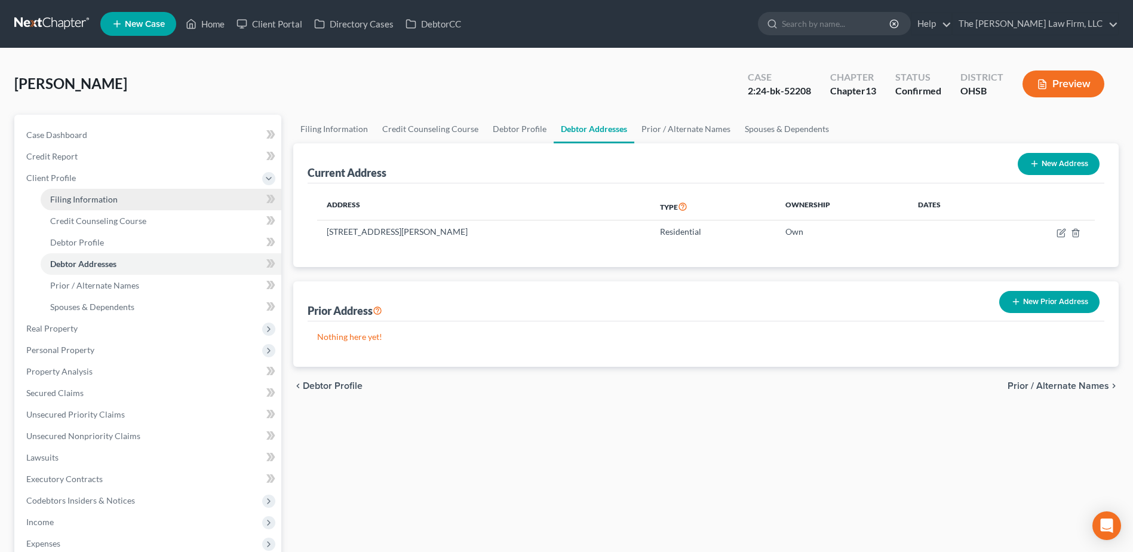
drag, startPoint x: 87, startPoint y: 195, endPoint x: 79, endPoint y: 192, distance: 7.8
click at [87, 195] on span "Filing Information" at bounding box center [83, 199] width 67 height 10
select select "1"
select select "0"
select select "3"
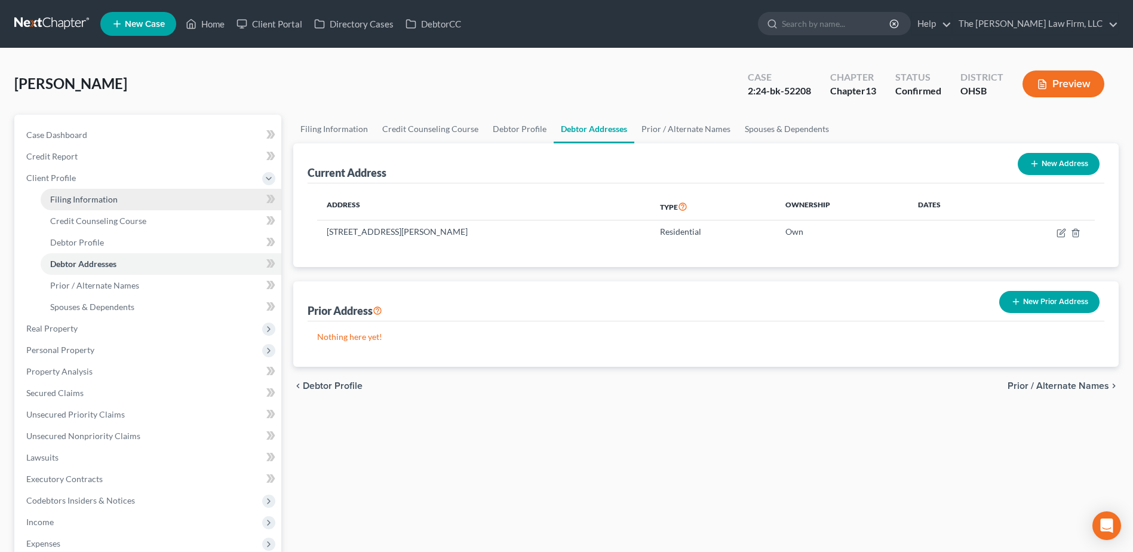
select select "62"
select select "2"
select select "36"
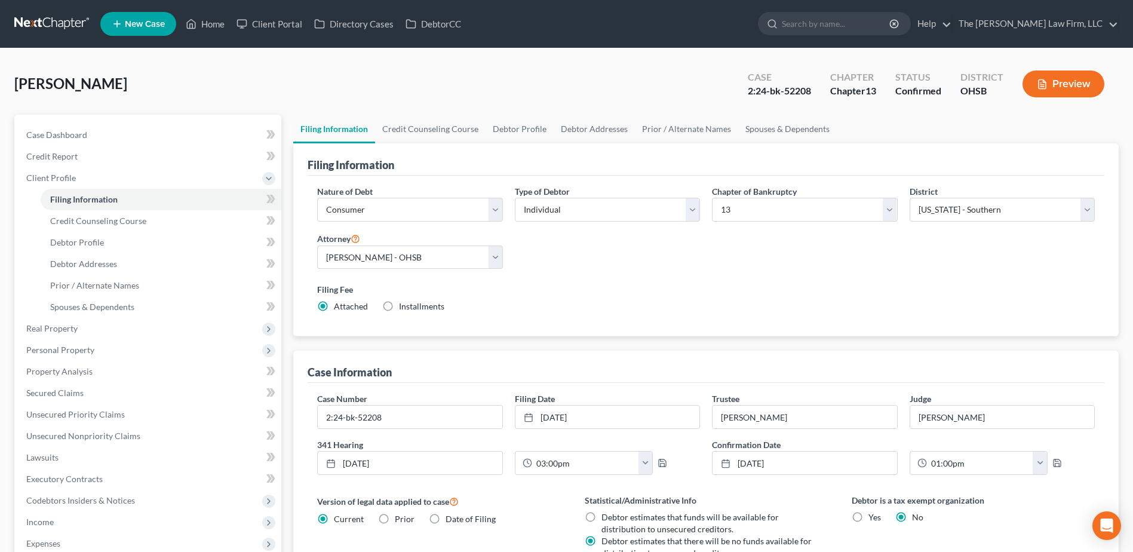
drag, startPoint x: 66, startPoint y: 22, endPoint x: 1035, endPoint y: 11, distance: 968.8
click at [66, 22] on link at bounding box center [52, 24] width 76 height 22
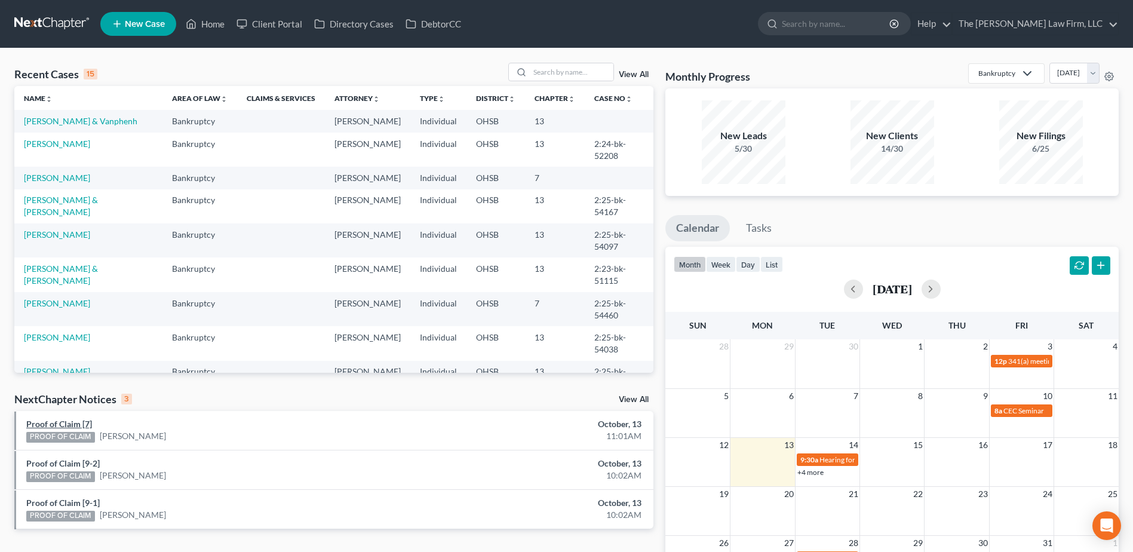
click at [79, 420] on link "Proof of Claim [7]" at bounding box center [59, 424] width 66 height 10
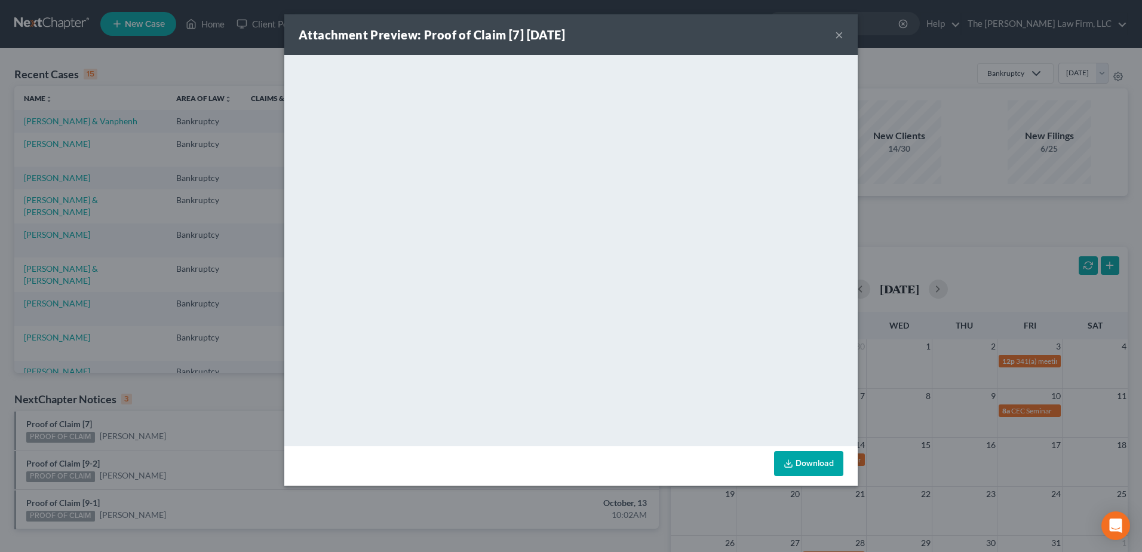
click at [838, 34] on button "×" at bounding box center [839, 34] width 8 height 14
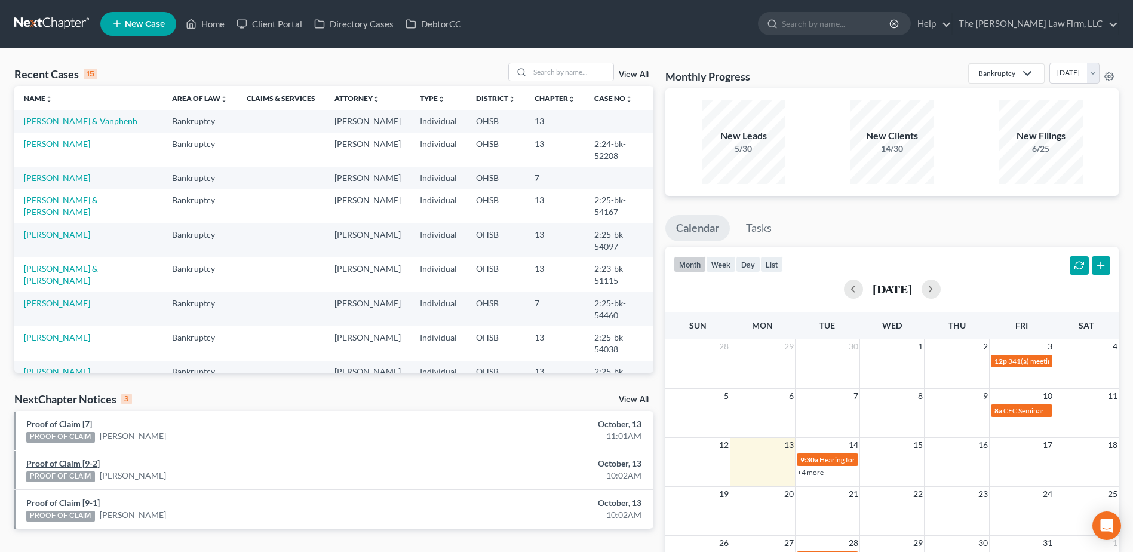
click at [92, 460] on link "Proof of Claim [9-2]" at bounding box center [62, 463] width 73 height 10
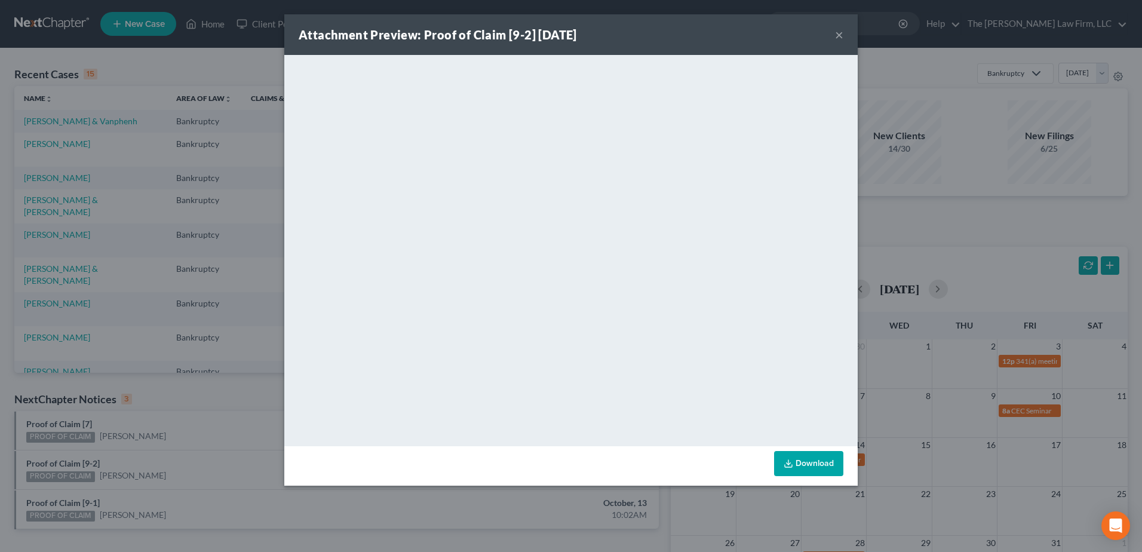
click at [839, 35] on button "×" at bounding box center [839, 34] width 8 height 14
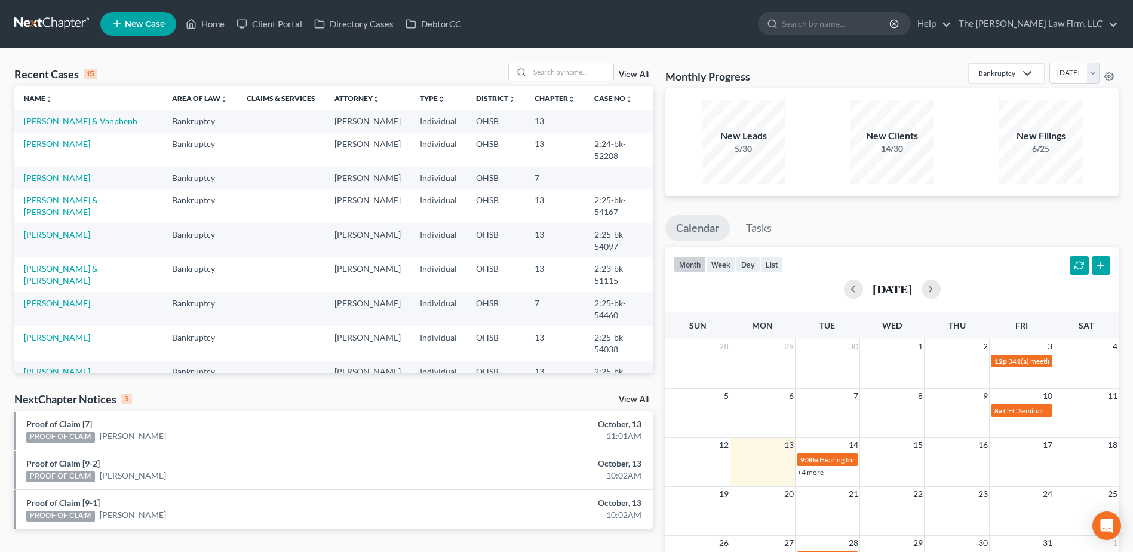
click at [66, 504] on link "Proof of Claim [9-1]" at bounding box center [62, 503] width 73 height 10
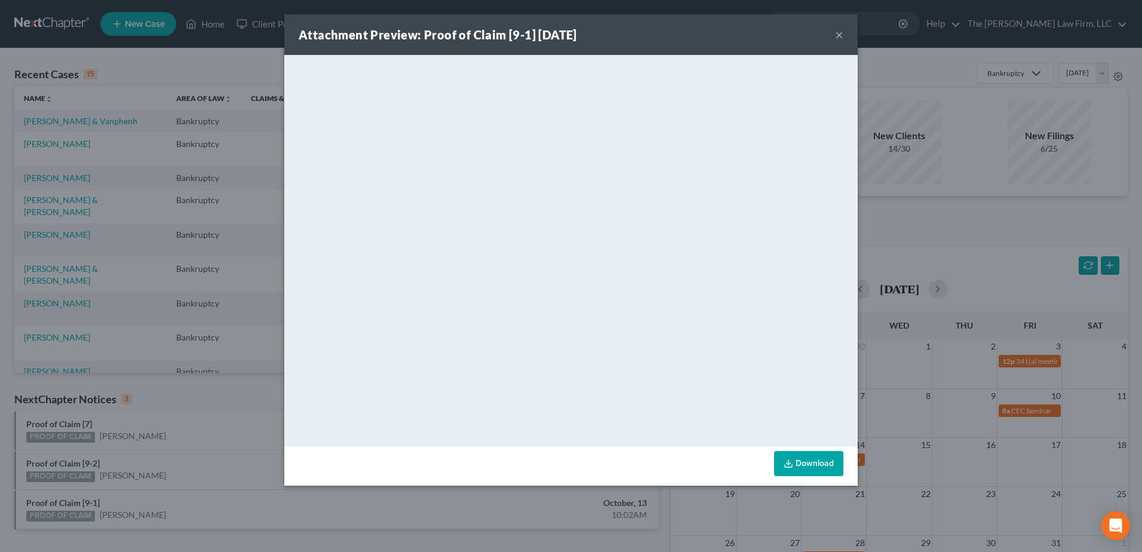
click at [842, 32] on button "×" at bounding box center [839, 34] width 8 height 14
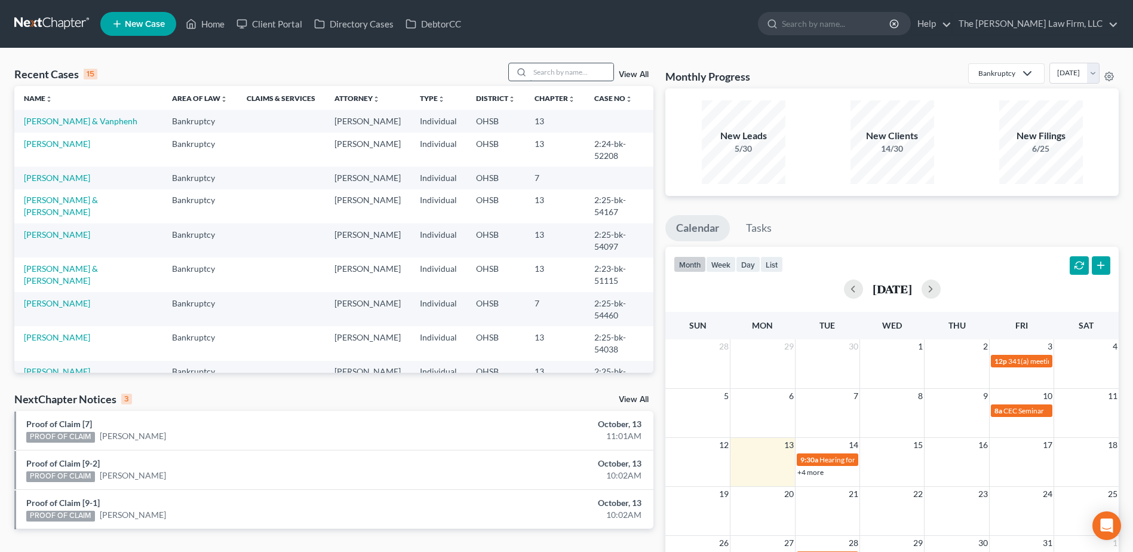
drag, startPoint x: 576, startPoint y: 76, endPoint x: 566, endPoint y: 73, distance: 10.0
click at [575, 76] on input "search" at bounding box center [572, 71] width 84 height 17
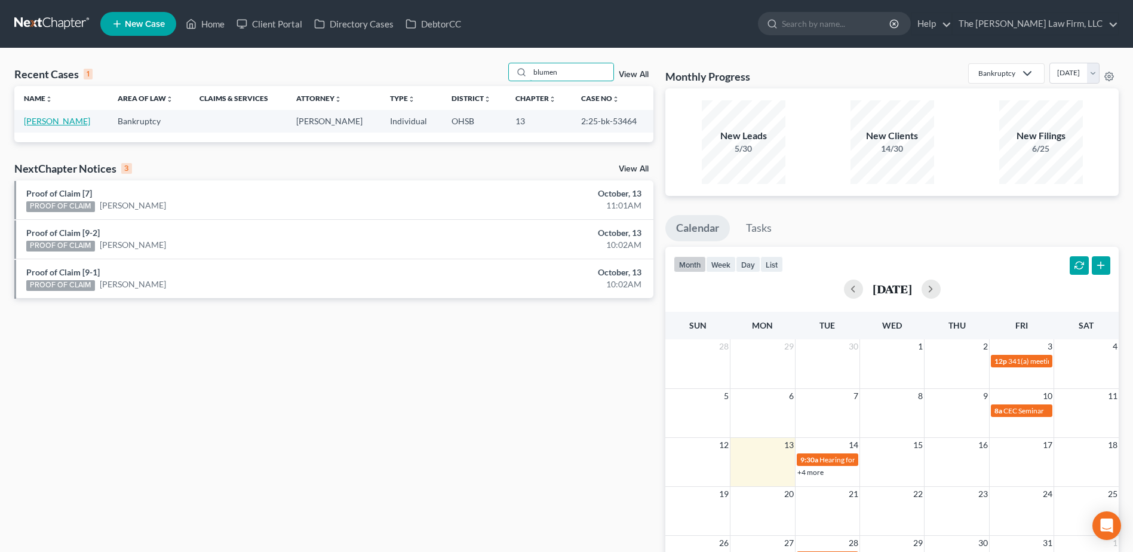
type input "blumen"
click at [46, 118] on link "[PERSON_NAME]" at bounding box center [57, 121] width 66 height 10
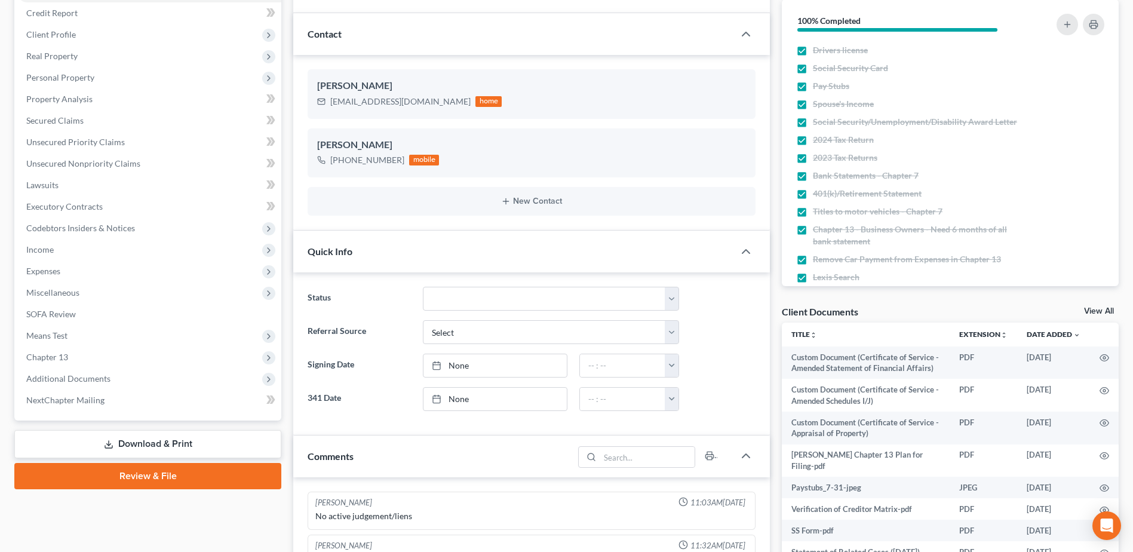
scroll to position [299, 0]
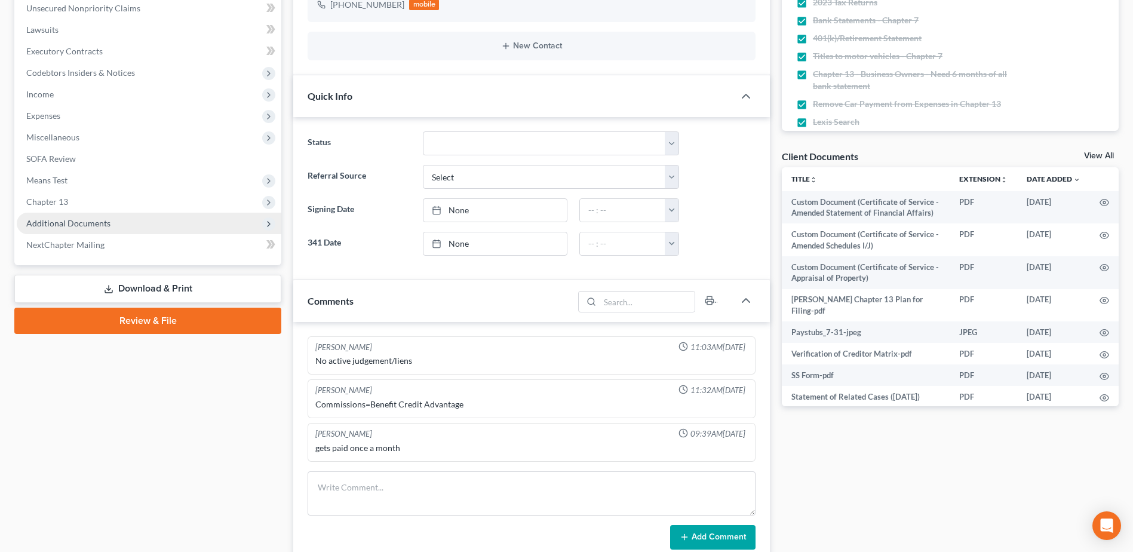
click at [83, 222] on span "Additional Documents" at bounding box center [68, 223] width 84 height 10
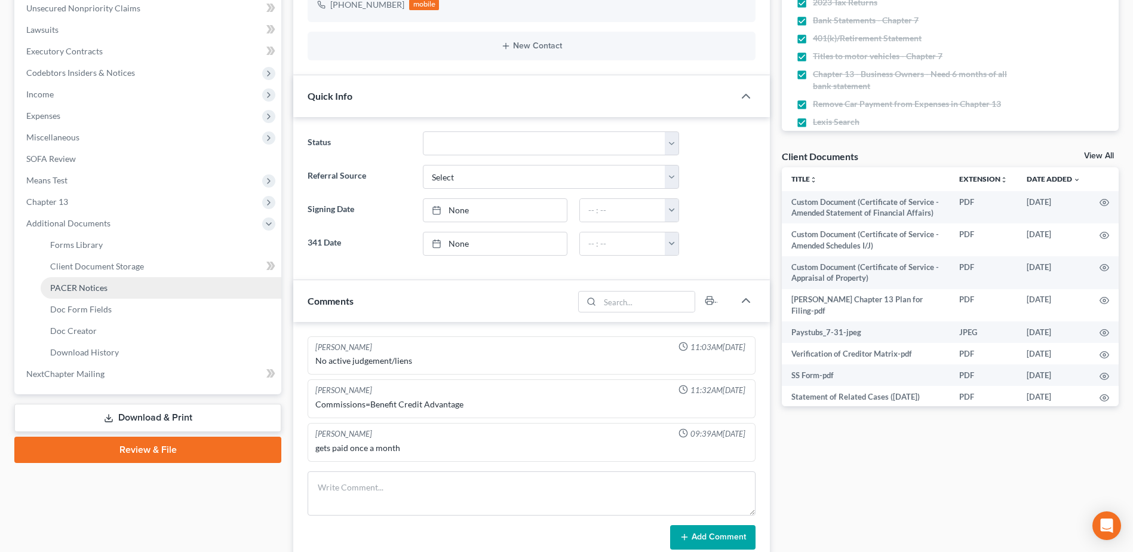
click at [96, 284] on span "PACER Notices" at bounding box center [78, 288] width 57 height 10
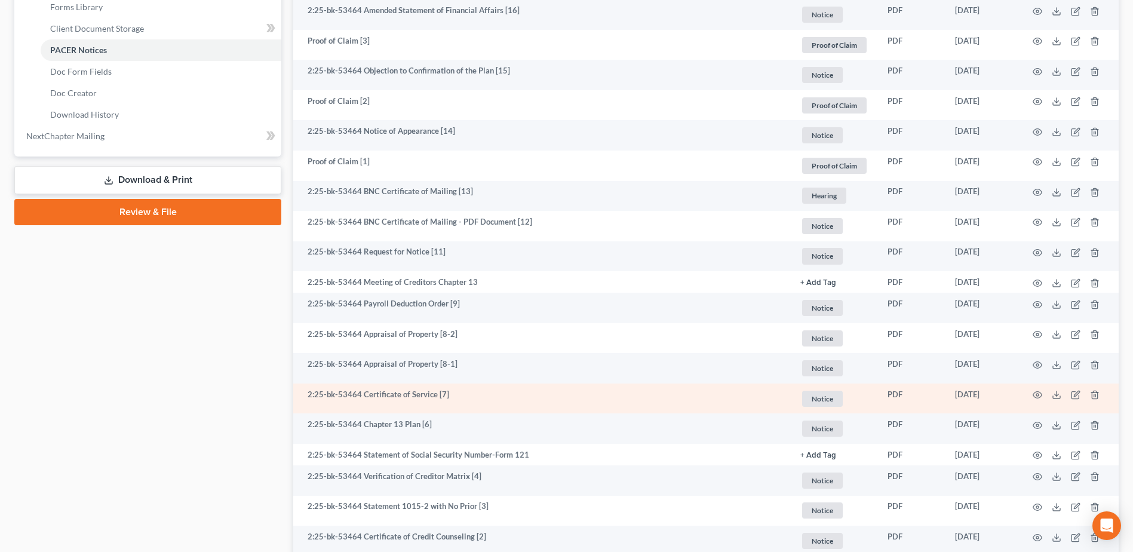
scroll to position [538, 0]
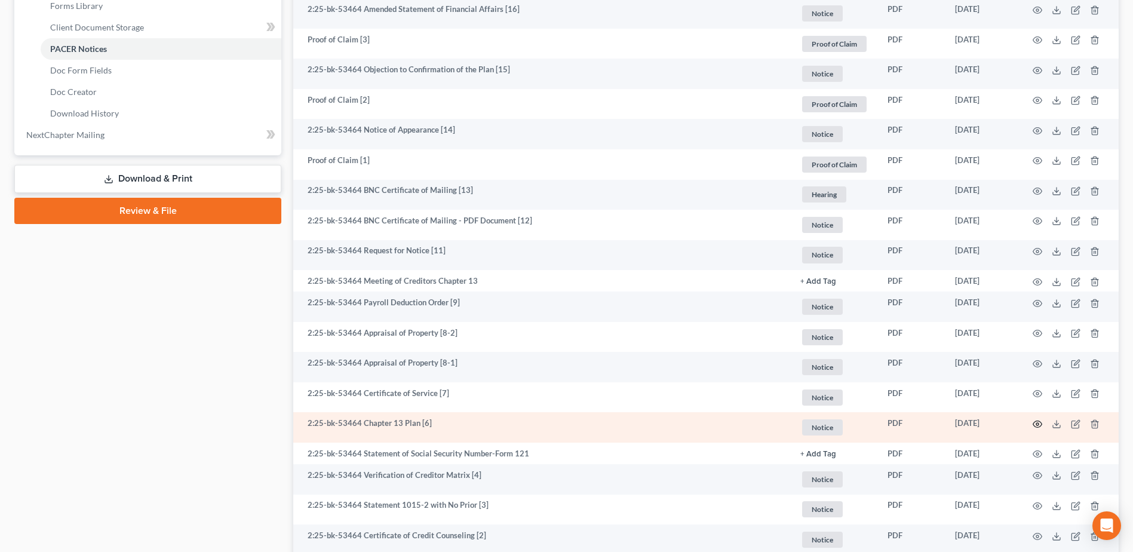
click at [1039, 428] on icon "button" at bounding box center [1038, 424] width 10 height 10
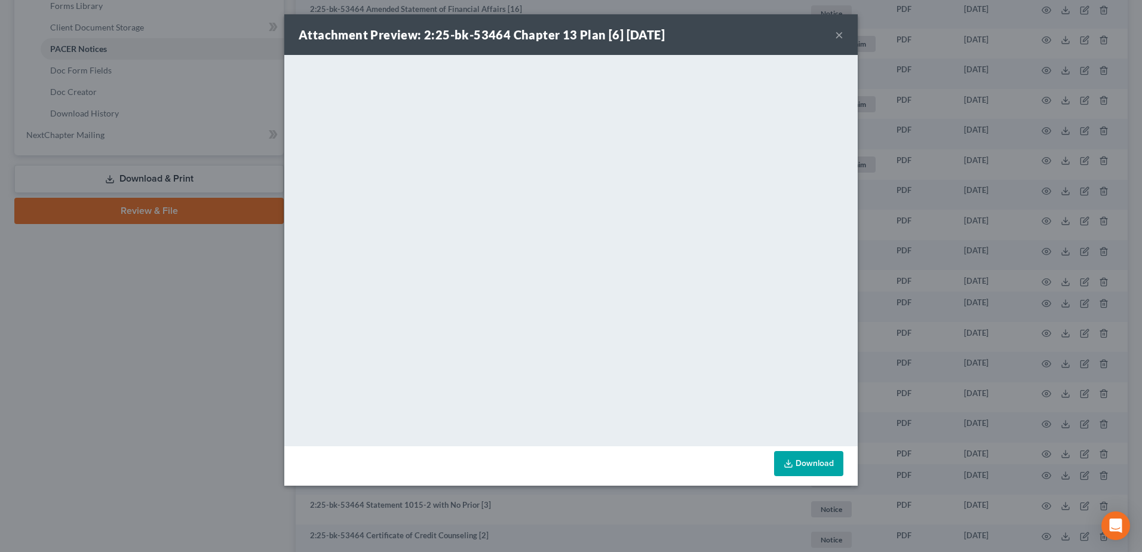
click at [836, 32] on button "×" at bounding box center [839, 34] width 8 height 14
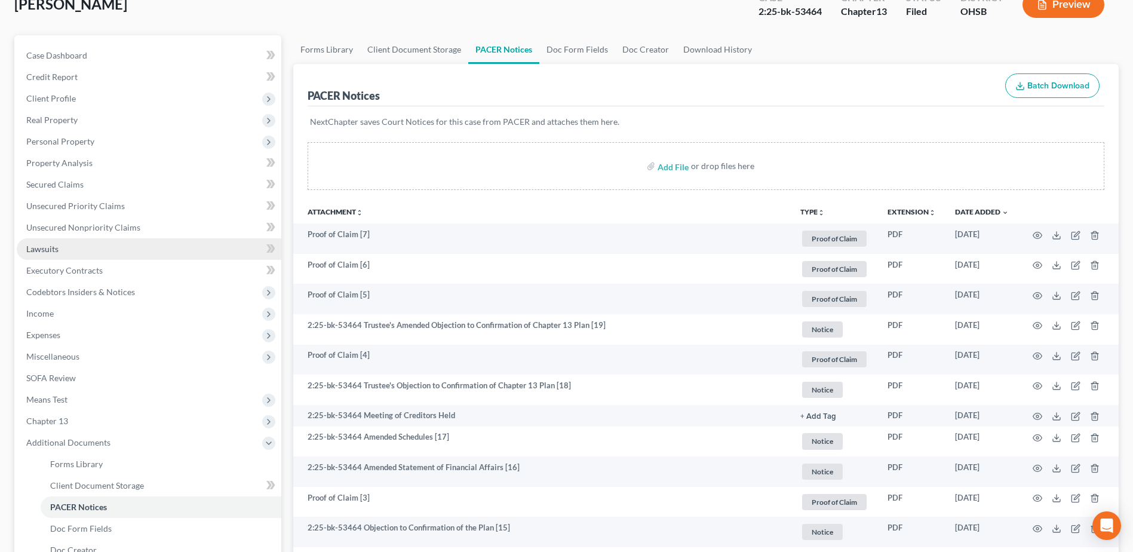
scroll to position [0, 0]
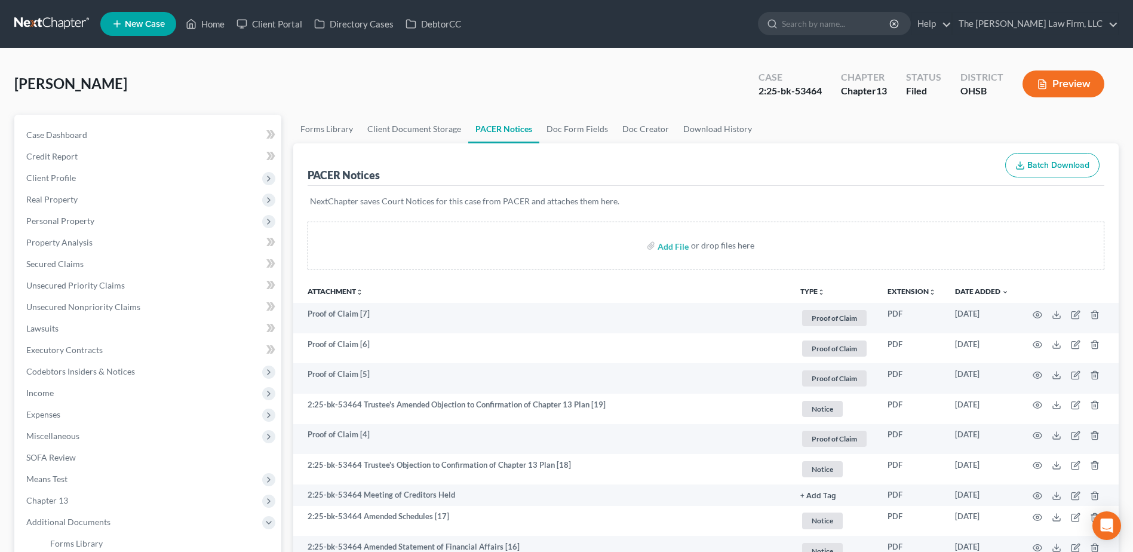
click at [71, 24] on link at bounding box center [52, 24] width 76 height 22
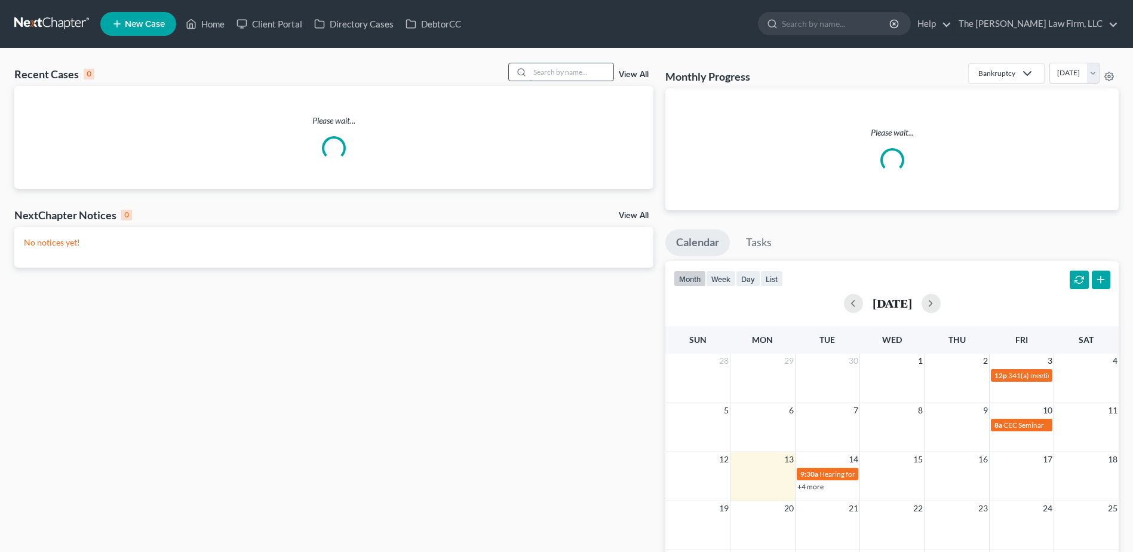
click at [561, 71] on input "search" at bounding box center [572, 71] width 84 height 17
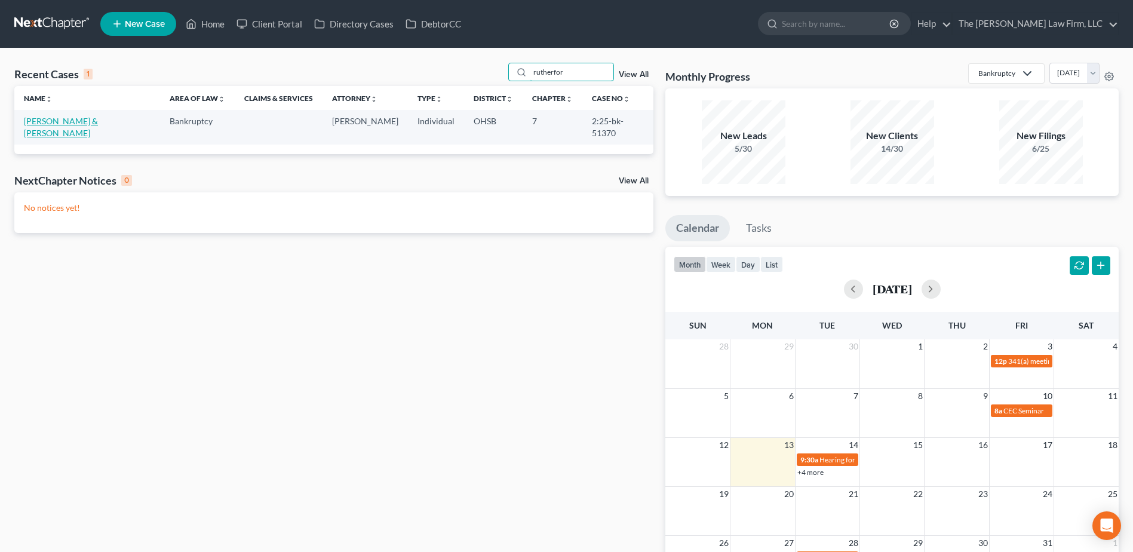
type input "rutherfor"
click at [98, 119] on link "[PERSON_NAME] & [PERSON_NAME]" at bounding box center [61, 127] width 74 height 22
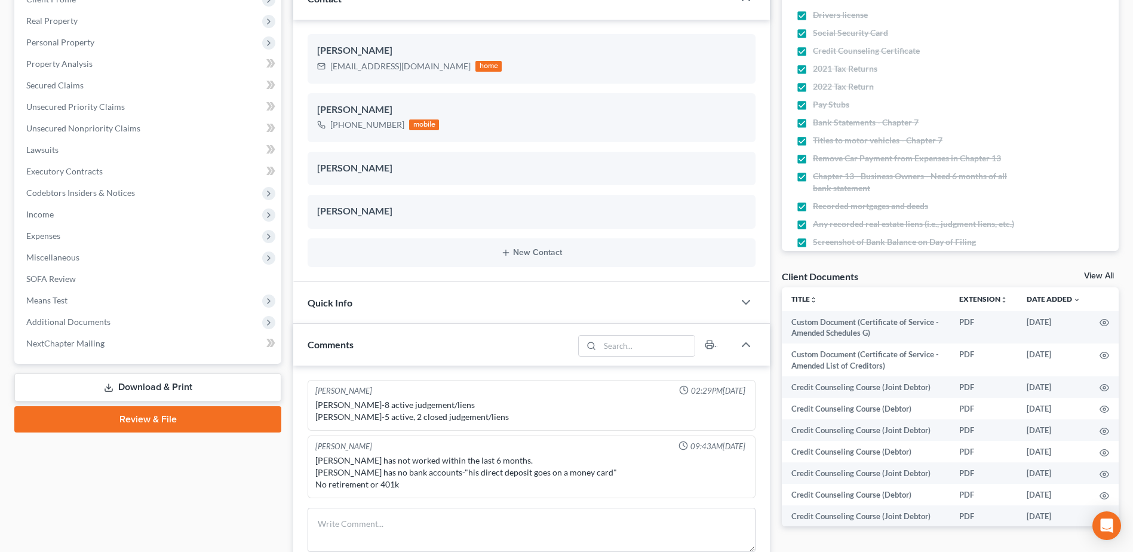
scroll to position [179, 0]
click at [95, 322] on span "Additional Documents" at bounding box center [68, 321] width 84 height 10
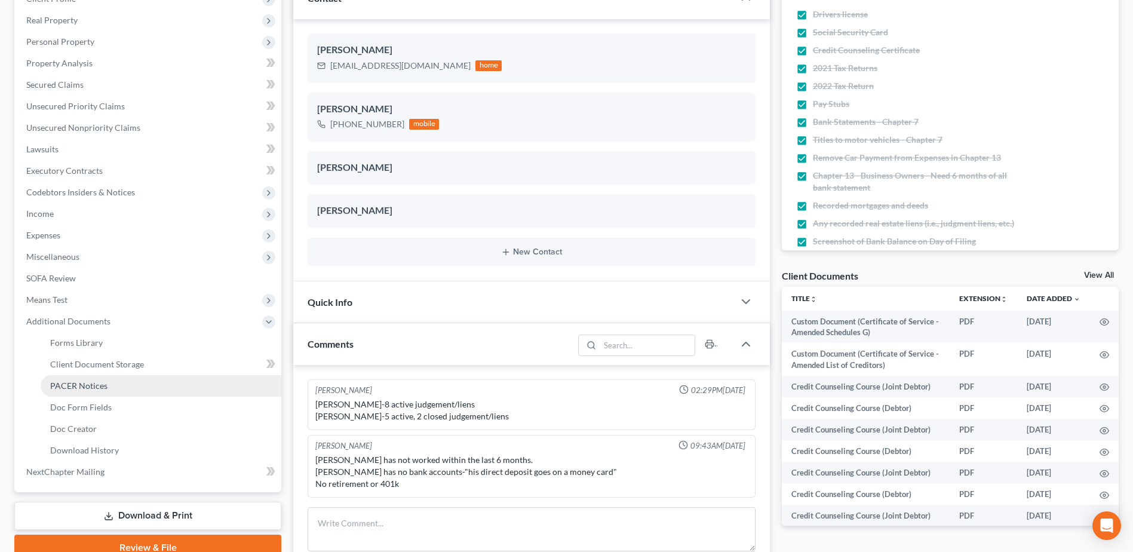
click at [84, 383] on span "PACER Notices" at bounding box center [78, 385] width 57 height 10
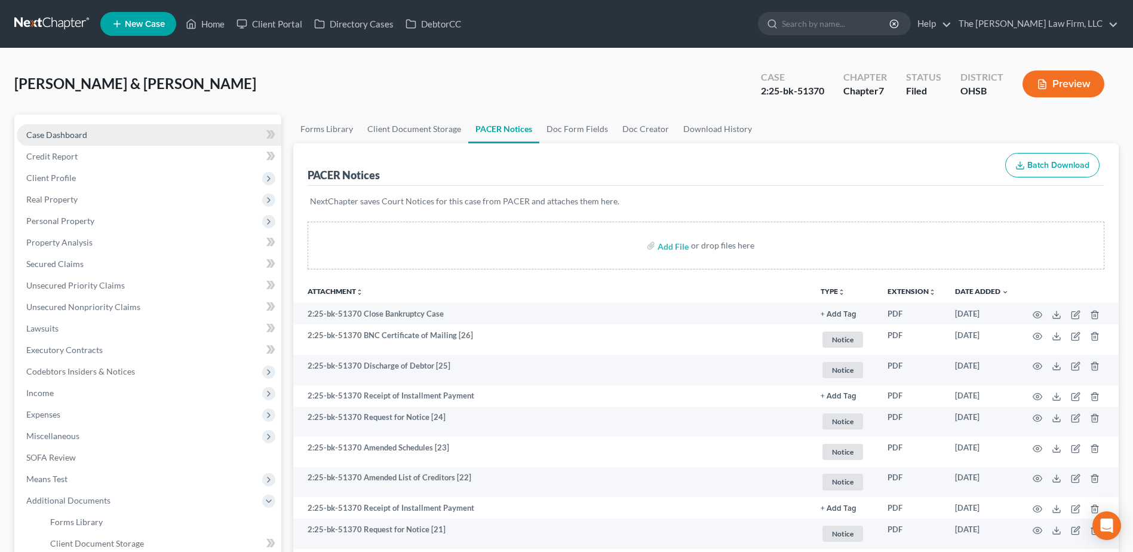
click at [85, 136] on span "Case Dashboard" at bounding box center [56, 135] width 61 height 10
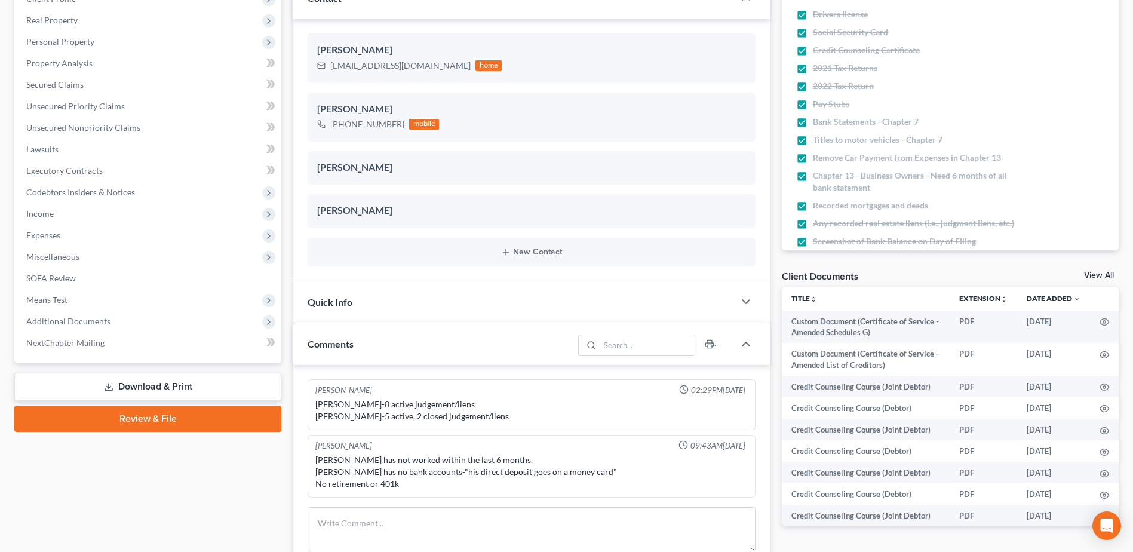
scroll to position [119, 0]
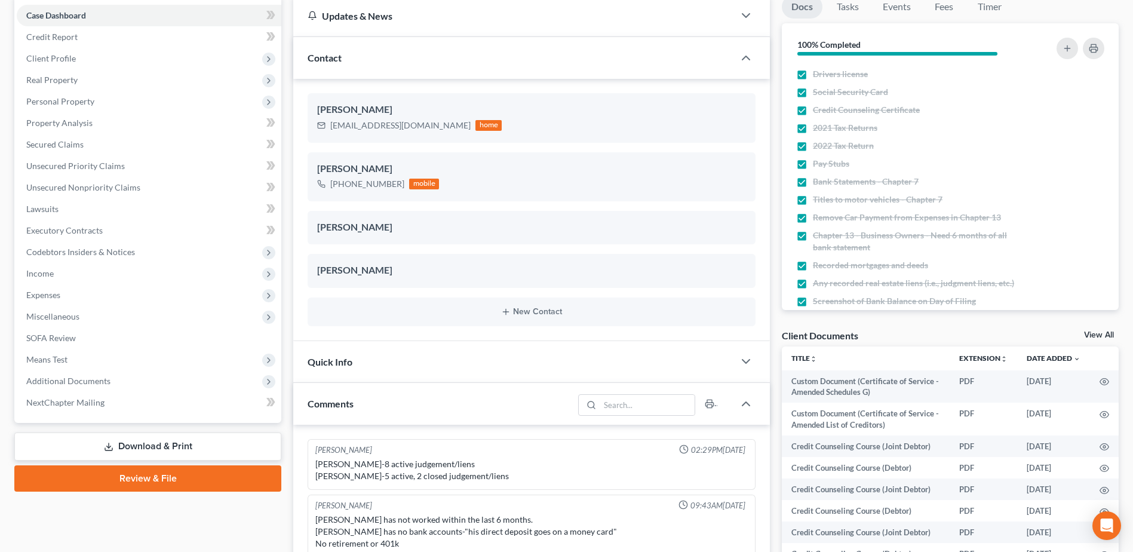
drag, startPoint x: 433, startPoint y: 363, endPoint x: 485, endPoint y: 363, distance: 52.0
click at [432, 363] on div "Quick Info" at bounding box center [513, 361] width 441 height 41
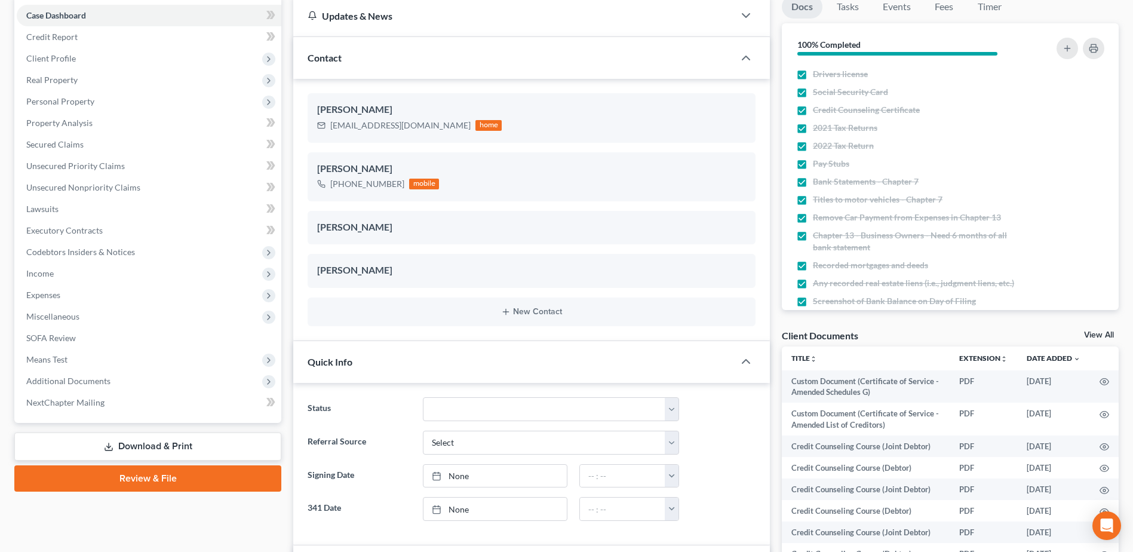
click at [511, 423] on ng-include "Status 341 Complete / Confirmation Pending 341 Pending Confirmed Discharged Dis…" at bounding box center [532, 459] width 448 height 124
click at [484, 415] on select "341 Complete / Confirmation Pending 341 Pending Confirmed Discharged Dismissed …" at bounding box center [551, 409] width 256 height 24
select select "3"
click at [423, 397] on select "341 Complete / Confirmation Pending 341 Pending Confirmed Discharged Dismissed …" at bounding box center [551, 409] width 256 height 24
click at [99, 378] on span "Additional Documents" at bounding box center [68, 381] width 84 height 10
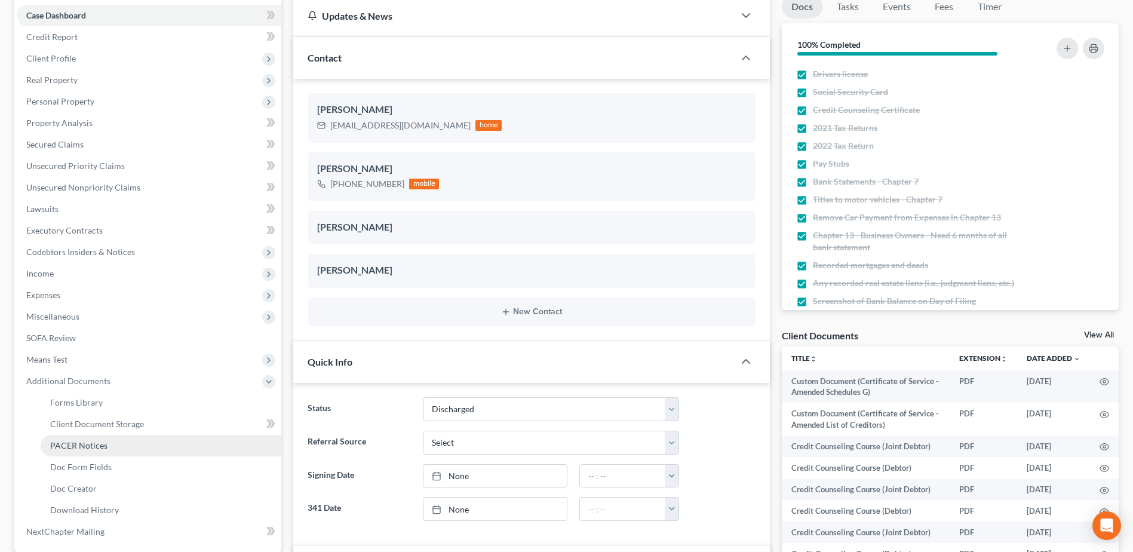
click at [85, 446] on span "PACER Notices" at bounding box center [78, 445] width 57 height 10
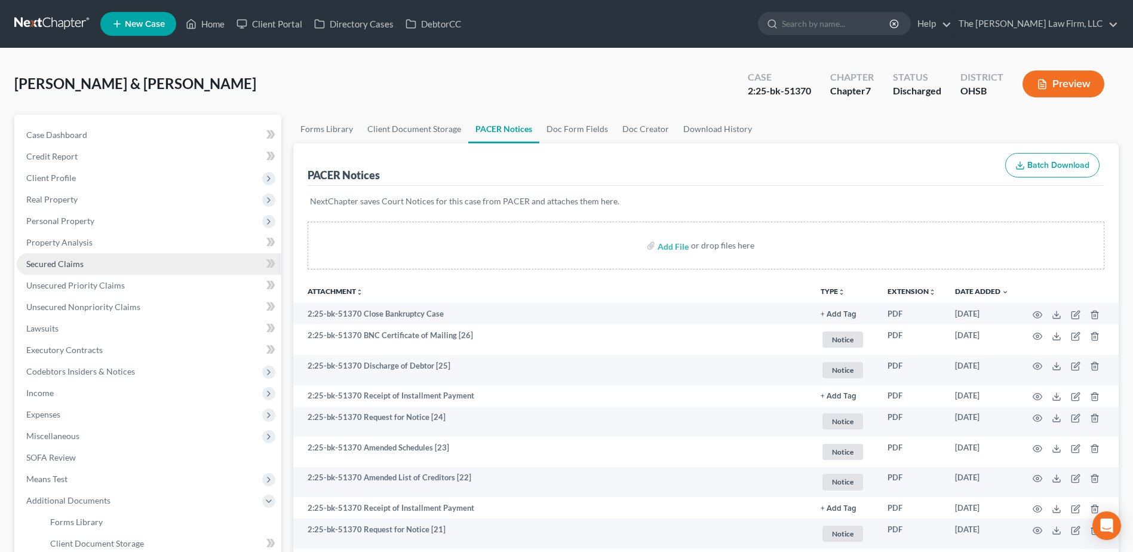
click at [76, 267] on span "Secured Claims" at bounding box center [54, 264] width 57 height 10
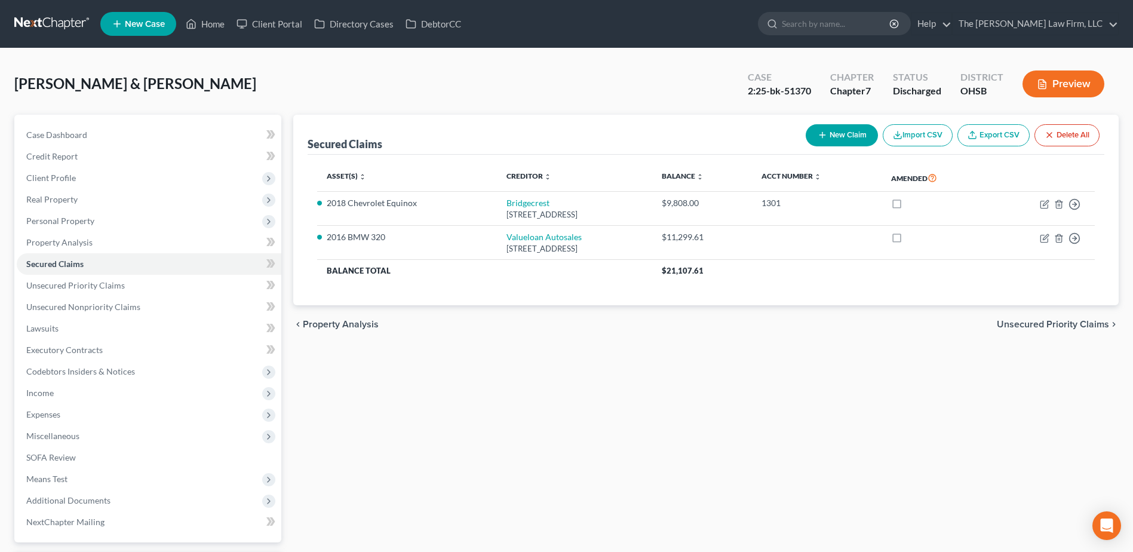
click at [57, 34] on link at bounding box center [52, 24] width 76 height 22
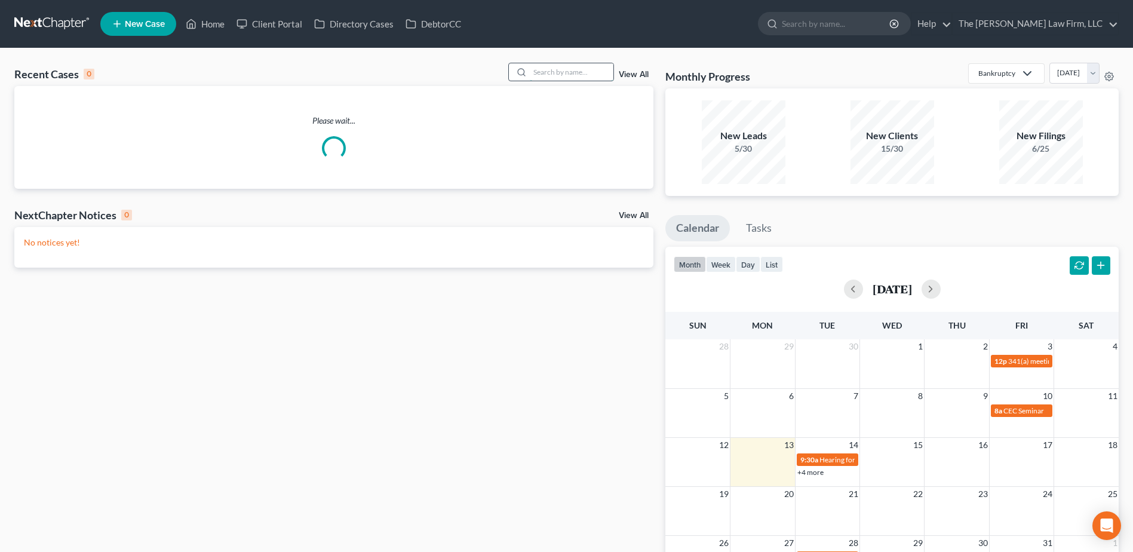
click at [570, 67] on input "search" at bounding box center [572, 71] width 84 height 17
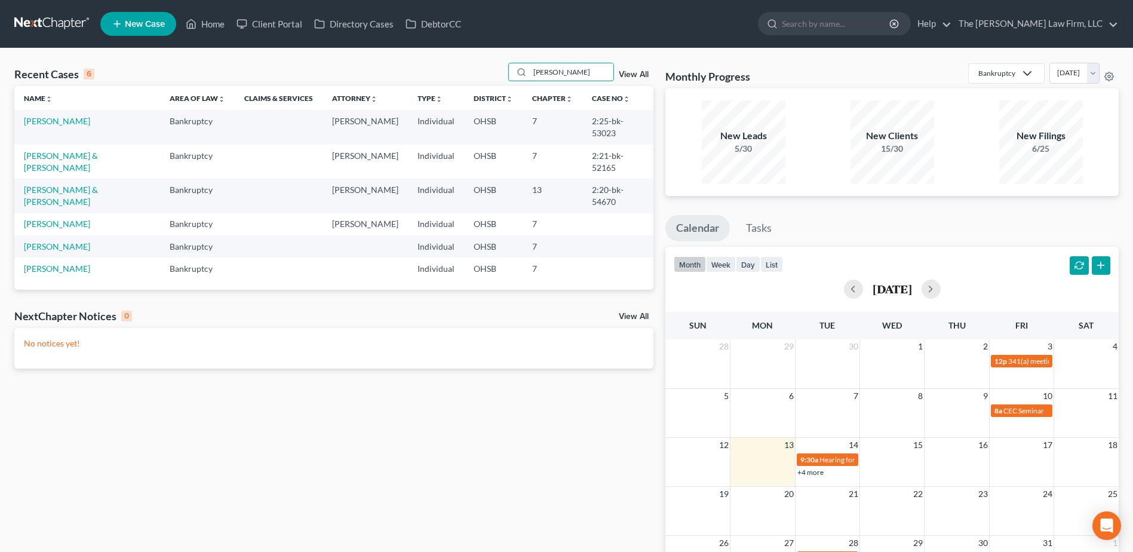
type input "scott"
click at [32, 112] on td "[PERSON_NAME]" at bounding box center [87, 127] width 146 height 34
click at [47, 130] on td "[PERSON_NAME]" at bounding box center [87, 127] width 146 height 34
click at [47, 124] on link "[PERSON_NAME]" at bounding box center [57, 121] width 66 height 10
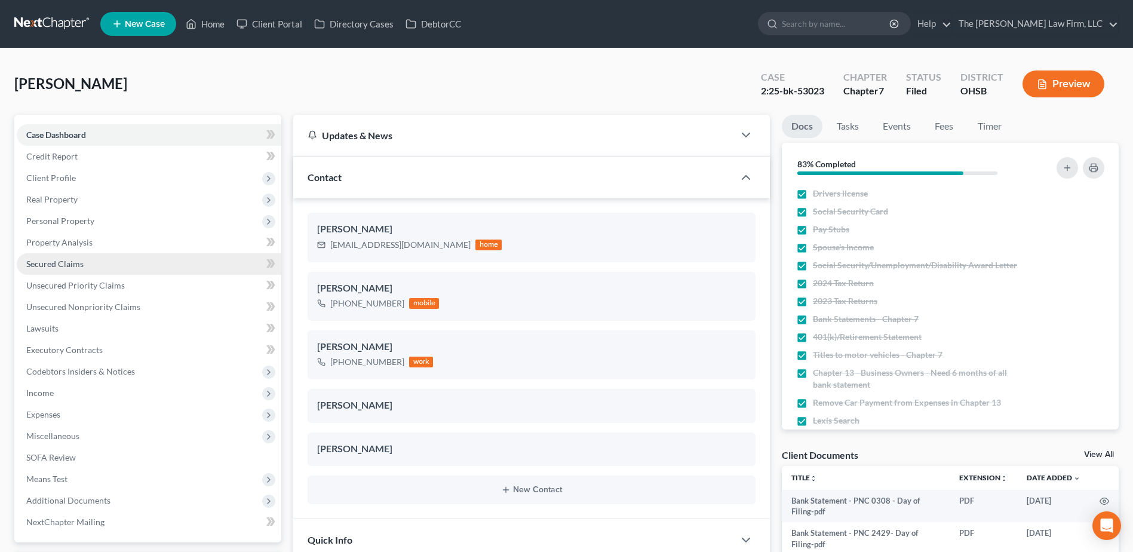
click at [53, 261] on span "Secured Claims" at bounding box center [54, 264] width 57 height 10
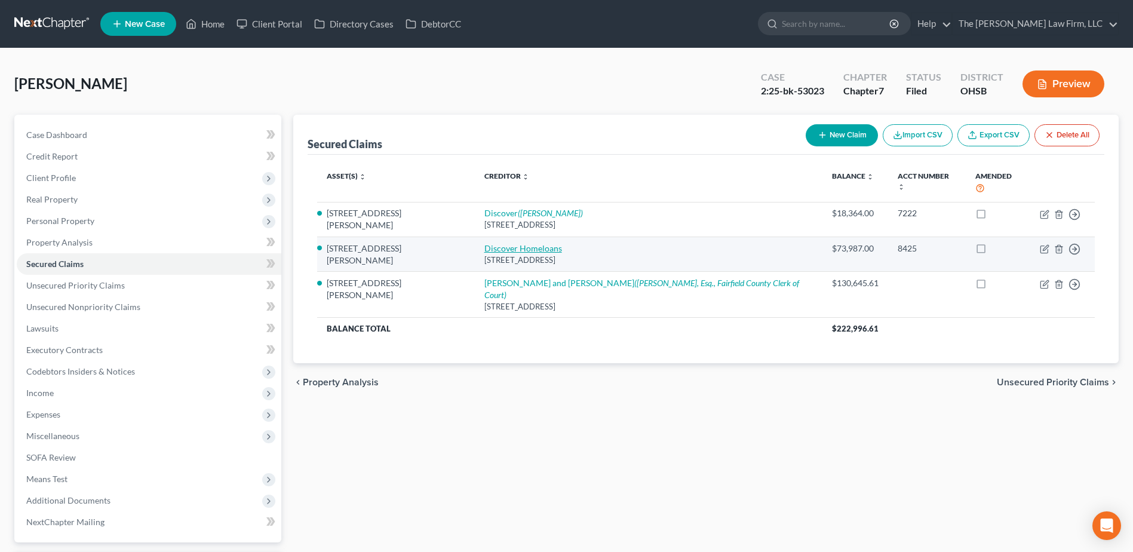
click at [484, 243] on link "Discover Homeloans" at bounding box center [523, 248] width 78 height 10
select select "14"
select select "3"
select select "2"
select select "0"
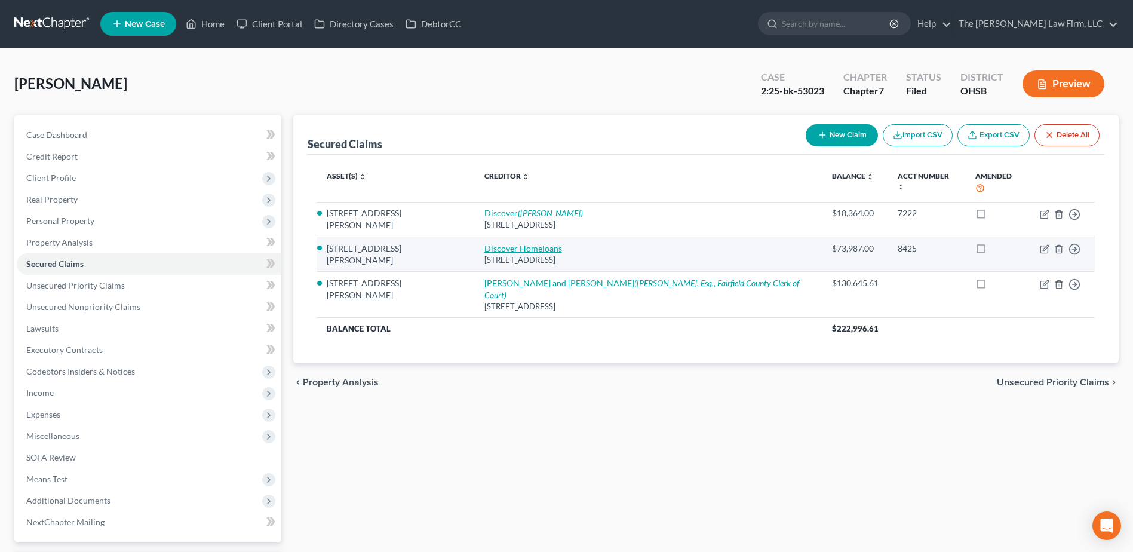
select select "0"
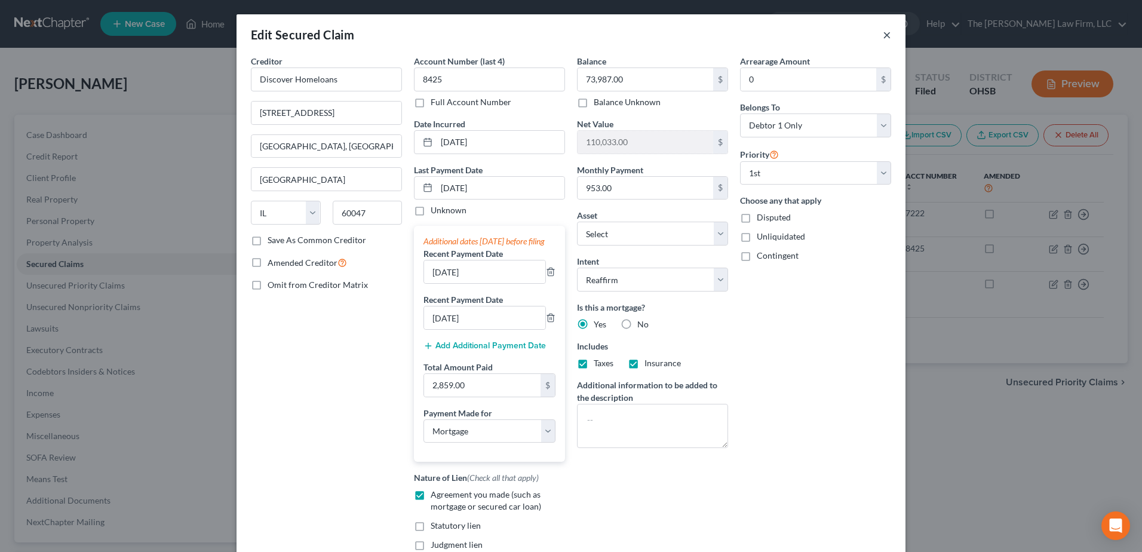
click at [883, 36] on button "×" at bounding box center [887, 34] width 8 height 14
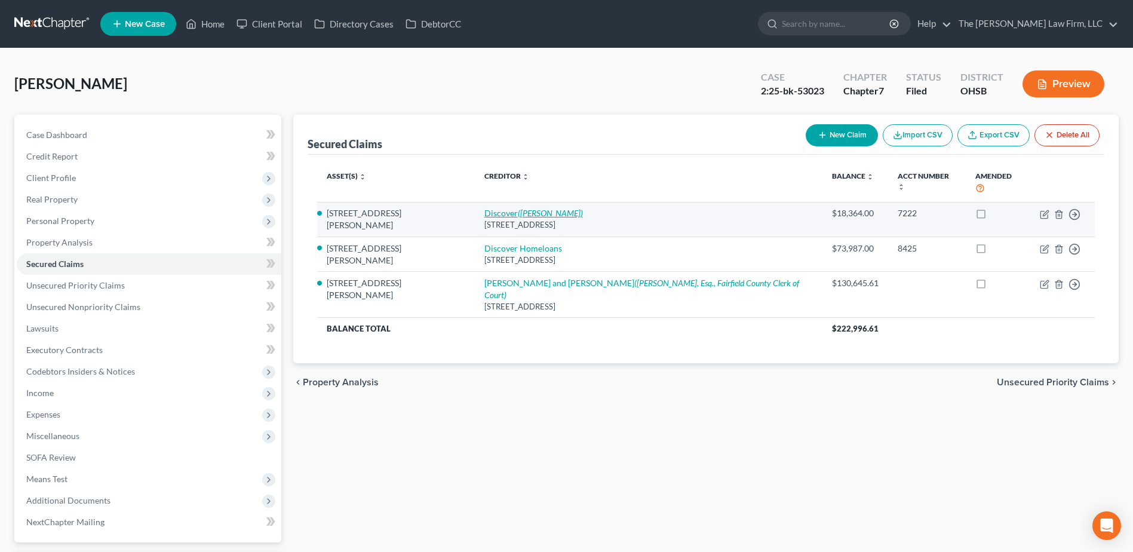
click at [518, 208] on icon "(David Mullen)" at bounding box center [550, 213] width 65 height 10
select select "7"
select select "10"
select select "3"
select select "0"
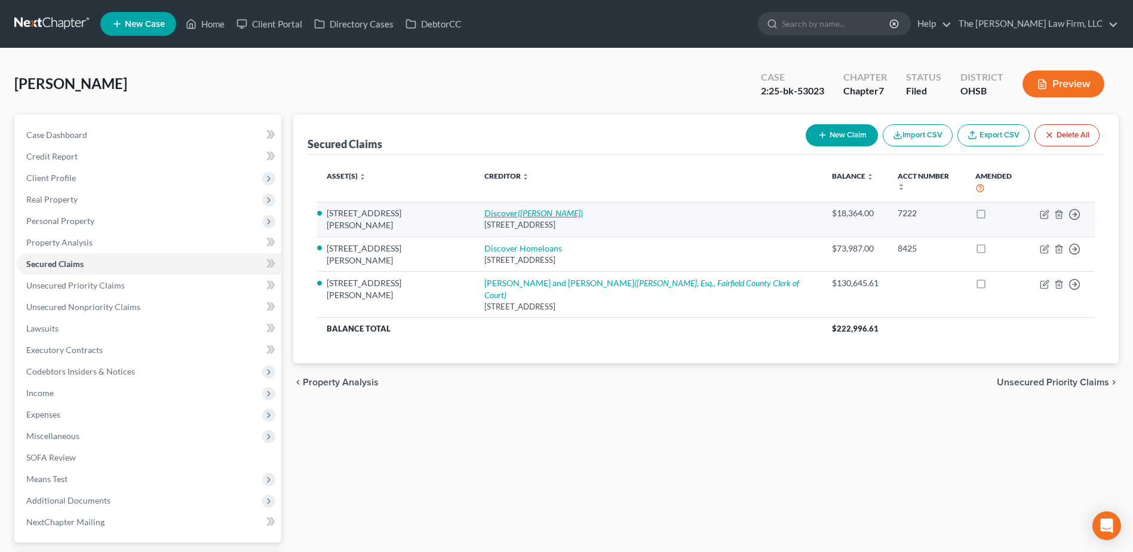
select select "0"
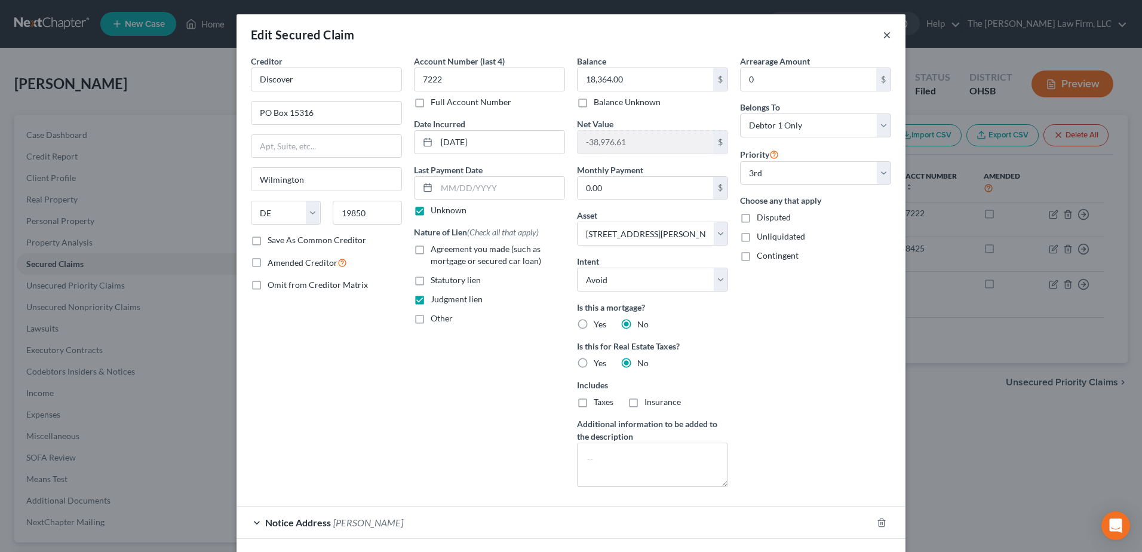
click at [883, 36] on button "×" at bounding box center [887, 34] width 8 height 14
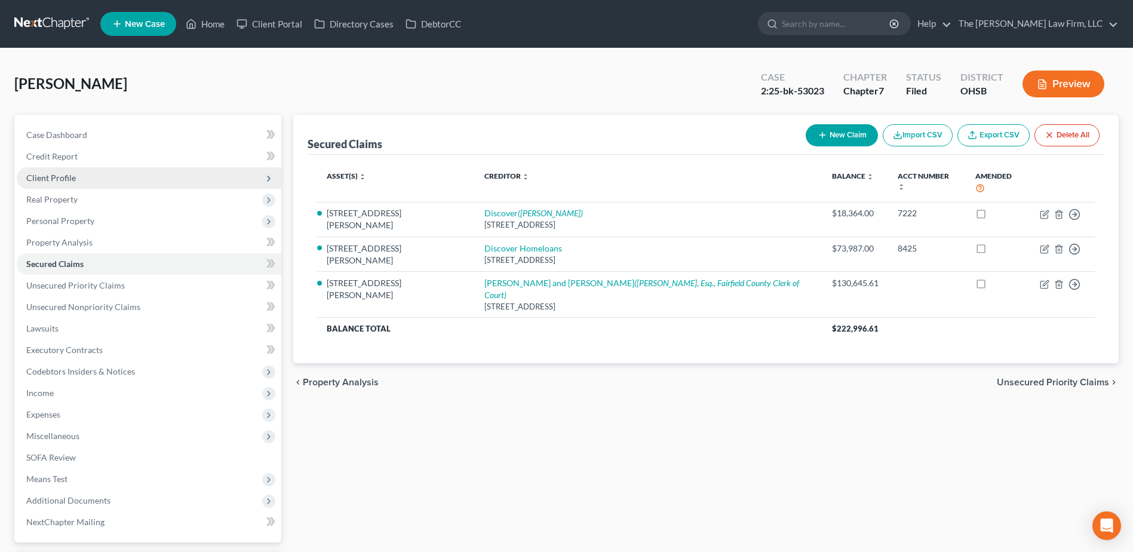
click at [60, 184] on span "Client Profile" at bounding box center [149, 178] width 265 height 22
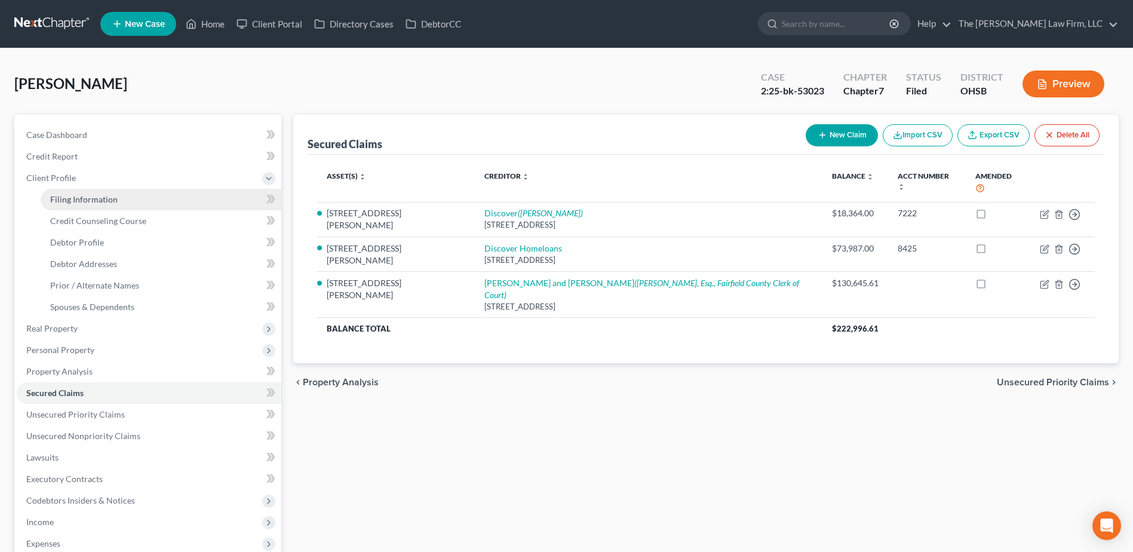
click at [70, 199] on span "Filing Information" at bounding box center [83, 199] width 67 height 10
select select "1"
select select "0"
select select "36"
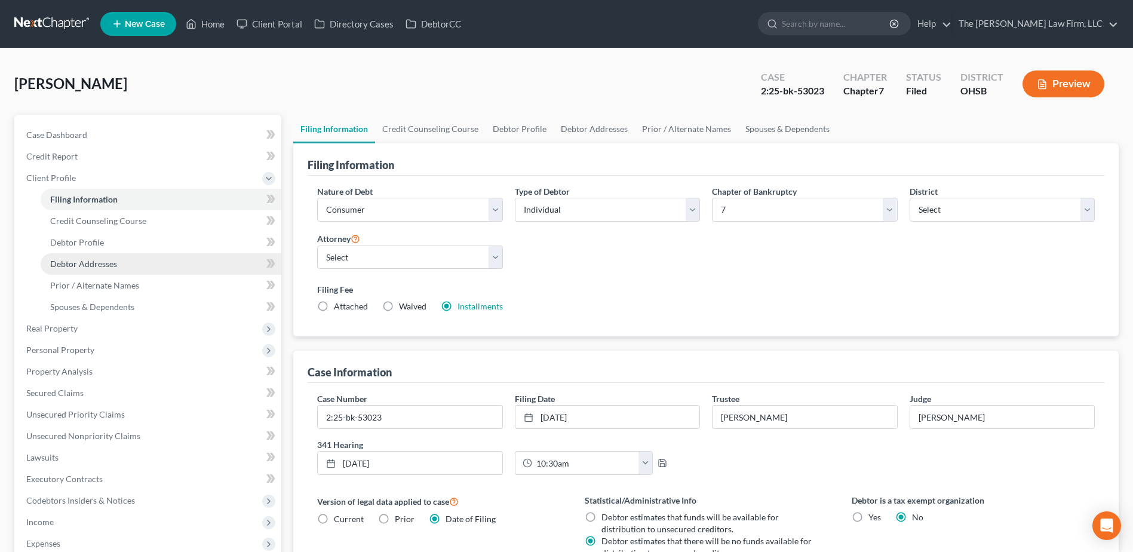
click at [76, 265] on span "Debtor Addresses" at bounding box center [83, 264] width 67 height 10
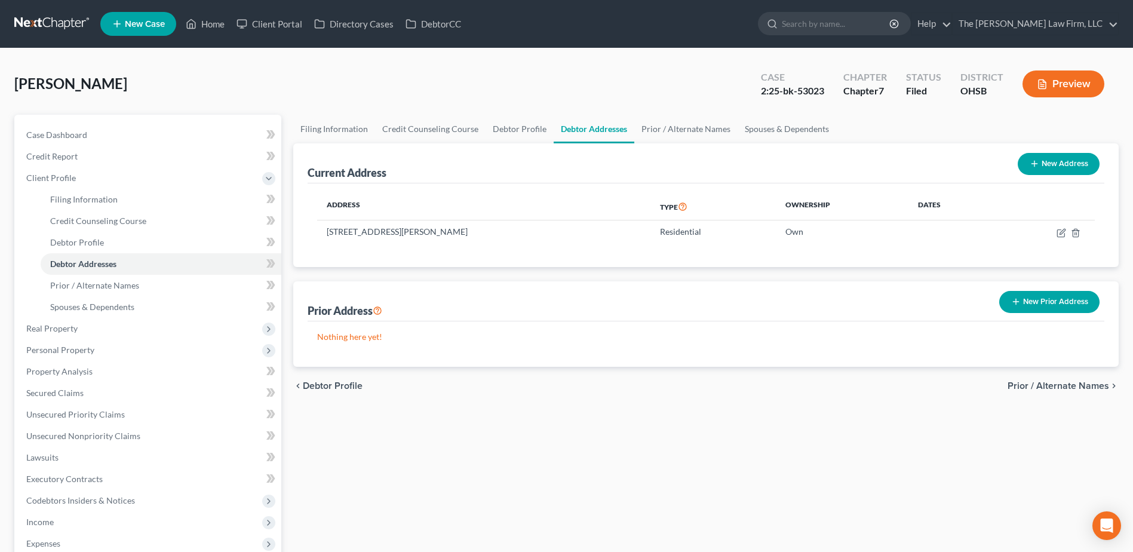
scroll to position [234, 0]
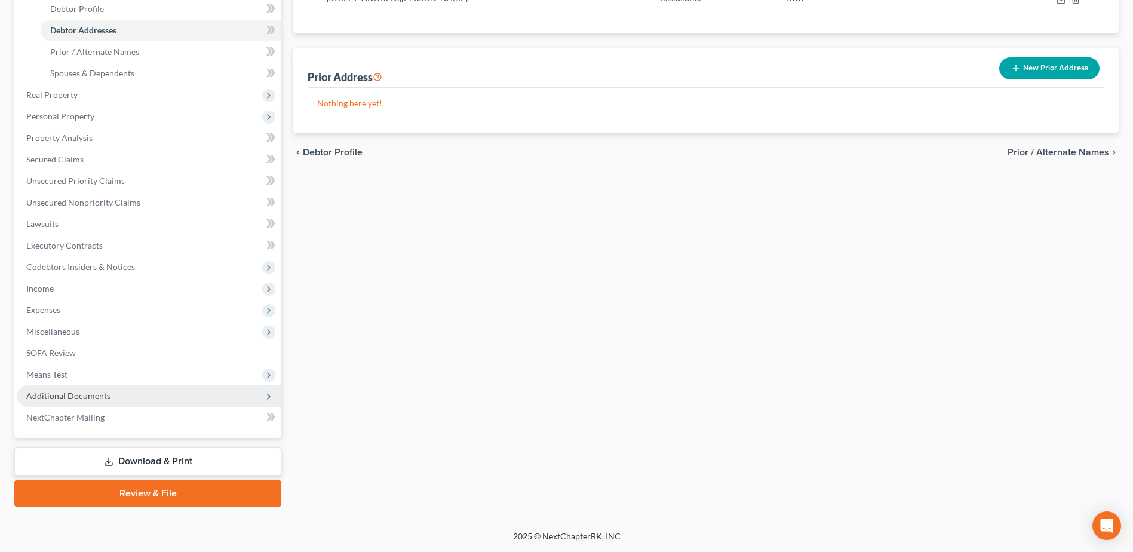
click at [109, 394] on span "Additional Documents" at bounding box center [149, 396] width 265 height 22
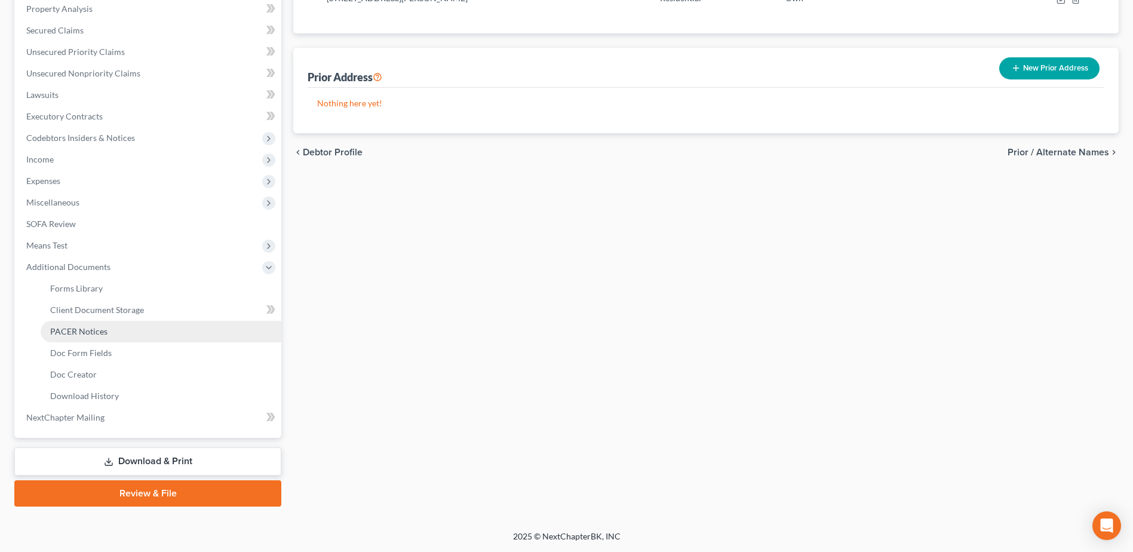
click at [97, 334] on span "PACER Notices" at bounding box center [78, 331] width 57 height 10
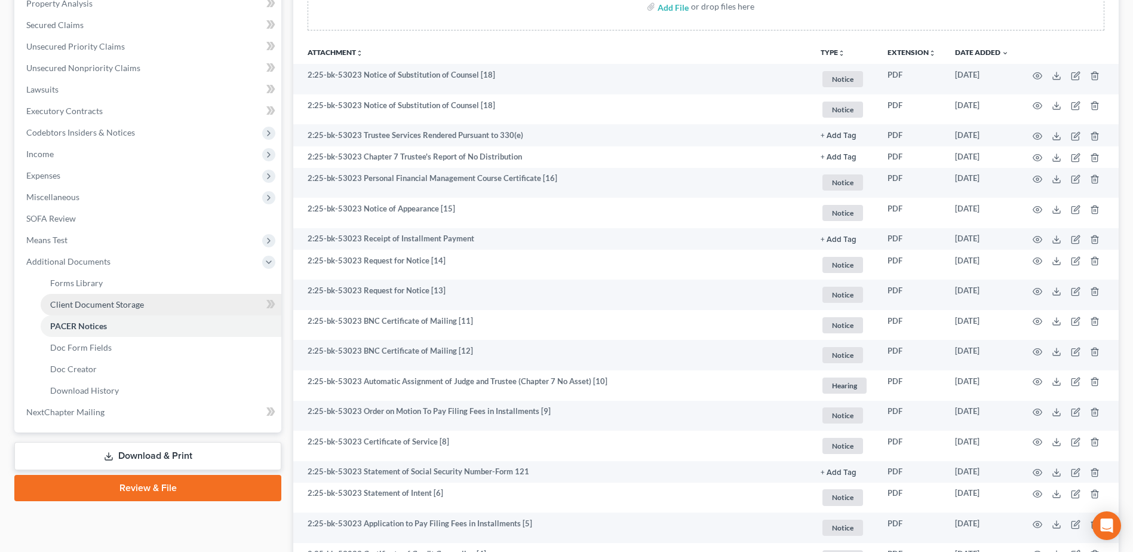
click at [149, 303] on link "Client Document Storage" at bounding box center [161, 305] width 241 height 22
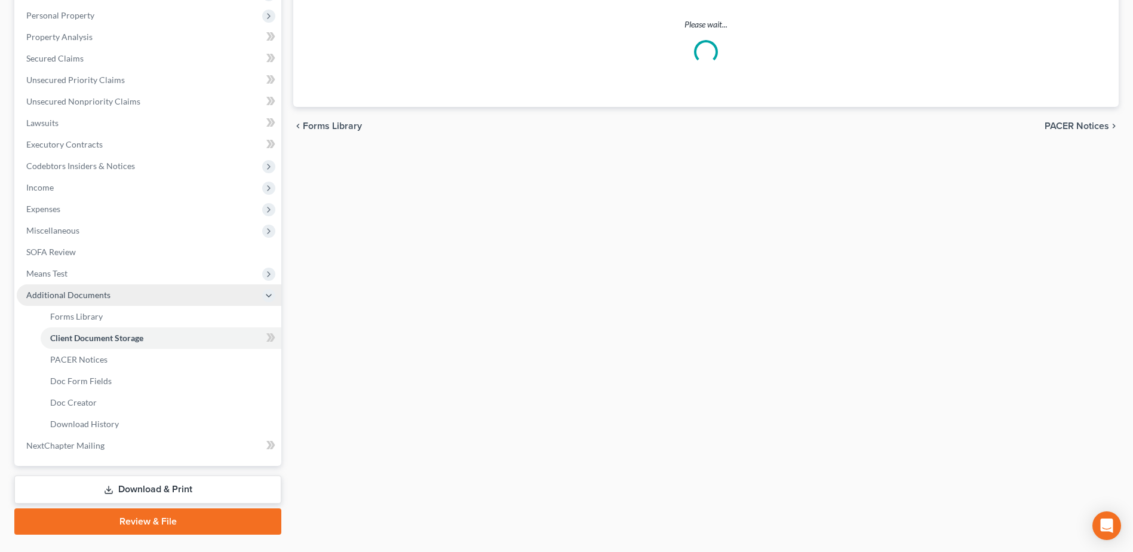
scroll to position [169, 0]
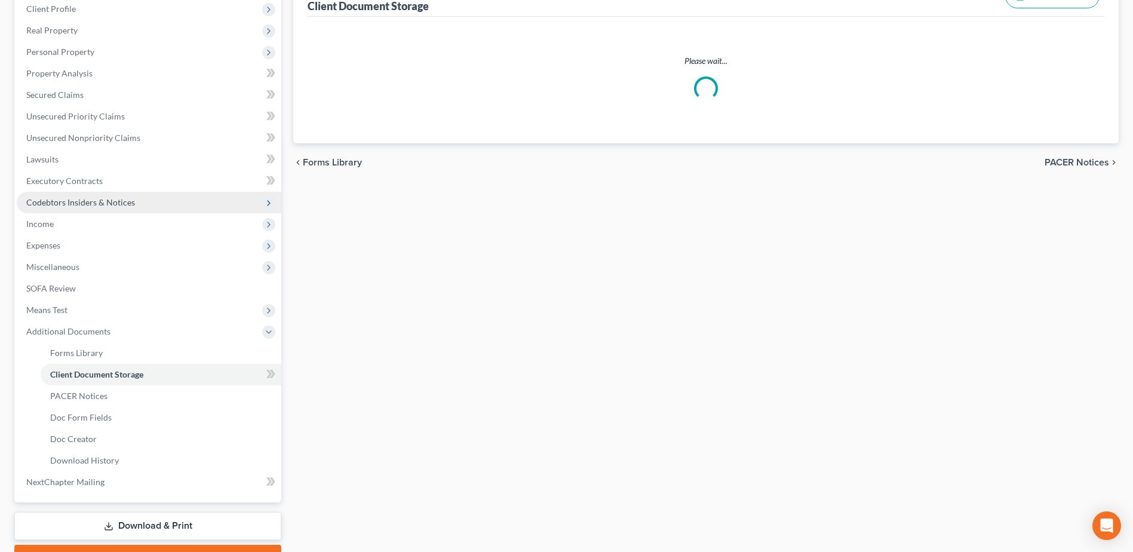
select select "52"
select select "61"
select select "7"
select select "37"
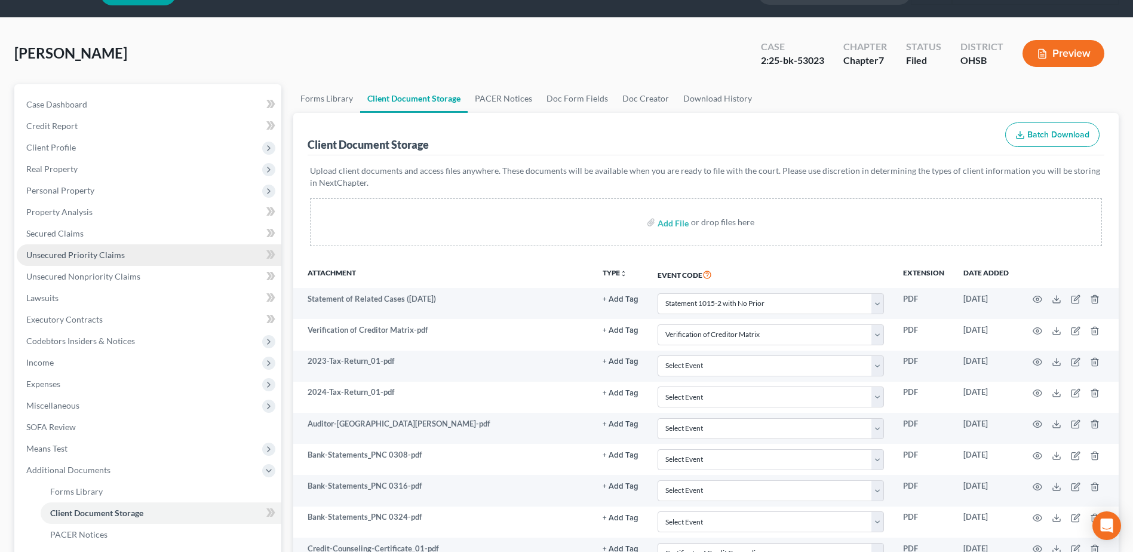
scroll to position [0, 0]
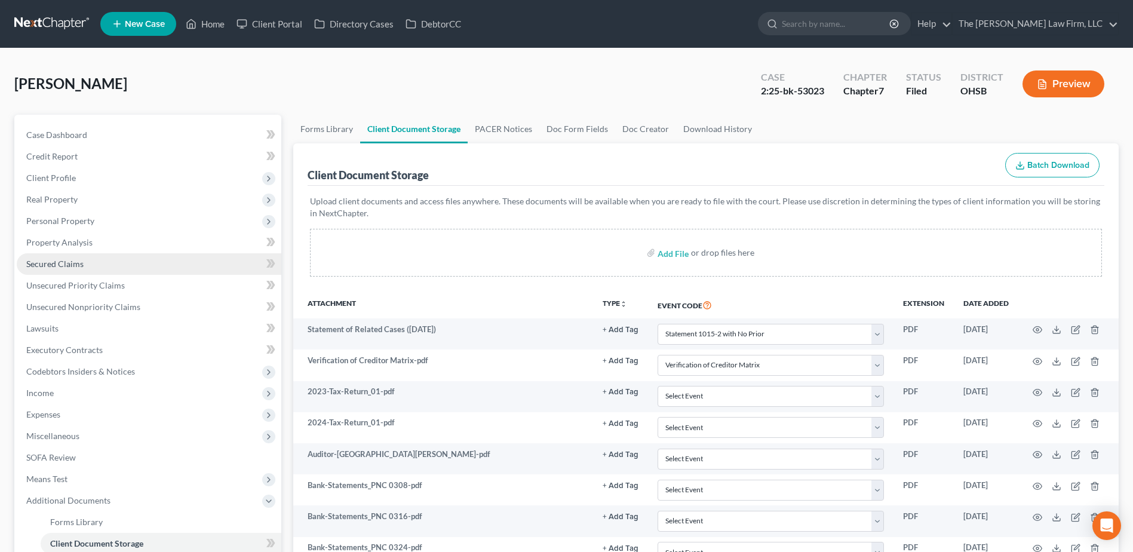
click at [66, 265] on span "Secured Claims" at bounding box center [54, 264] width 57 height 10
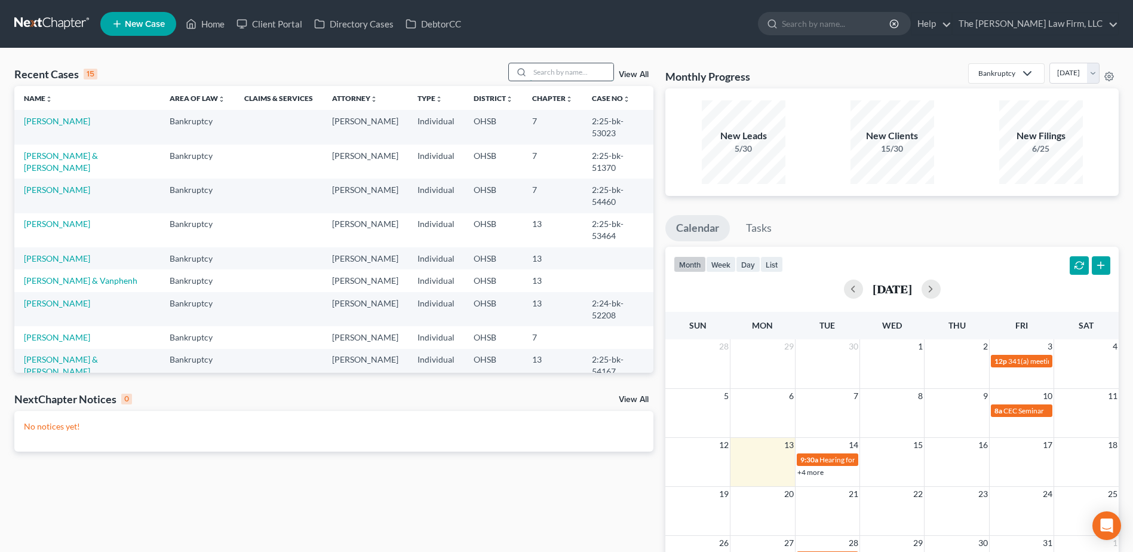
click at [549, 78] on input "search" at bounding box center [572, 71] width 84 height 17
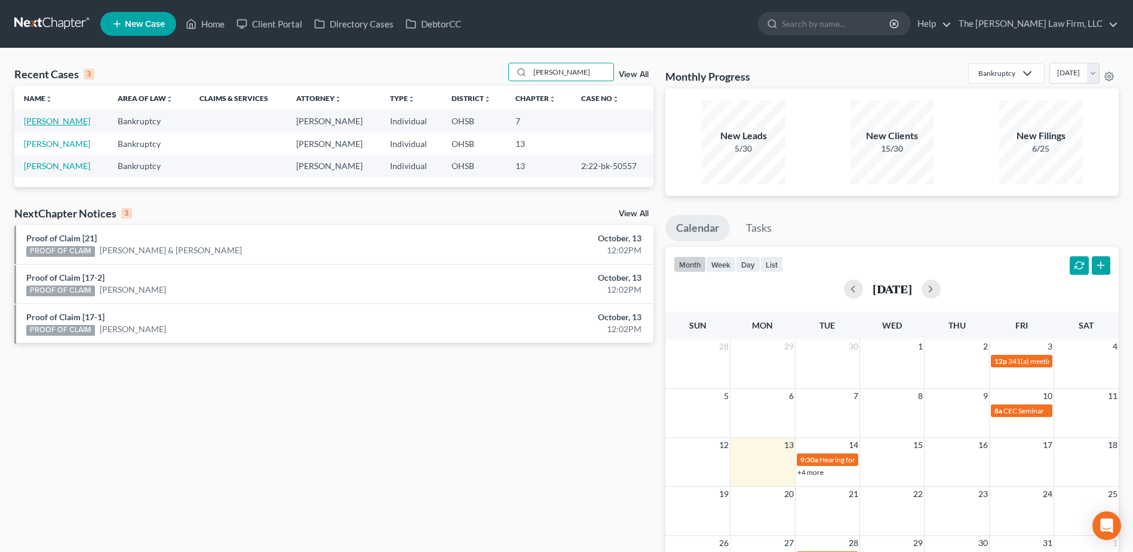
type input "[PERSON_NAME]"
click at [67, 118] on link "[PERSON_NAME]" at bounding box center [57, 121] width 66 height 10
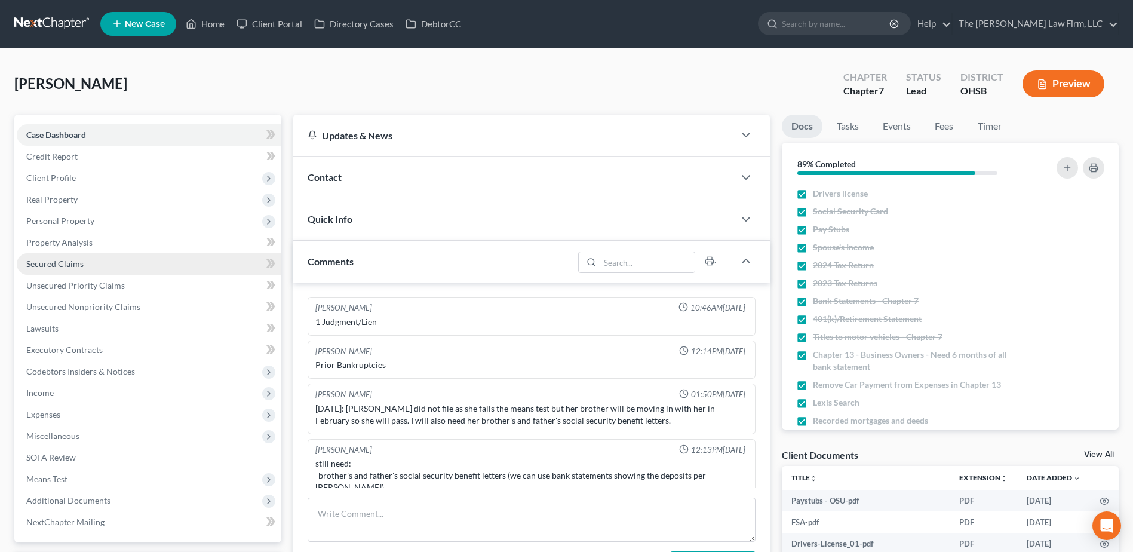
scroll to position [100, 0]
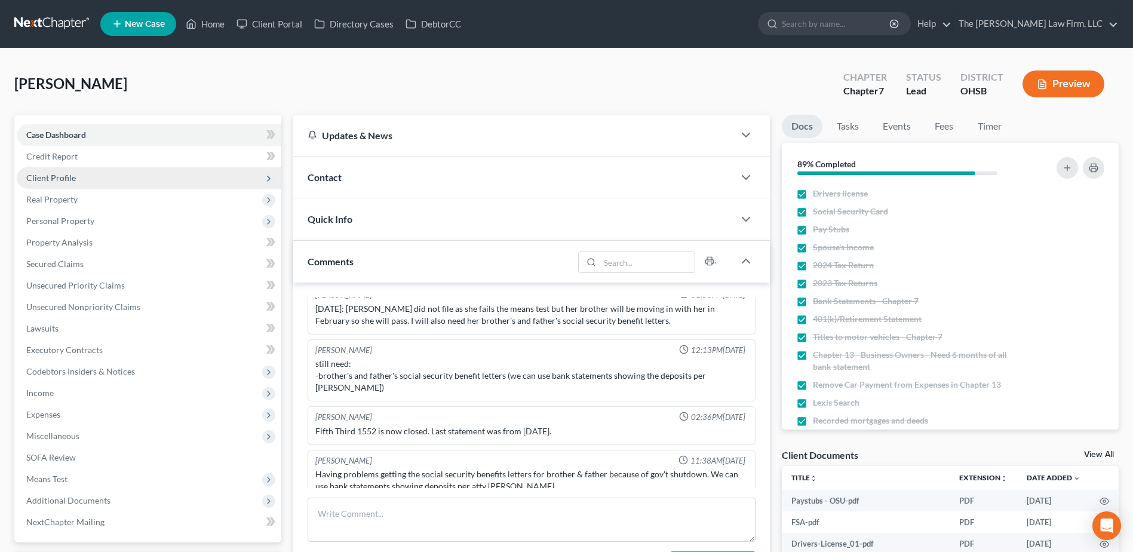
click at [83, 178] on span "Client Profile" at bounding box center [149, 178] width 265 height 22
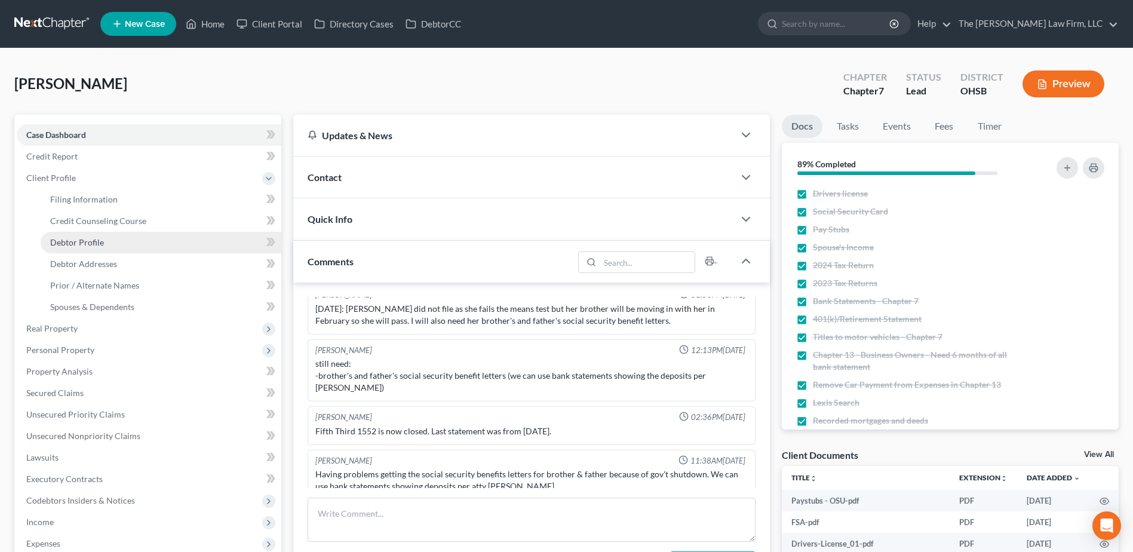
click at [84, 238] on span "Debtor Profile" at bounding box center [77, 242] width 54 height 10
select select "0"
select select "4"
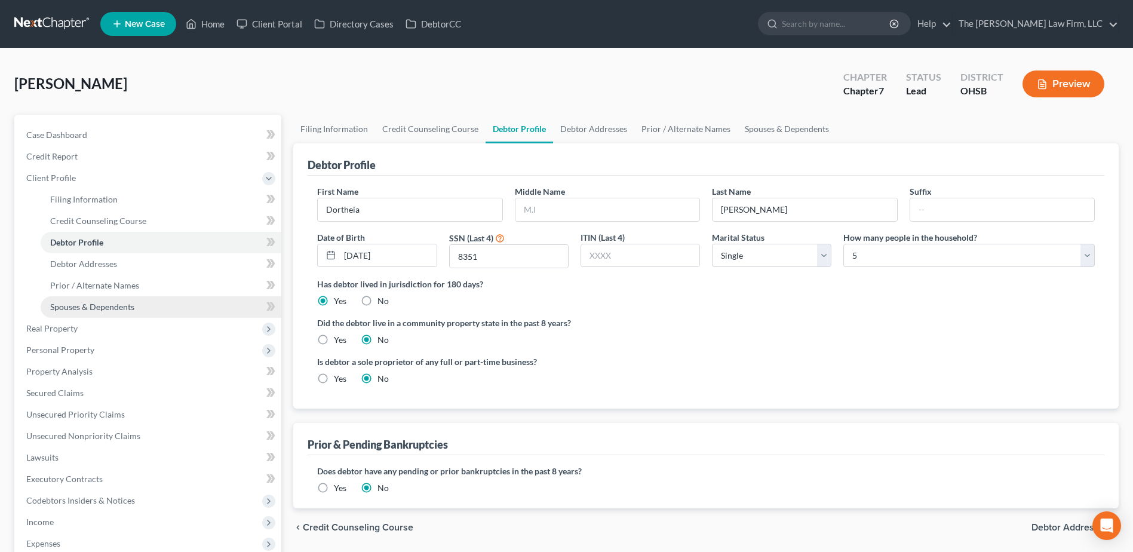
click at [76, 303] on span "Spouses & Dependents" at bounding box center [92, 307] width 84 height 10
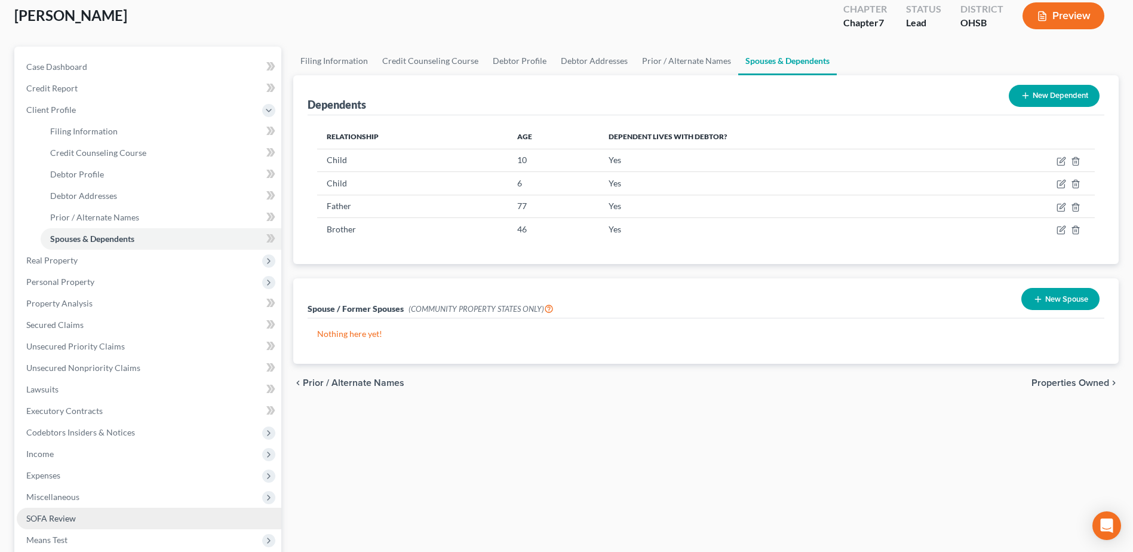
scroll to position [234, 0]
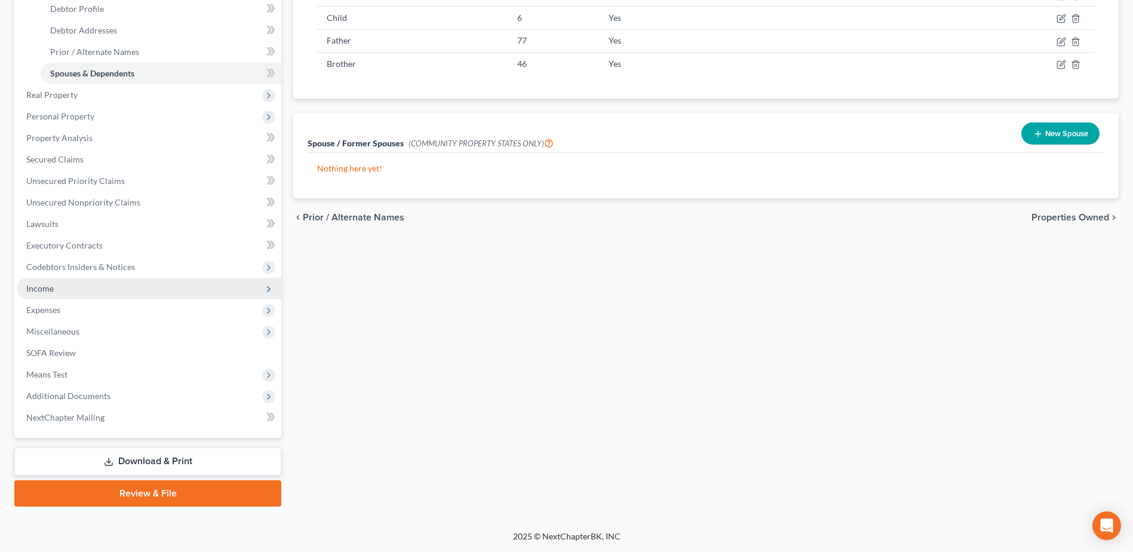
click at [84, 284] on span "Income" at bounding box center [149, 289] width 265 height 22
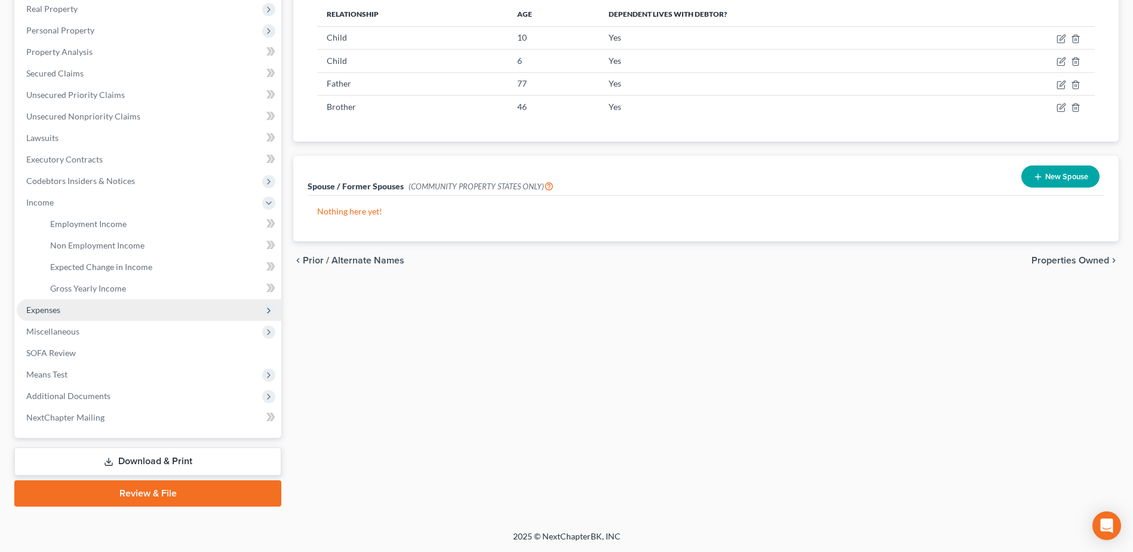
scroll to position [191, 0]
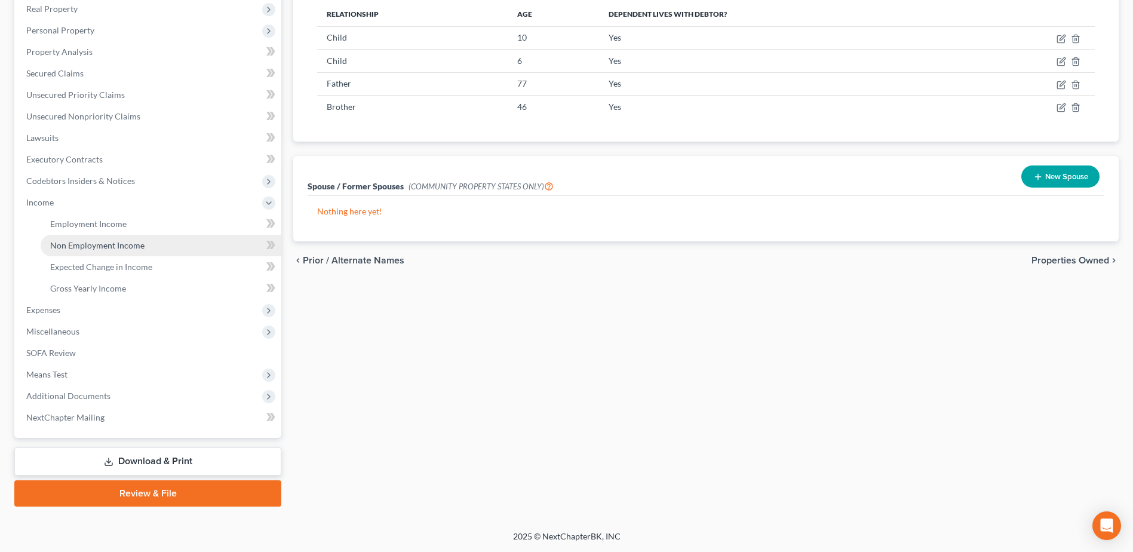
click at [100, 242] on span "Non Employment Income" at bounding box center [97, 245] width 94 height 10
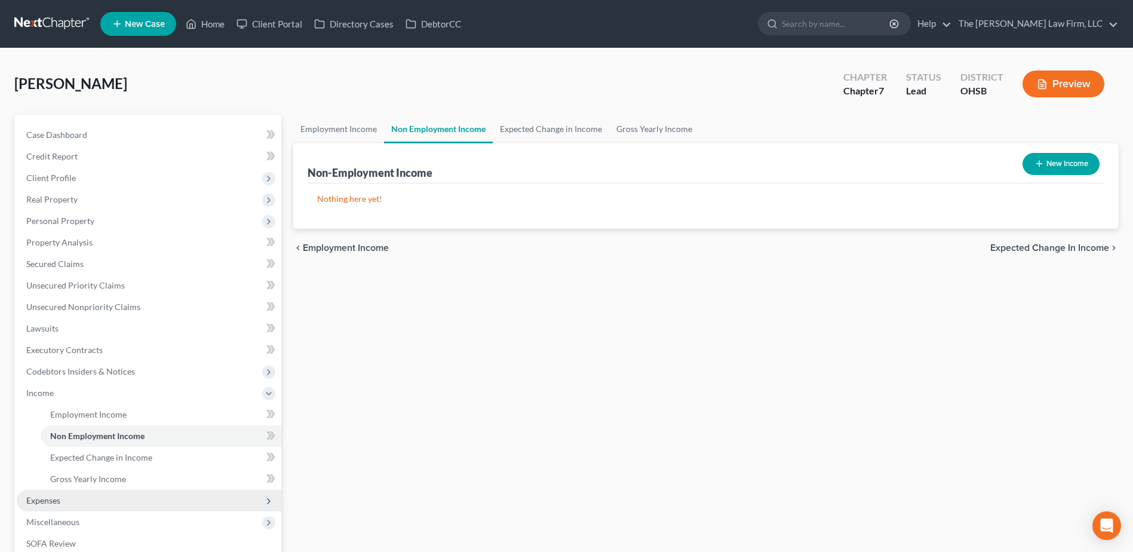
click at [65, 498] on span "Expenses" at bounding box center [149, 501] width 265 height 22
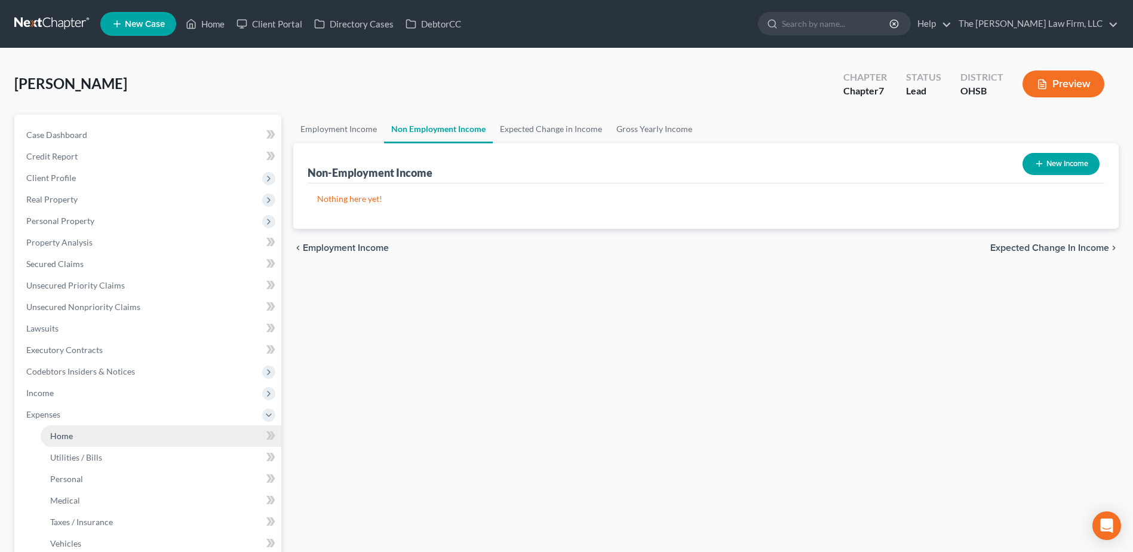
click at [82, 428] on link "Home" at bounding box center [161, 436] width 241 height 22
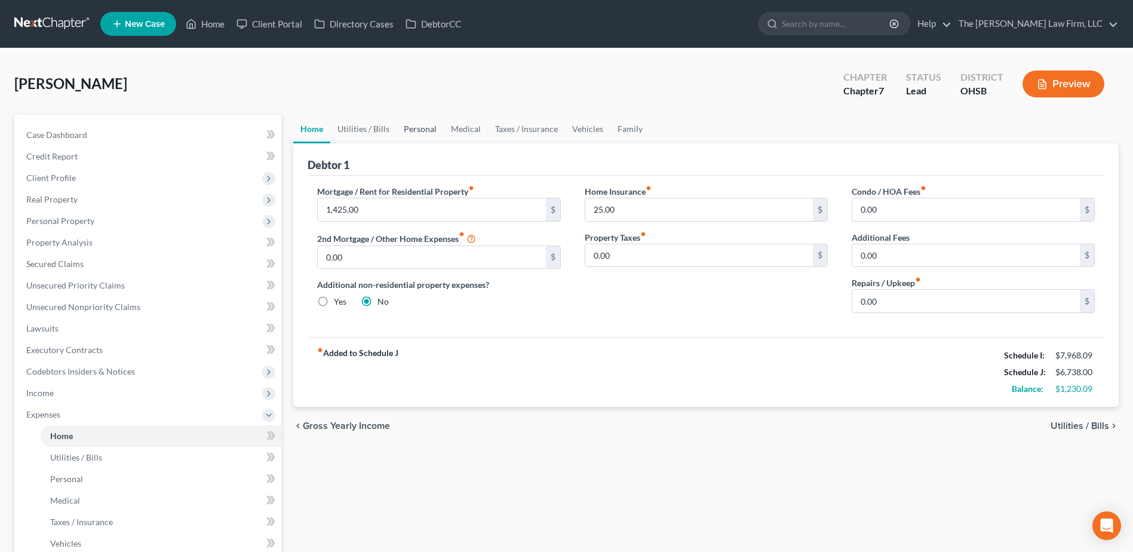
click at [434, 127] on link "Personal" at bounding box center [420, 129] width 47 height 29
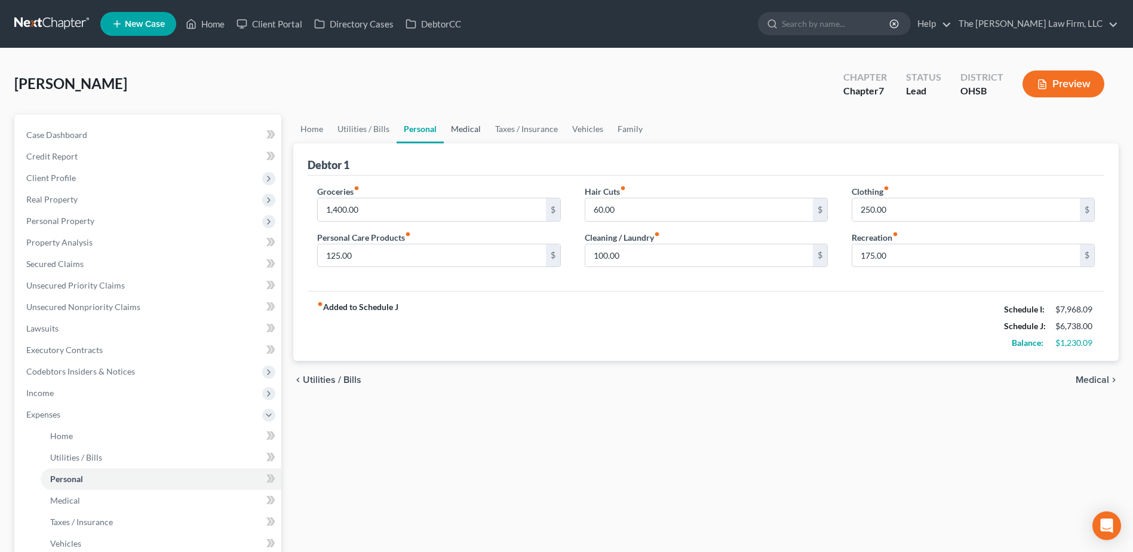
click at [460, 133] on link "Medical" at bounding box center [466, 129] width 44 height 29
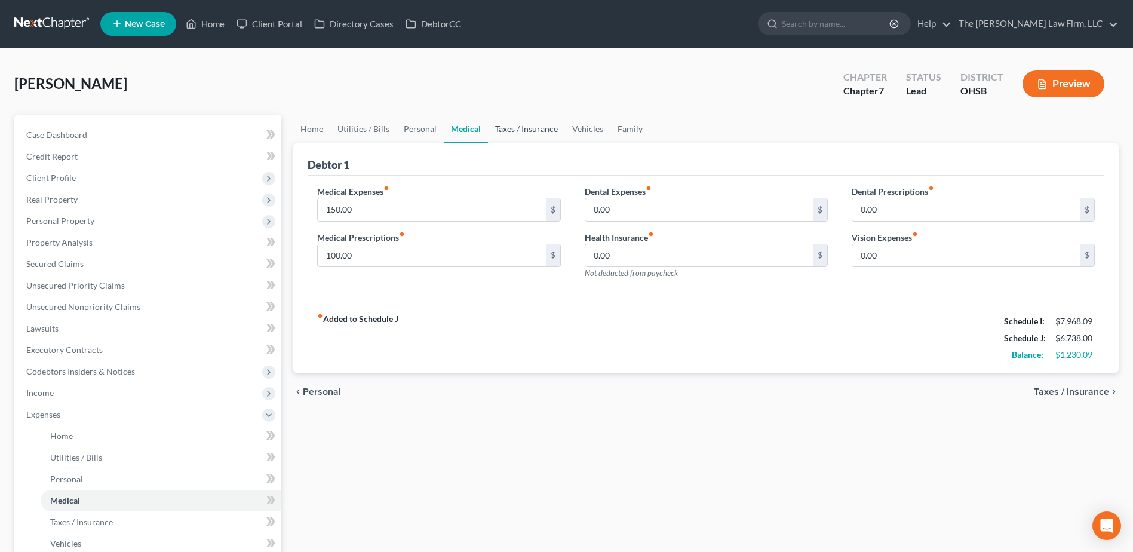
click at [535, 130] on link "Taxes / Insurance" at bounding box center [526, 129] width 77 height 29
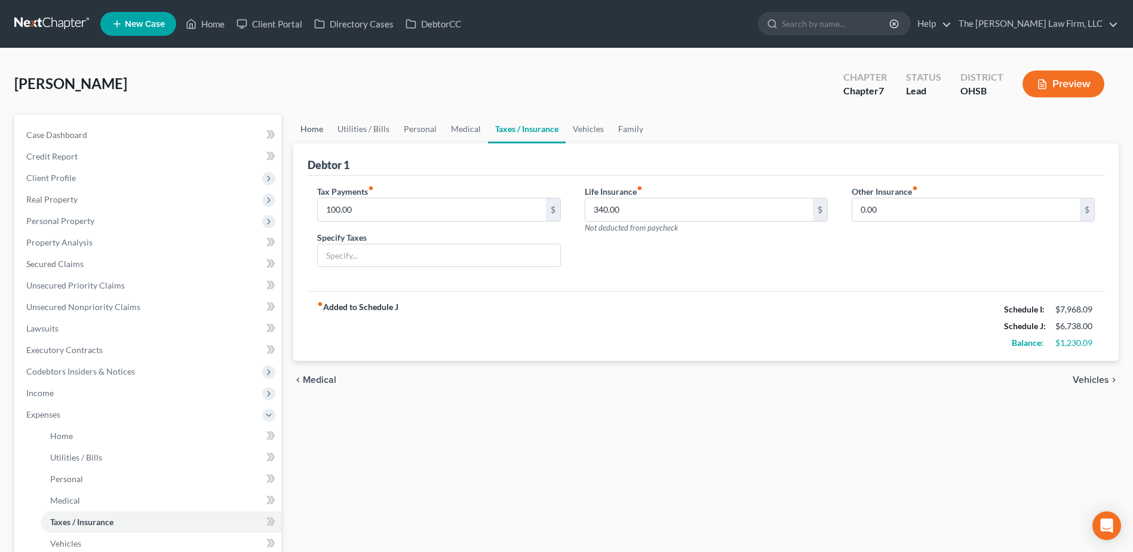
click at [317, 124] on link "Home" at bounding box center [311, 129] width 37 height 29
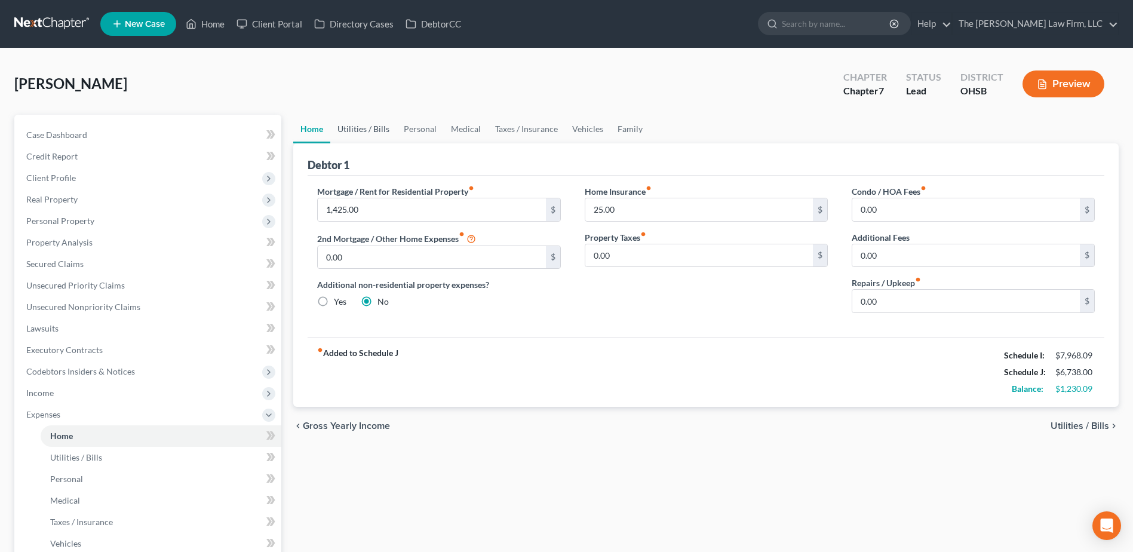
click at [369, 126] on link "Utilities / Bills" at bounding box center [363, 129] width 66 height 29
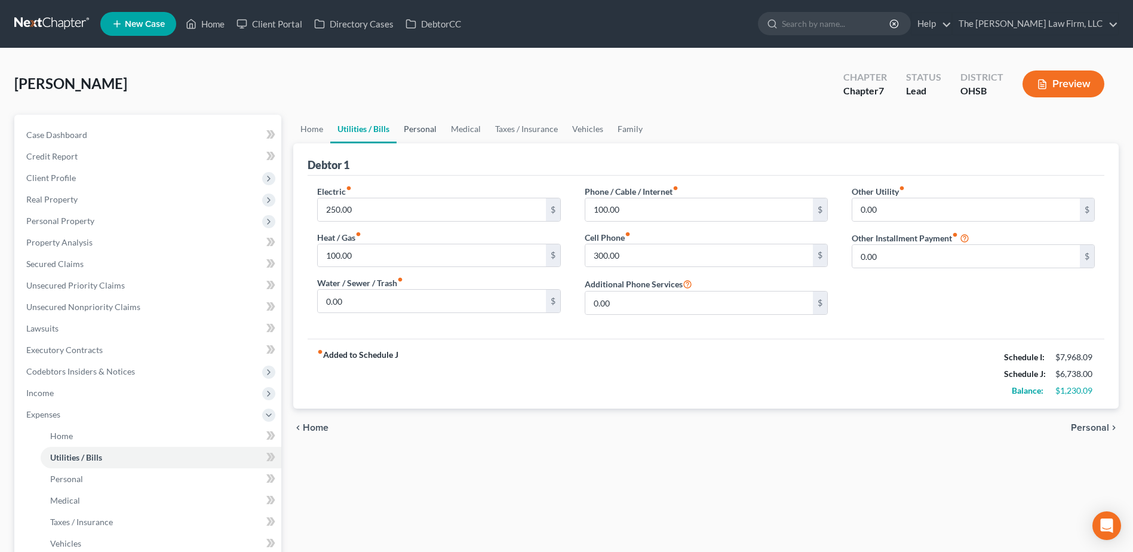
click at [413, 127] on link "Personal" at bounding box center [420, 129] width 47 height 29
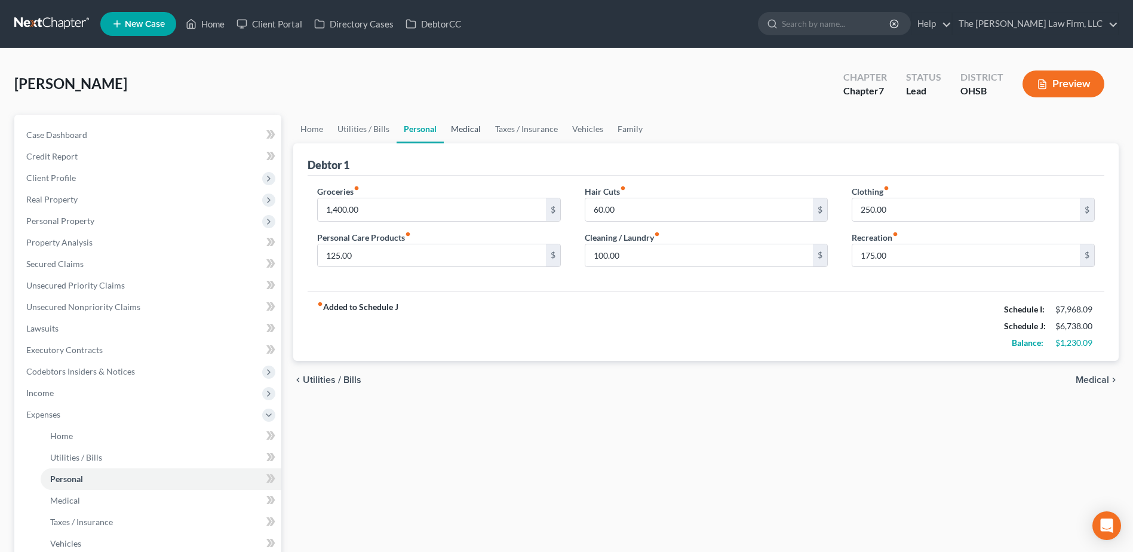
click at [471, 128] on link "Medical" at bounding box center [466, 129] width 44 height 29
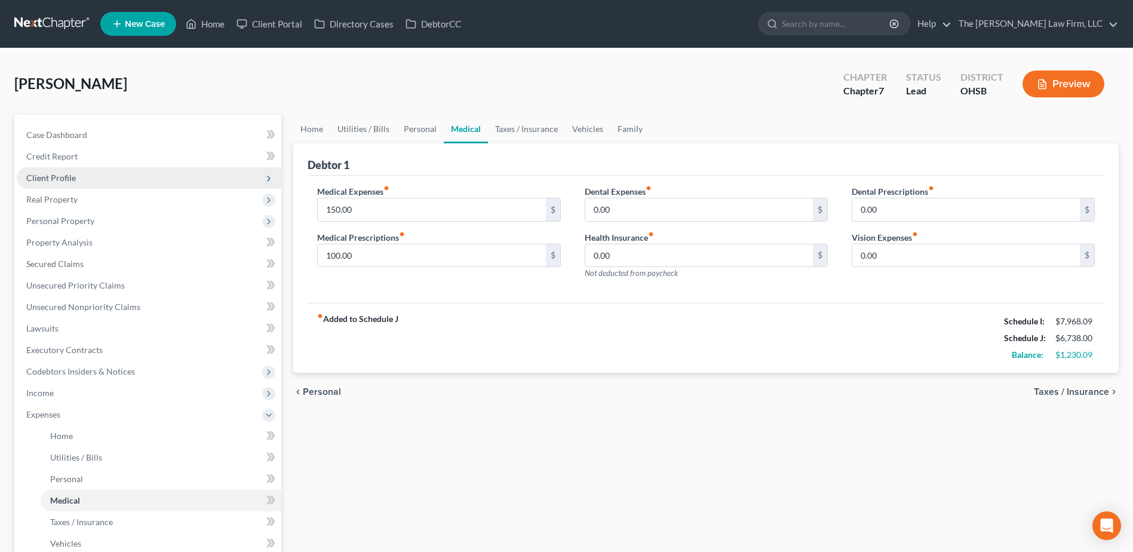
click at [75, 181] on span "Client Profile" at bounding box center [149, 178] width 265 height 22
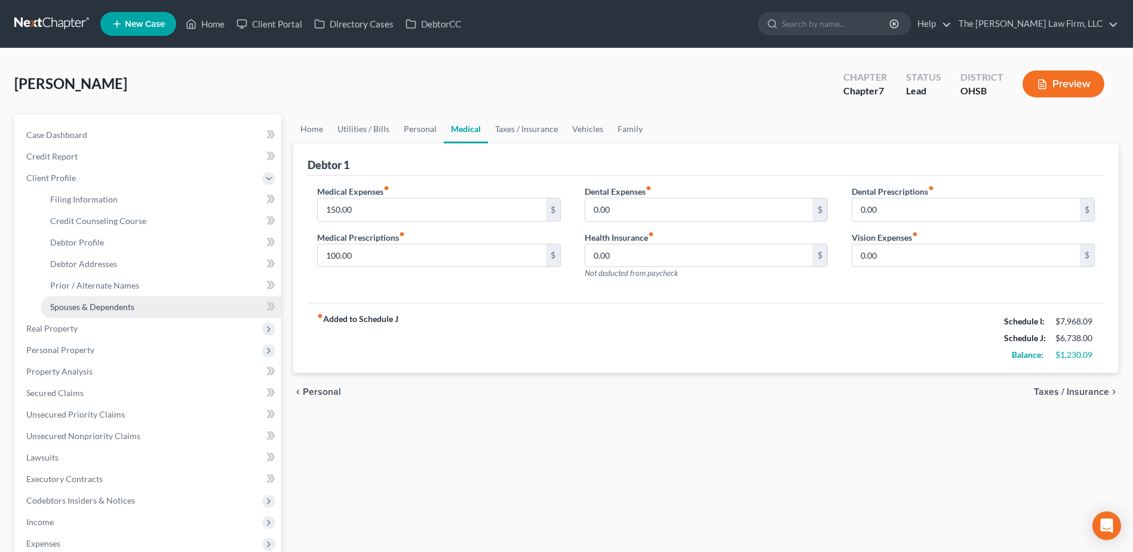
click at [81, 304] on span "Spouses & Dependents" at bounding box center [92, 307] width 84 height 10
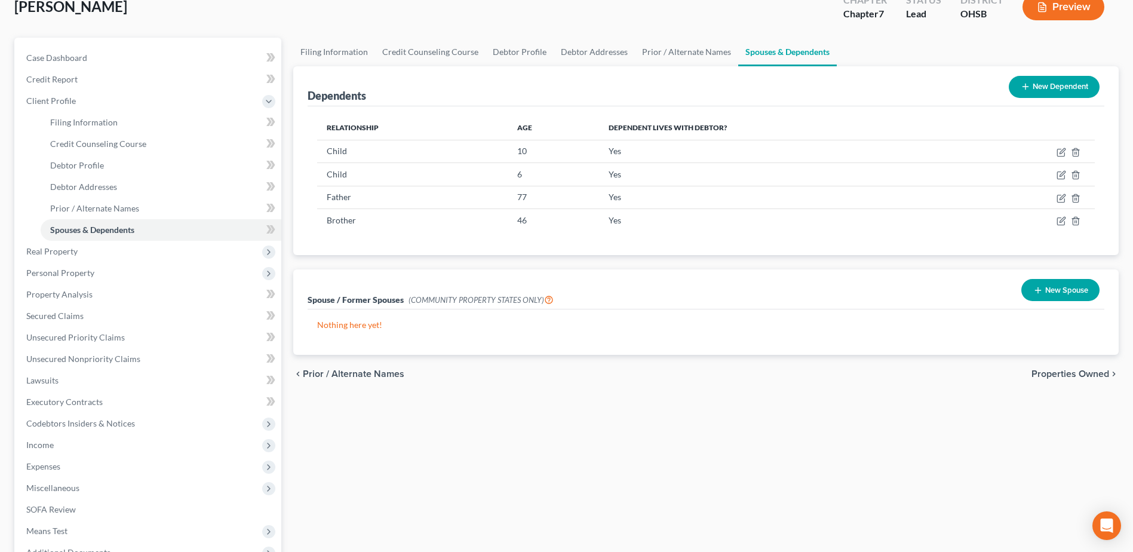
scroll to position [234, 0]
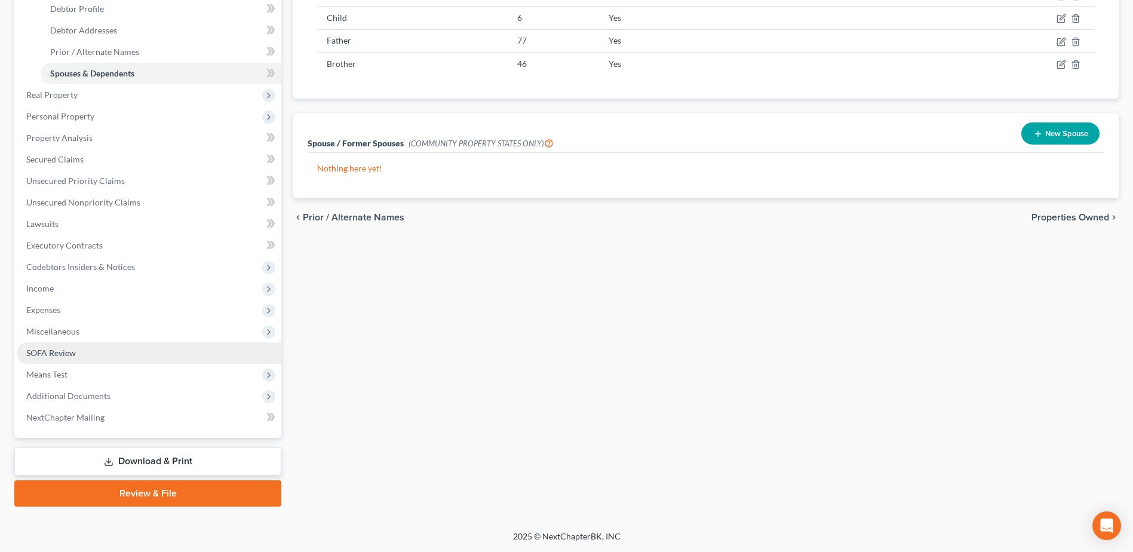
click at [62, 363] on link "SOFA Review" at bounding box center [149, 353] width 265 height 22
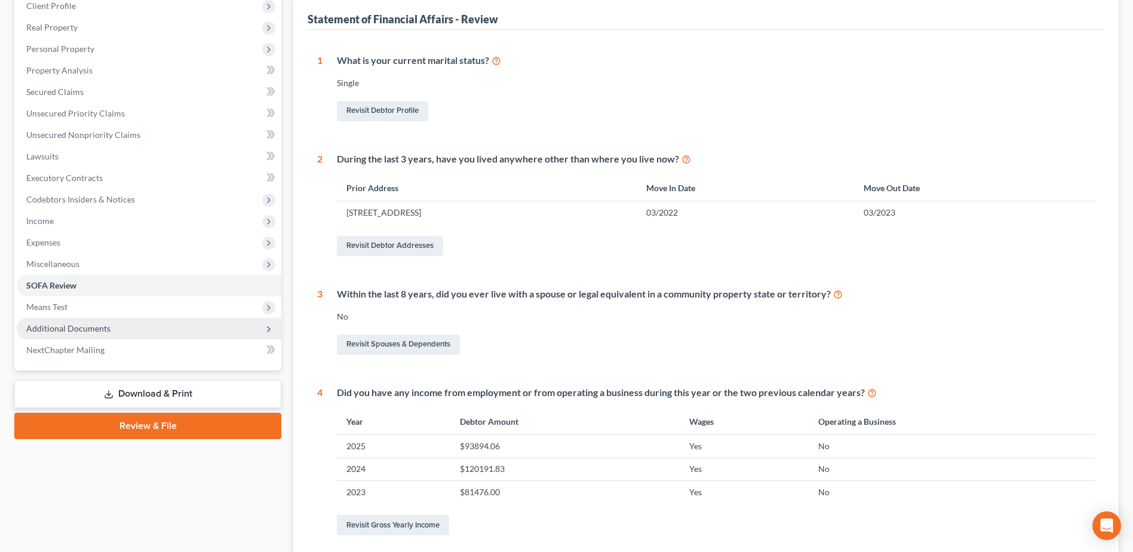
scroll to position [179, 0]
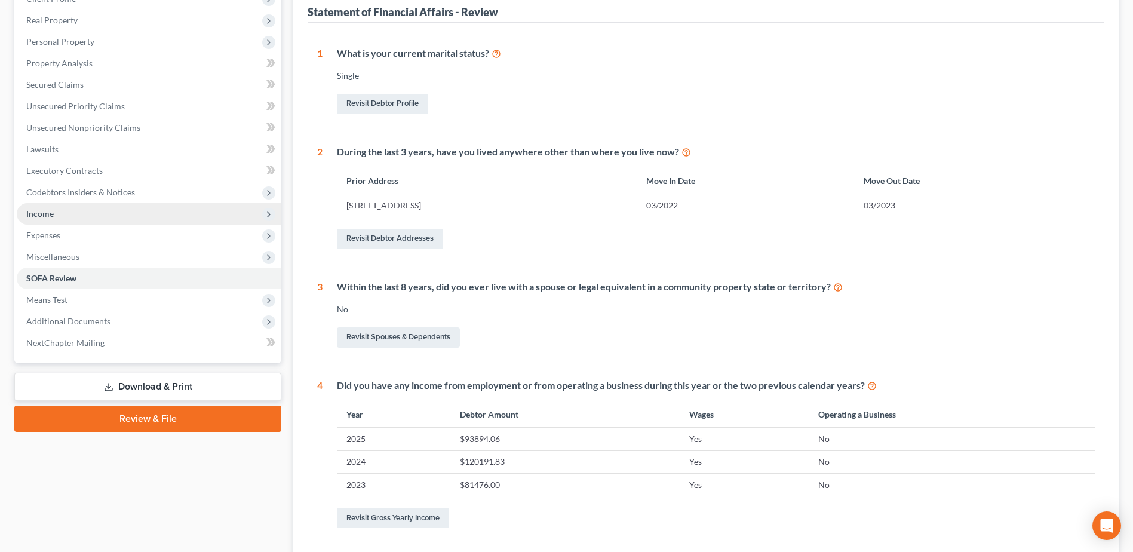
click at [63, 212] on span "Income" at bounding box center [149, 214] width 265 height 22
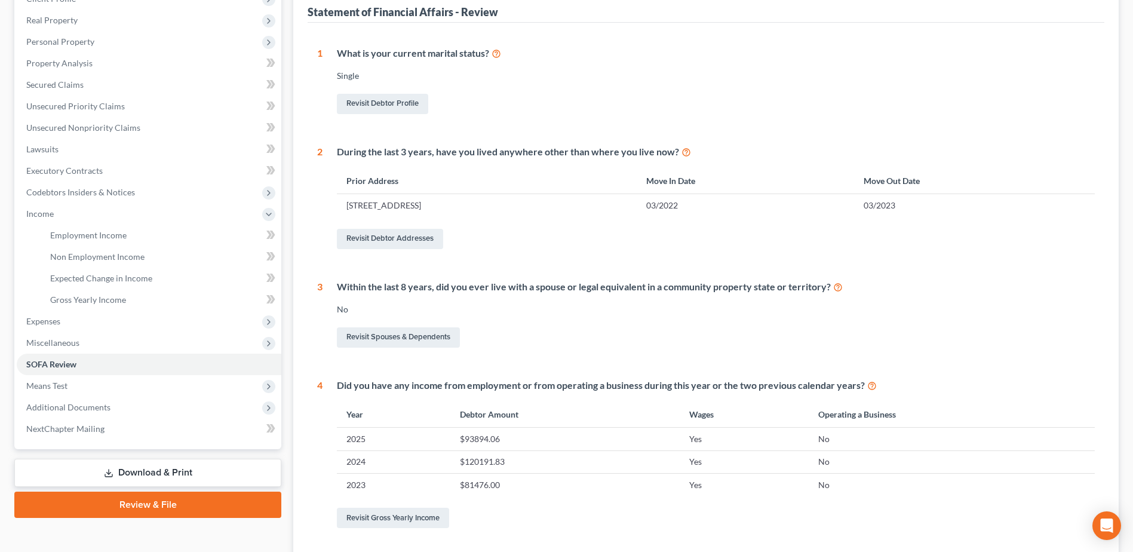
click at [79, 331] on span "Expenses" at bounding box center [149, 322] width 265 height 22
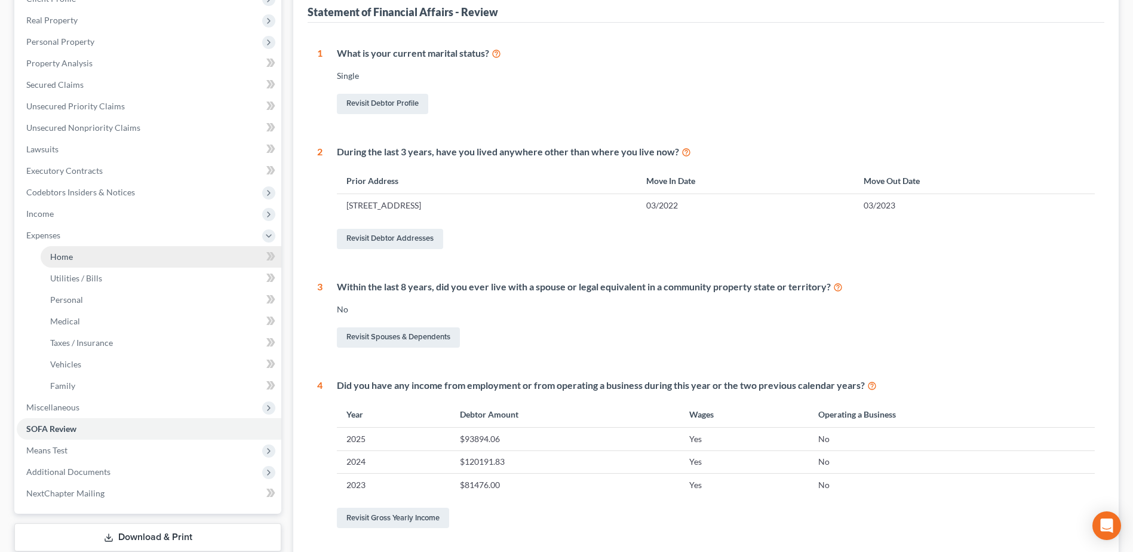
click at [61, 261] on span "Home" at bounding box center [61, 256] width 23 height 10
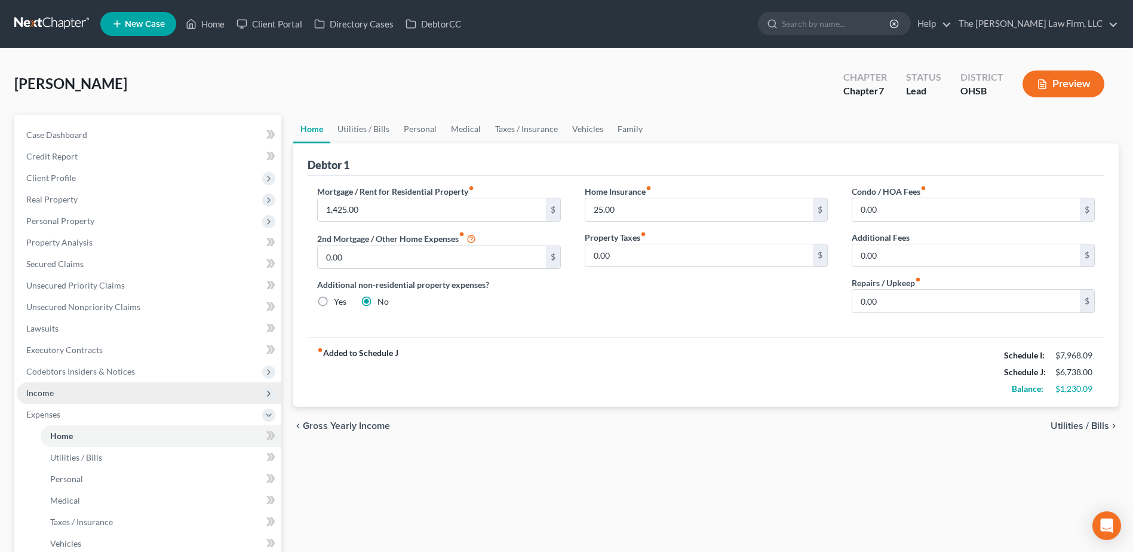
click at [80, 391] on span "Income" at bounding box center [149, 393] width 265 height 22
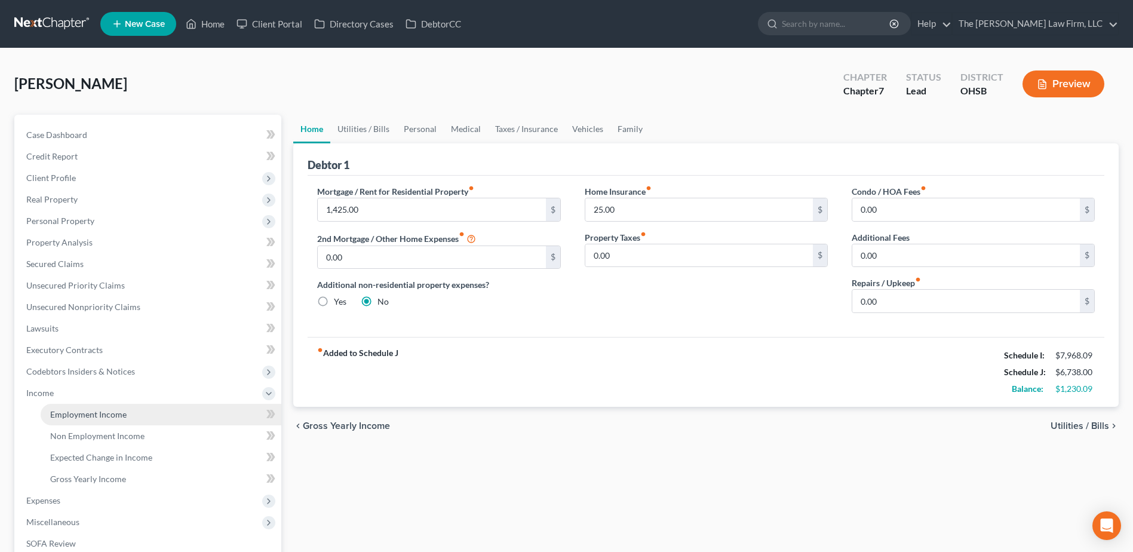
click at [90, 412] on span "Employment Income" at bounding box center [88, 414] width 76 height 10
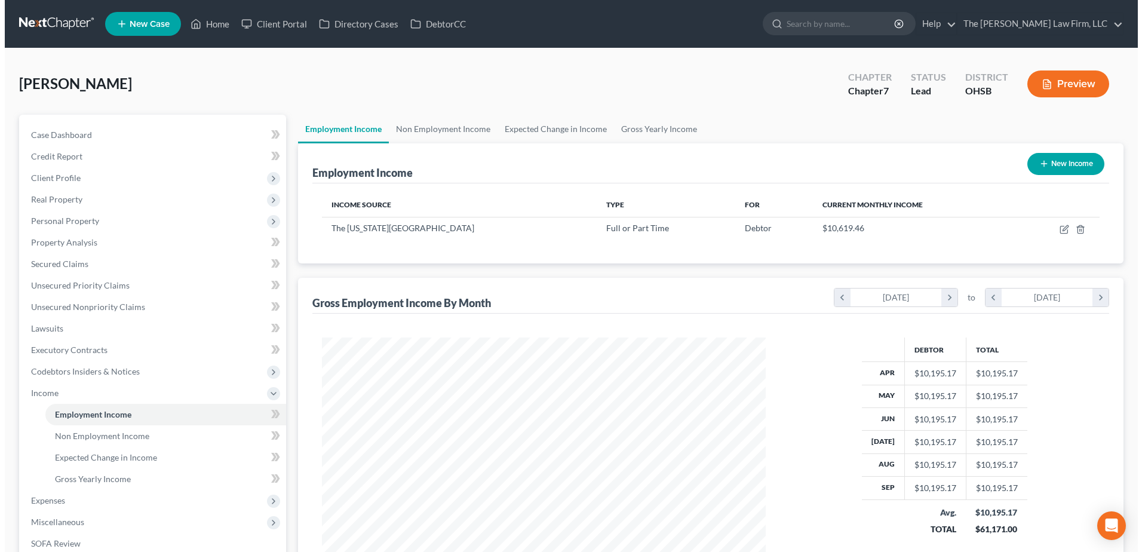
scroll to position [222, 467]
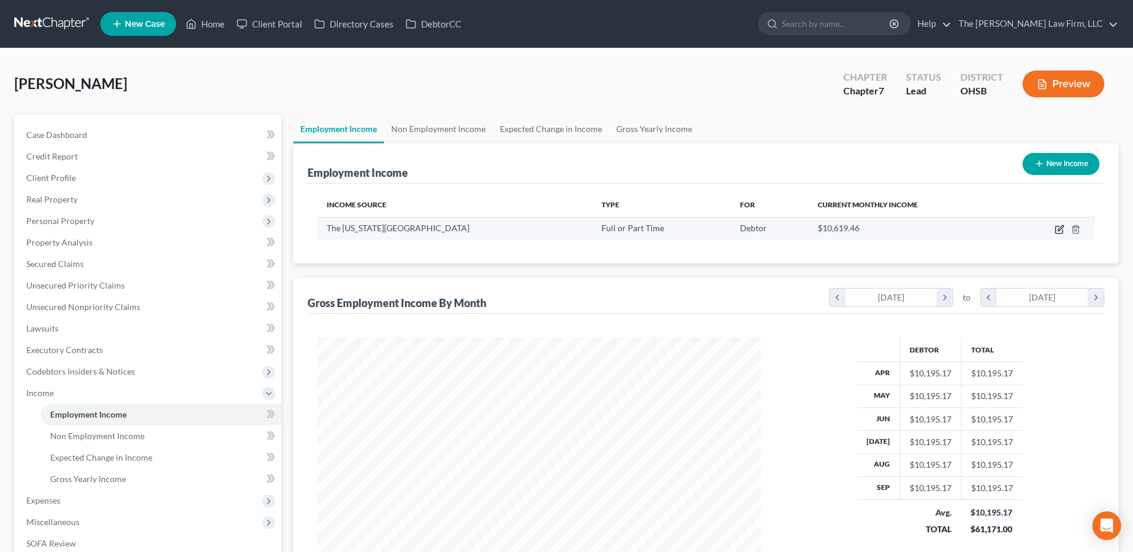
click at [1055, 226] on icon "button" at bounding box center [1060, 230] width 10 height 10
select select "0"
select select "36"
select select "2"
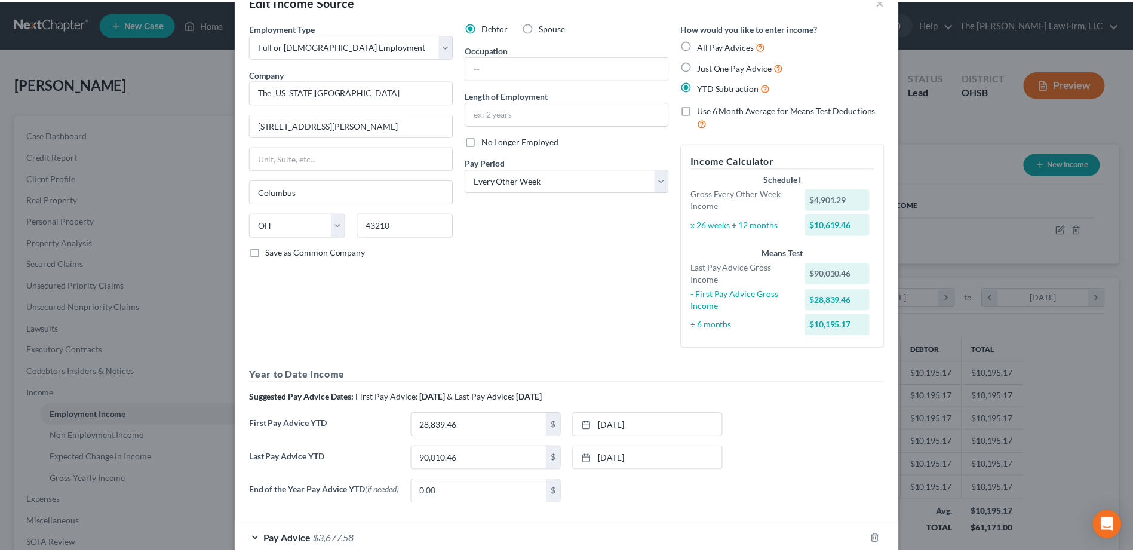
scroll to position [0, 0]
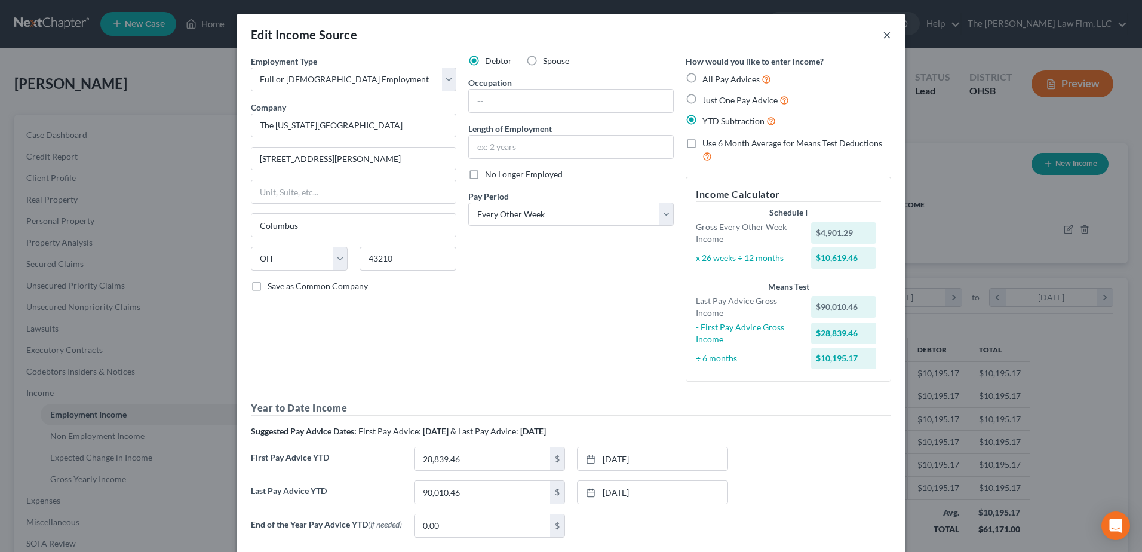
click at [883, 34] on button "×" at bounding box center [887, 34] width 8 height 14
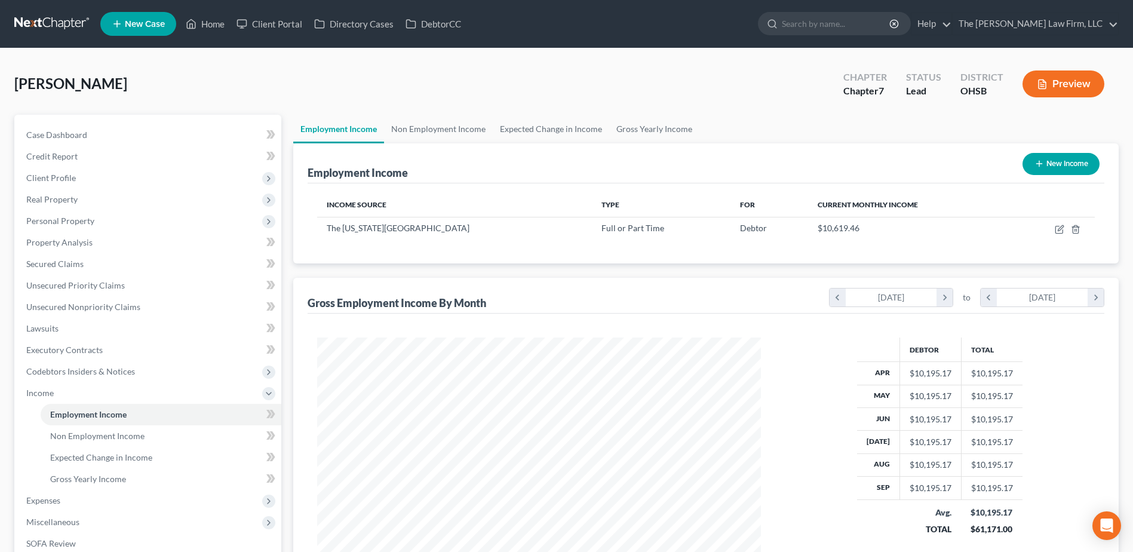
scroll to position [597044, 596798]
click at [65, 175] on span "Client Profile" at bounding box center [51, 178] width 50 height 10
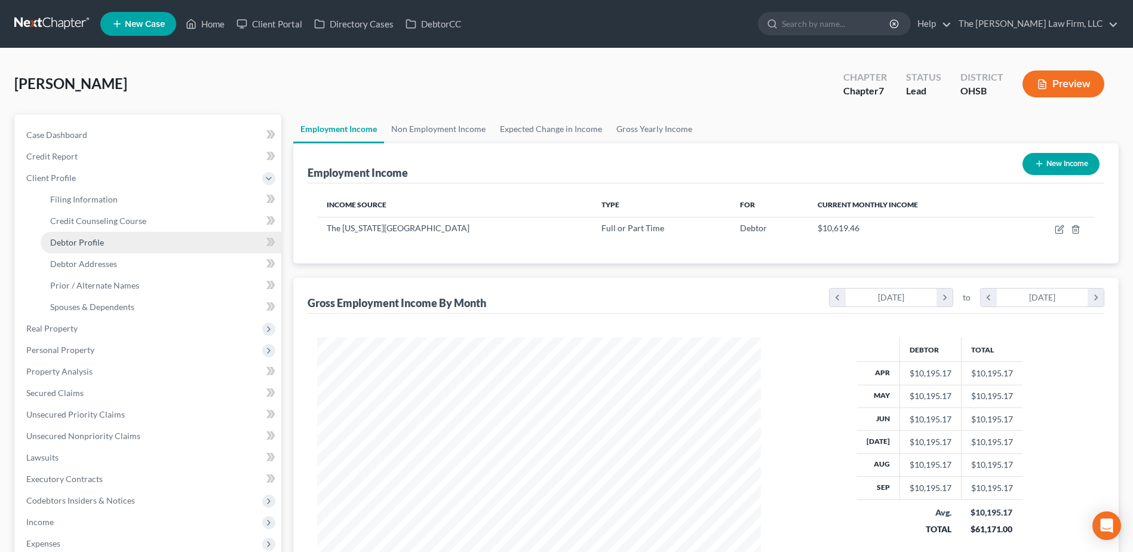
drag, startPoint x: 83, startPoint y: 241, endPoint x: 91, endPoint y: 241, distance: 8.4
click at [83, 241] on span "Debtor Profile" at bounding box center [77, 242] width 54 height 10
select select "0"
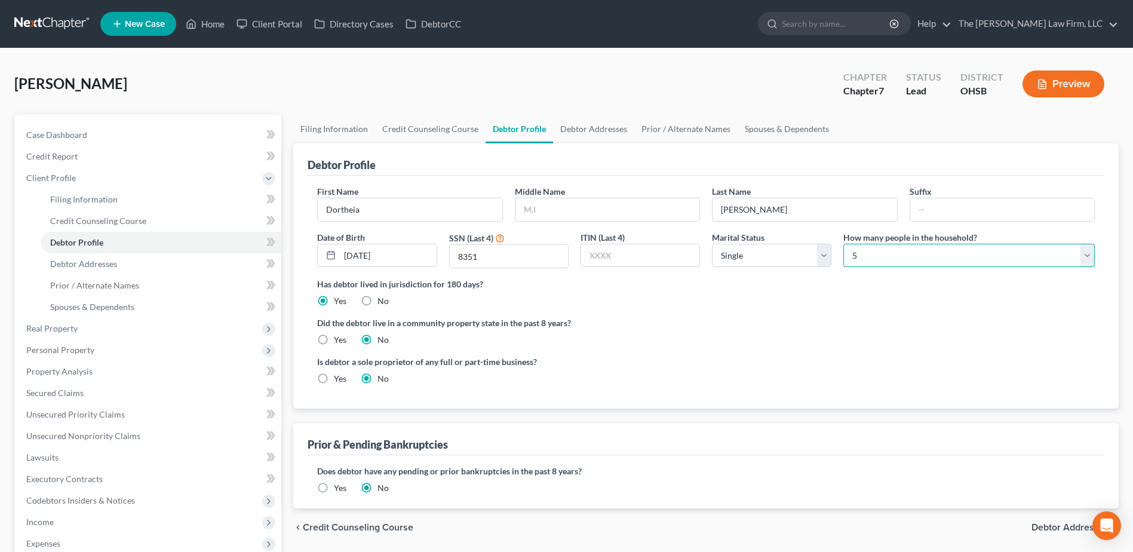
click at [864, 255] on select "Select 1 2 3 4 5 6 7 8 9 10 11 12 13 14 15 16 17 18 19 20" at bounding box center [968, 256] width 251 height 24
select select "3"
click at [843, 244] on select "Select 1 2 3 4 5 6 7 8 9 10 11 12 13 14 15 16 17 18 19 20" at bounding box center [968, 256] width 251 height 24
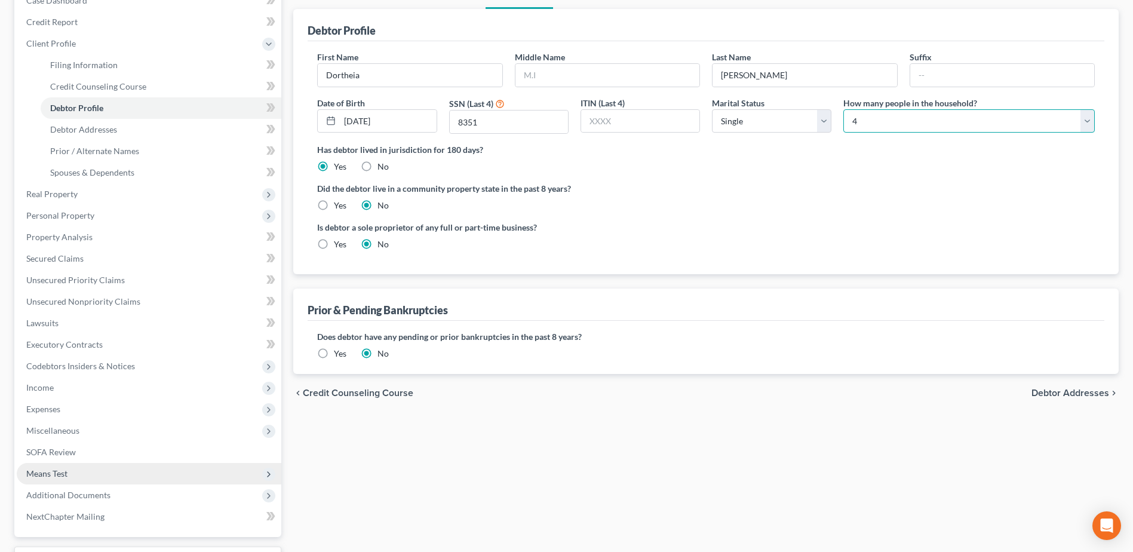
scroll to position [234, 0]
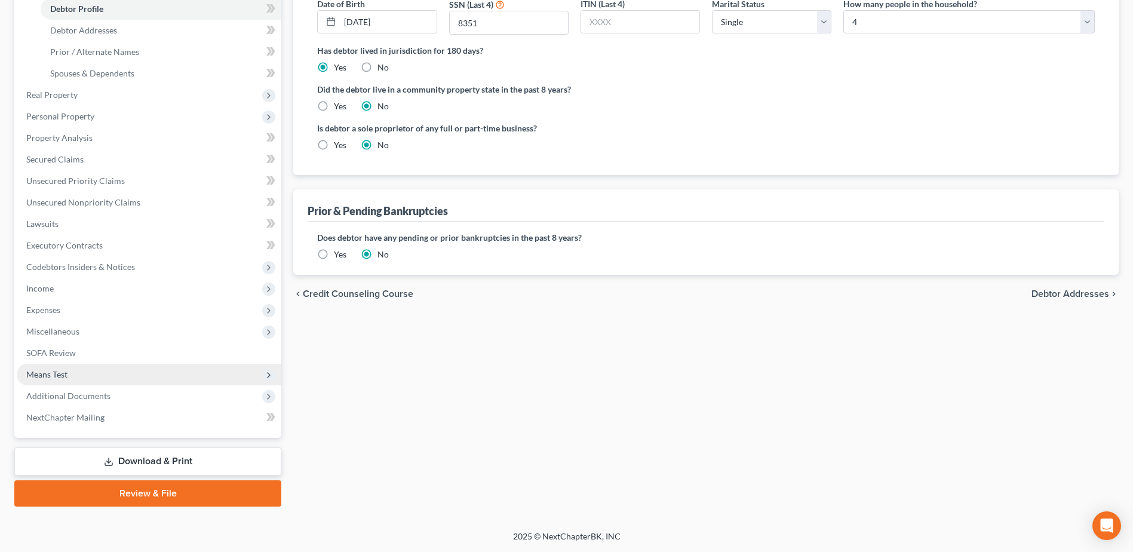
click at [56, 371] on span "Means Test" at bounding box center [46, 374] width 41 height 10
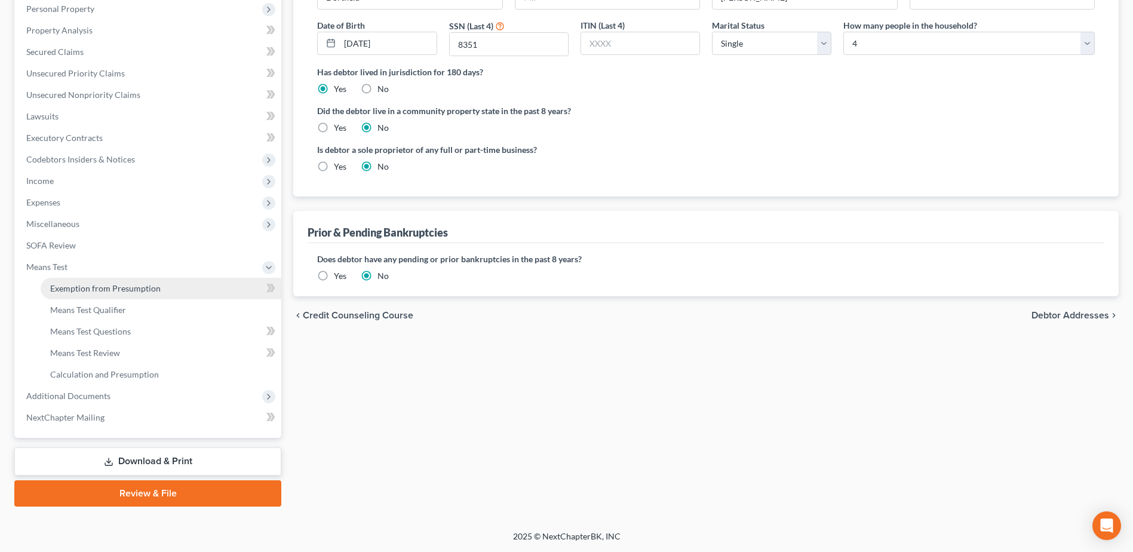
click at [110, 290] on span "Exemption from Presumption" at bounding box center [105, 288] width 110 height 10
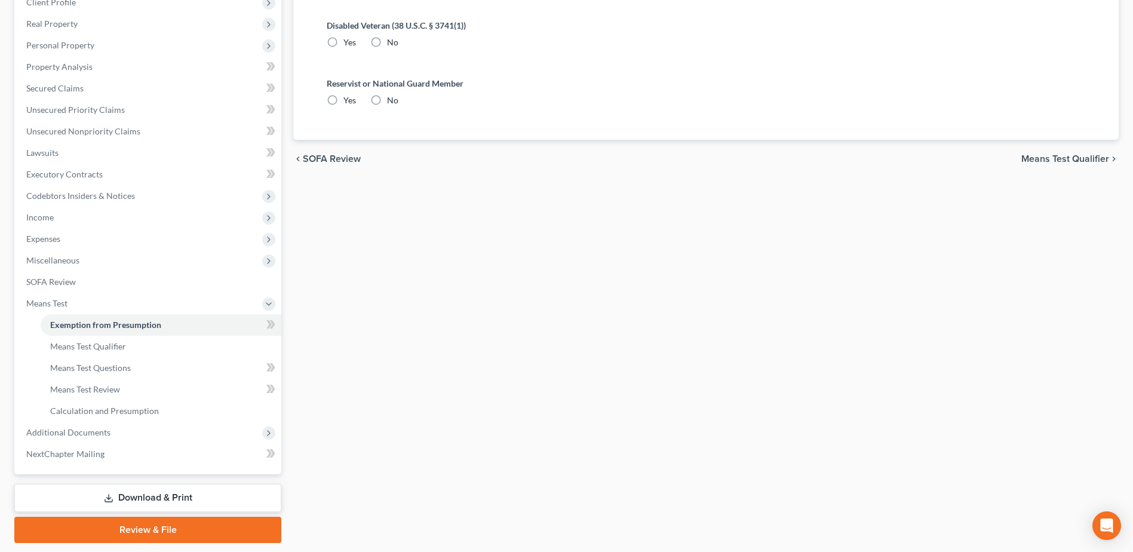
radio input "true"
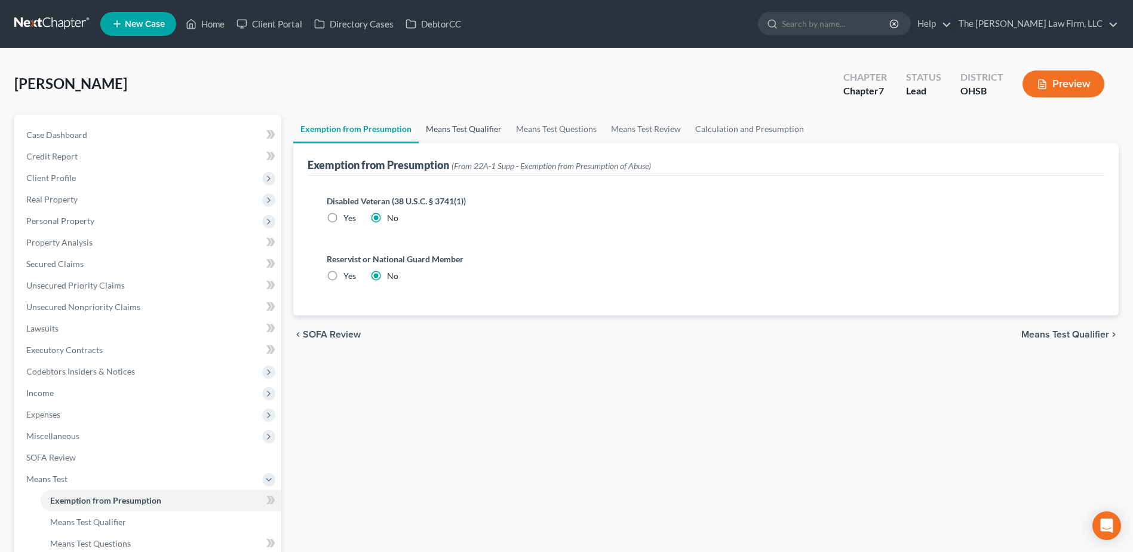
click at [428, 125] on link "Means Test Qualifier" at bounding box center [464, 129] width 90 height 29
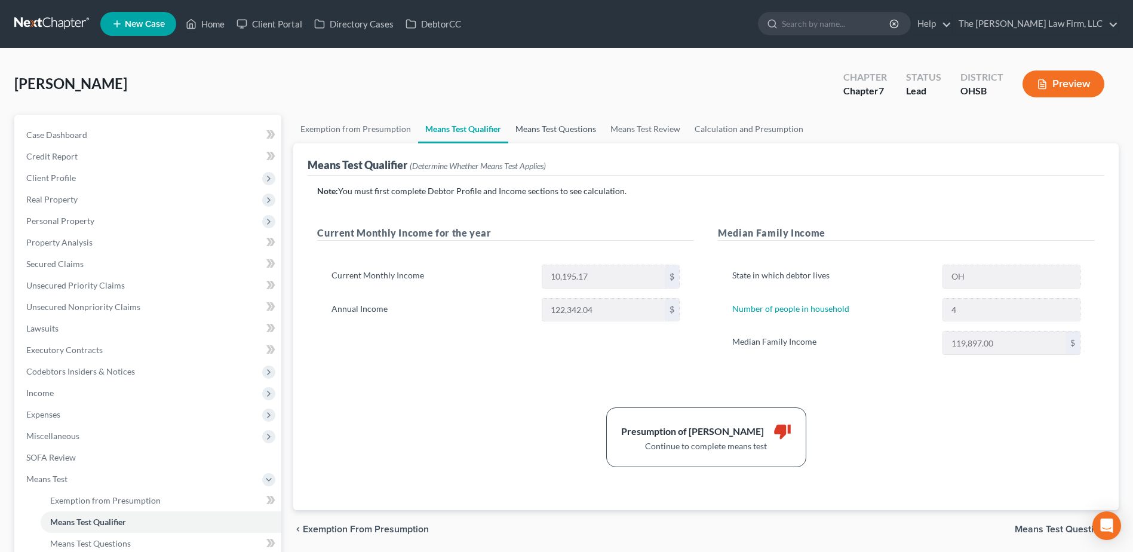
click at [557, 125] on link "Means Test Questions" at bounding box center [555, 129] width 95 height 29
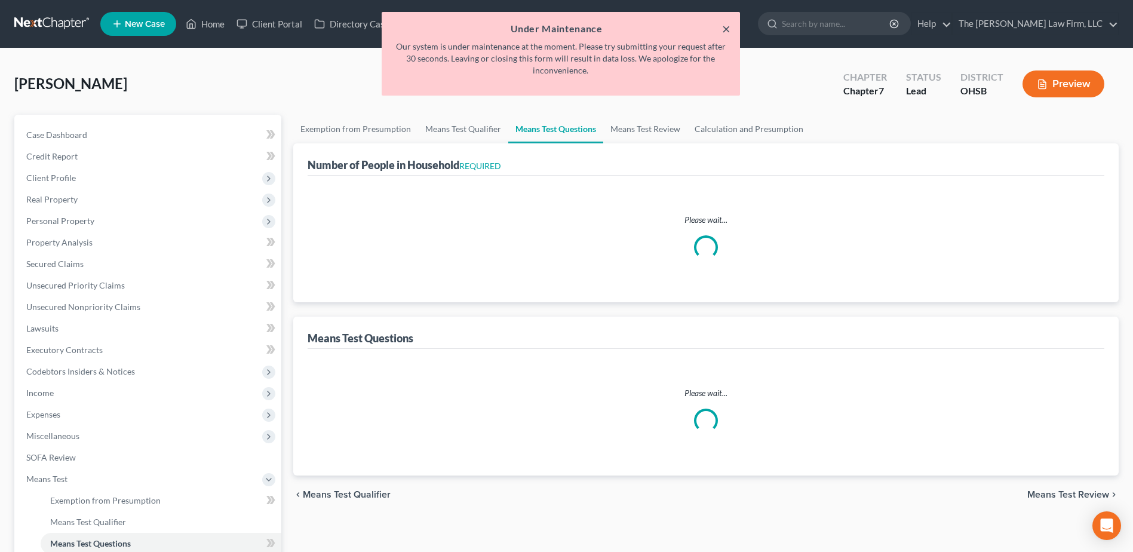
click at [726, 27] on button "×" at bounding box center [726, 29] width 8 height 14
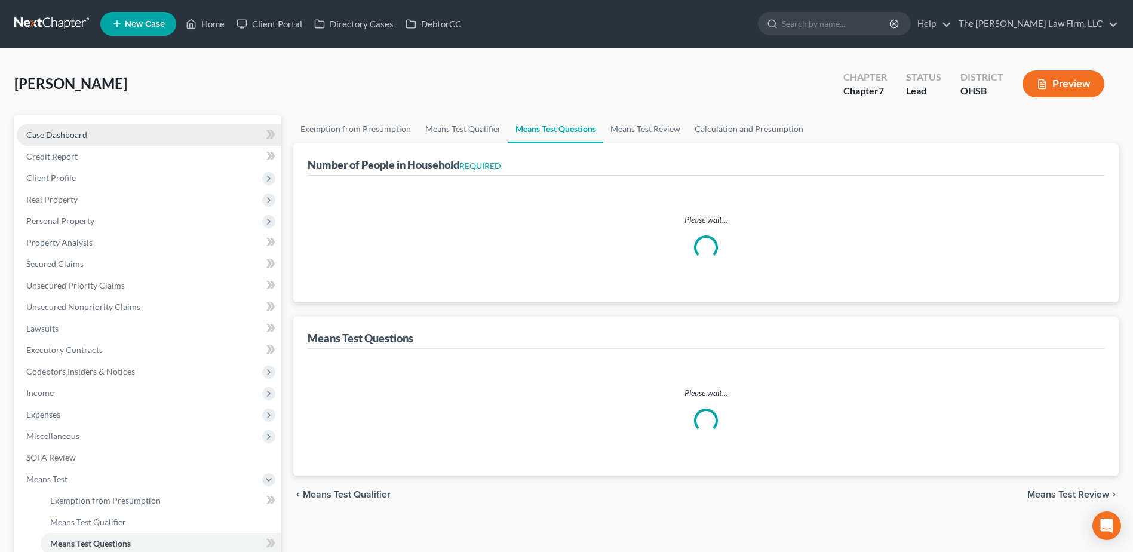
click at [54, 127] on link "Case Dashboard" at bounding box center [149, 135] width 265 height 22
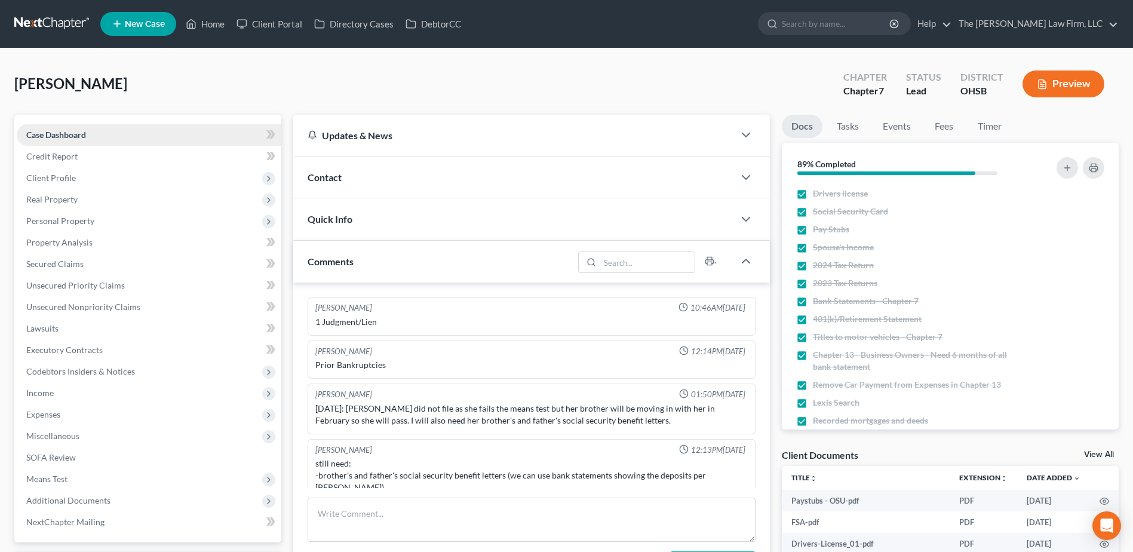
click at [56, 139] on span "Case Dashboard" at bounding box center [56, 135] width 60 height 10
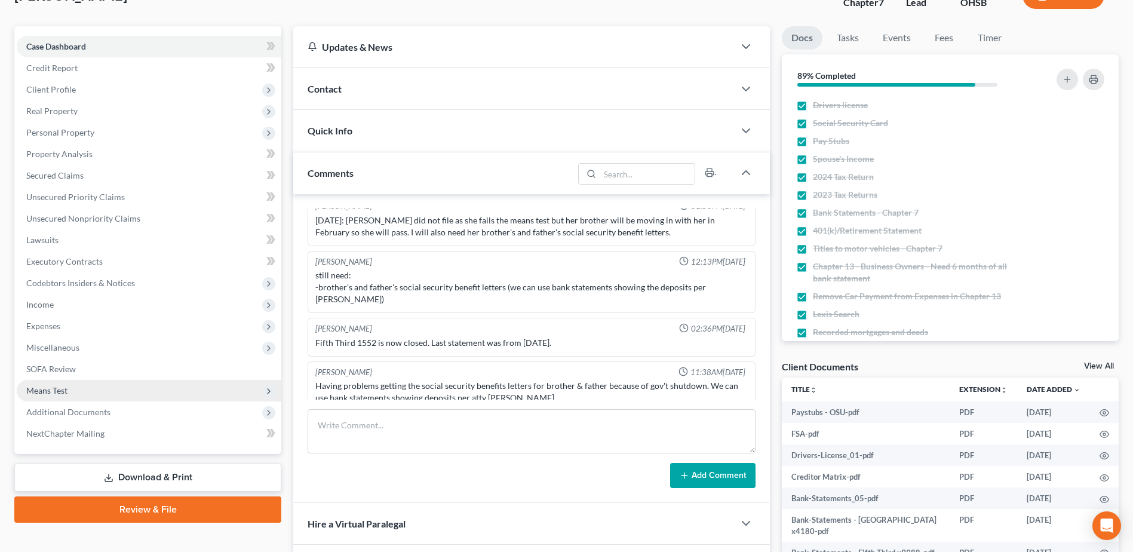
scroll to position [239, 0]
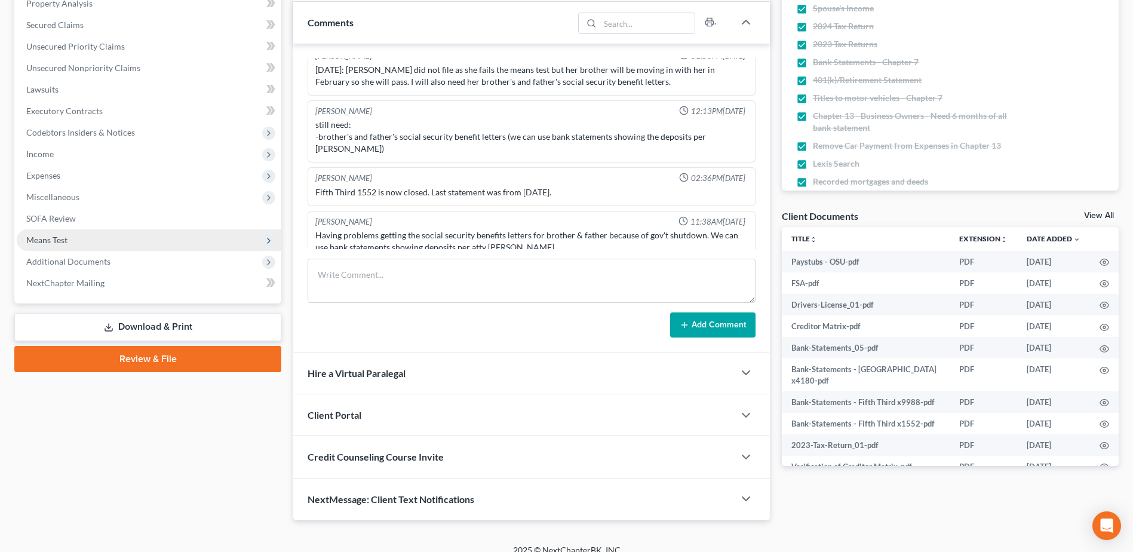
click at [62, 235] on span "Means Test" at bounding box center [46, 240] width 41 height 10
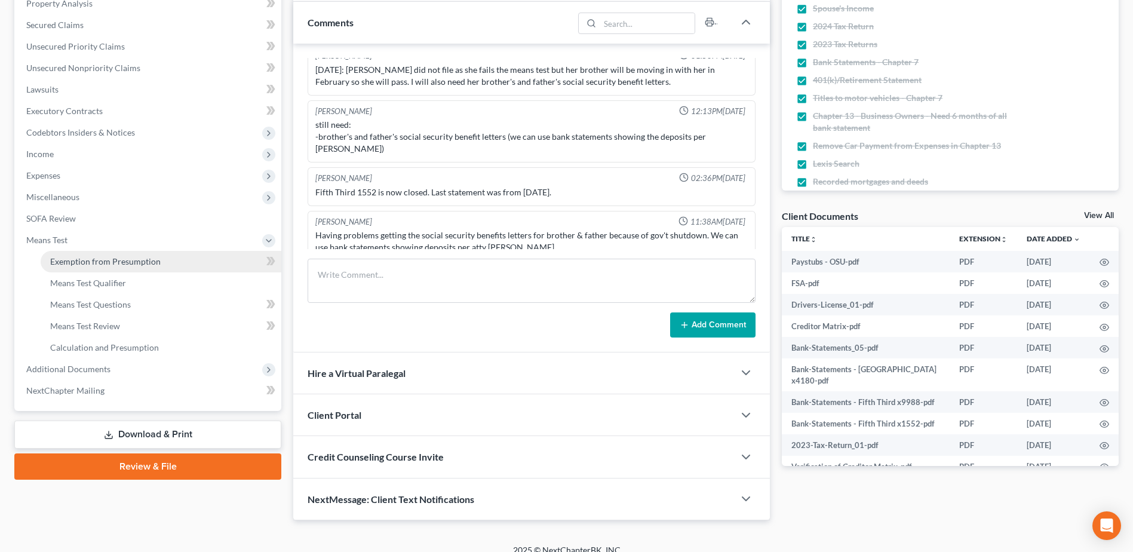
click at [81, 262] on span "Exemption from Presumption" at bounding box center [105, 261] width 110 height 10
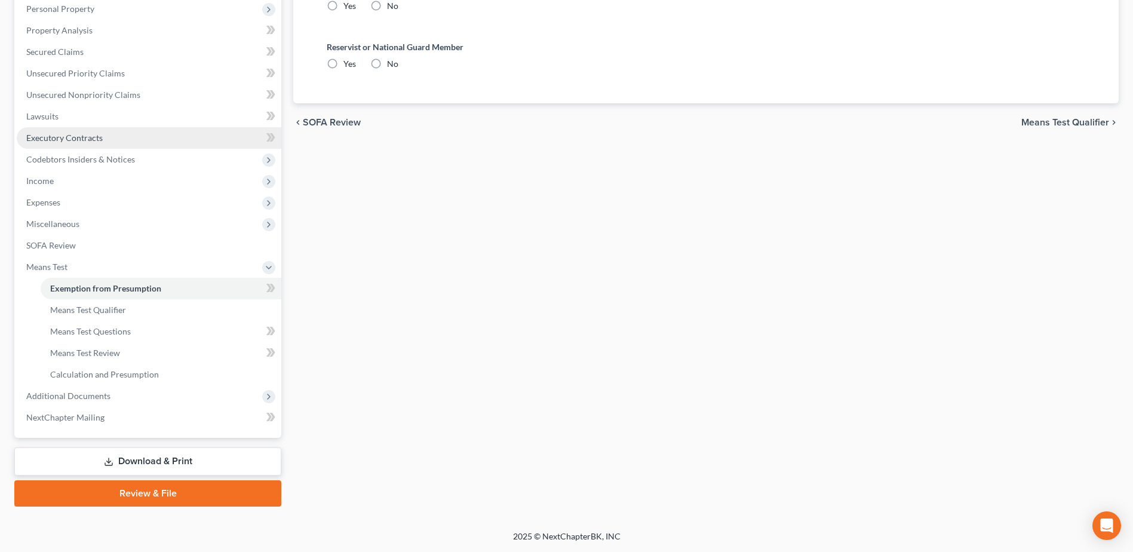
radio input "true"
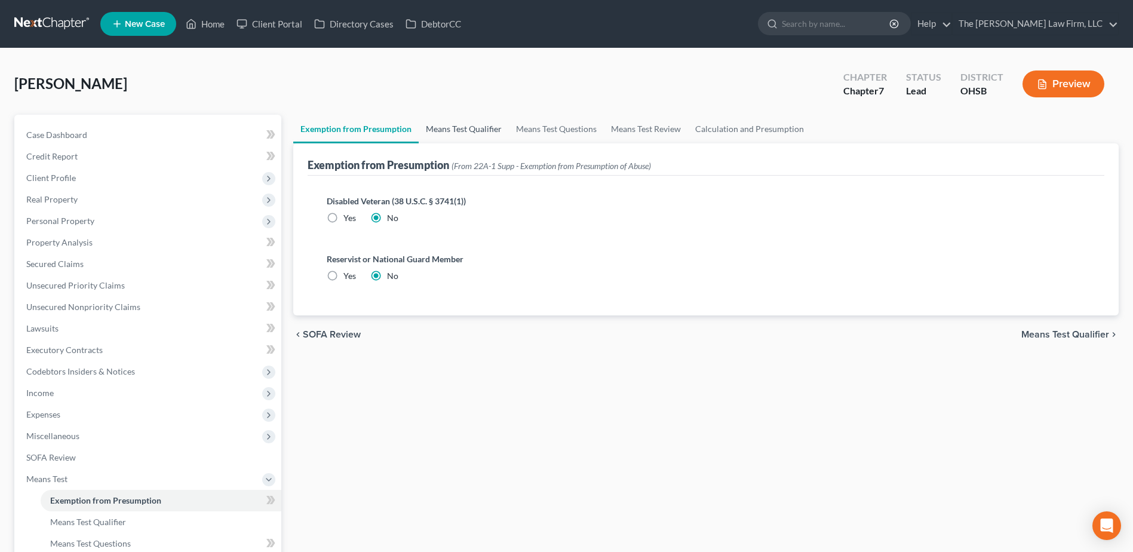
click at [463, 126] on link "Means Test Qualifier" at bounding box center [464, 129] width 90 height 29
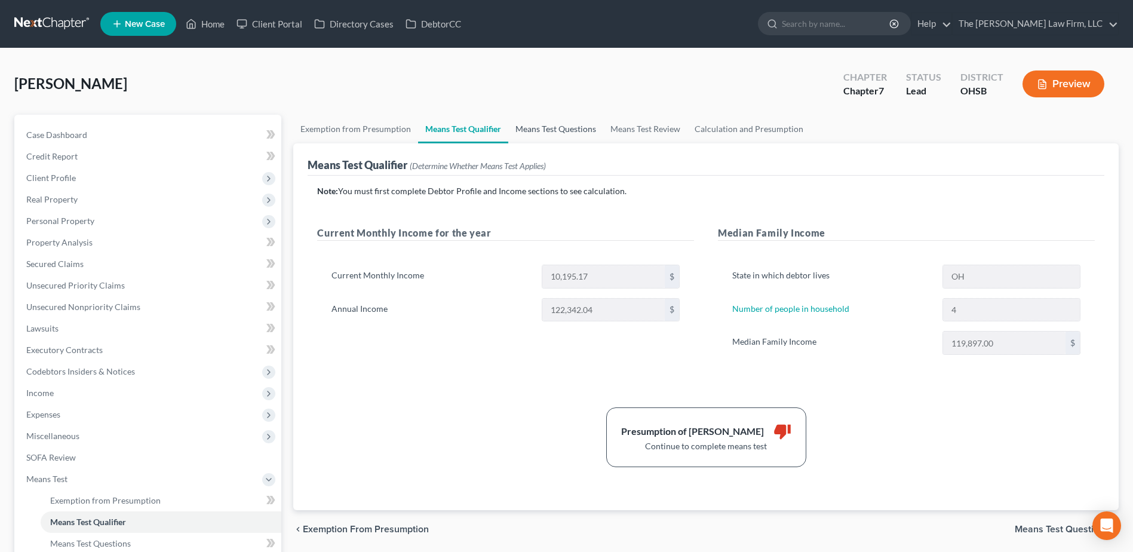
click at [560, 130] on link "Means Test Questions" at bounding box center [555, 129] width 95 height 29
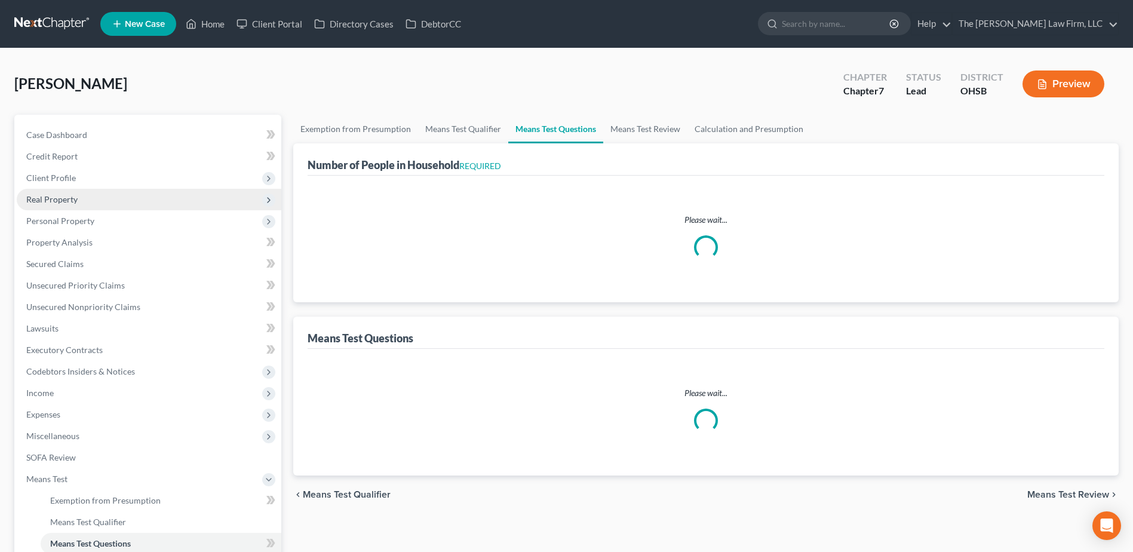
select select "2"
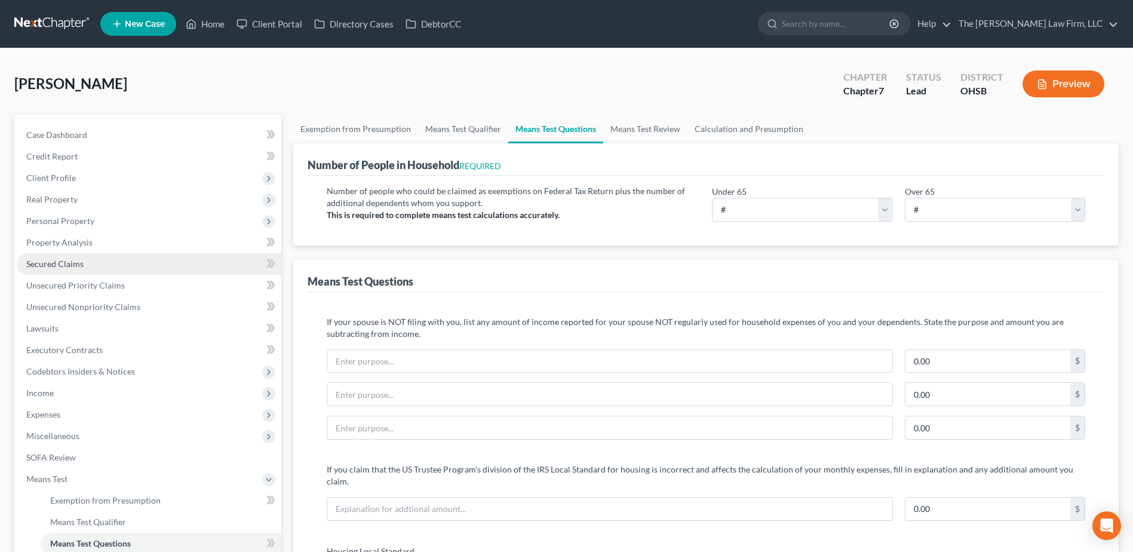
click at [39, 265] on span "Secured Claims" at bounding box center [54, 264] width 57 height 10
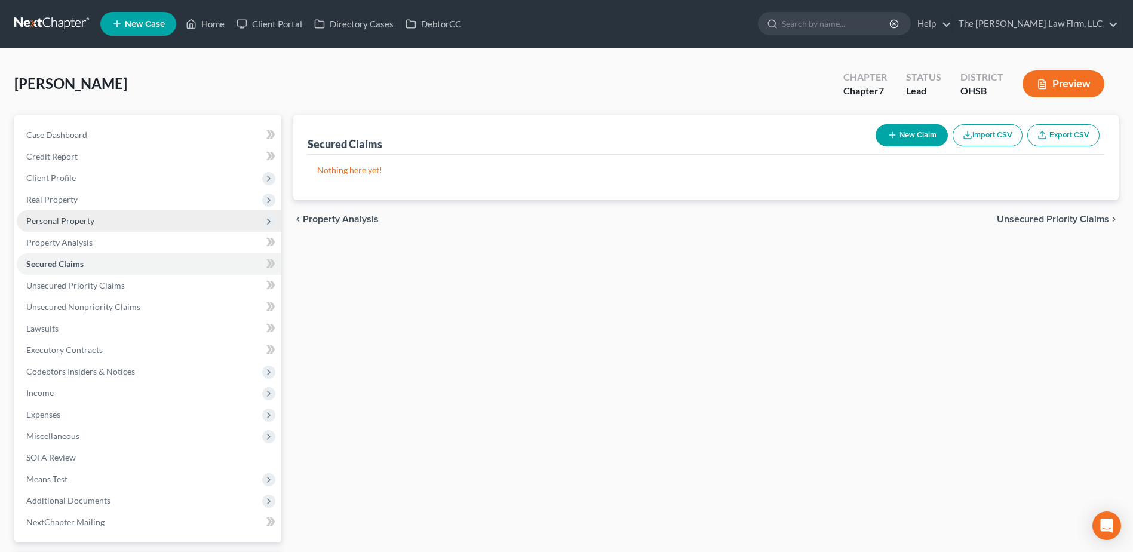
click at [57, 216] on span "Personal Property" at bounding box center [60, 221] width 68 height 10
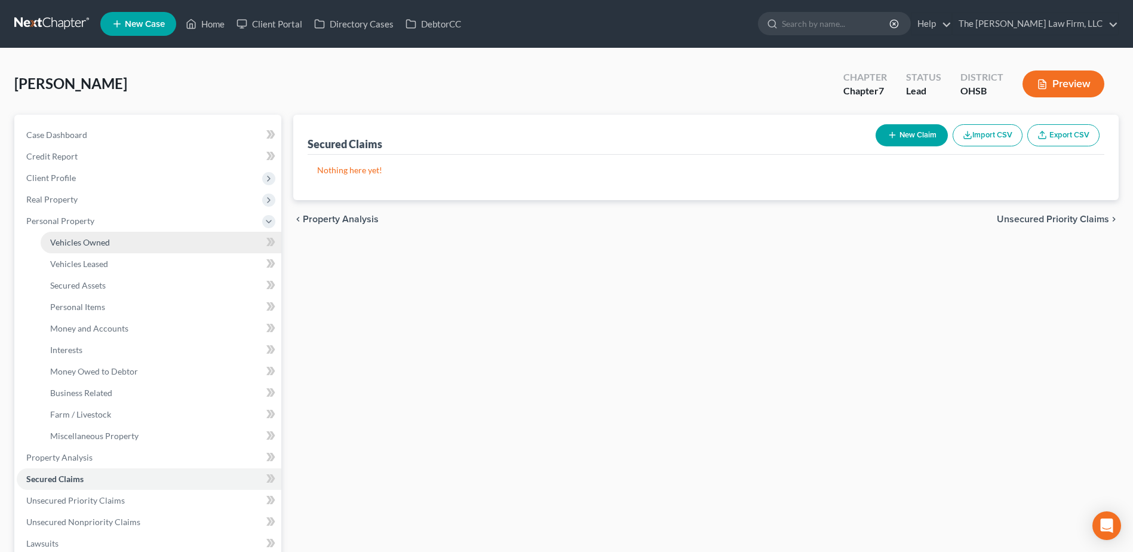
click at [54, 244] on span "Vehicles Owned" at bounding box center [80, 242] width 60 height 10
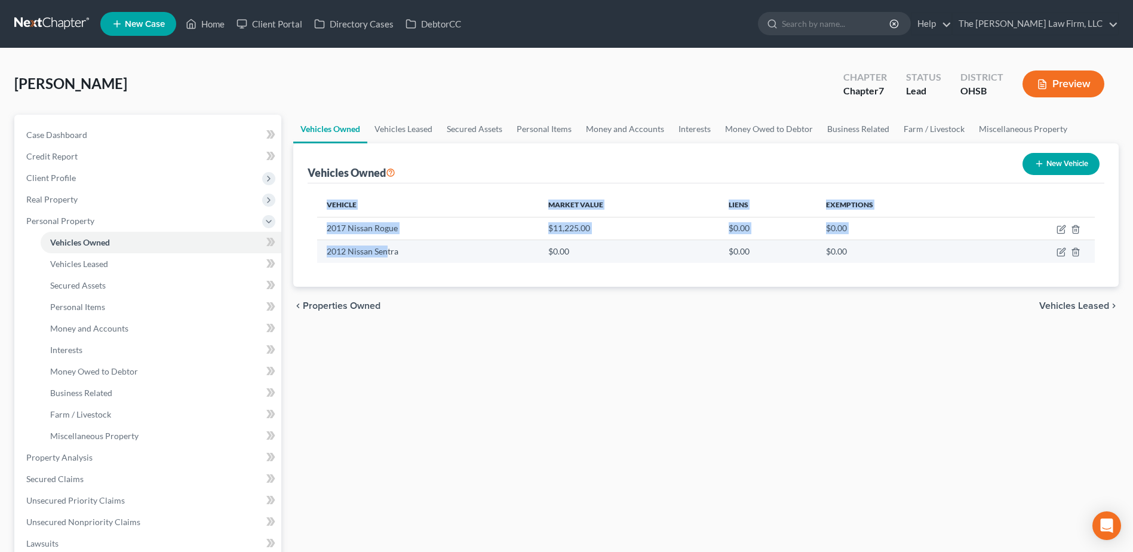
drag, startPoint x: 312, startPoint y: 194, endPoint x: 388, endPoint y: 254, distance: 96.5
click at [388, 254] on div "Vehicle Market Value Liens Exemptions 2017 Nissan Rogue $11,225.00 $0.00 $0.00 …" at bounding box center [706, 234] width 797 height 103
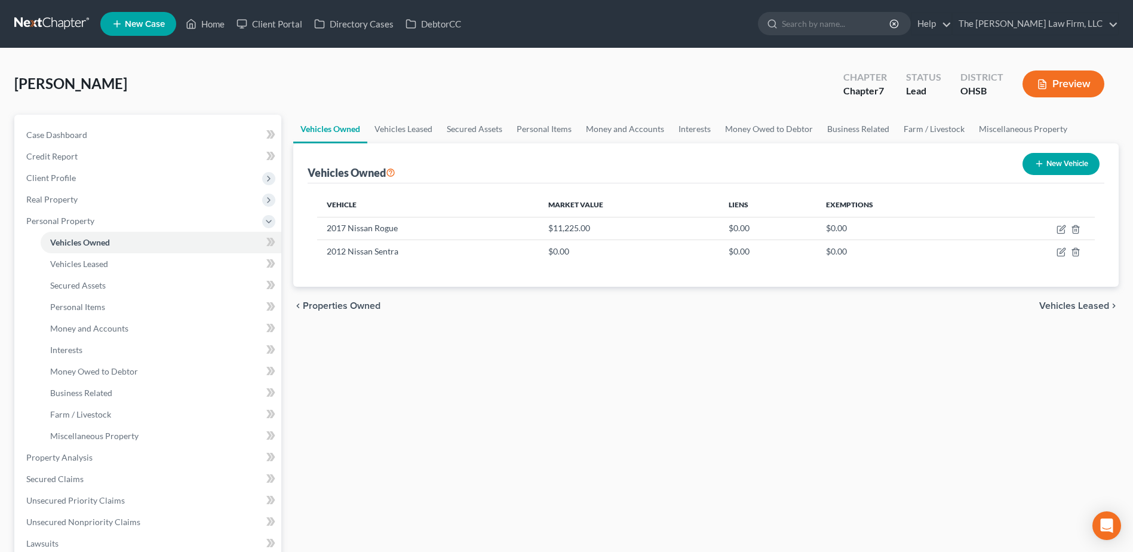
click at [434, 312] on div "chevron_left Properties Owned Vehicles Leased chevron_right" at bounding box center [705, 306] width 825 height 38
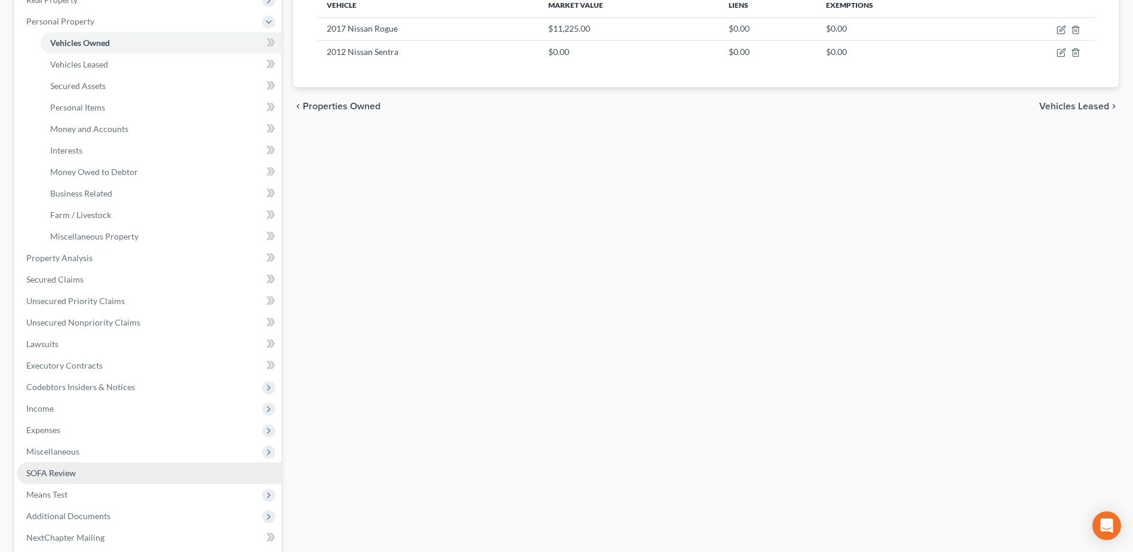
scroll to position [239, 0]
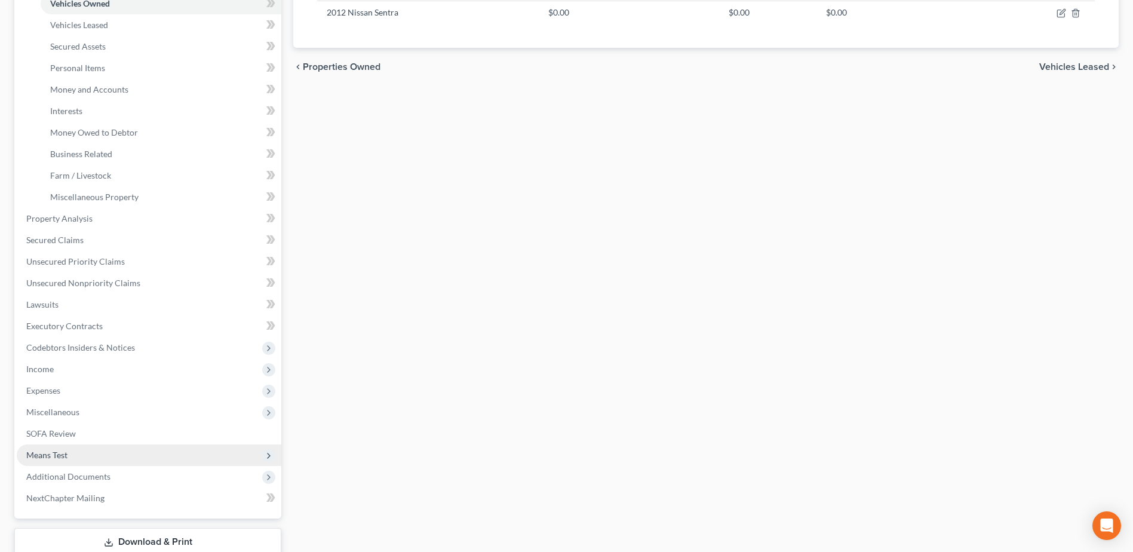
click at [57, 455] on span "Means Test" at bounding box center [46, 455] width 41 height 10
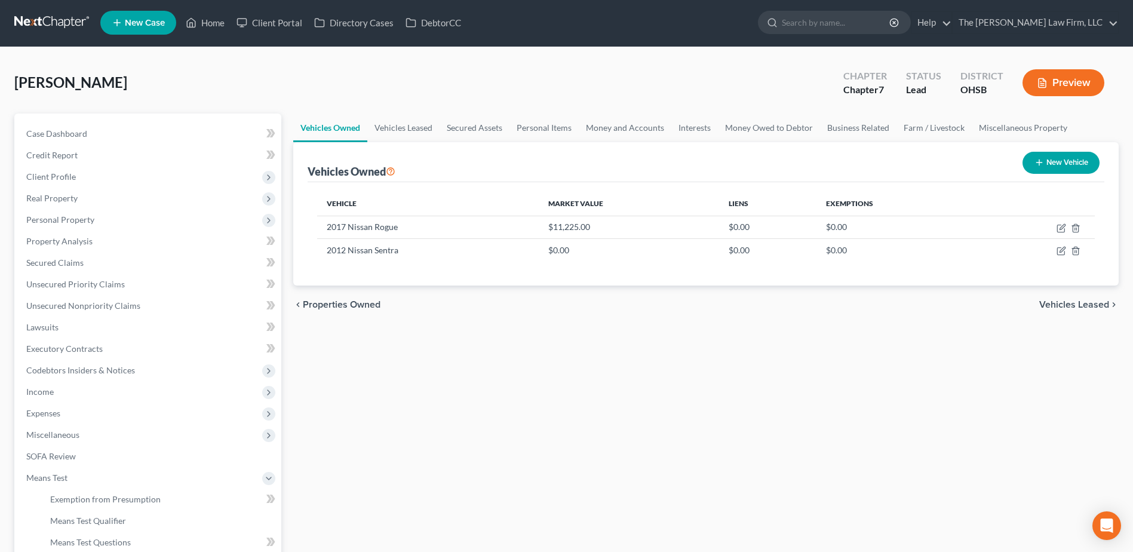
scroll to position [0, 0]
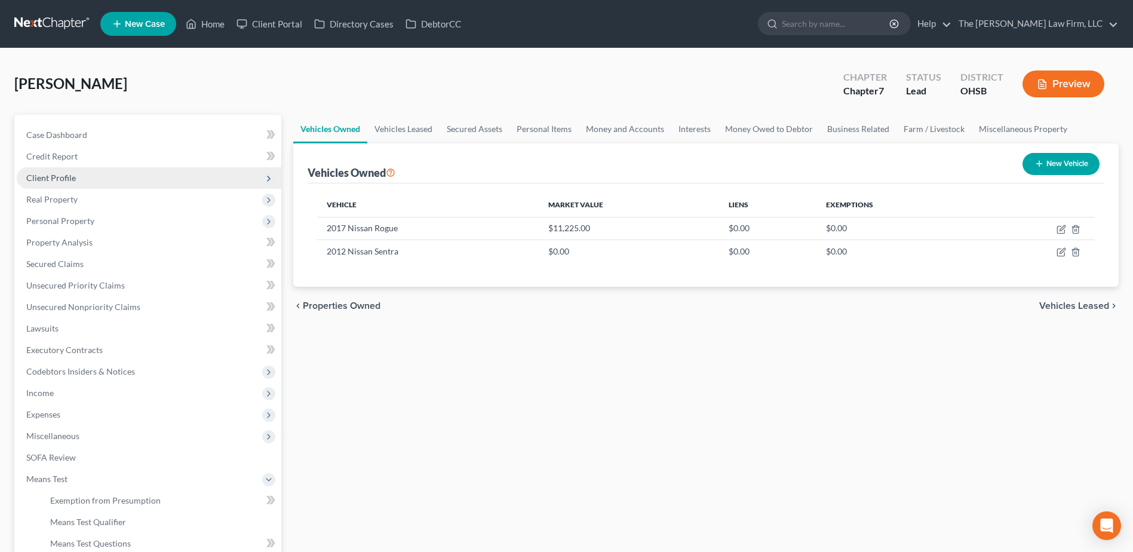
click at [55, 179] on span "Client Profile" at bounding box center [51, 178] width 50 height 10
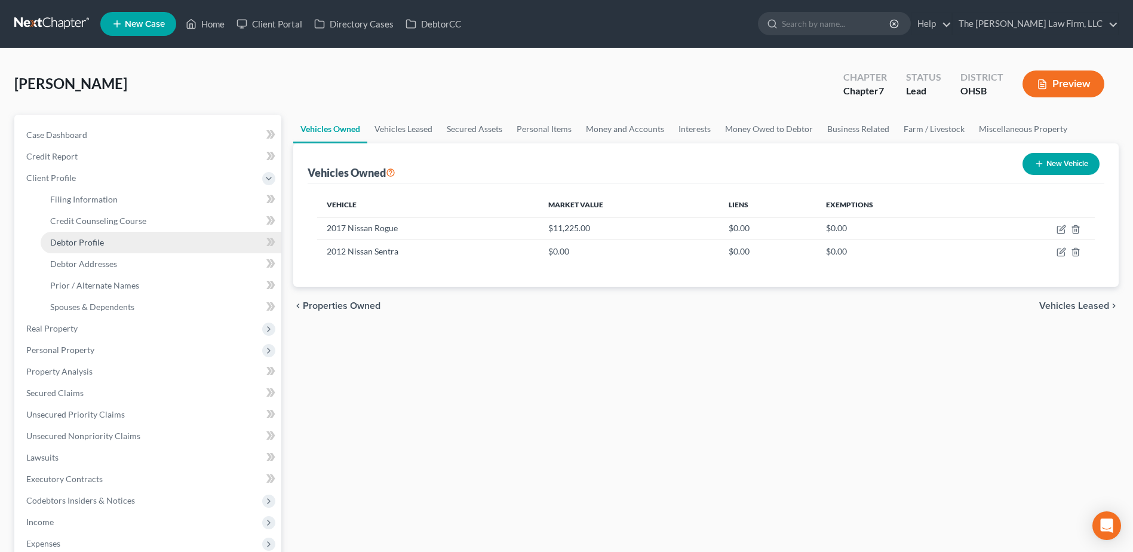
click at [72, 238] on span "Debtor Profile" at bounding box center [77, 242] width 54 height 10
select select "0"
select select "3"
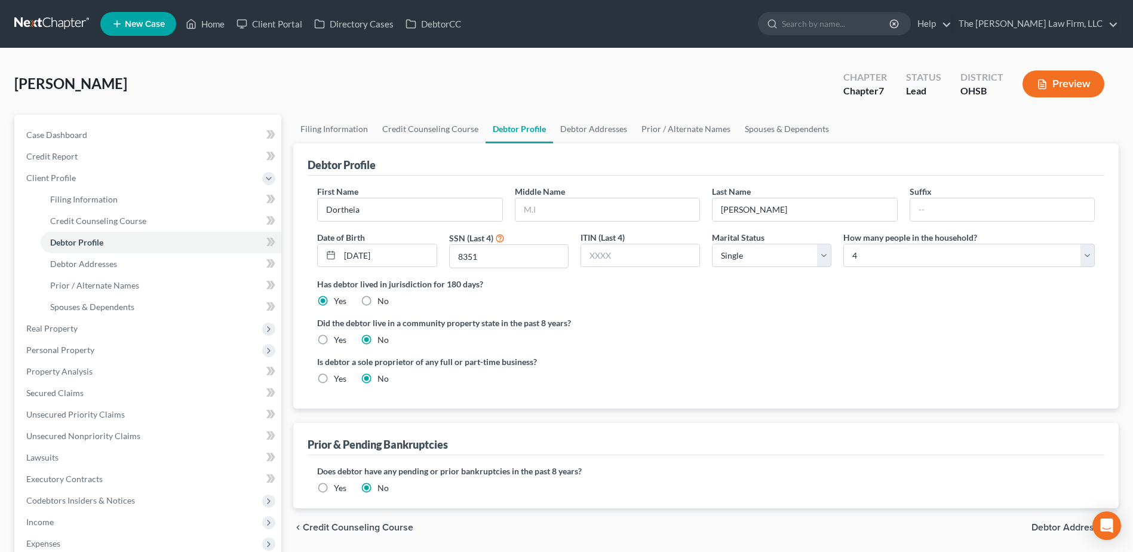
scroll to position [234, 0]
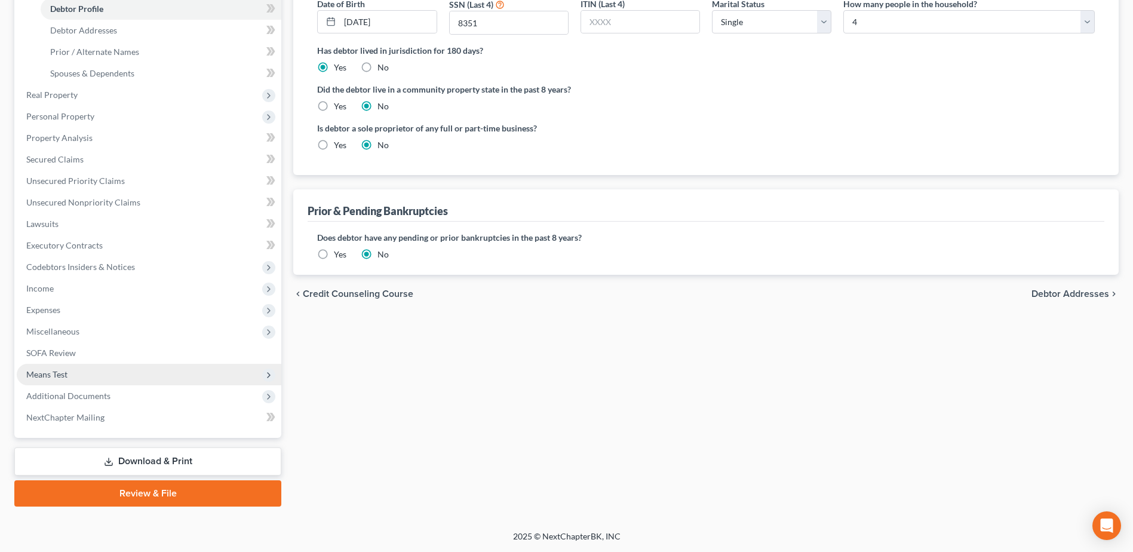
click at [60, 376] on span "Means Test" at bounding box center [46, 374] width 41 height 10
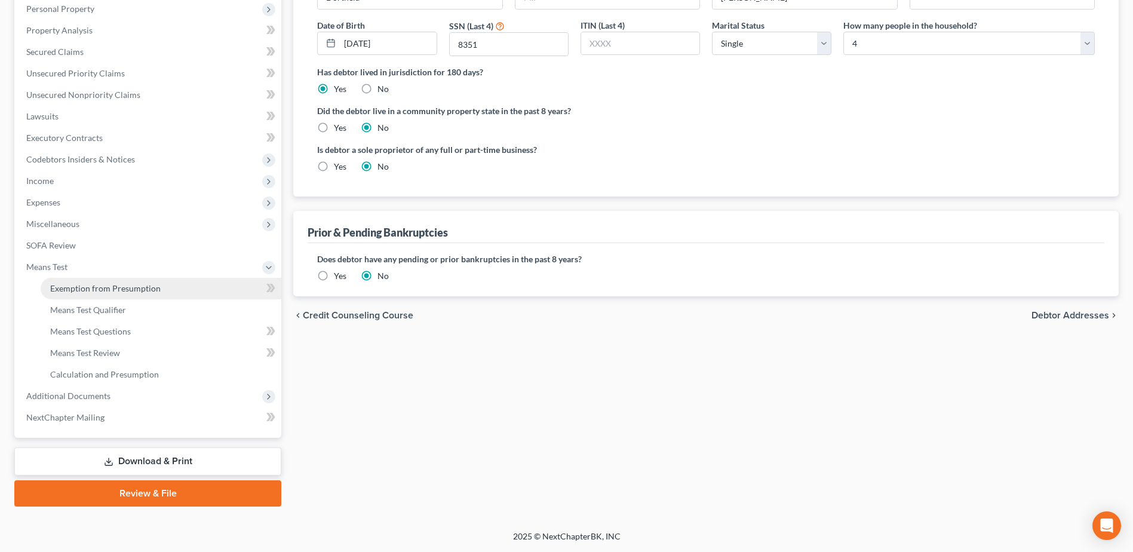
click at [118, 286] on span "Exemption from Presumption" at bounding box center [105, 288] width 110 height 10
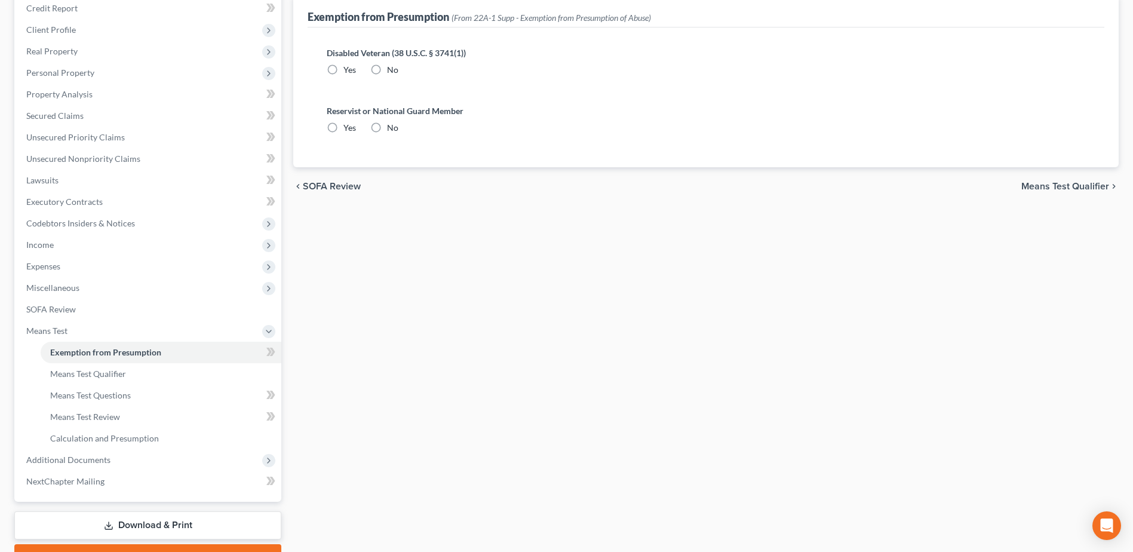
radio input "true"
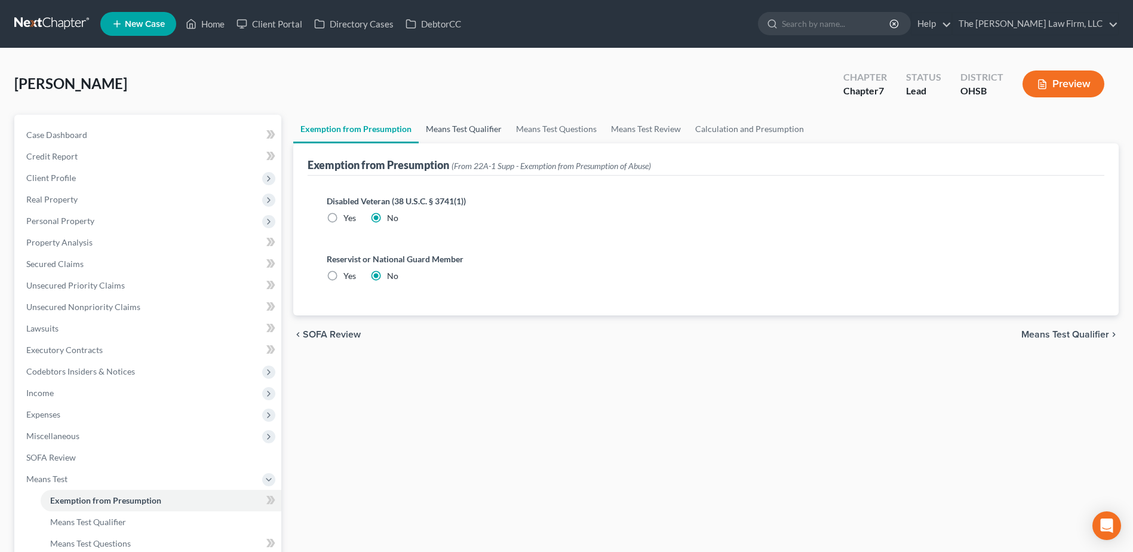
click at [470, 130] on link "Means Test Qualifier" at bounding box center [464, 129] width 90 height 29
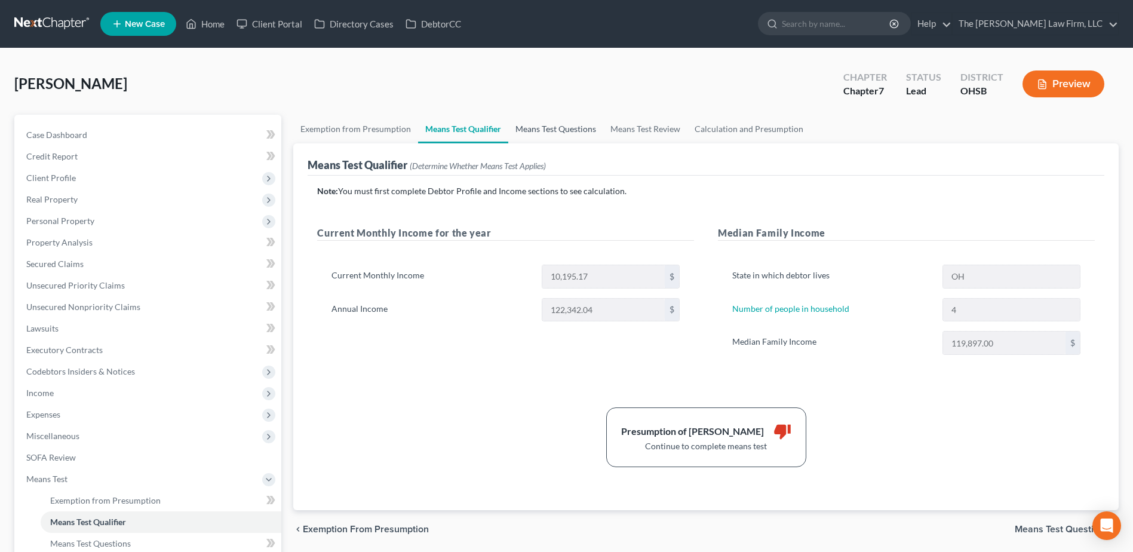
click at [545, 131] on link "Means Test Questions" at bounding box center [555, 129] width 95 height 29
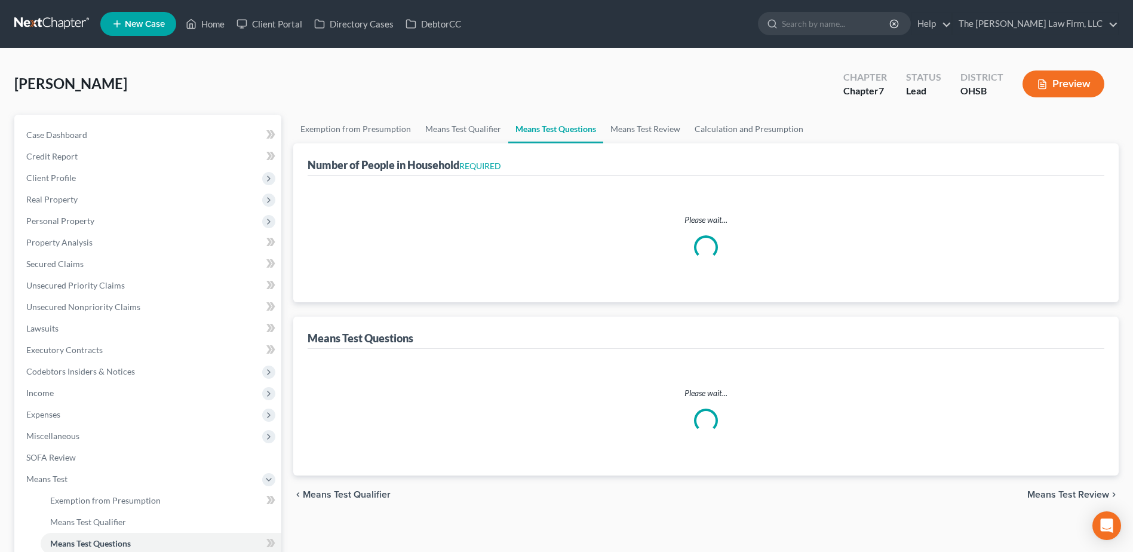
select select "2"
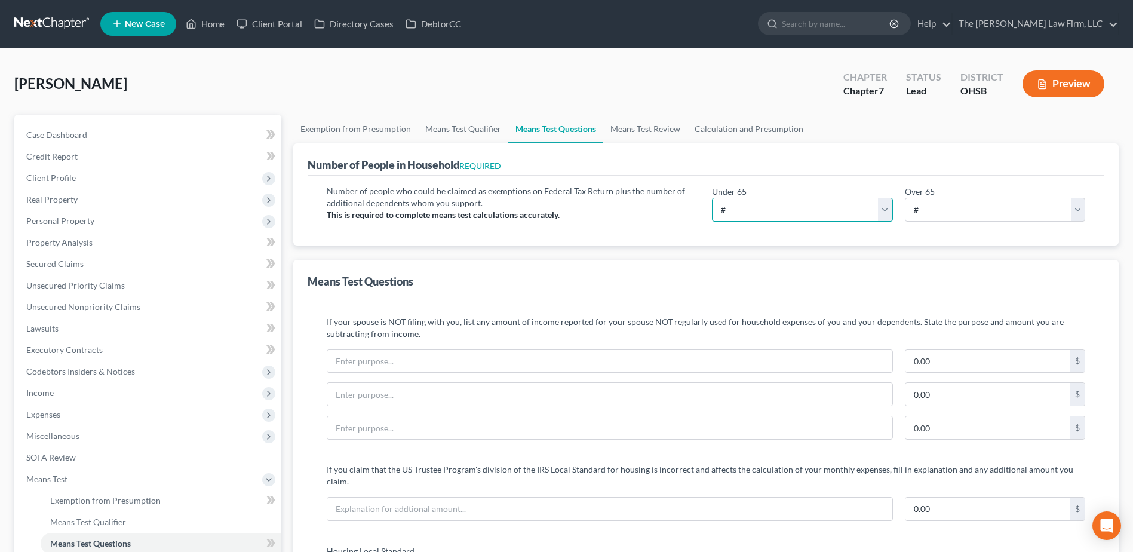
click at [756, 208] on select "# 0 1 2 3 4 5 6 7 8 9 10" at bounding box center [802, 210] width 180 height 24
select select "3"
click at [712, 198] on select "# 0 1 2 3 4 5 6 7 8 9 10" at bounding box center [802, 210] width 180 height 24
click at [929, 213] on select "# 0 1 2 3 4 5 6 7 8 9 10" at bounding box center [995, 210] width 180 height 24
select select "1"
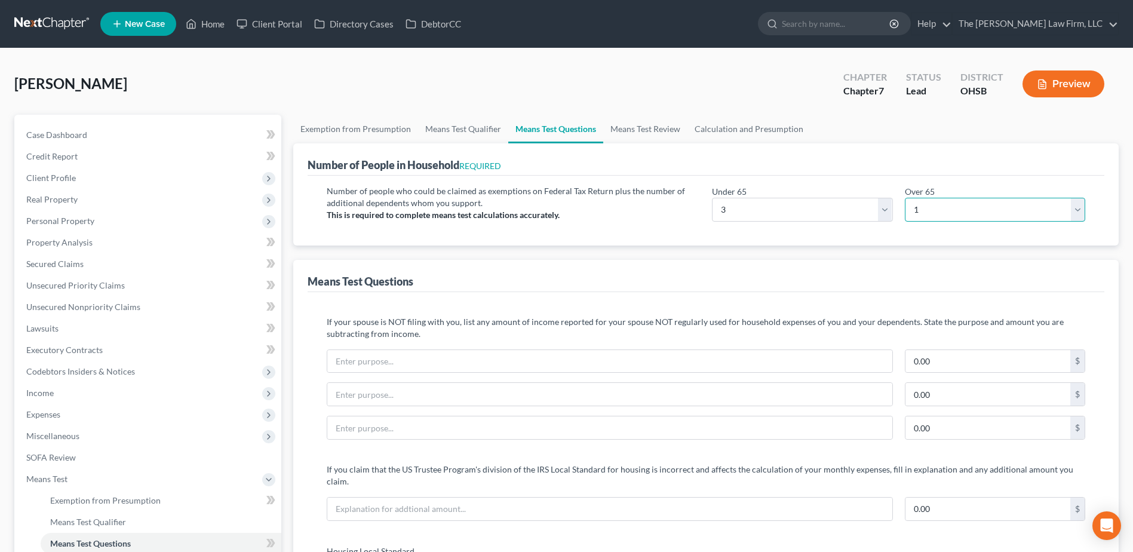
click at [905, 198] on select "# 0 1 2 3 4 5 6 7 8 9 10" at bounding box center [995, 210] width 180 height 24
click at [653, 126] on link "Means Test Review" at bounding box center [645, 129] width 84 height 29
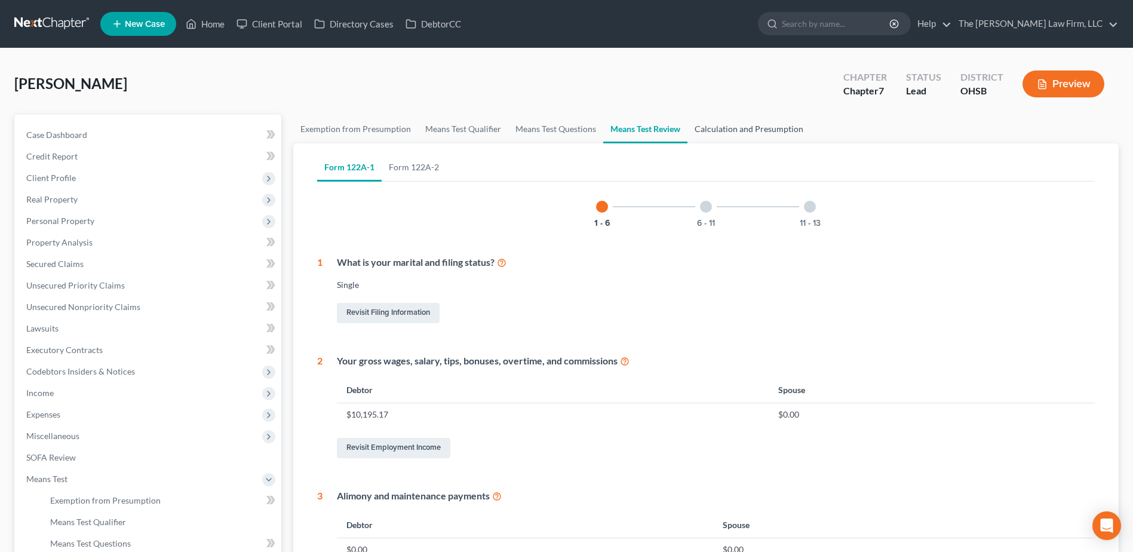
click at [724, 134] on link "Calculation and Presumption" at bounding box center [748, 129] width 123 height 29
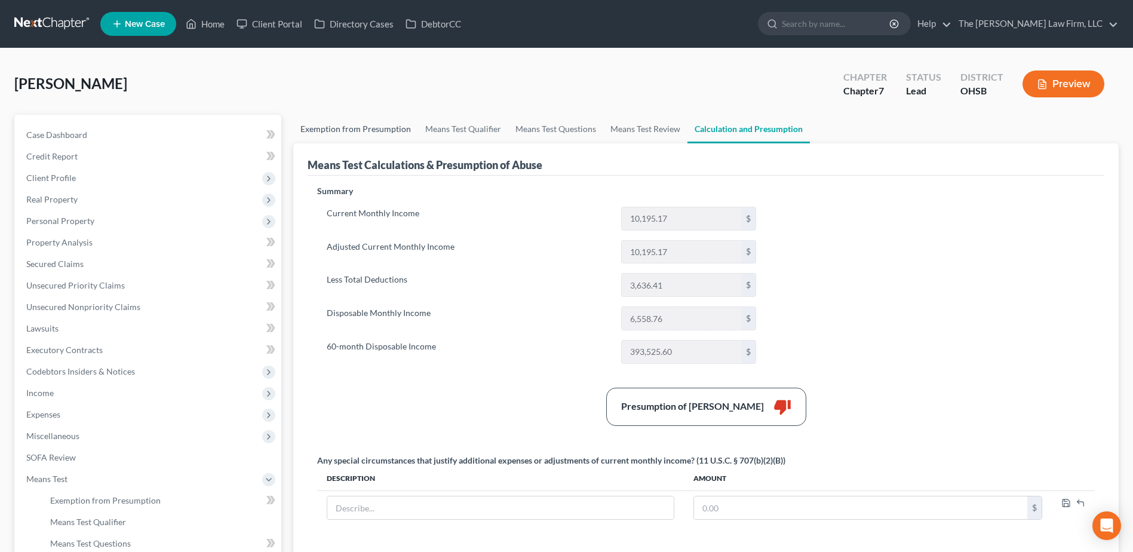
click at [378, 131] on link "Exemption from Presumption" at bounding box center [355, 129] width 125 height 29
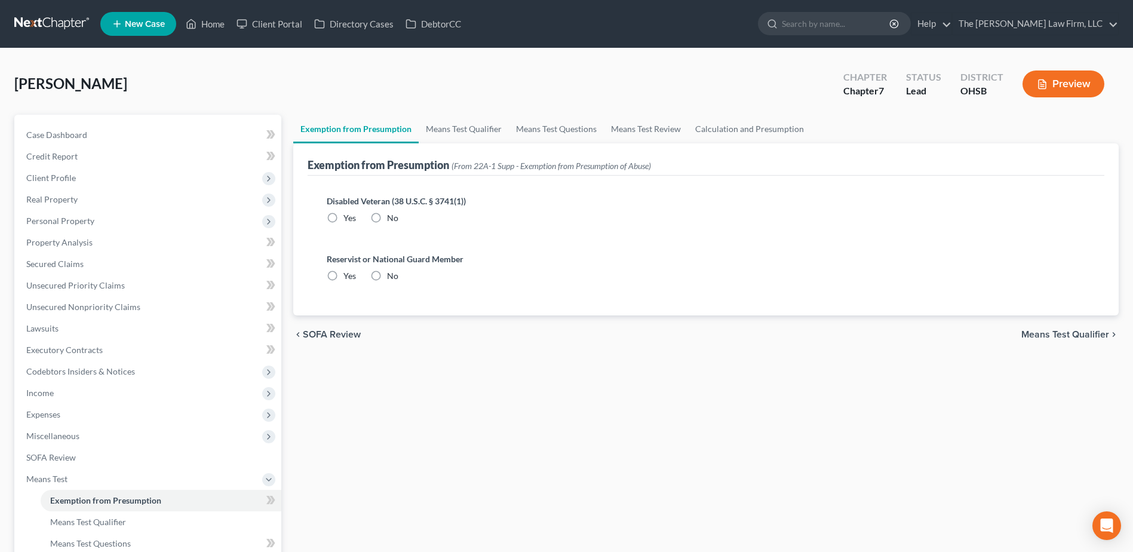
radio input "true"
click at [730, 125] on link "Calculation and Presumption" at bounding box center [749, 129] width 123 height 29
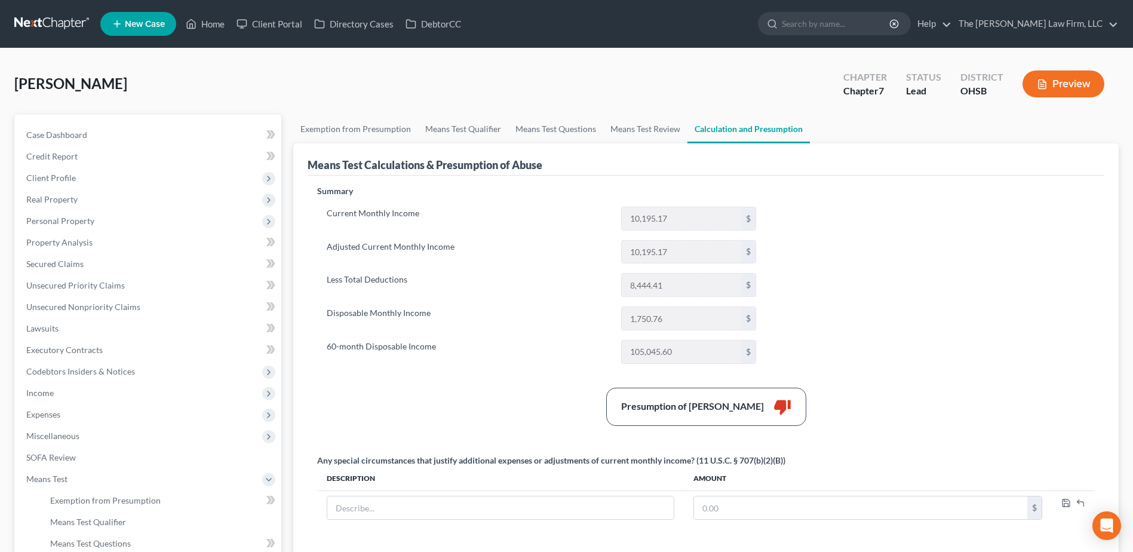
click at [68, 17] on link at bounding box center [52, 24] width 76 height 22
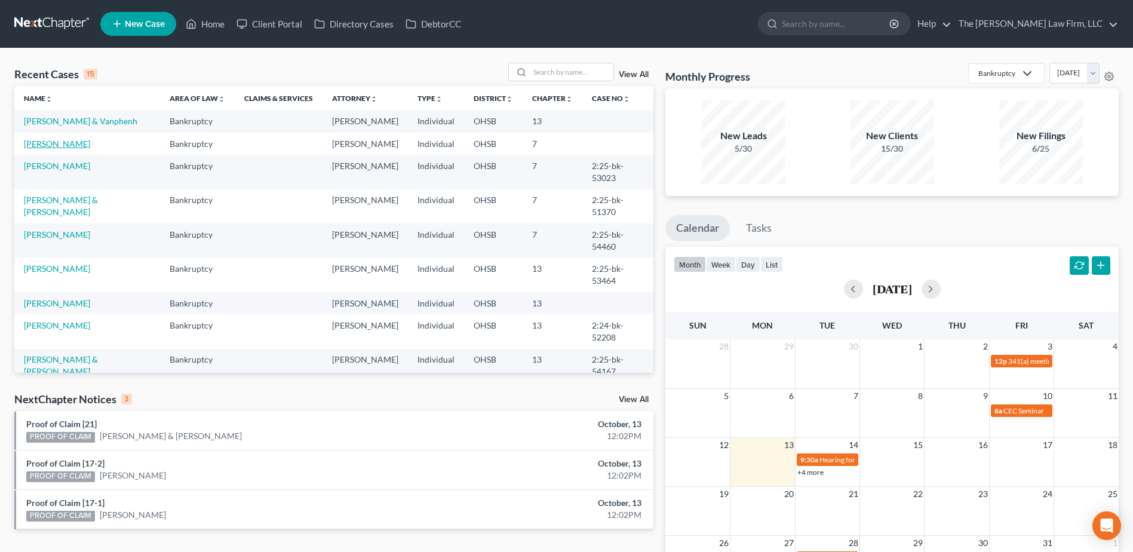
click at [42, 140] on link "[PERSON_NAME]" at bounding box center [57, 144] width 66 height 10
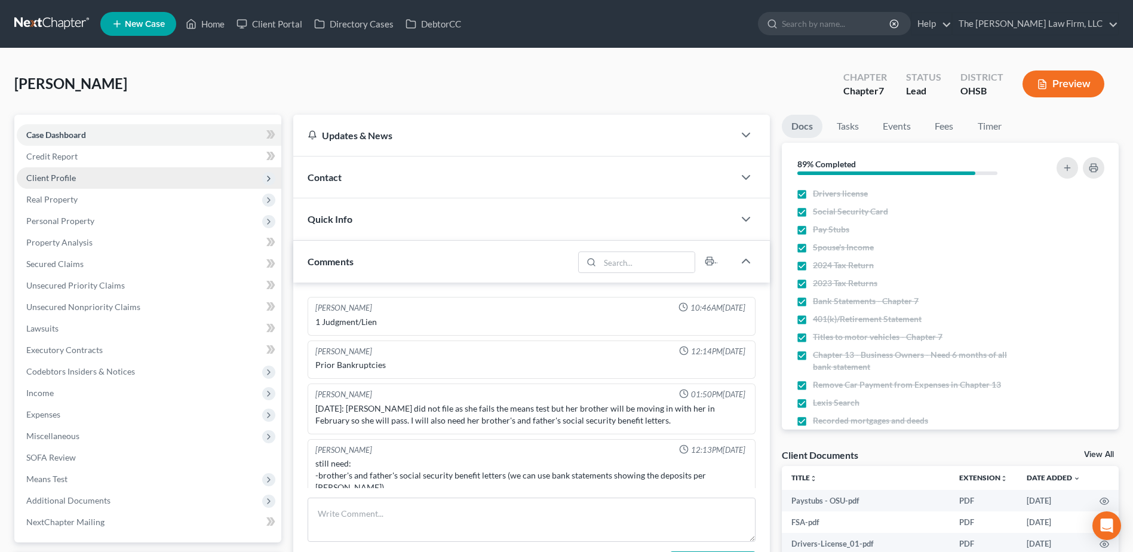
click at [58, 184] on span "Client Profile" at bounding box center [149, 178] width 265 height 22
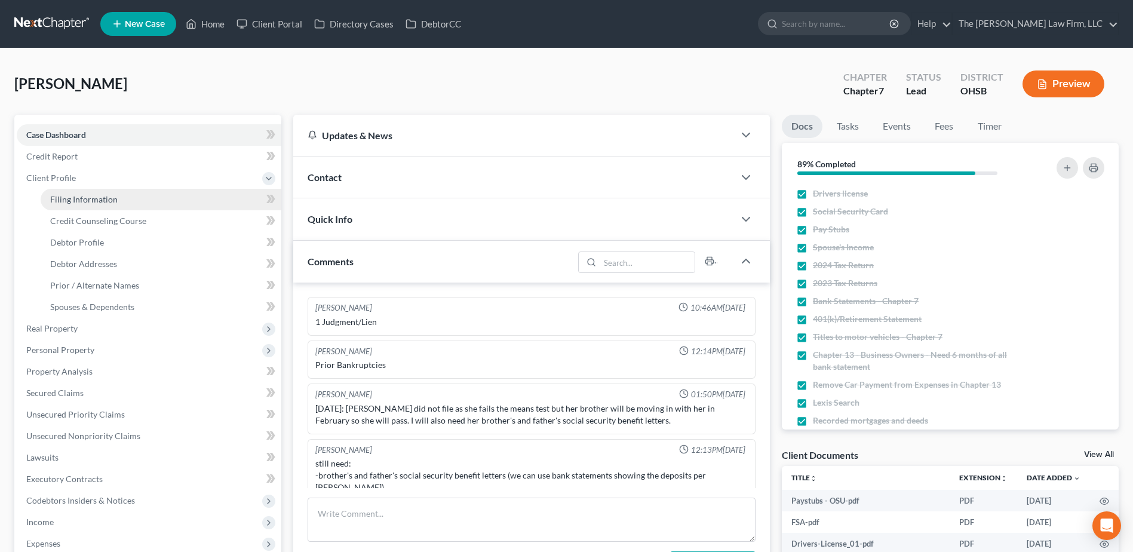
scroll to position [100, 0]
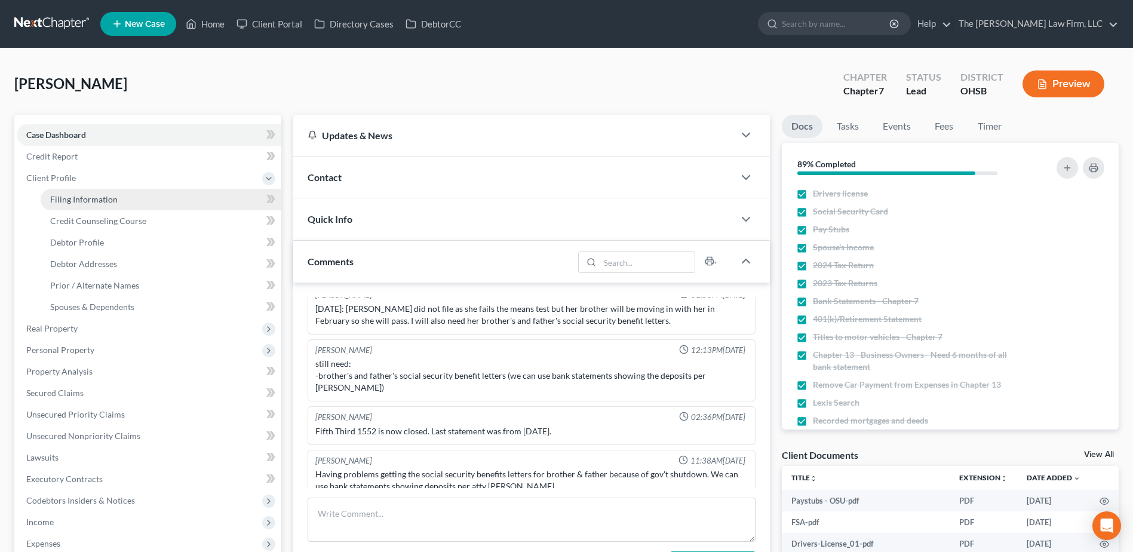
click at [78, 201] on span "Filing Information" at bounding box center [83, 199] width 67 height 10
select select "1"
select select "0"
select select "36"
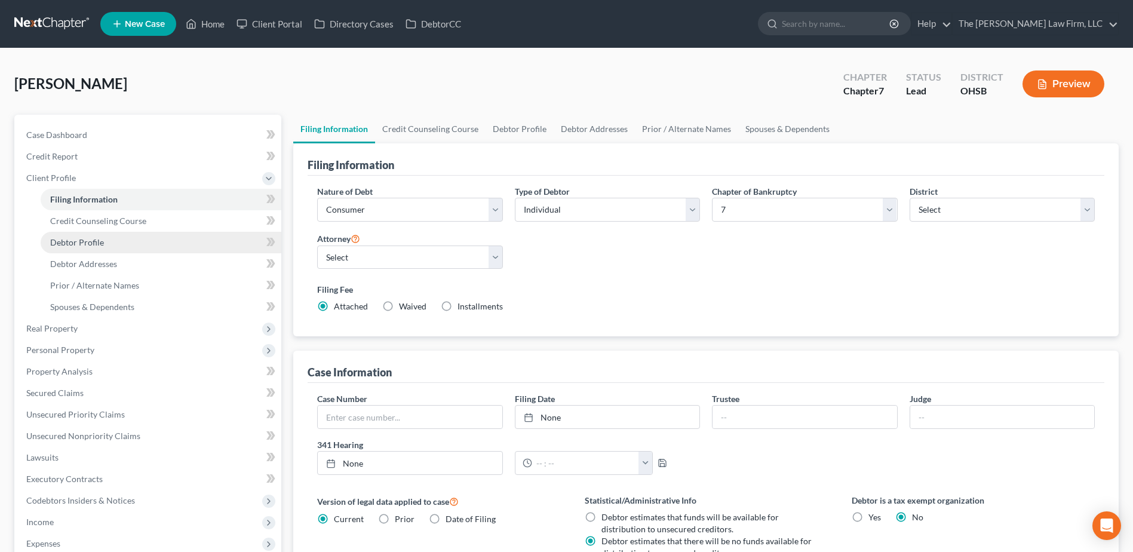
click at [110, 242] on link "Debtor Profile" at bounding box center [161, 243] width 241 height 22
select select "0"
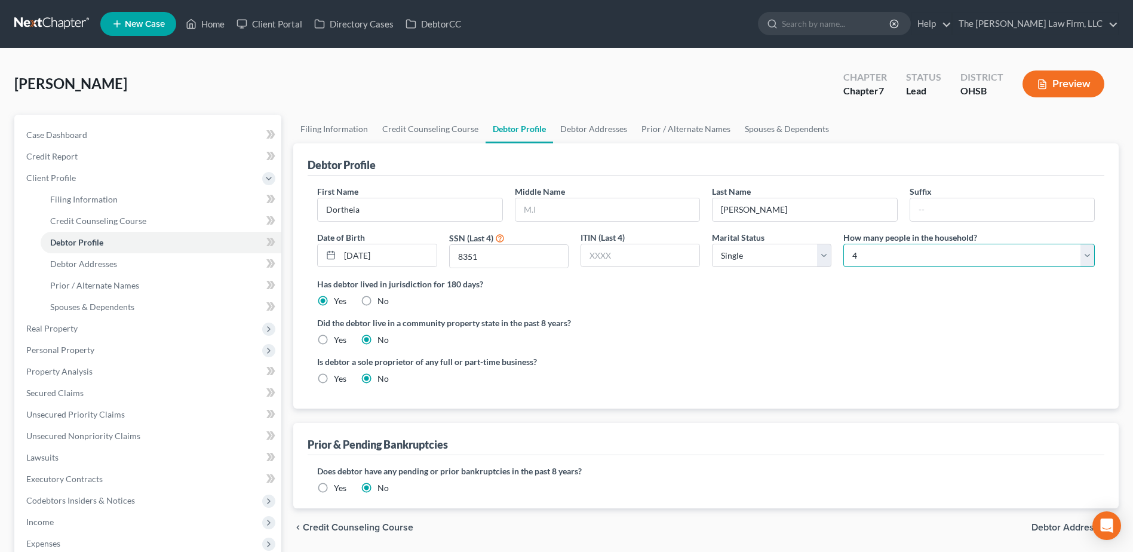
click at [860, 256] on select "Select 1 2 3 4 5 6 7 8 9 10 11 12 13 14 15 16 17 18 19 20" at bounding box center [968, 256] width 251 height 24
select select "4"
click at [843, 244] on select "Select 1 2 3 4 5 6 7 8 9 10 11 12 13 14 15 16 17 18 19 20" at bounding box center [968, 256] width 251 height 24
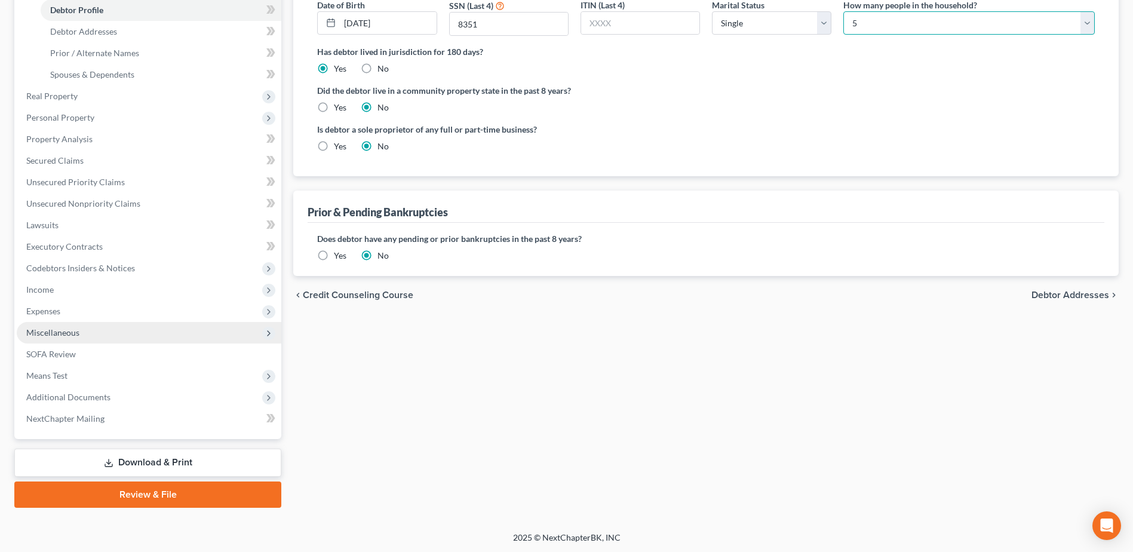
scroll to position [234, 0]
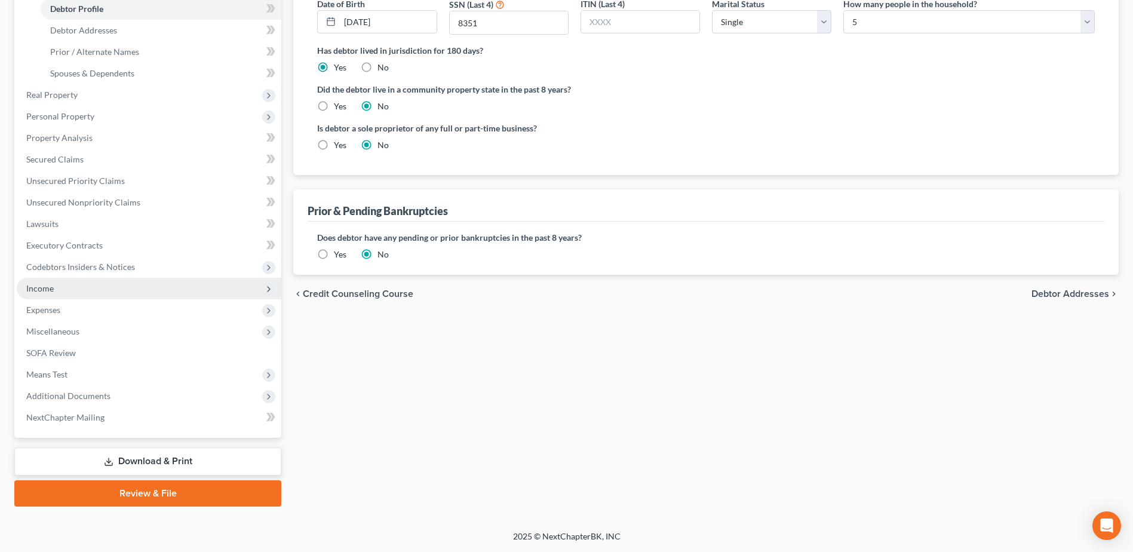
click at [53, 289] on span "Income" at bounding box center [39, 288] width 27 height 10
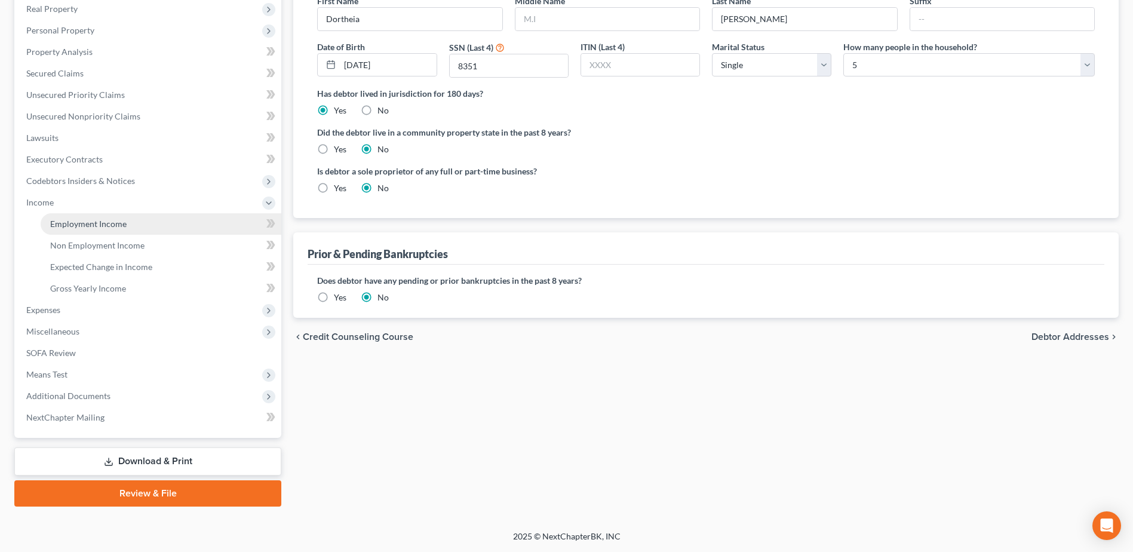
click at [84, 217] on link "Employment Income" at bounding box center [161, 224] width 241 height 22
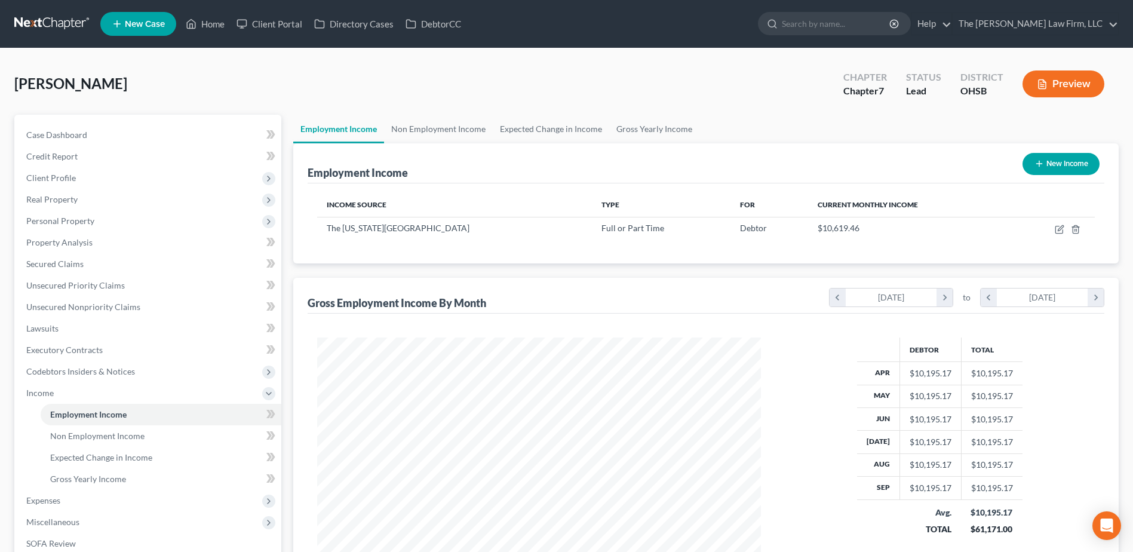
scroll to position [222, 467]
click at [449, 133] on link "Non Employment Income" at bounding box center [438, 129] width 109 height 29
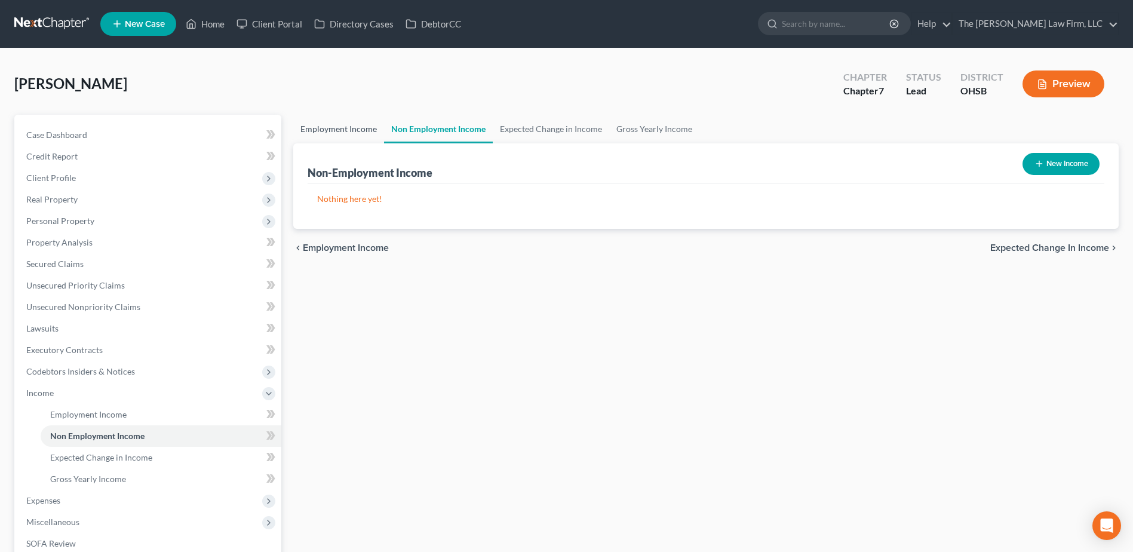
click at [358, 134] on link "Employment Income" at bounding box center [338, 129] width 91 height 29
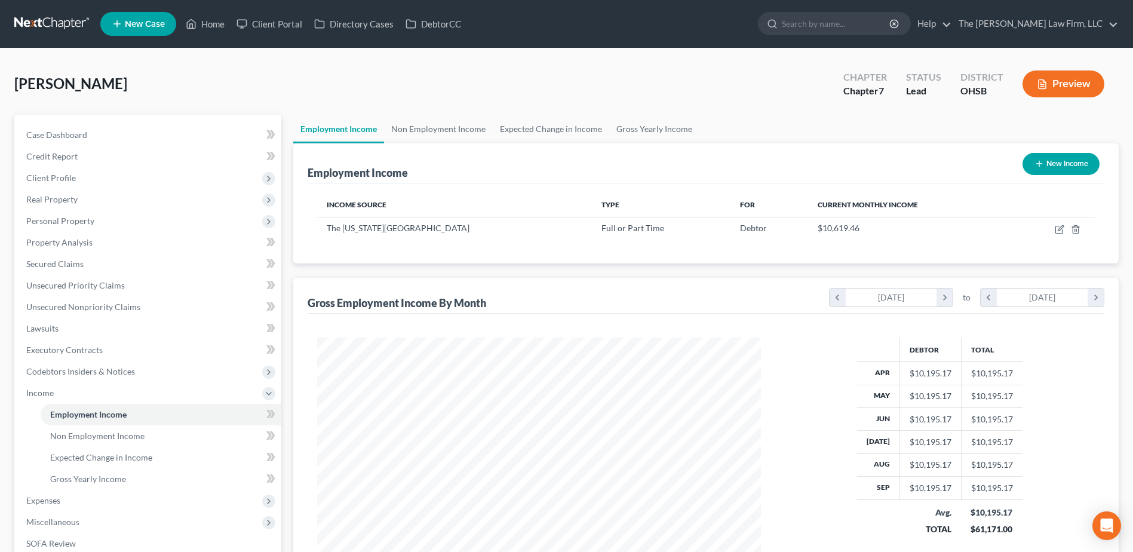
scroll to position [222, 467]
click at [62, 17] on link at bounding box center [52, 24] width 76 height 22
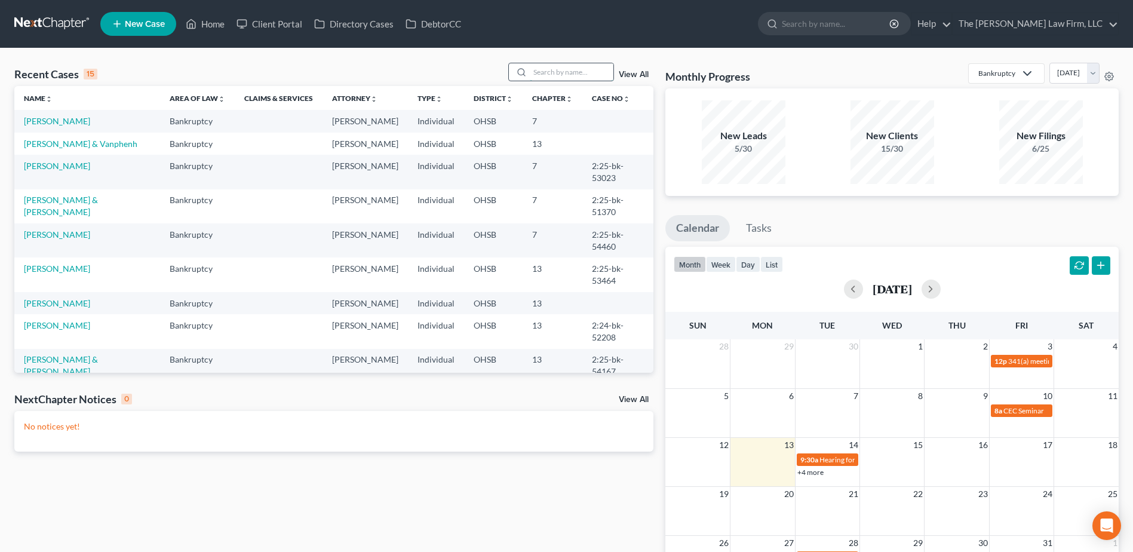
click at [575, 70] on input "search" at bounding box center [572, 71] width 84 height 17
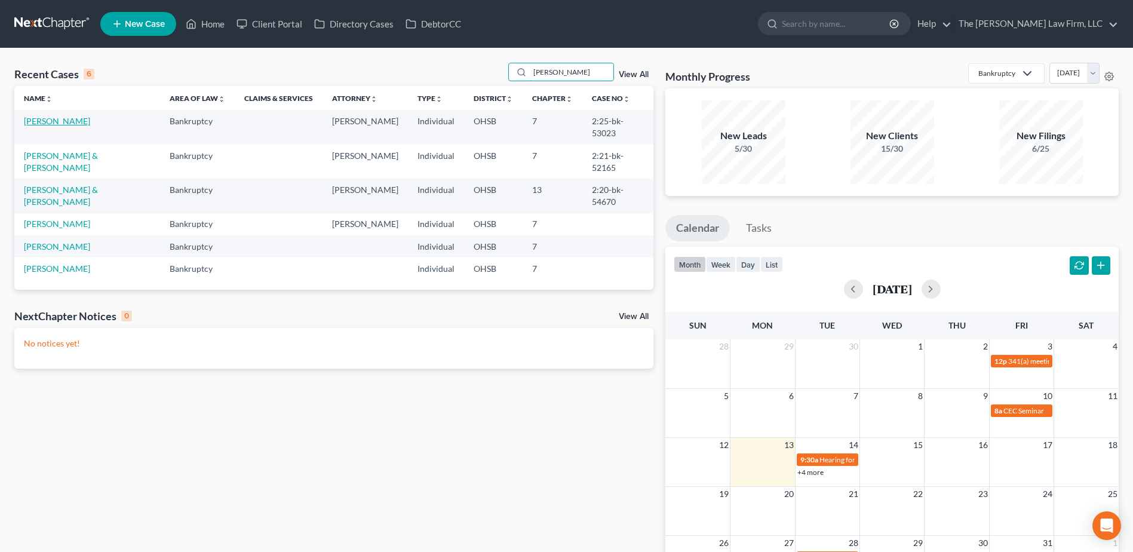
type input "[PERSON_NAME]"
click at [39, 118] on link "[PERSON_NAME]" at bounding box center [57, 121] width 66 height 10
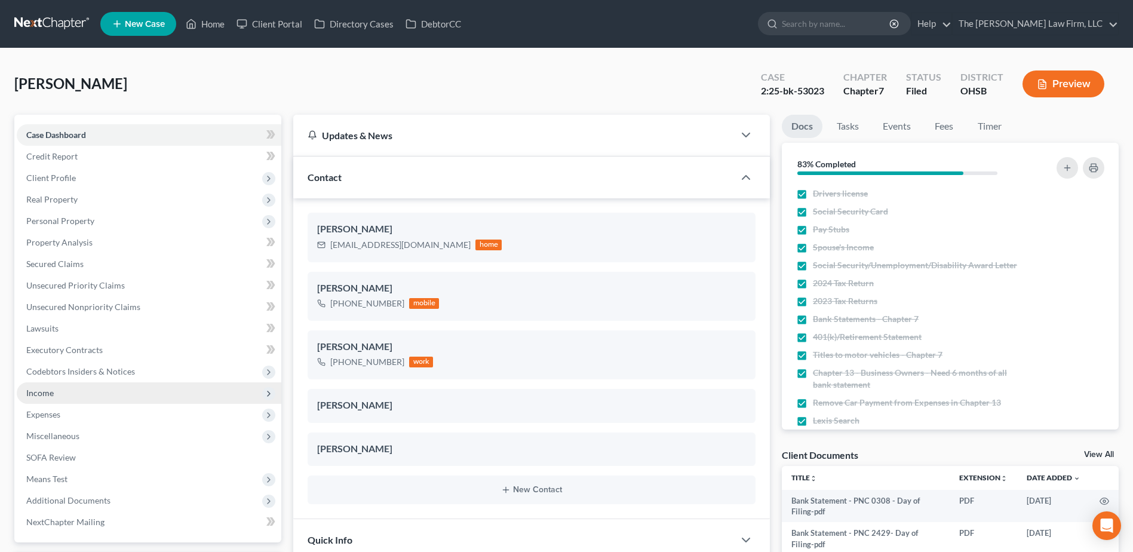
scroll to position [492, 0]
click at [77, 179] on span "Client Profile" at bounding box center [149, 178] width 265 height 22
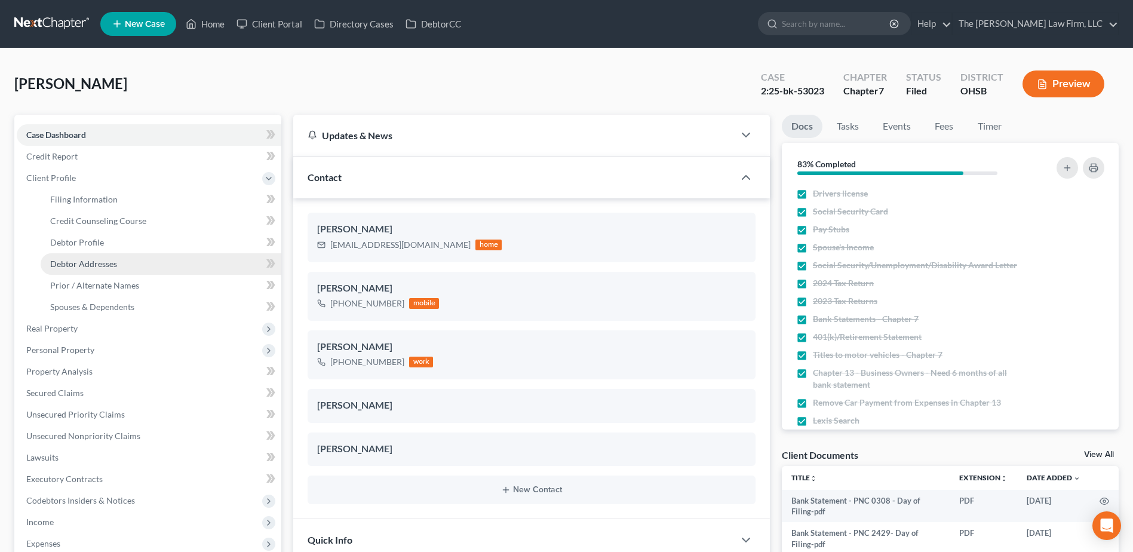
click at [93, 261] on span "Debtor Addresses" at bounding box center [83, 264] width 67 height 10
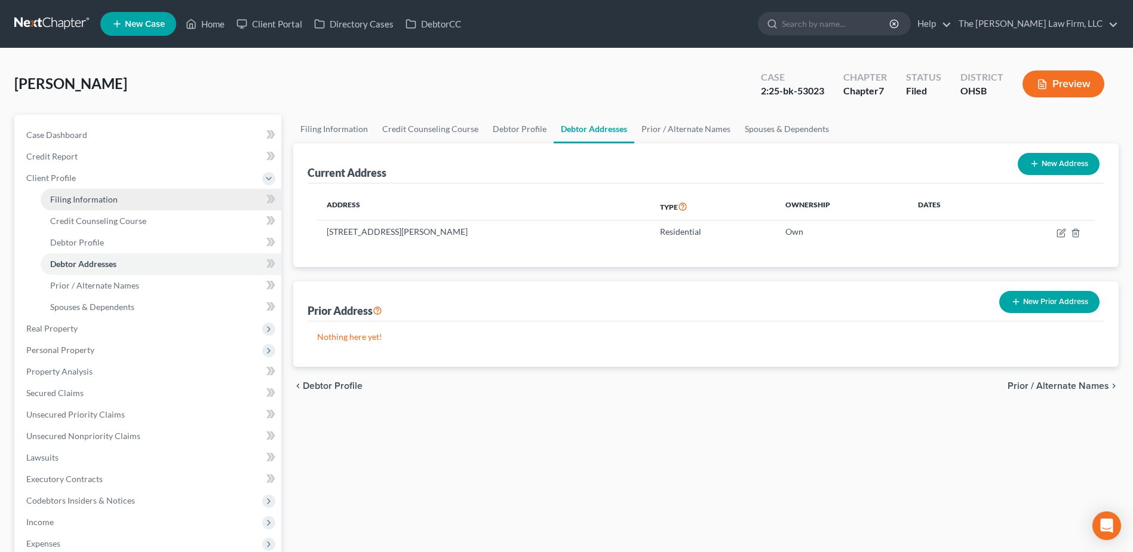
click at [82, 204] on span "Filing Information" at bounding box center [83, 199] width 67 height 10
select select "1"
select select "0"
select select "36"
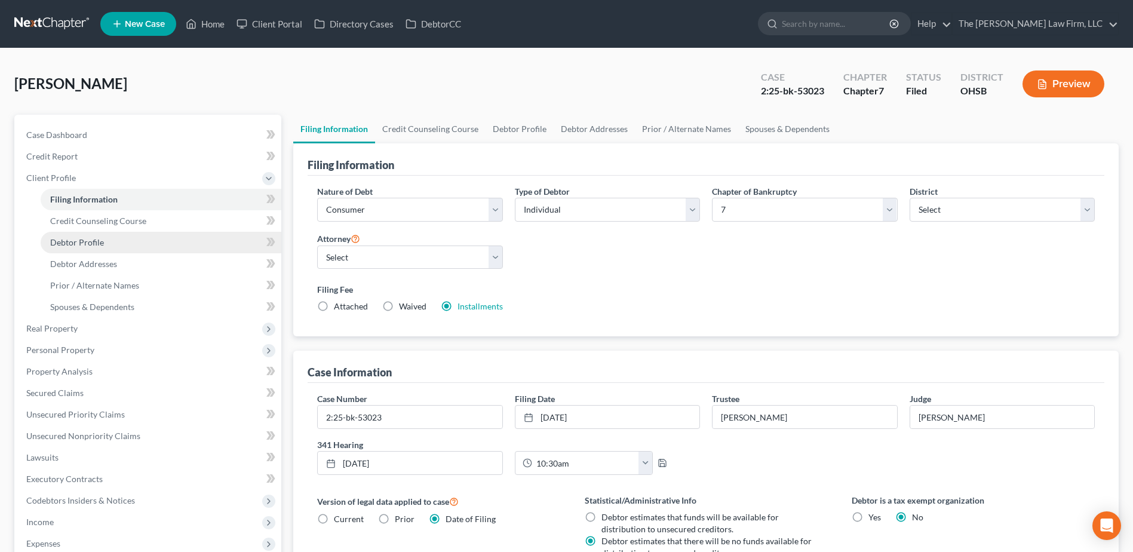
click at [85, 243] on span "Debtor Profile" at bounding box center [77, 242] width 54 height 10
select select "3"
select select "2"
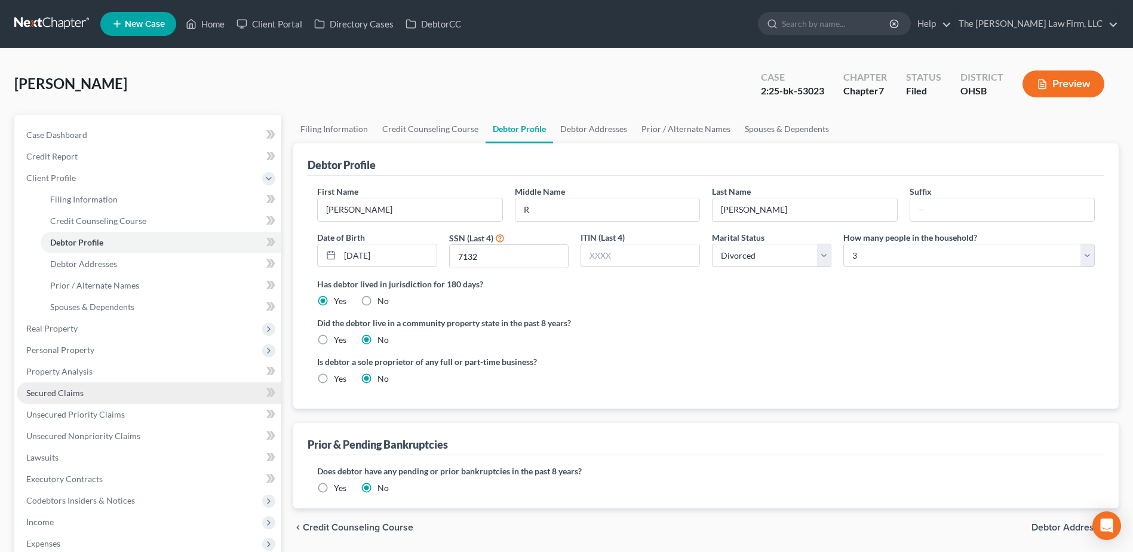
click at [50, 397] on span "Secured Claims" at bounding box center [54, 393] width 57 height 10
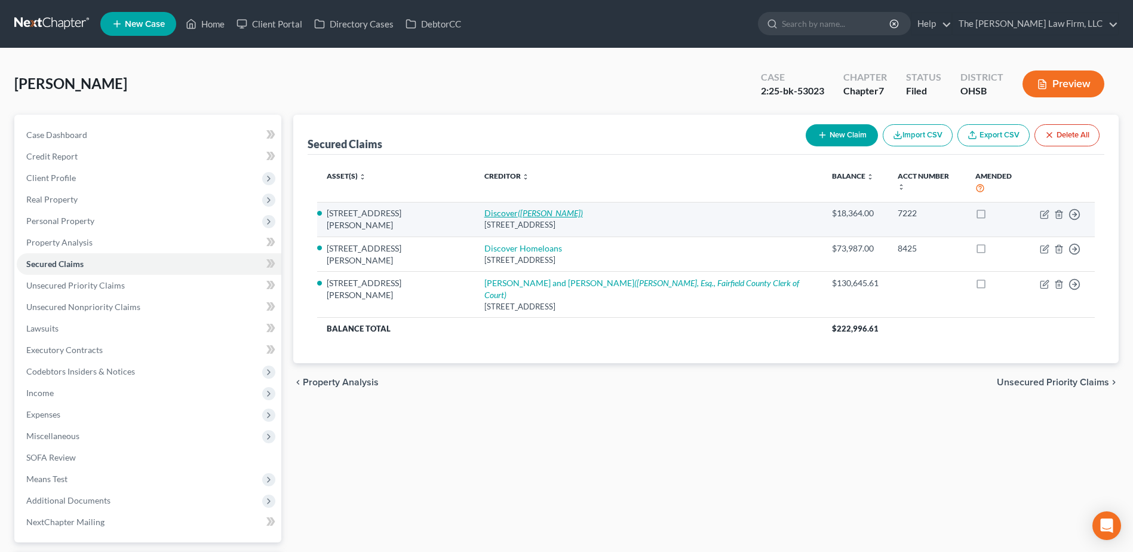
click at [518, 208] on icon "(David Mullen)" at bounding box center [550, 213] width 65 height 10
select select "7"
select select "3"
select select "0"
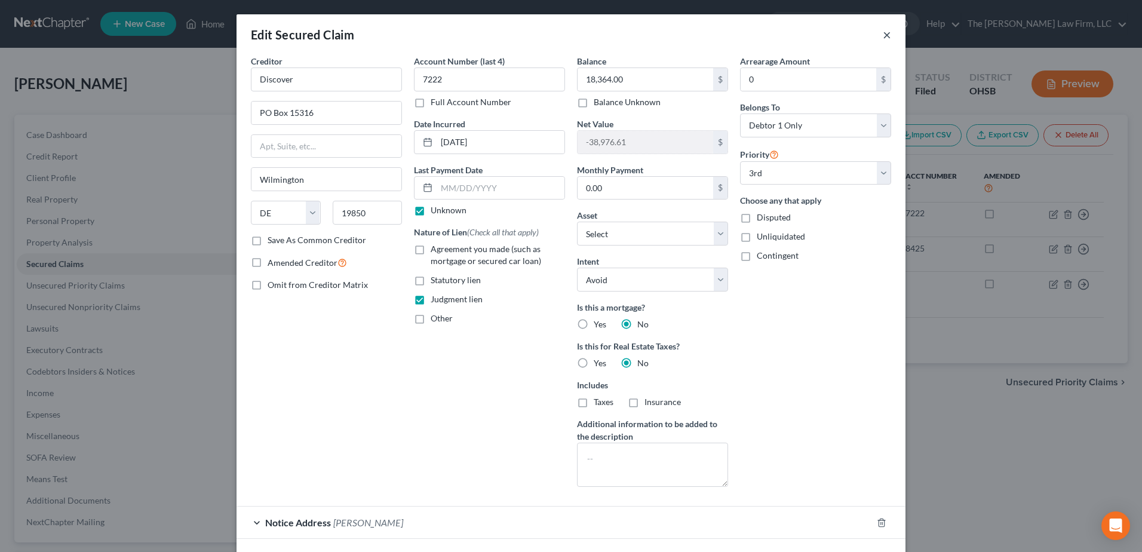
click at [885, 36] on button "×" at bounding box center [887, 34] width 8 height 14
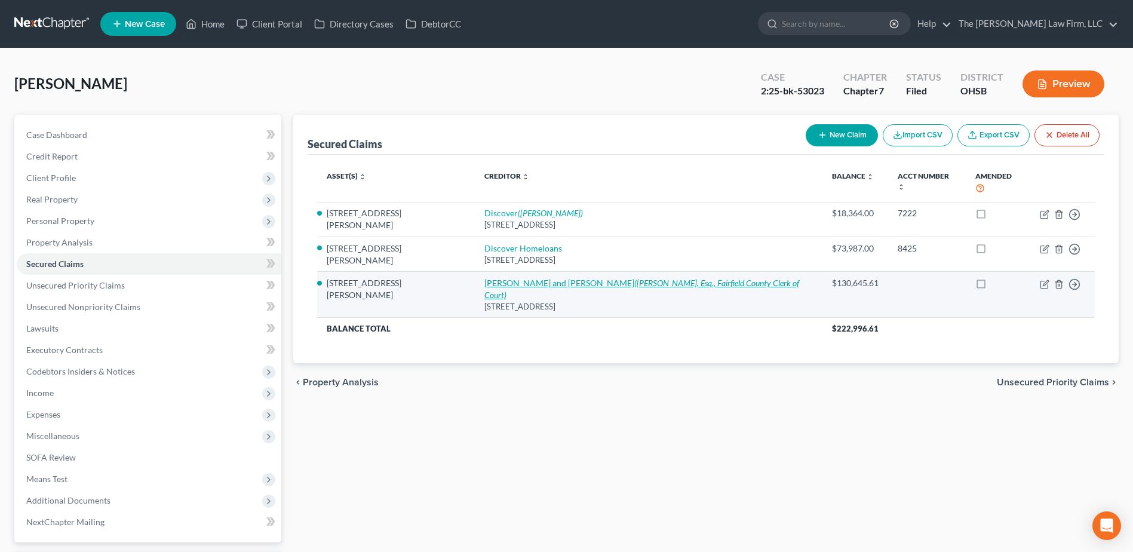
click at [542, 278] on icon "(Rachel Mason, Esq., Fairfield County Clerk of Court)" at bounding box center [641, 289] width 315 height 22
select select "9"
select select "10"
select select "3"
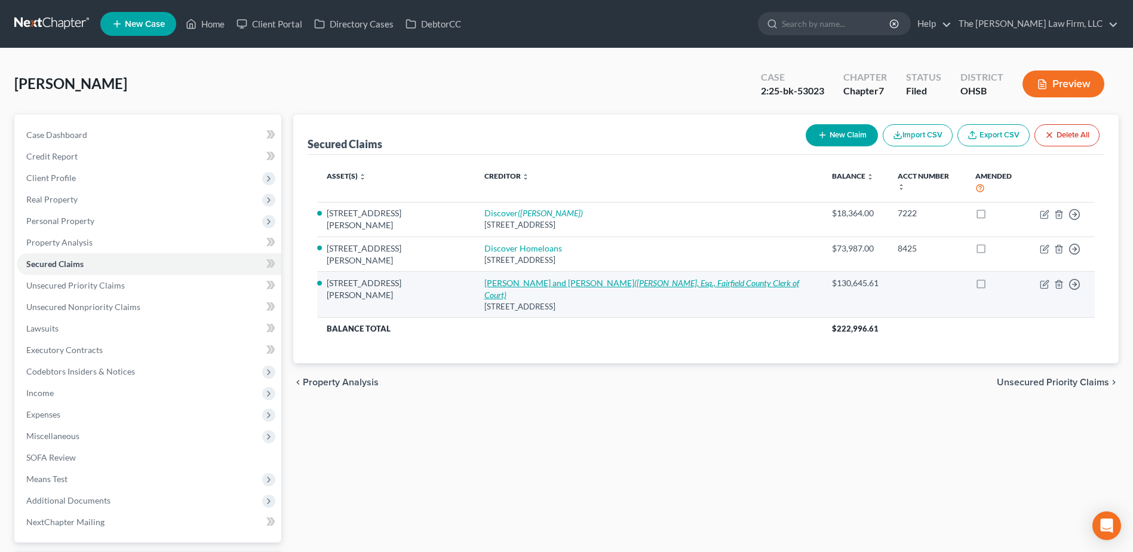
select select "0"
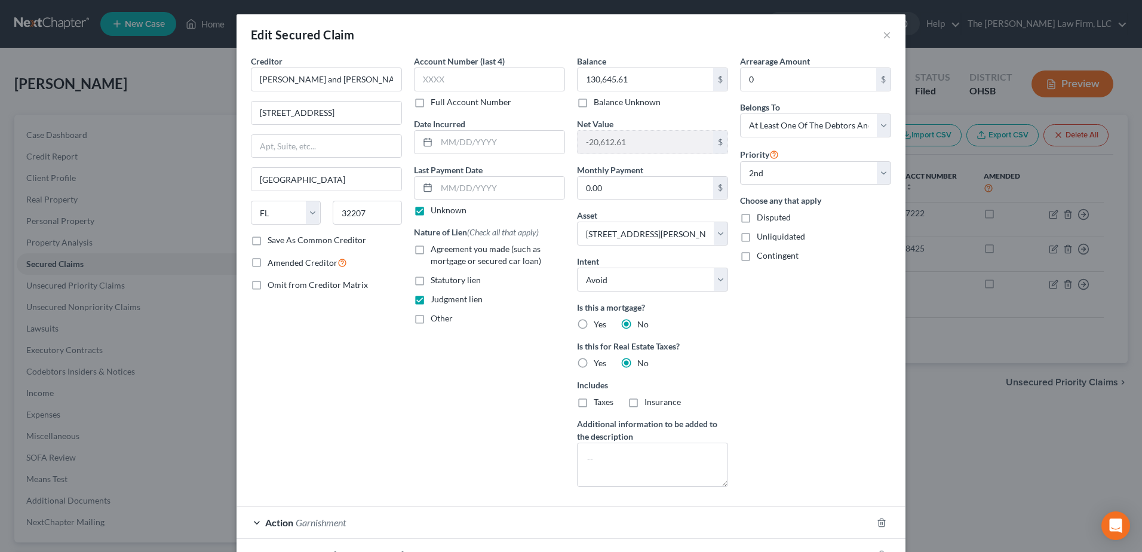
click at [888, 33] on div "Edit Secured Claim ×" at bounding box center [571, 34] width 669 height 41
click at [886, 32] on button "×" at bounding box center [887, 34] width 8 height 14
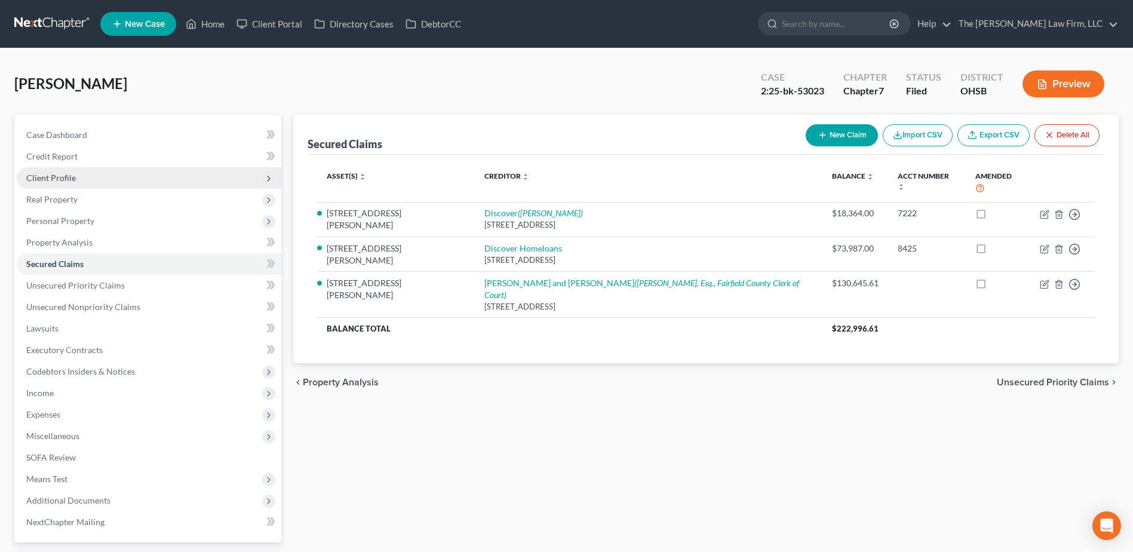
click at [73, 177] on span "Client Profile" at bounding box center [51, 178] width 50 height 10
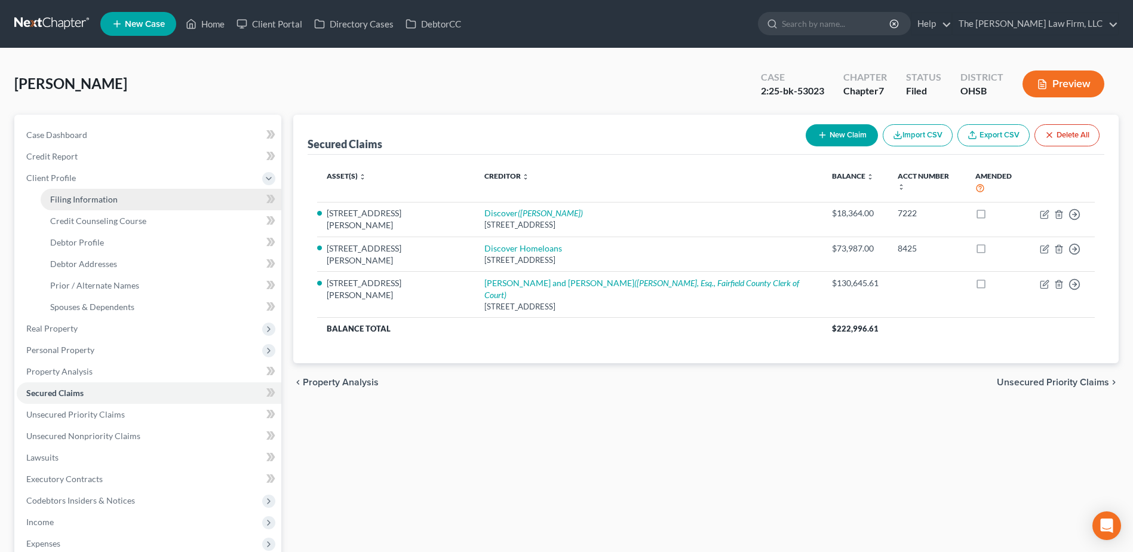
click at [54, 194] on span "Filing Information" at bounding box center [83, 199] width 67 height 10
select select "1"
select select "0"
select select "62"
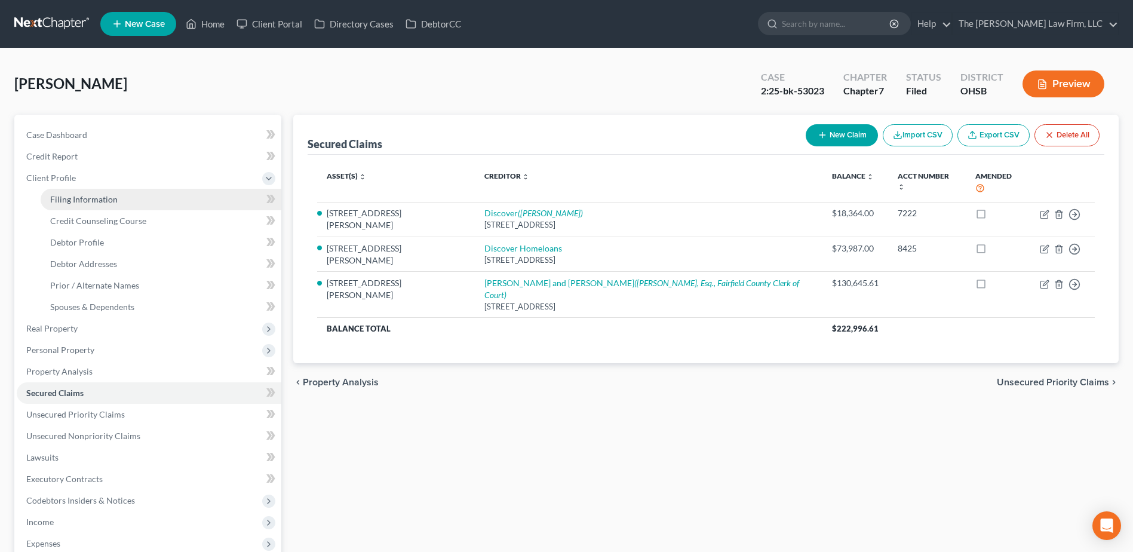
select select "0"
select select "36"
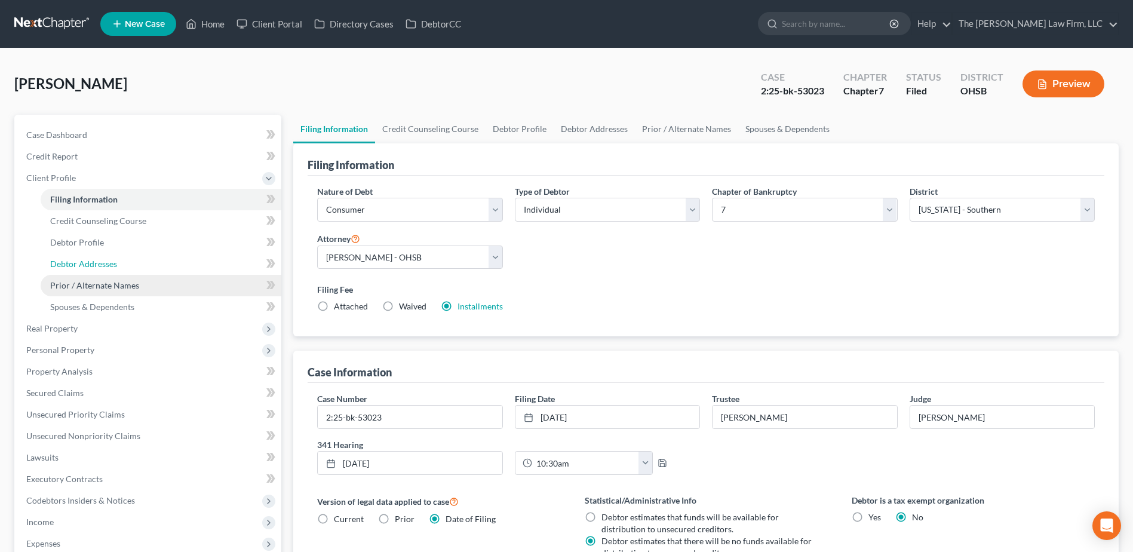
drag, startPoint x: 98, startPoint y: 260, endPoint x: 171, endPoint y: 290, distance: 78.7
click at [98, 260] on span "Debtor Addresses" at bounding box center [83, 264] width 67 height 10
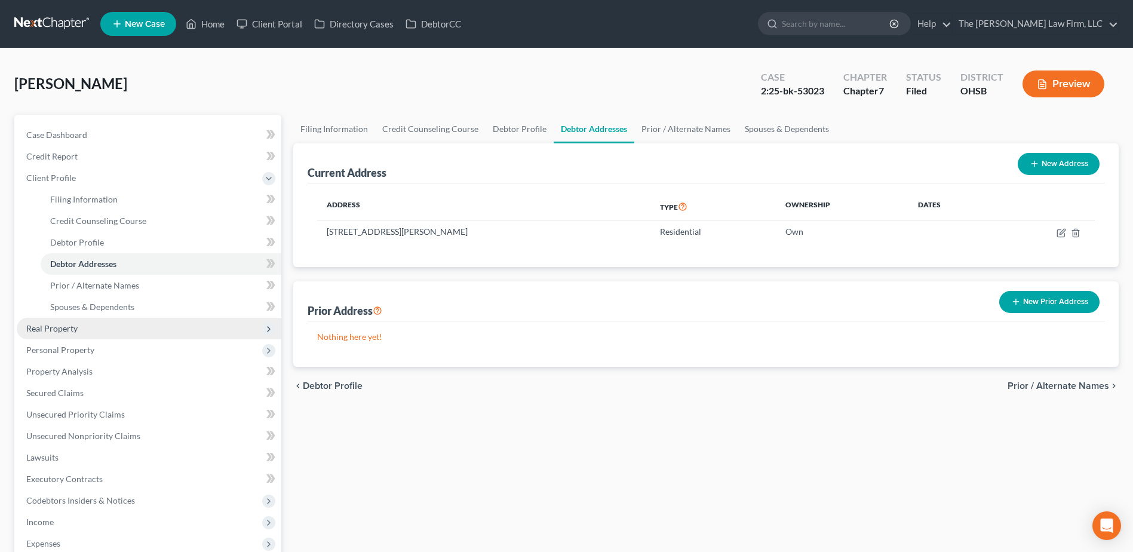
click at [54, 331] on span "Real Property" at bounding box center [51, 328] width 51 height 10
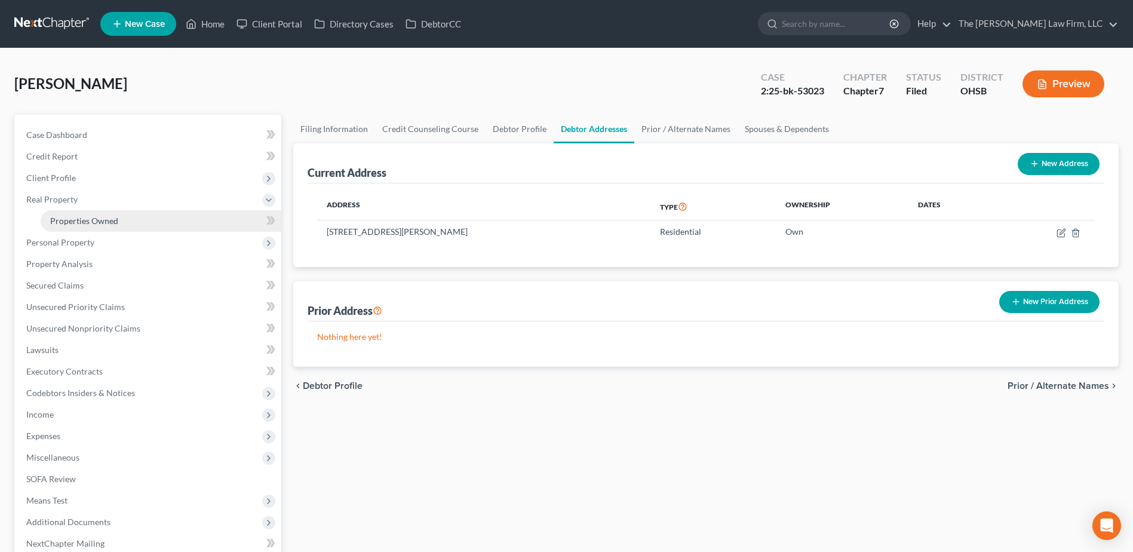
click at [93, 217] on span "Properties Owned" at bounding box center [84, 221] width 68 height 10
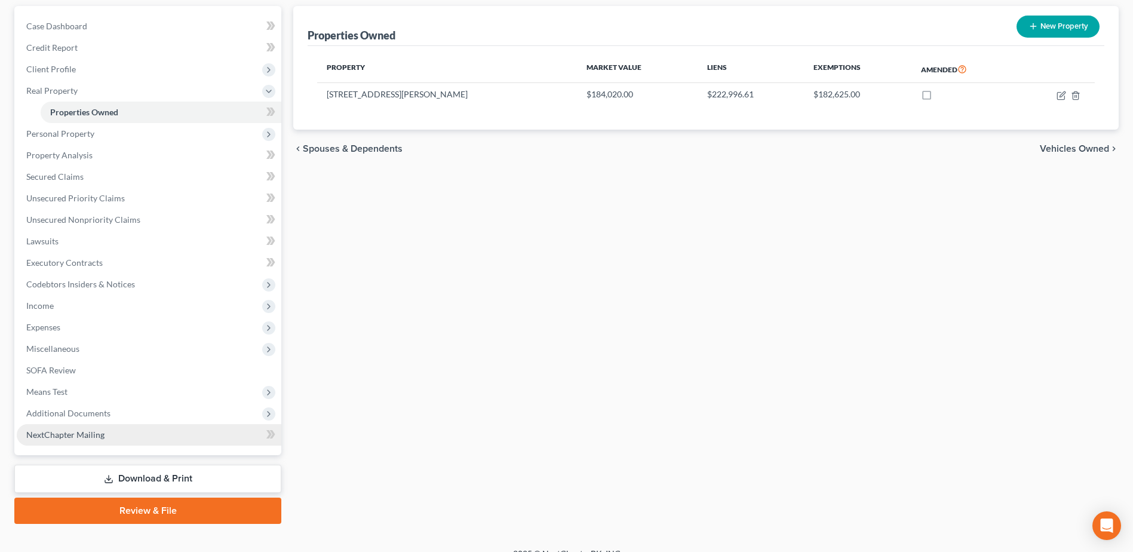
scroll to position [126, 0]
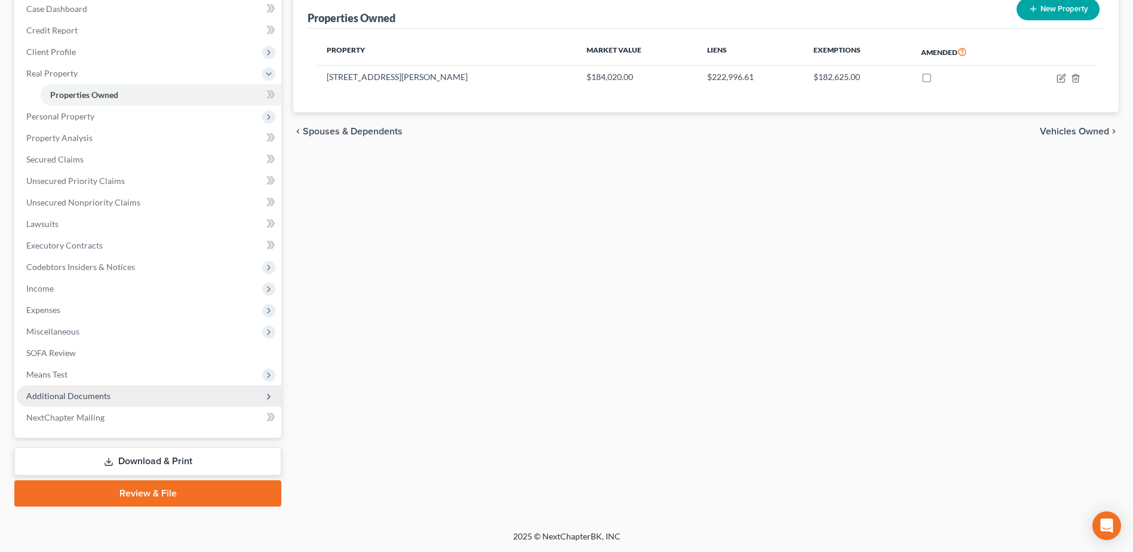
click at [68, 397] on span "Additional Documents" at bounding box center [68, 396] width 84 height 10
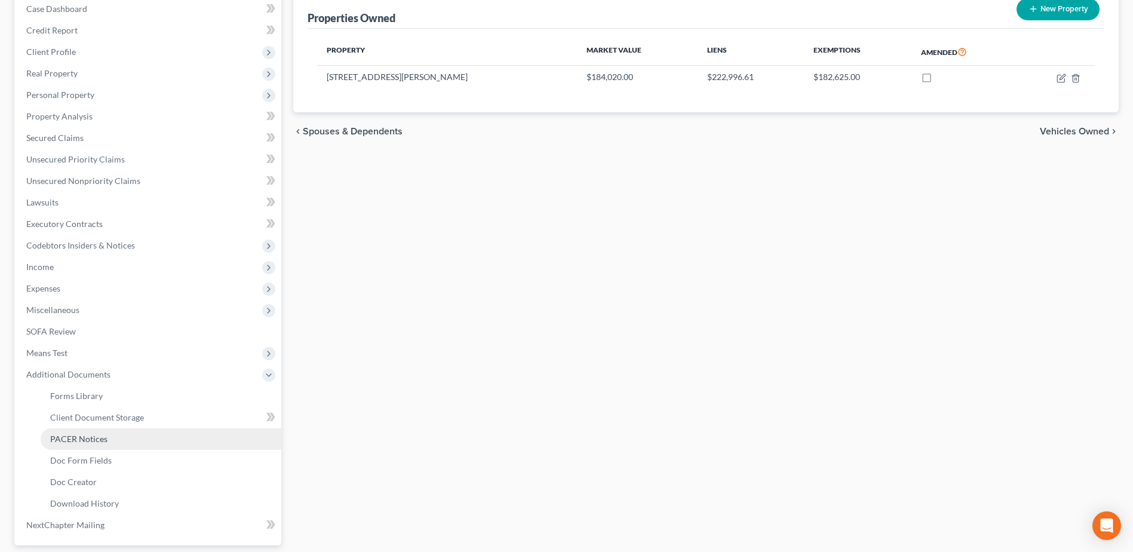
click at [87, 440] on span "PACER Notices" at bounding box center [78, 439] width 57 height 10
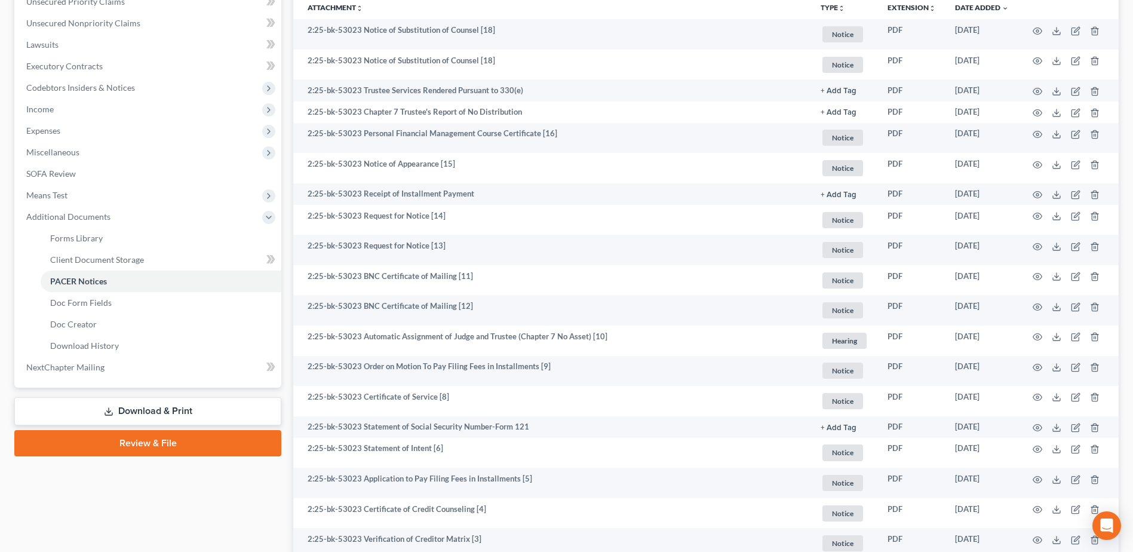
scroll to position [444, 0]
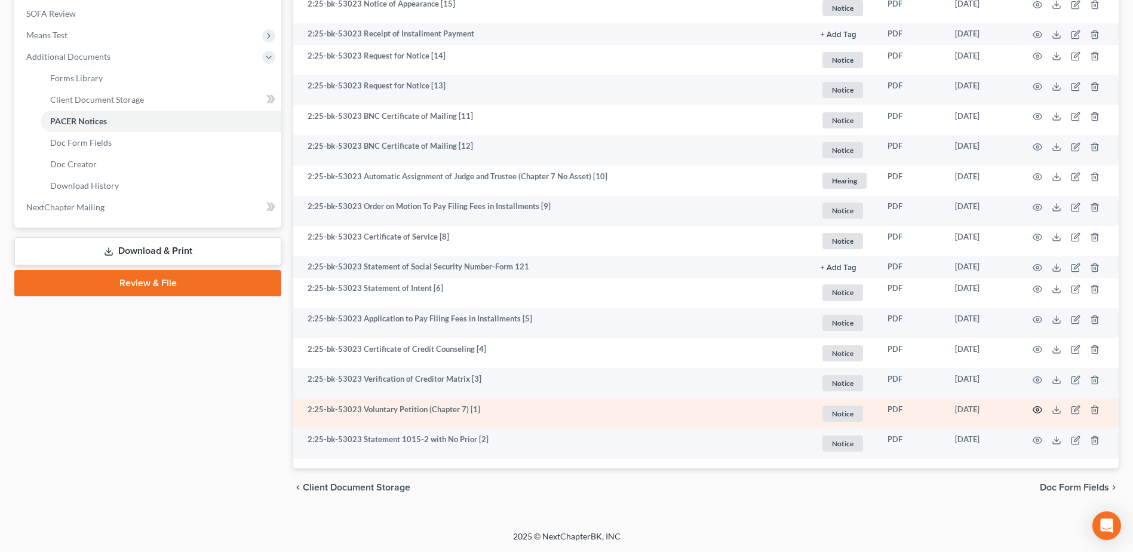
click at [1041, 410] on icon "button" at bounding box center [1038, 410] width 10 height 10
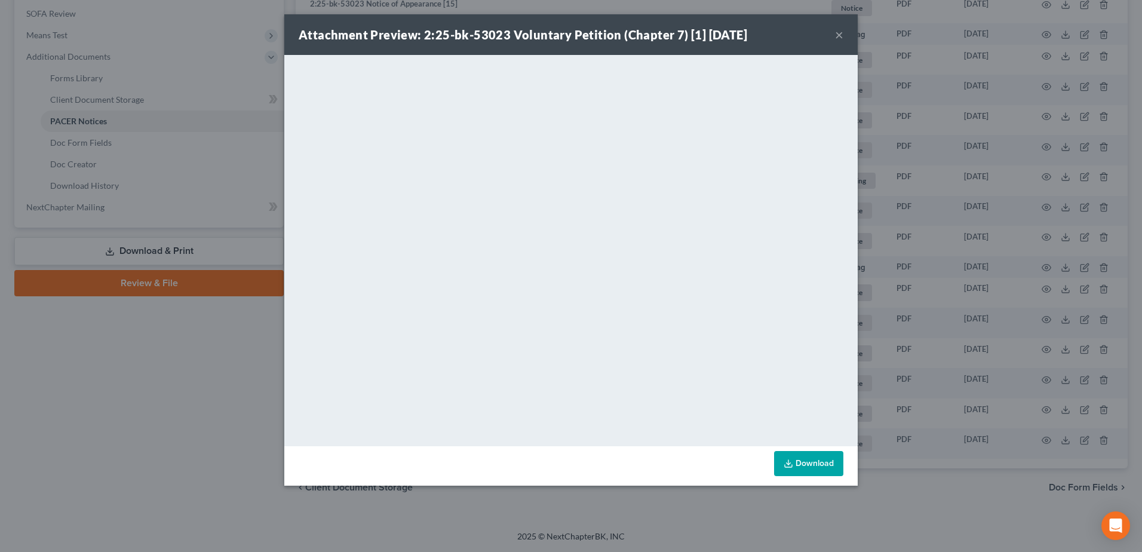
click at [837, 35] on button "×" at bounding box center [839, 34] width 8 height 14
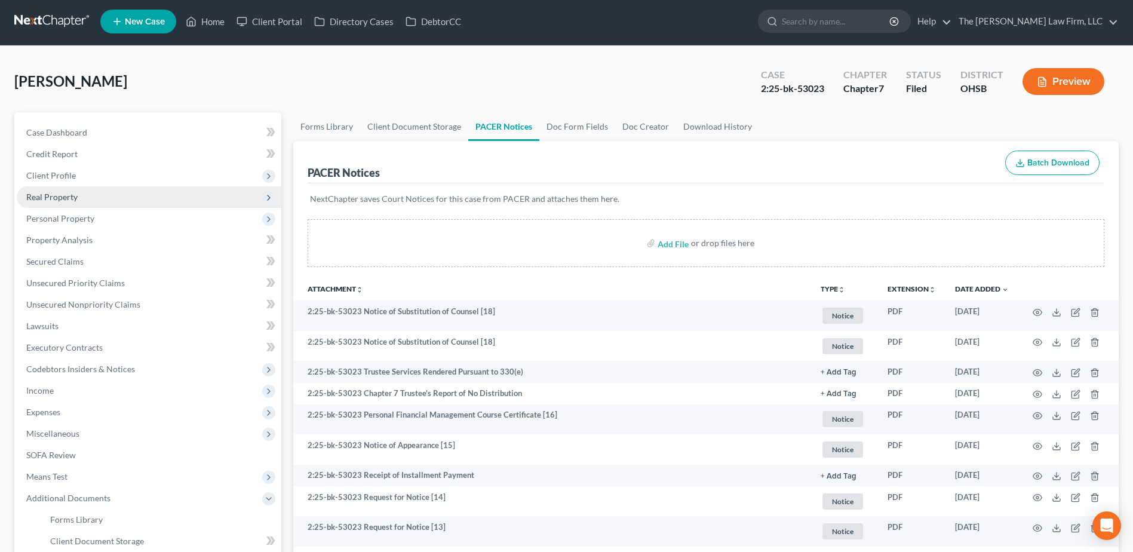
scroll to position [0, 0]
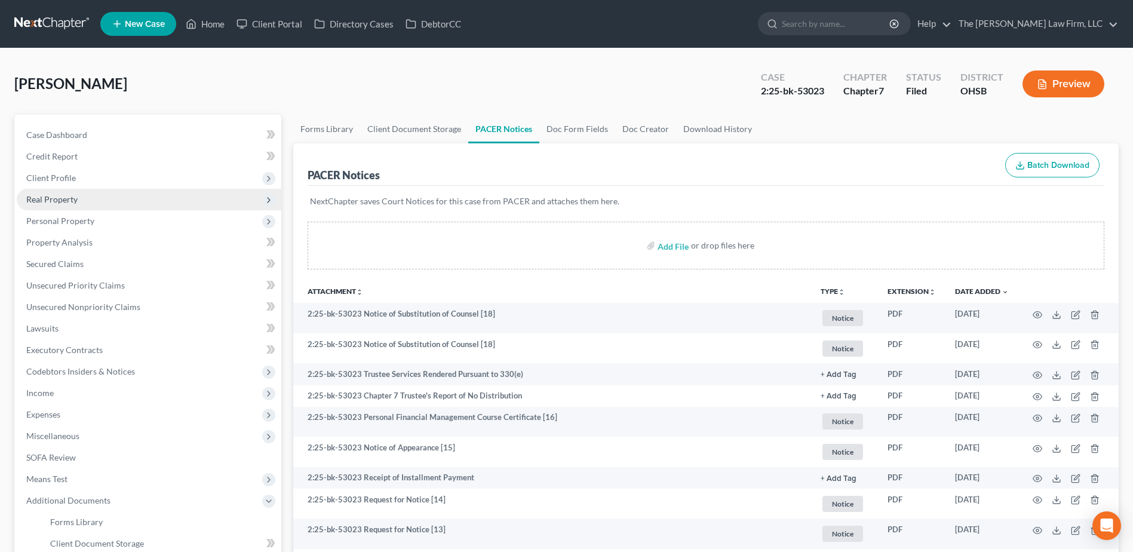
click at [63, 199] on span "Real Property" at bounding box center [51, 199] width 51 height 10
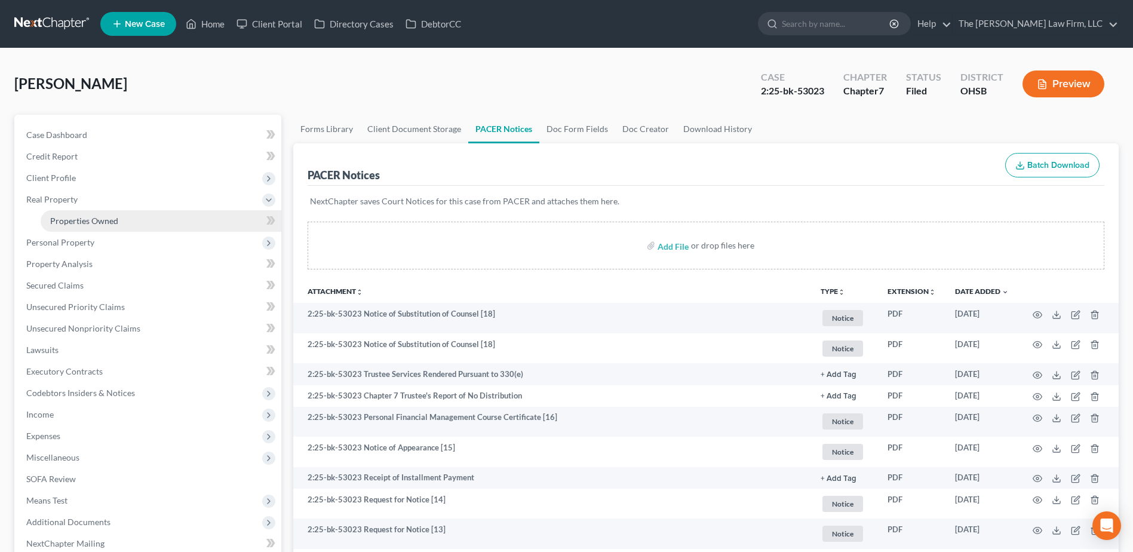
click at [68, 214] on link "Properties Owned" at bounding box center [161, 221] width 241 height 22
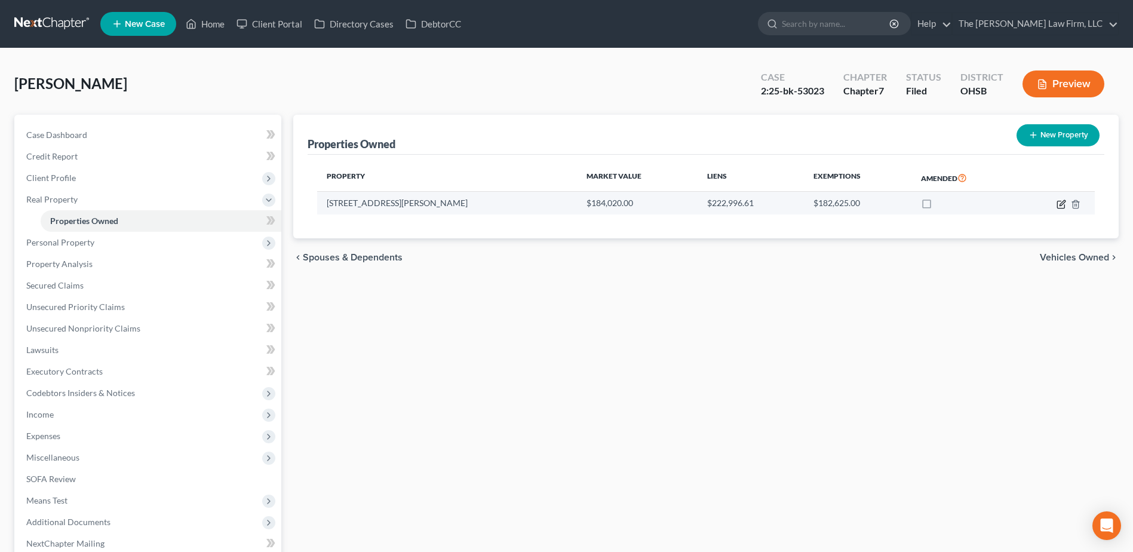
click at [1059, 201] on icon "button" at bounding box center [1062, 204] width 10 height 10
select select "36"
select select "3"
select select "0"
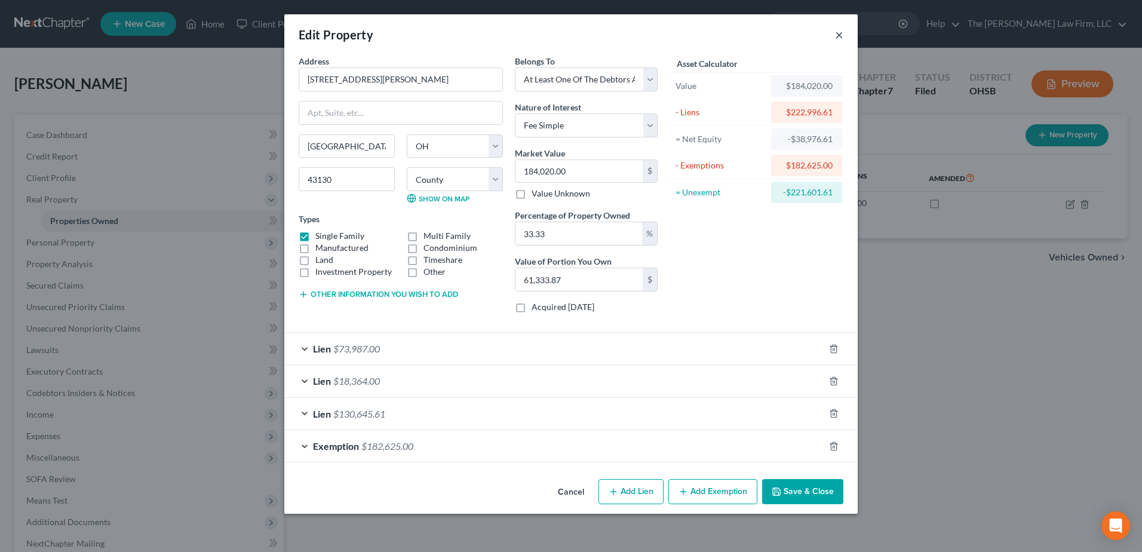
click at [836, 33] on button "×" at bounding box center [839, 34] width 8 height 14
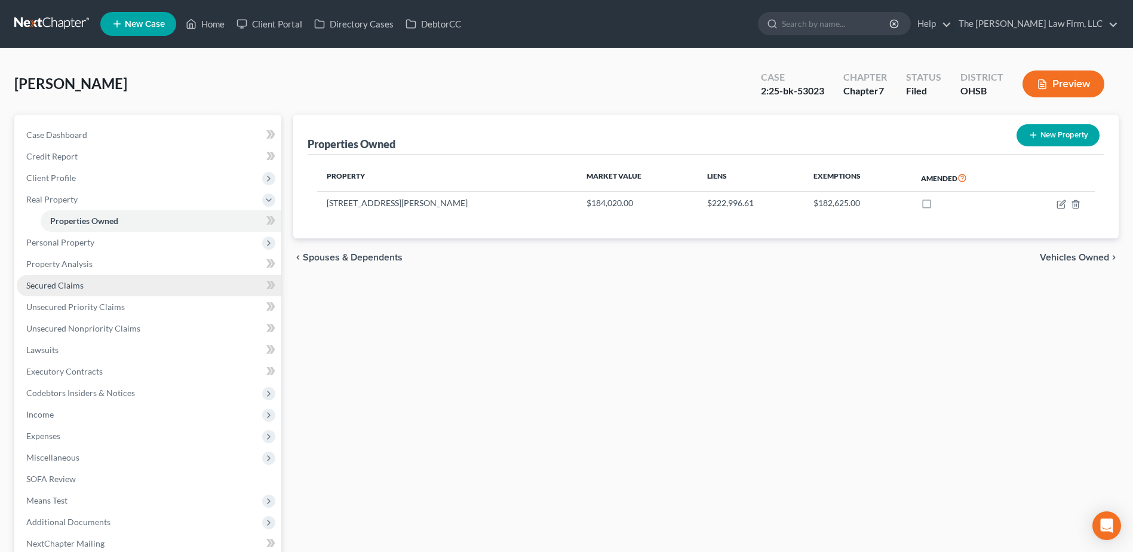
click at [57, 285] on span "Secured Claims" at bounding box center [54, 285] width 57 height 10
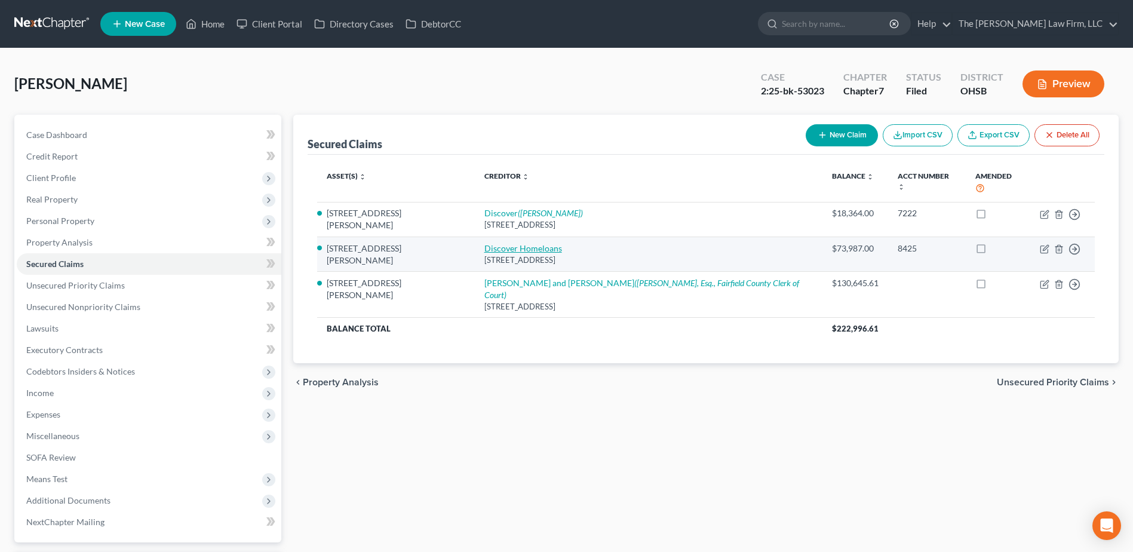
click at [484, 243] on link "Discover Homeloans" at bounding box center [523, 248] width 78 height 10
select select "14"
select select "3"
select select "10"
select select "2"
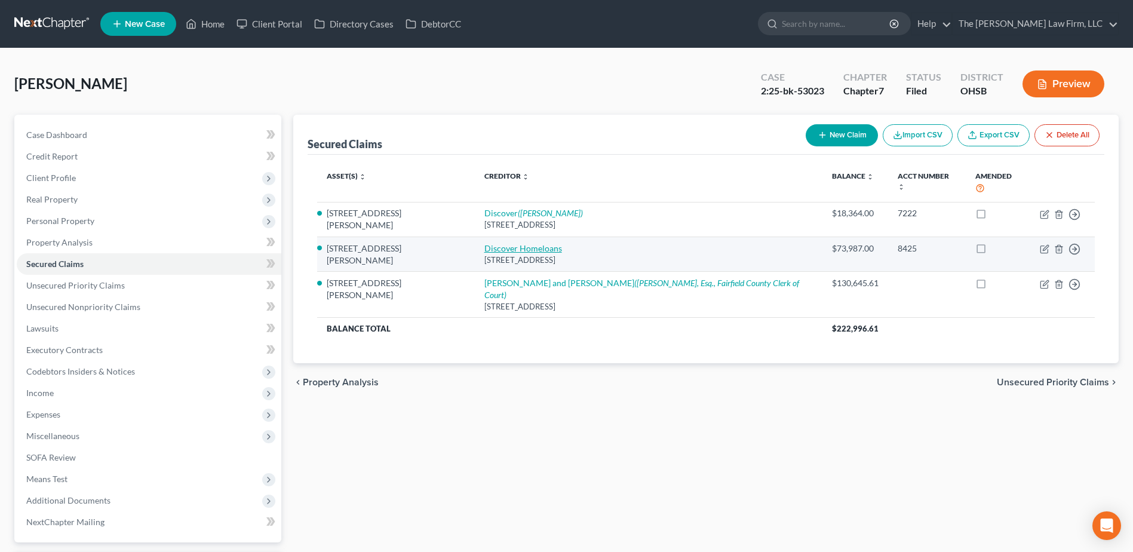
select select "0"
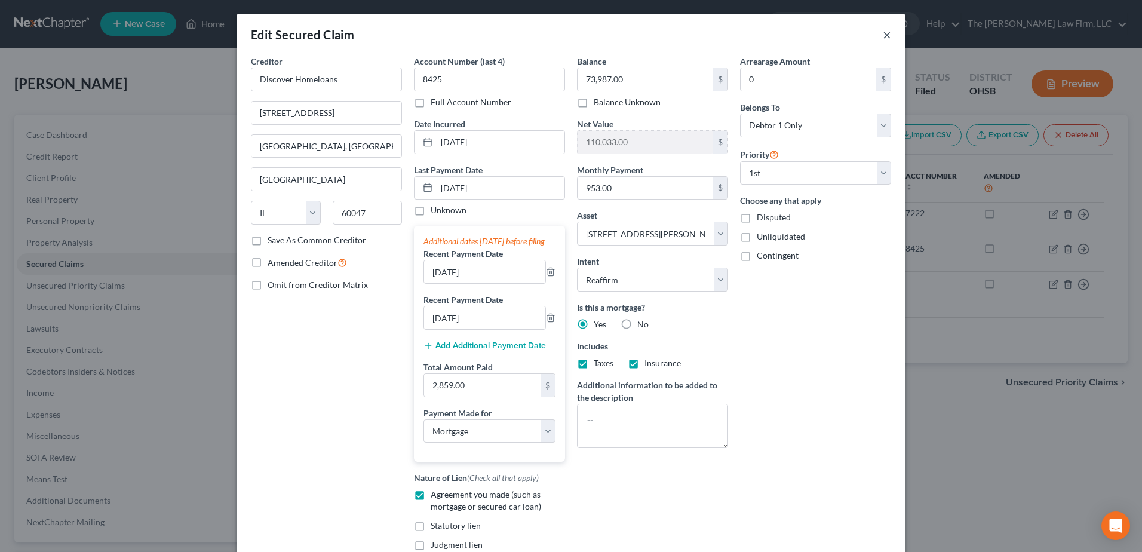
drag, startPoint x: 882, startPoint y: 36, endPoint x: 837, endPoint y: 65, distance: 53.4
click at [883, 36] on button "×" at bounding box center [887, 34] width 8 height 14
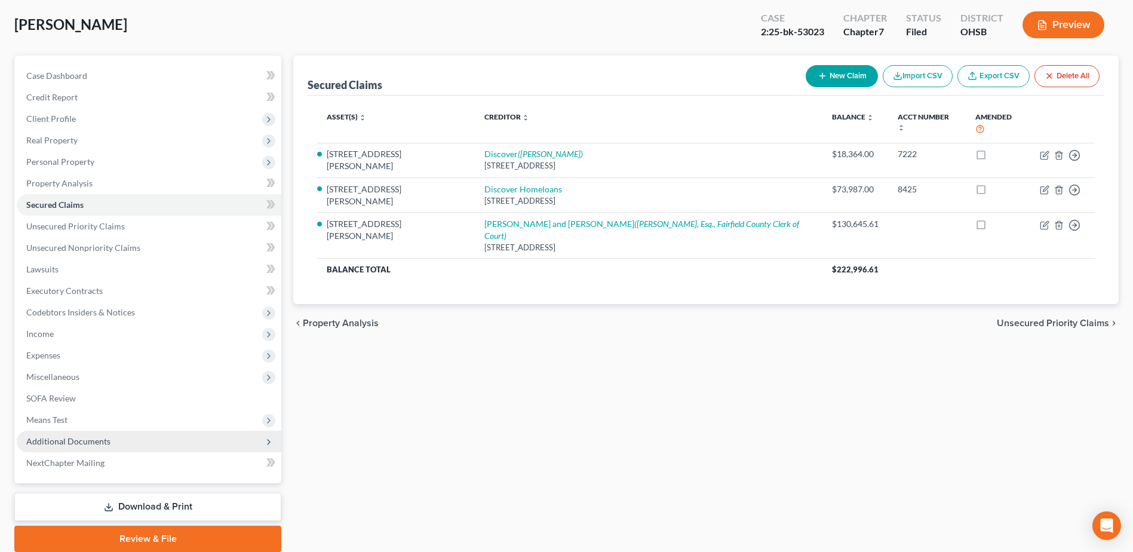
scroll to position [105, 0]
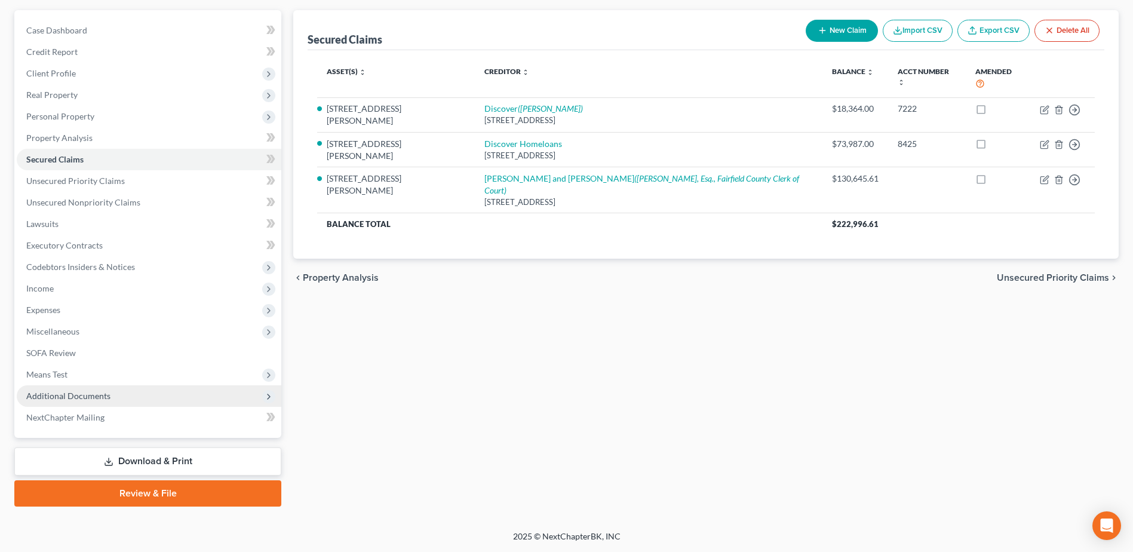
click at [84, 400] on span "Additional Documents" at bounding box center [68, 396] width 84 height 10
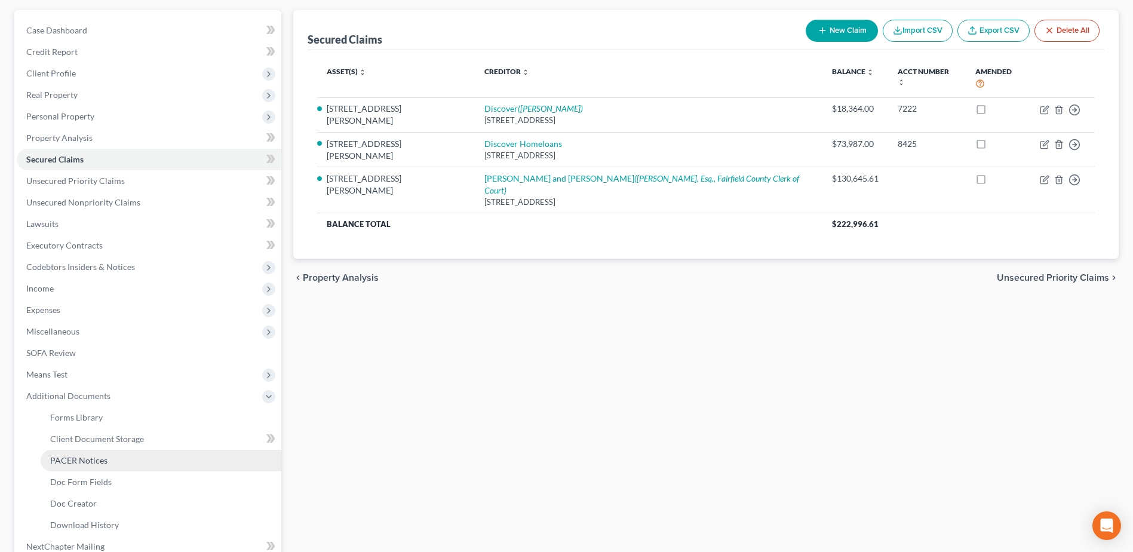
click at [94, 462] on span "PACER Notices" at bounding box center [78, 460] width 57 height 10
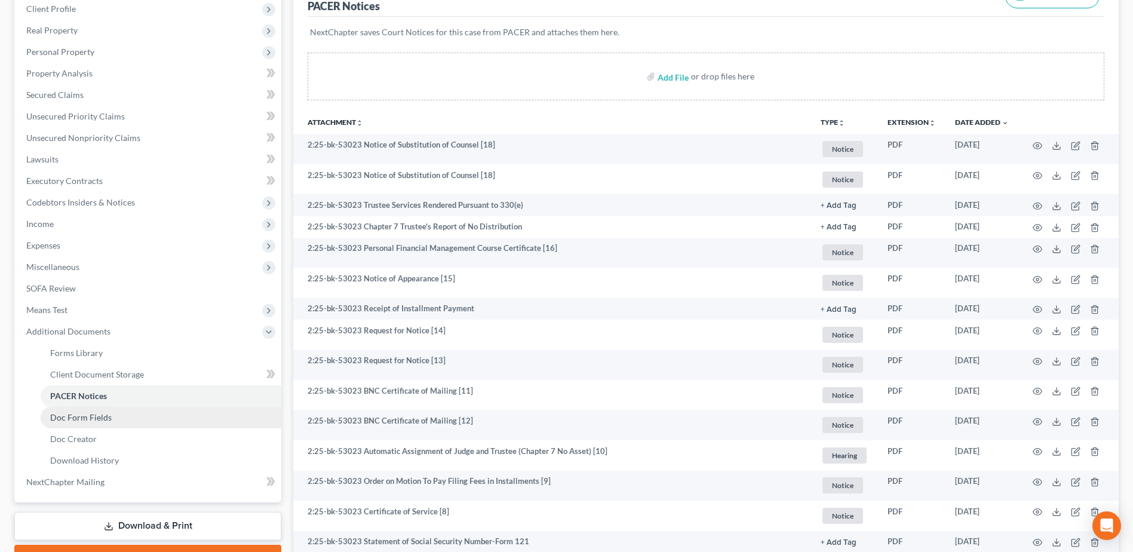
scroll to position [179, 0]
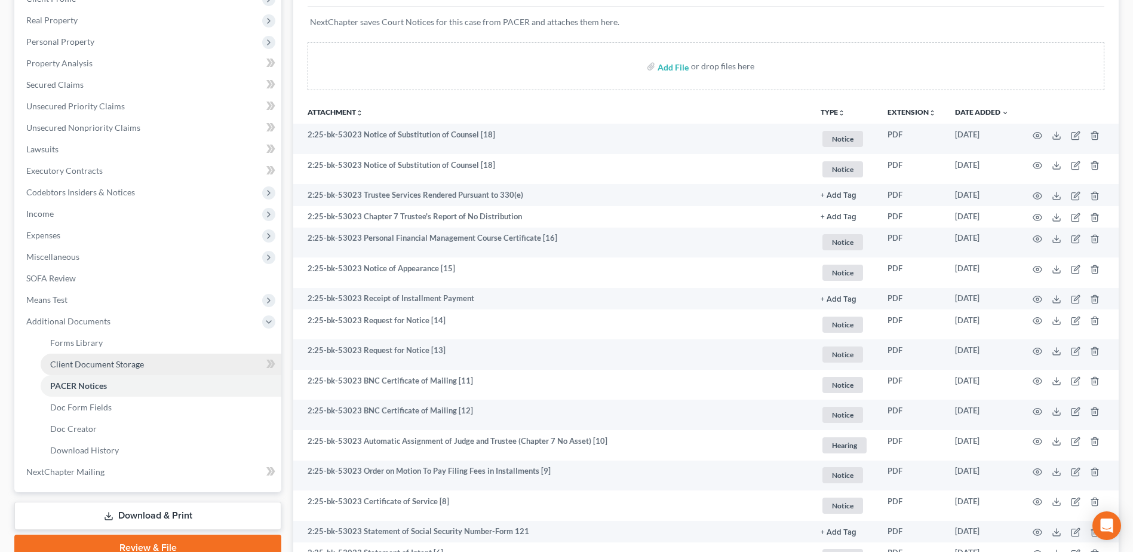
click at [122, 357] on link "Client Document Storage" at bounding box center [161, 365] width 241 height 22
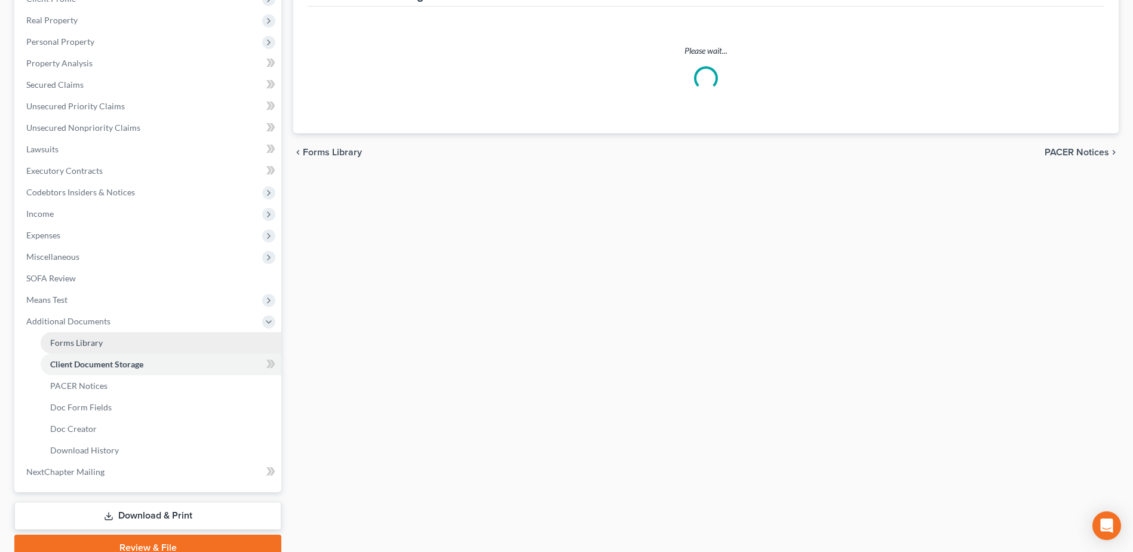
select select "52"
select select "61"
select select "7"
select select "37"
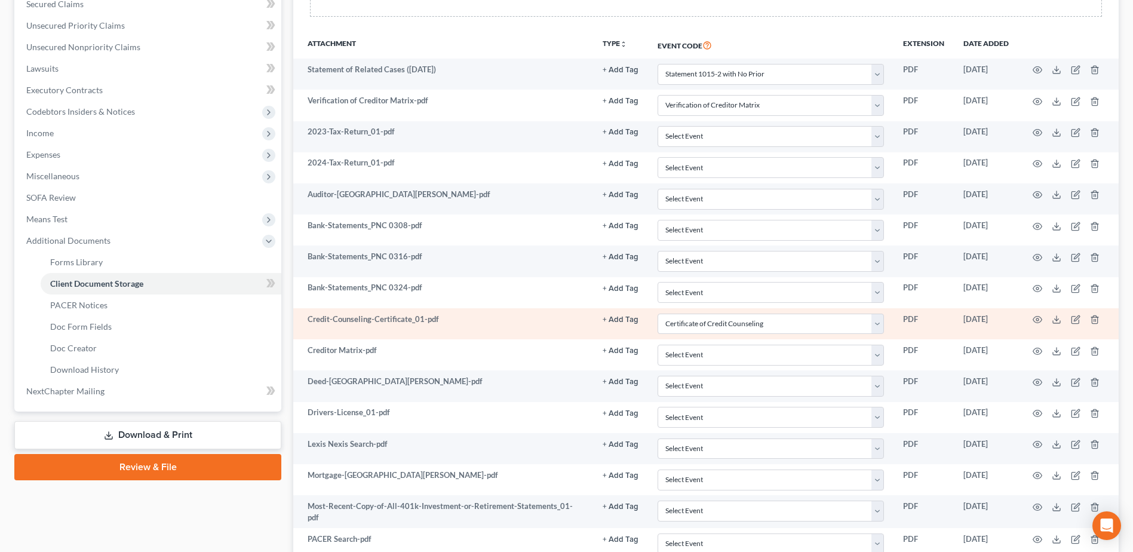
scroll to position [299, 0]
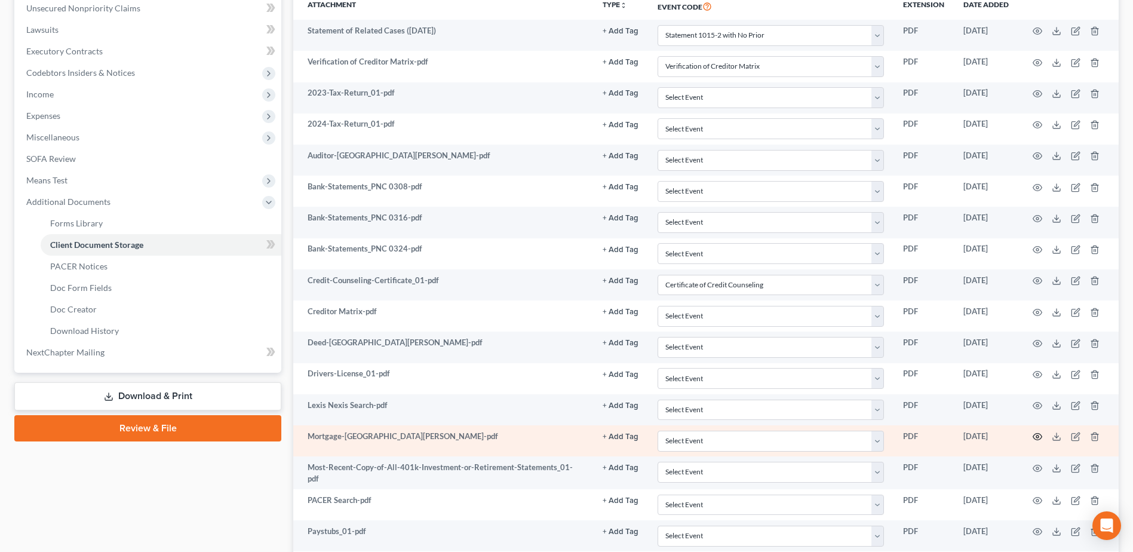
click at [1038, 435] on icon "button" at bounding box center [1038, 437] width 10 height 10
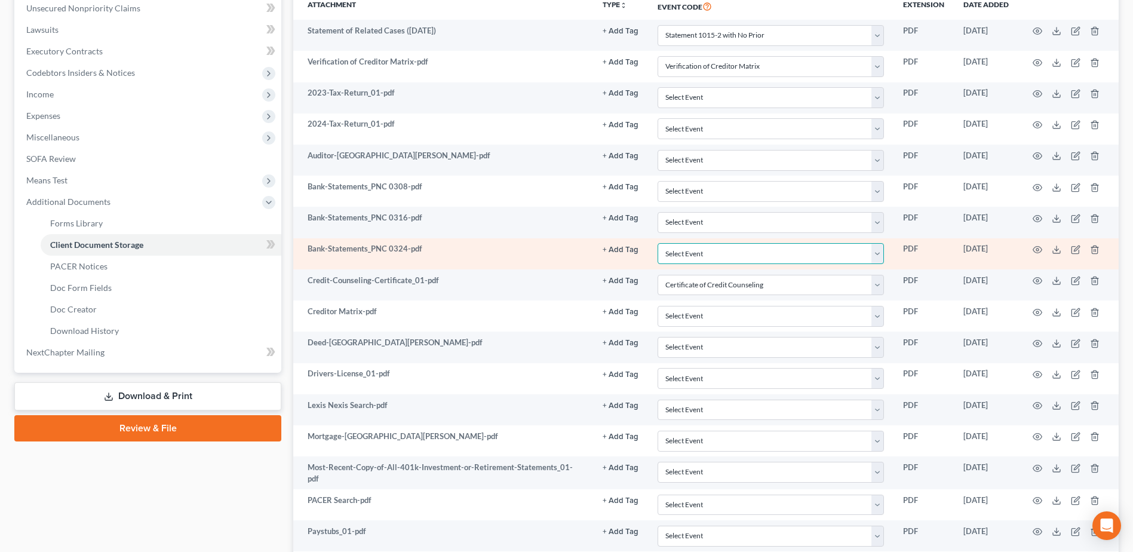
click at [854, 248] on select "Select Event 20 Largest Unsecured Creditors Amended Document Amended List of Cr…" at bounding box center [771, 253] width 226 height 21
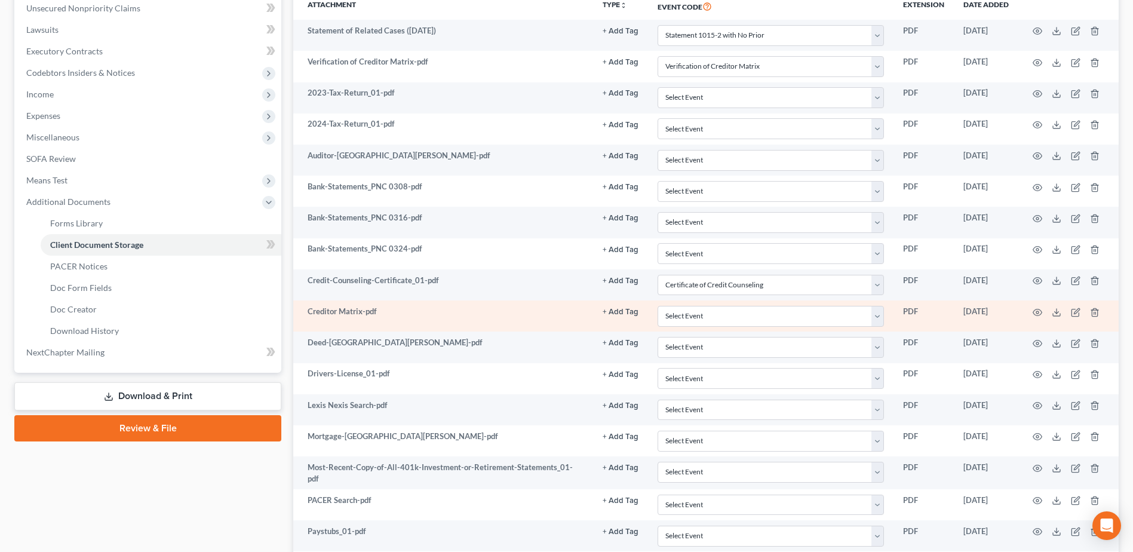
click at [549, 300] on td "Creditor Matrix-pdf" at bounding box center [442, 315] width 299 height 31
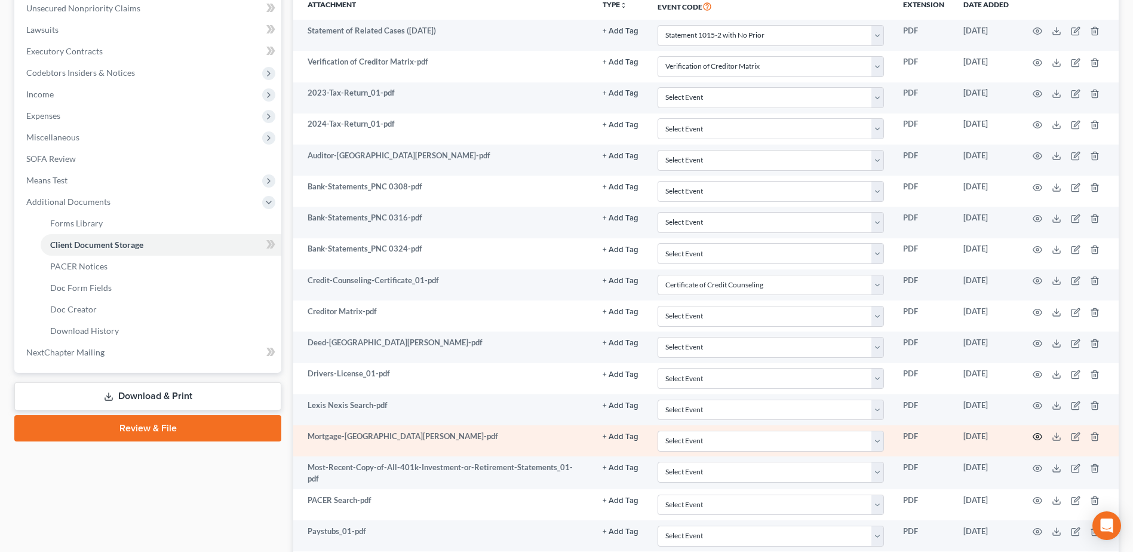
click at [1039, 435] on icon "button" at bounding box center [1038, 437] width 10 height 10
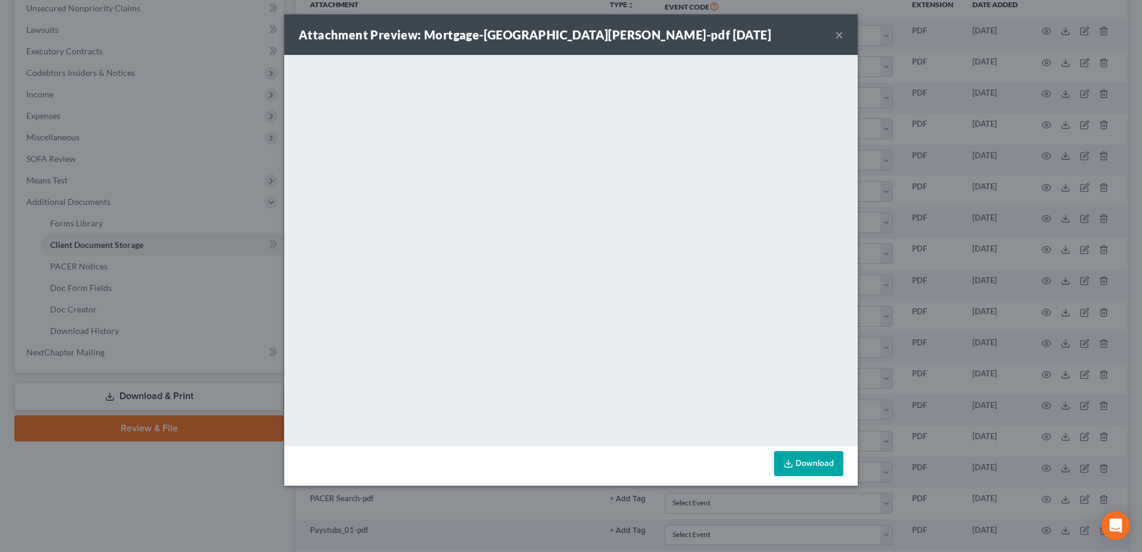
click at [839, 31] on button "×" at bounding box center [839, 34] width 8 height 14
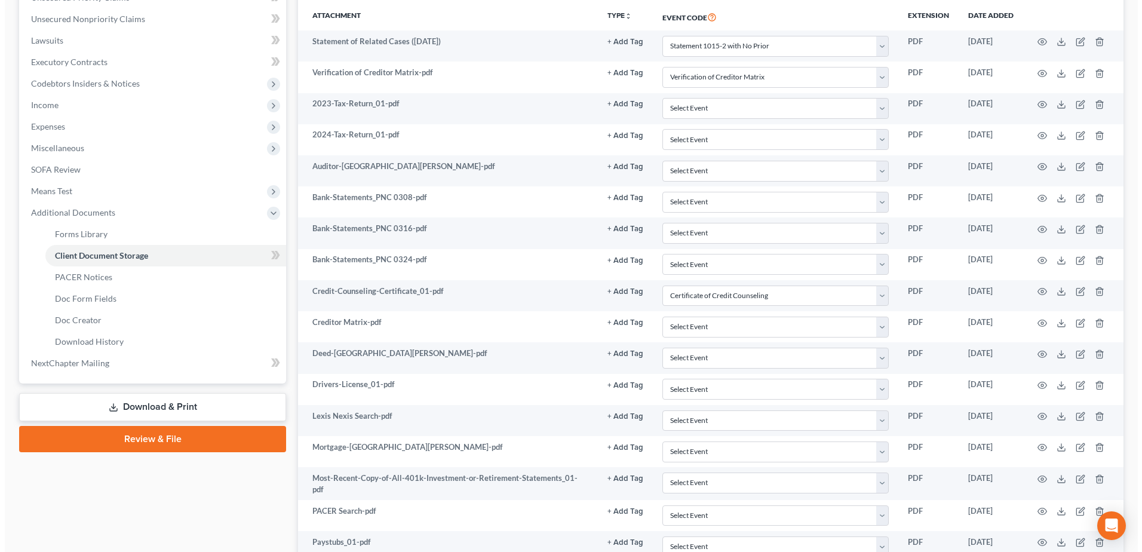
scroll to position [0, 0]
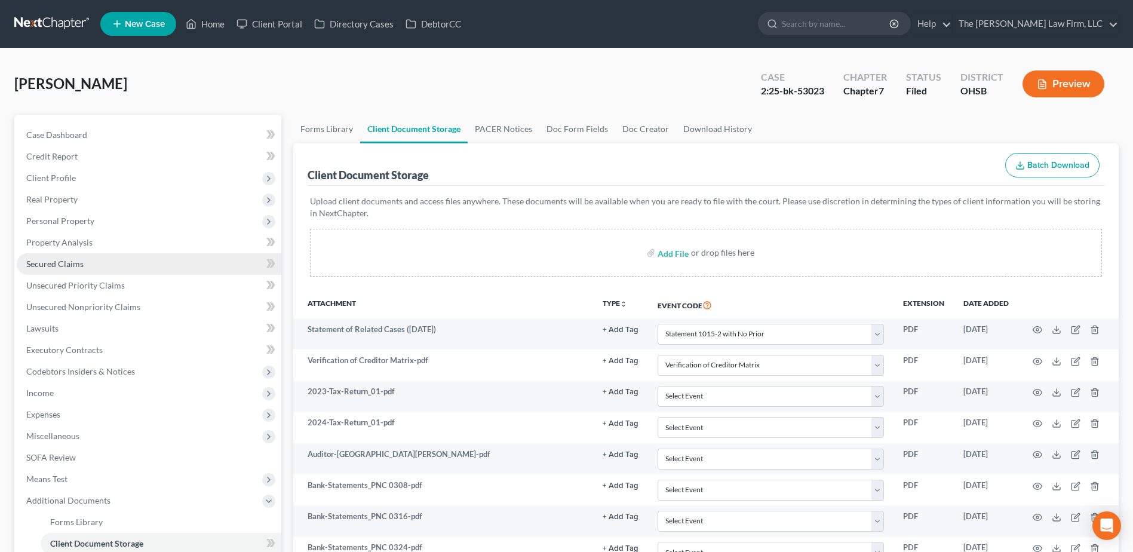
click at [57, 262] on span "Secured Claims" at bounding box center [54, 264] width 57 height 10
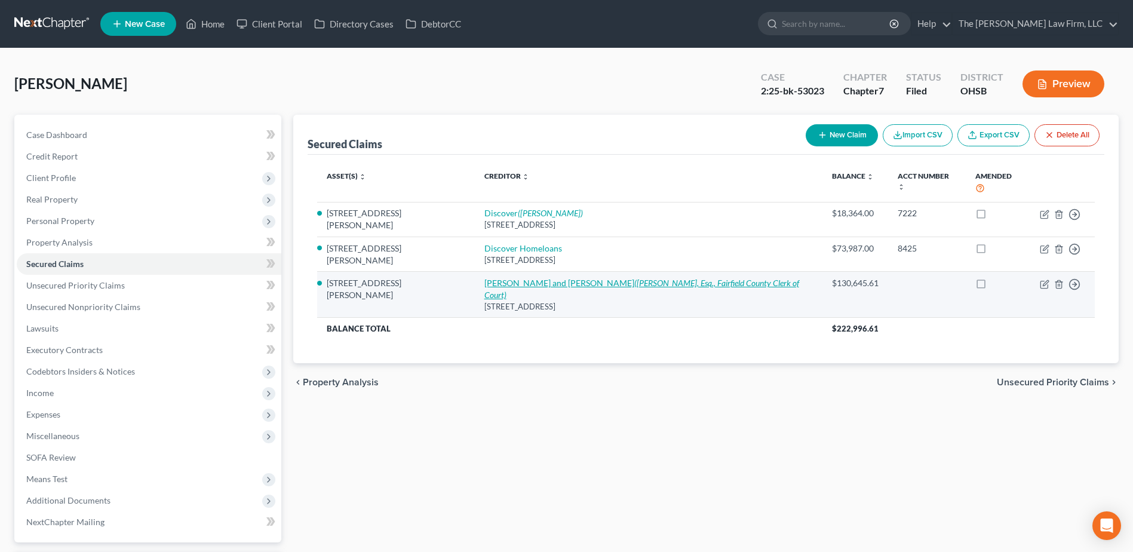
click at [484, 278] on link "Gregory and Cathy Babbitt (Rachel Mason, Esq., Fairfield County Clerk of Court)" at bounding box center [641, 289] width 315 height 22
select select "9"
select select "10"
select select "3"
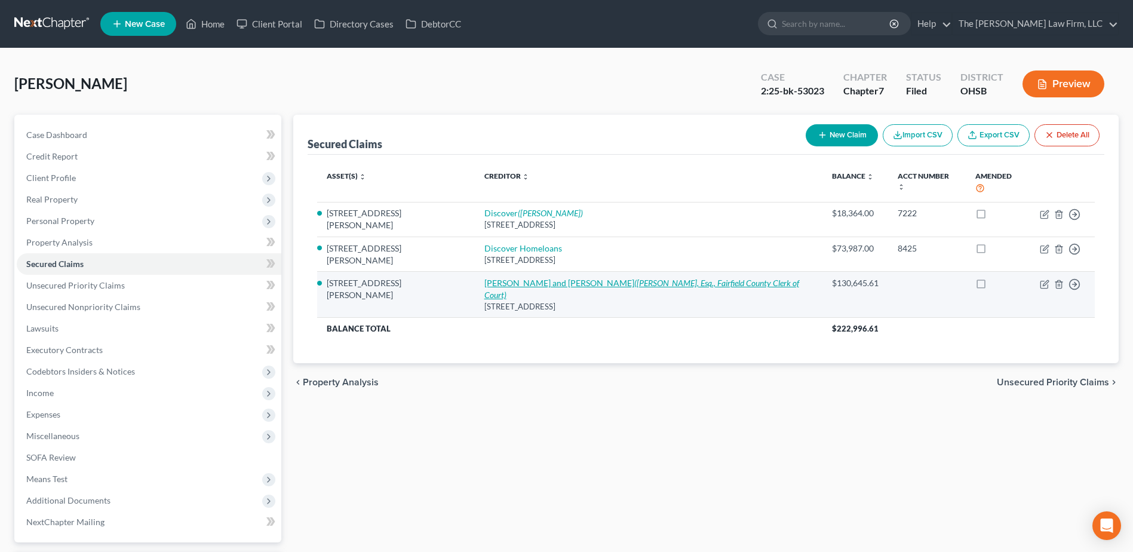
select select "0"
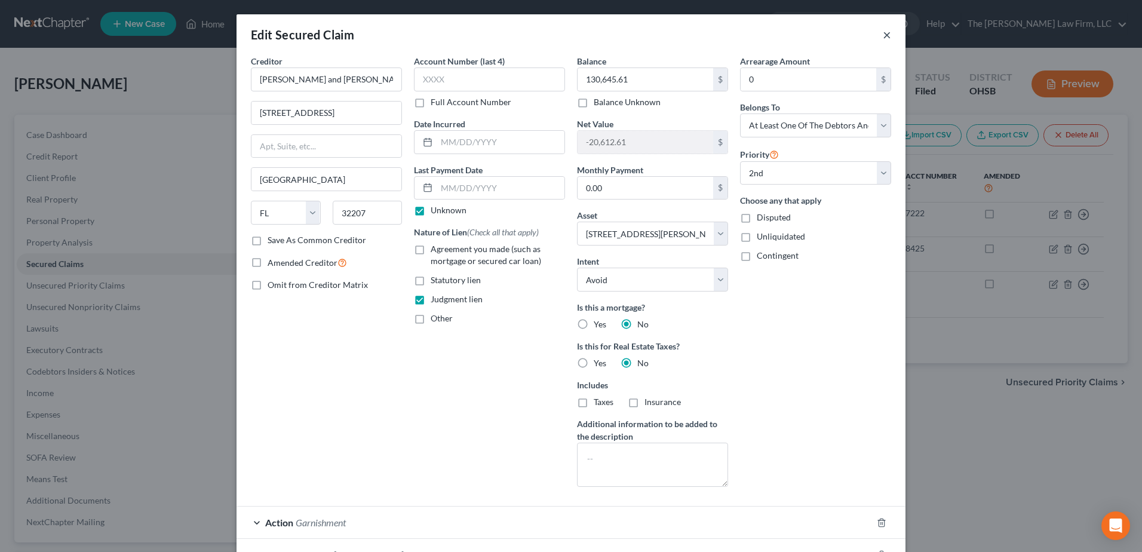
click at [883, 36] on button "×" at bounding box center [887, 34] width 8 height 14
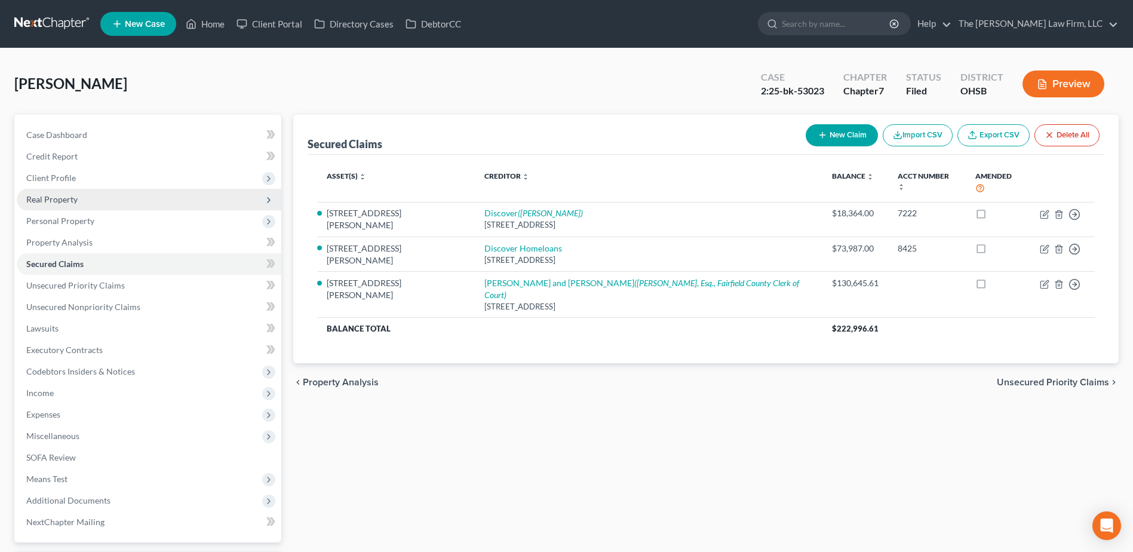
click at [53, 199] on span "Real Property" at bounding box center [51, 199] width 51 height 10
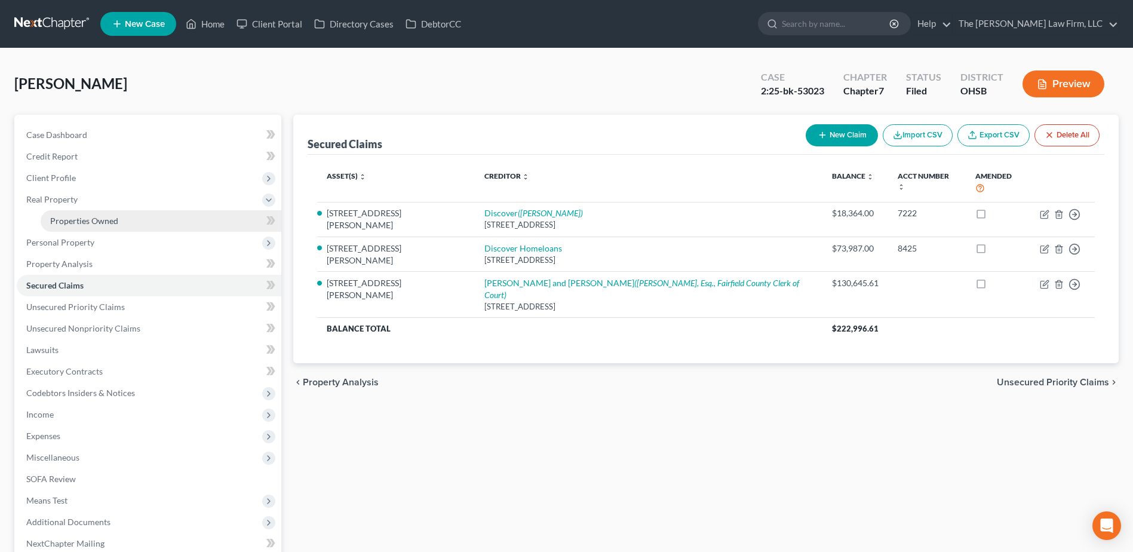
click at [67, 220] on span "Properties Owned" at bounding box center [84, 221] width 68 height 10
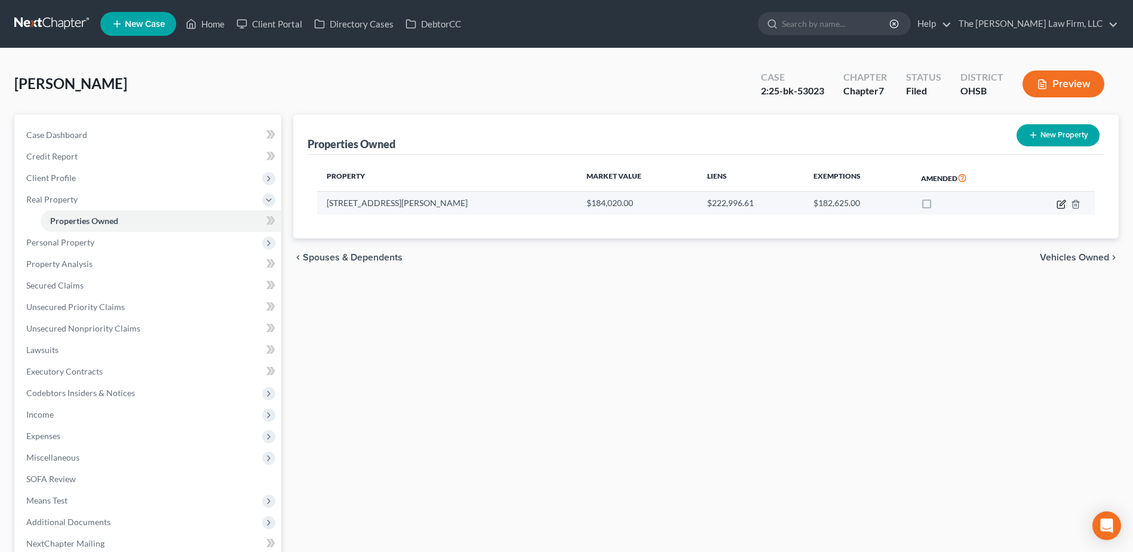
click at [1062, 205] on icon "button" at bounding box center [1062, 204] width 10 height 10
select select "36"
select select "22"
select select "3"
select select "0"
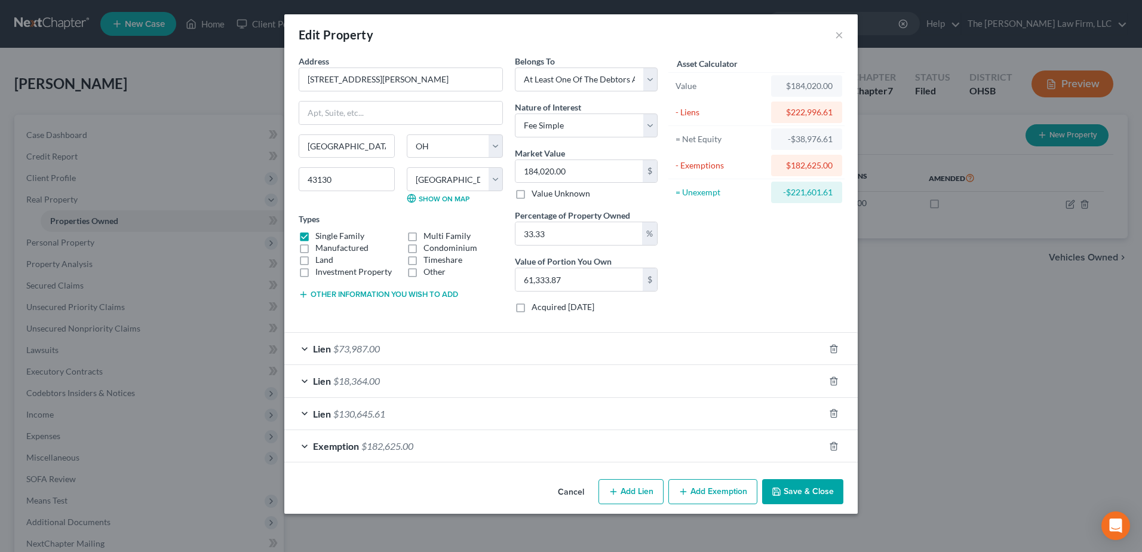
click at [361, 444] on div "Exemption $182,625.00" at bounding box center [554, 446] width 540 height 32
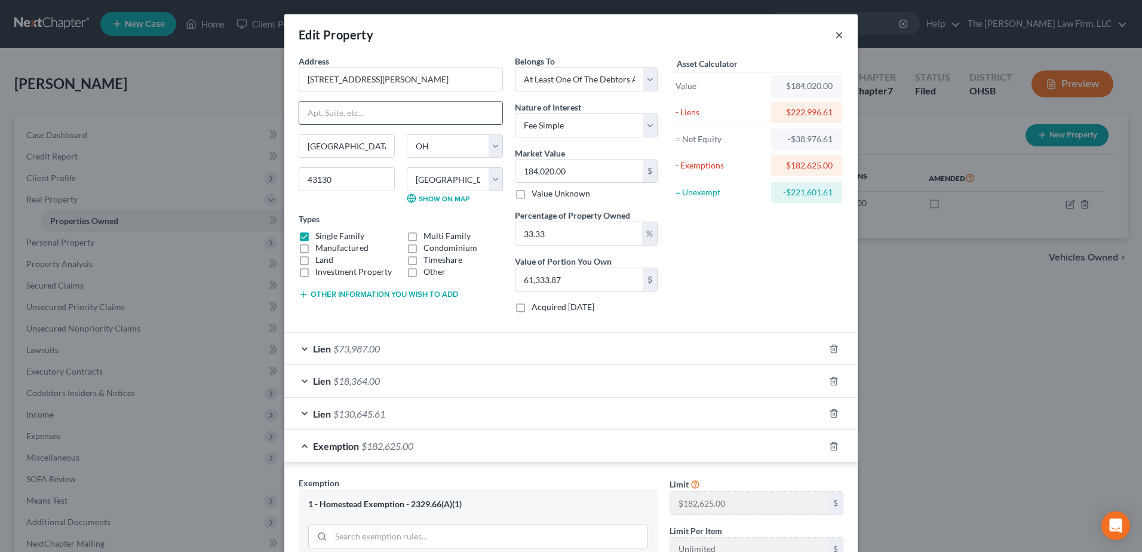
drag, startPoint x: 836, startPoint y: 33, endPoint x: 357, endPoint y: 122, distance: 487.2
click at [835, 32] on button "×" at bounding box center [839, 34] width 8 height 14
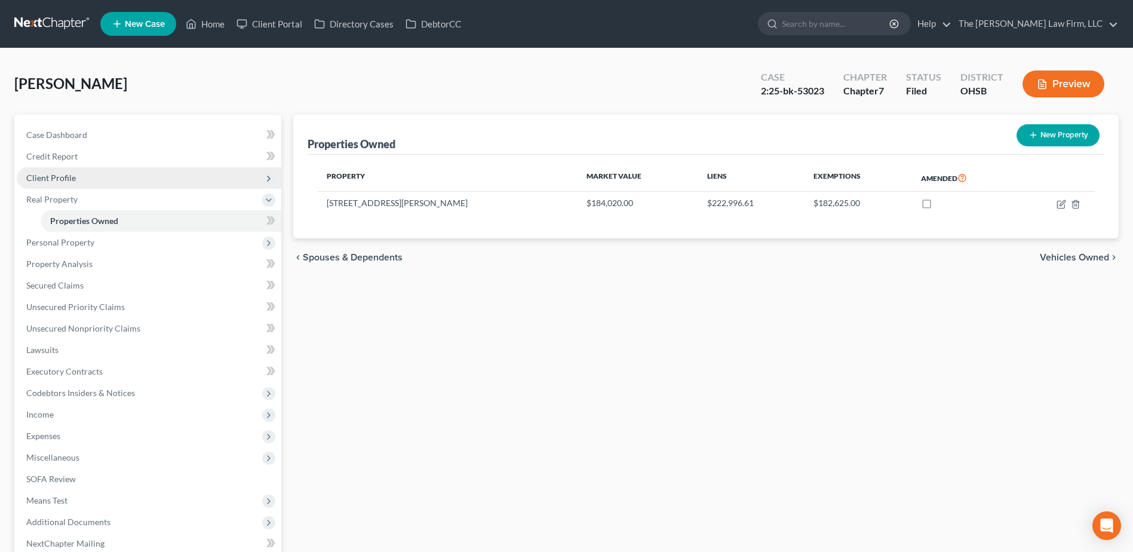
click at [82, 179] on span "Client Profile" at bounding box center [149, 178] width 265 height 22
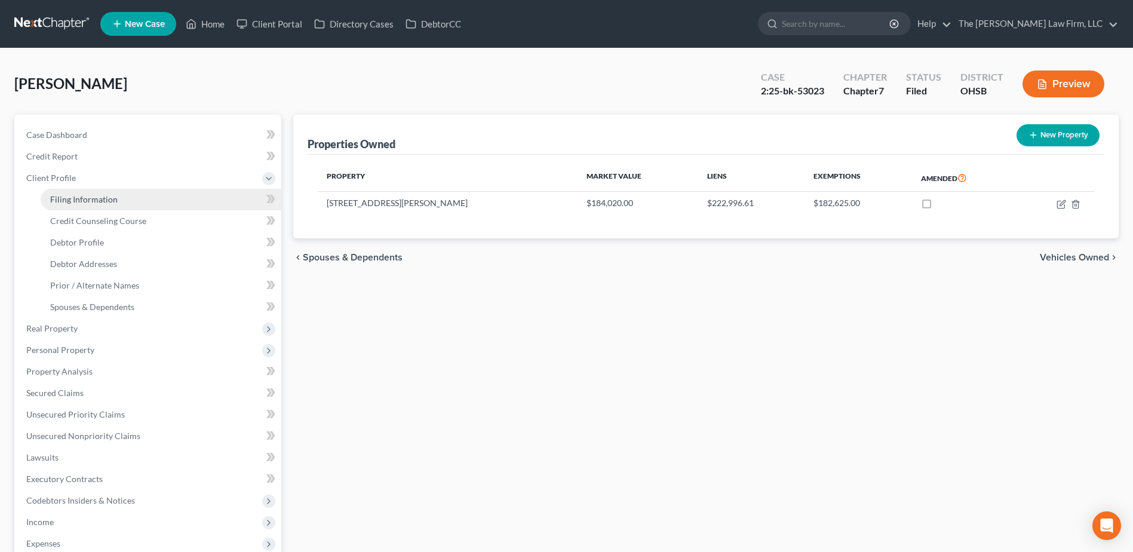
click at [88, 199] on span "Filing Information" at bounding box center [83, 199] width 67 height 10
select select "1"
select select "0"
select select "62"
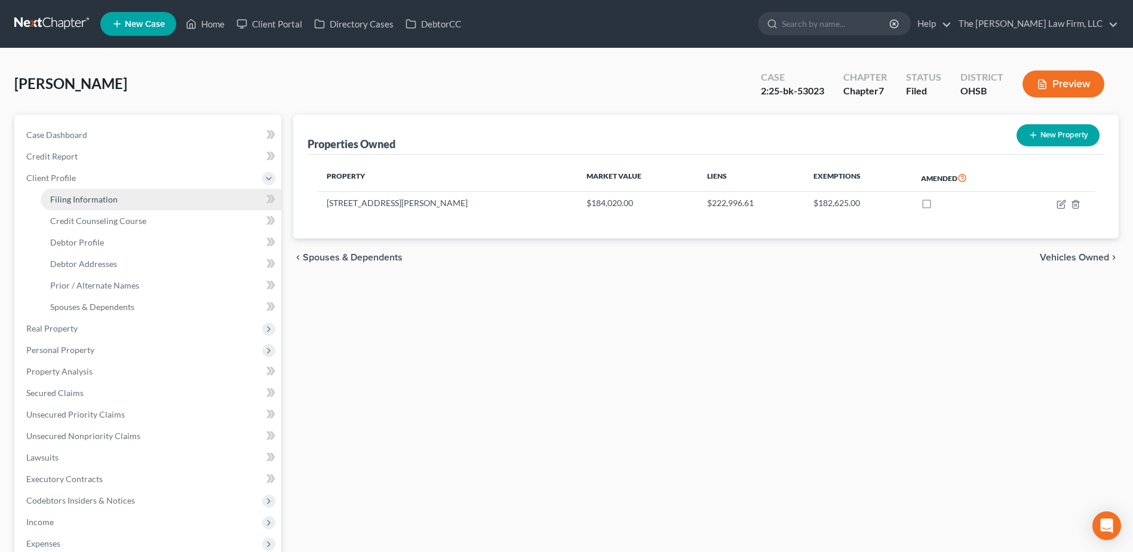
select select "0"
select select "36"
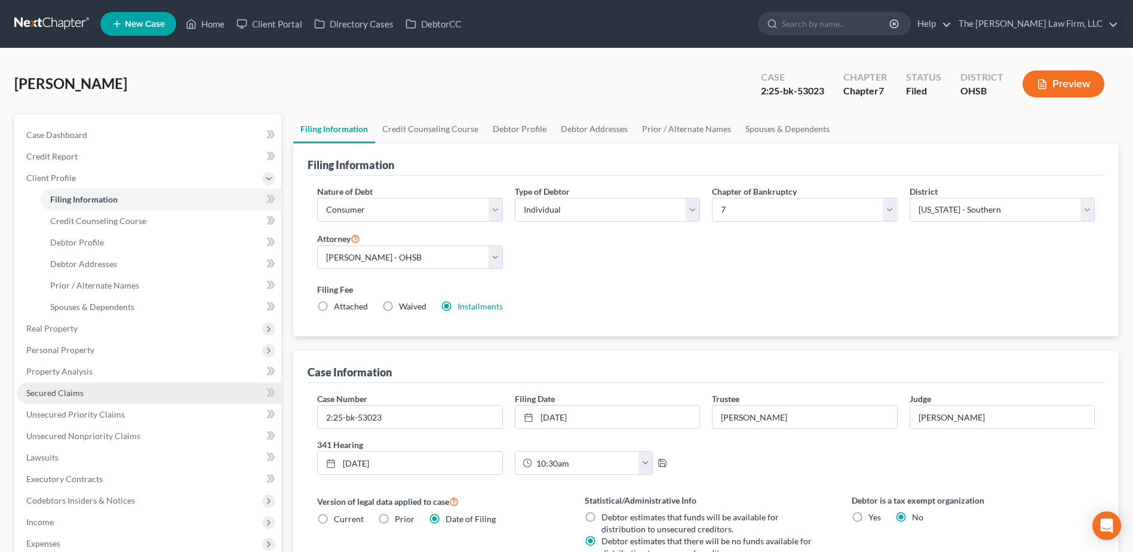
click at [67, 397] on span "Secured Claims" at bounding box center [54, 393] width 57 height 10
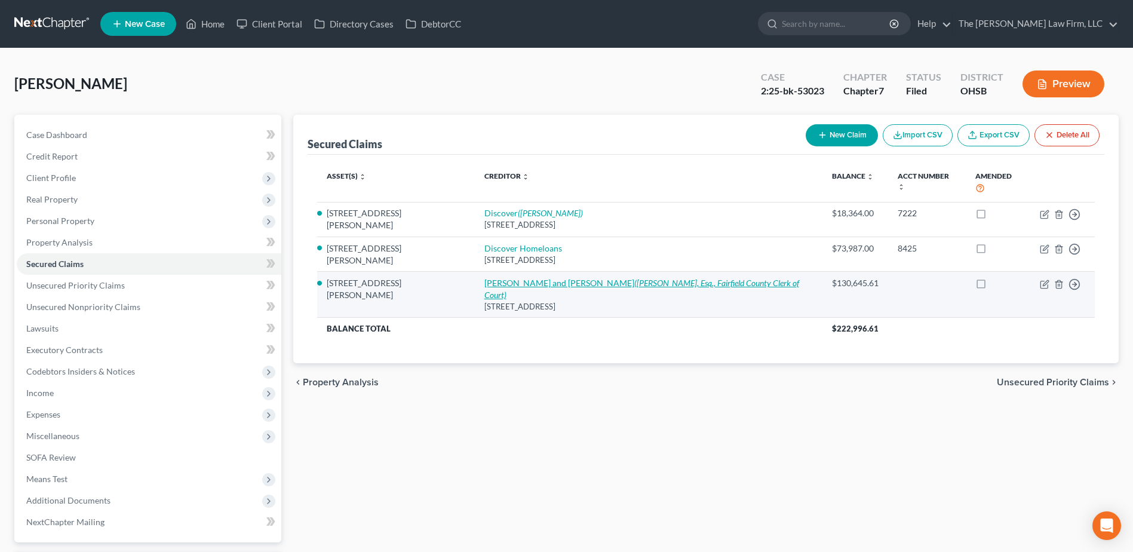
click at [484, 278] on link "Gregory and Cathy Babbitt (Rachel Mason, Esq., Fairfield County Clerk of Court)" at bounding box center [641, 289] width 315 height 22
select select "9"
select select "10"
select select "3"
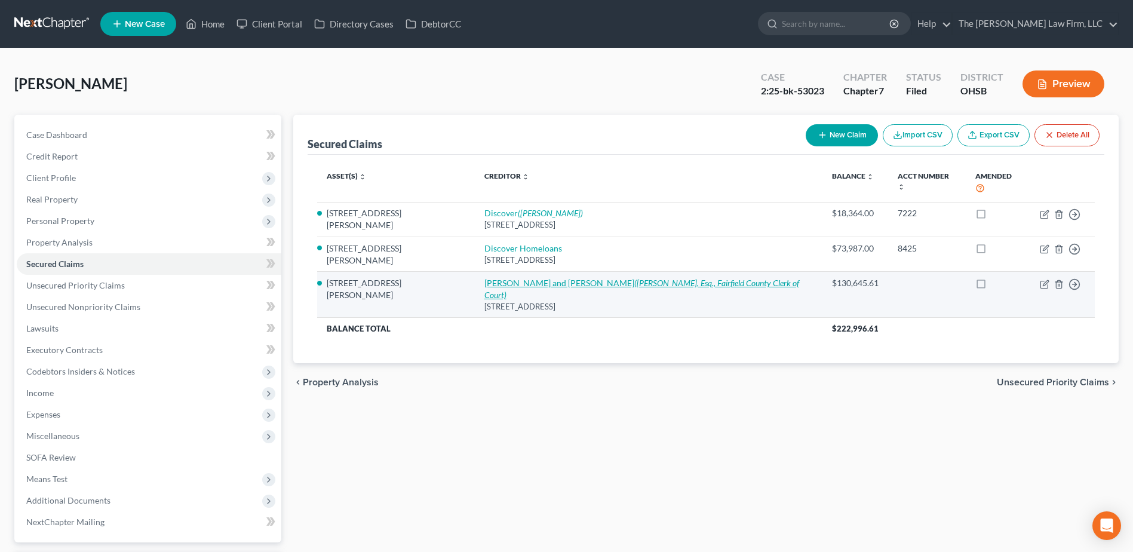
select select "0"
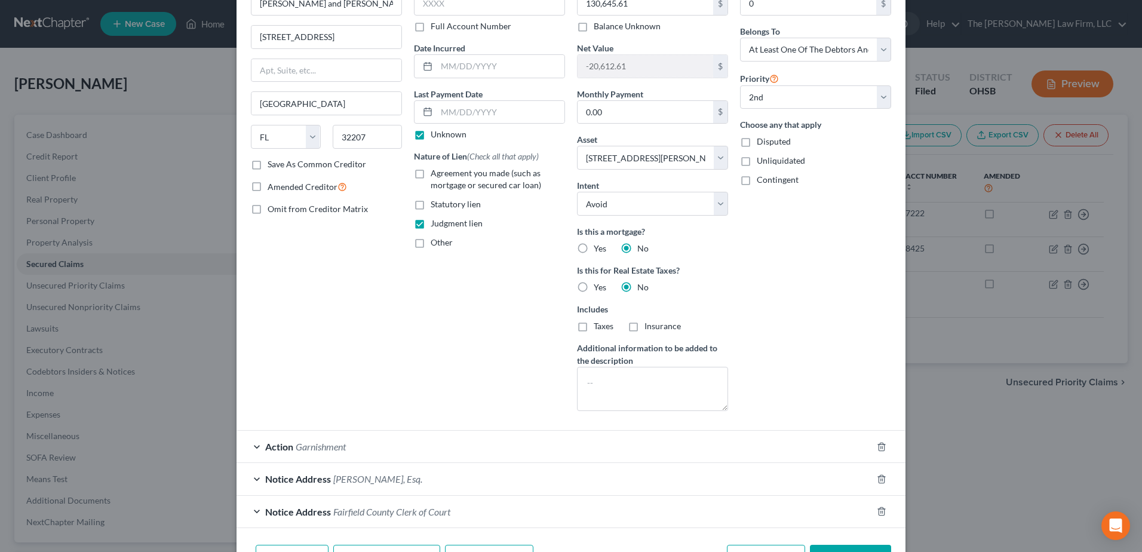
scroll to position [152, 0]
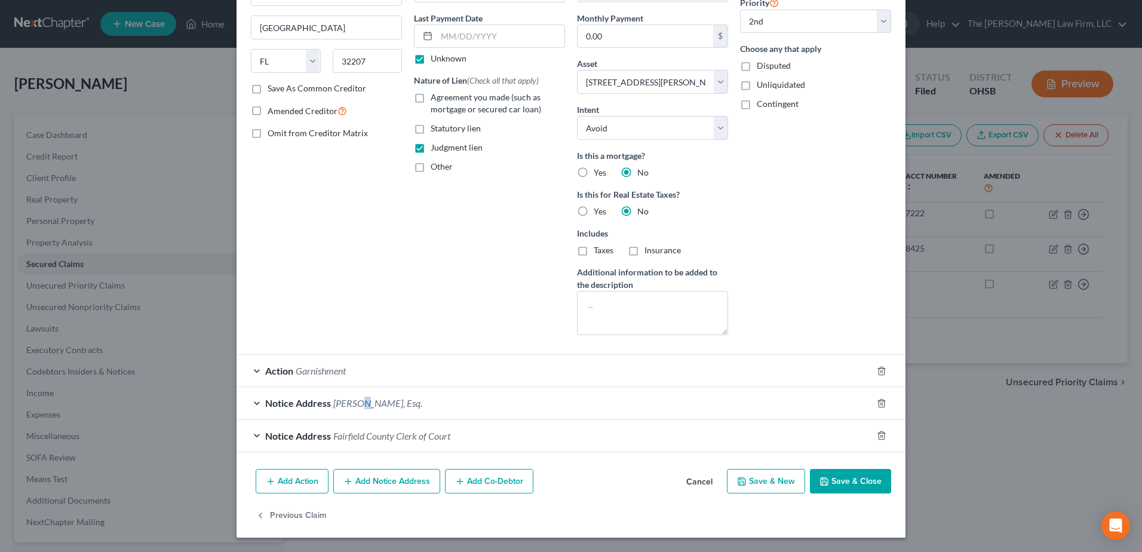
click at [356, 407] on span "Rachel Mason, Esq." at bounding box center [377, 402] width 89 height 11
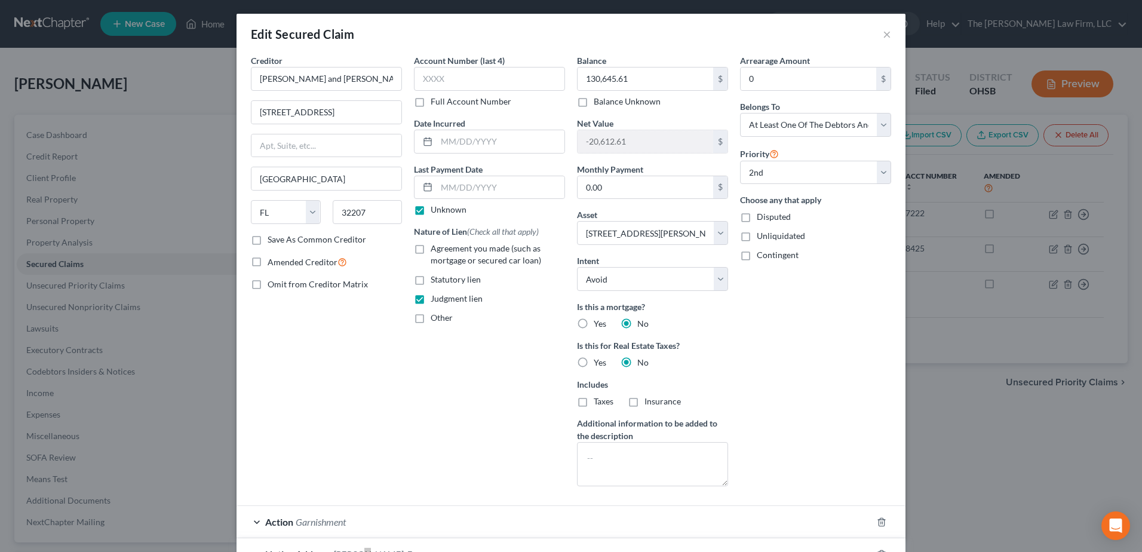
scroll to position [0, 0]
drag, startPoint x: 883, startPoint y: 35, endPoint x: 861, endPoint y: 53, distance: 28.4
click at [883, 35] on button "×" at bounding box center [887, 34] width 8 height 14
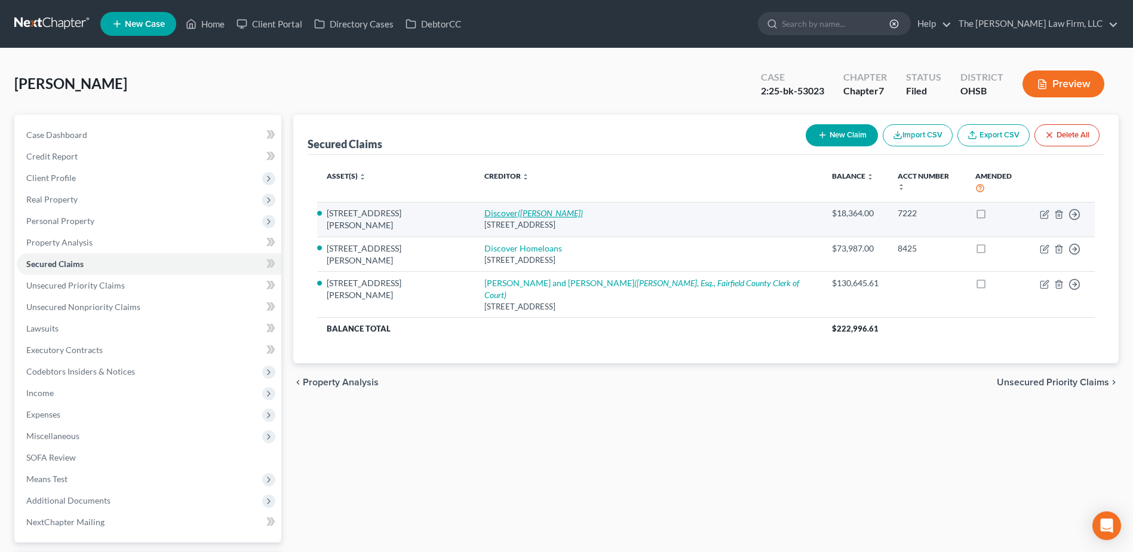
click at [484, 208] on link "Discover (David Mullen)" at bounding box center [533, 213] width 99 height 10
select select "7"
select select "10"
select select "3"
select select "0"
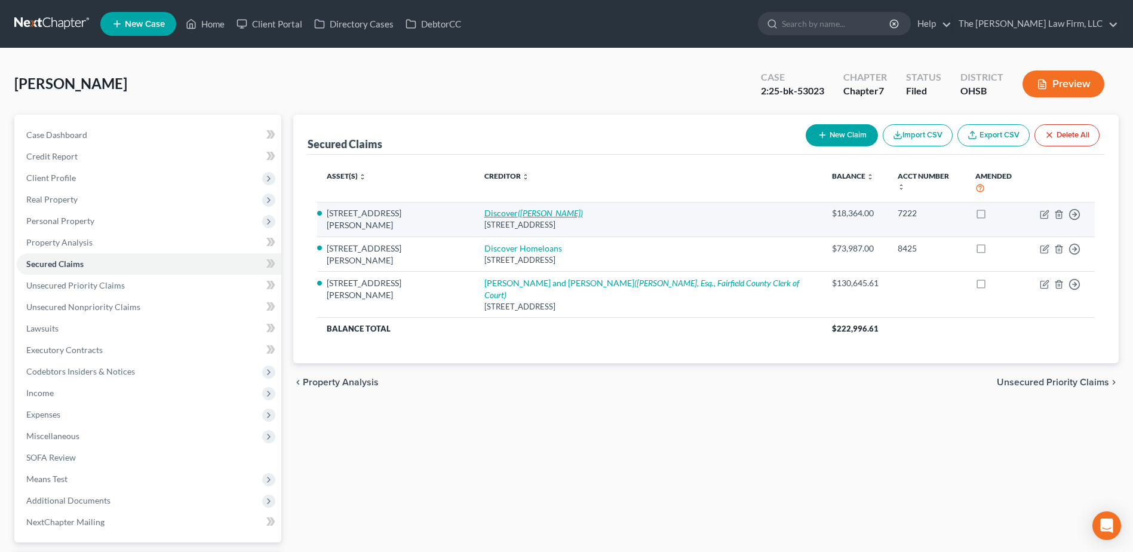
select select "0"
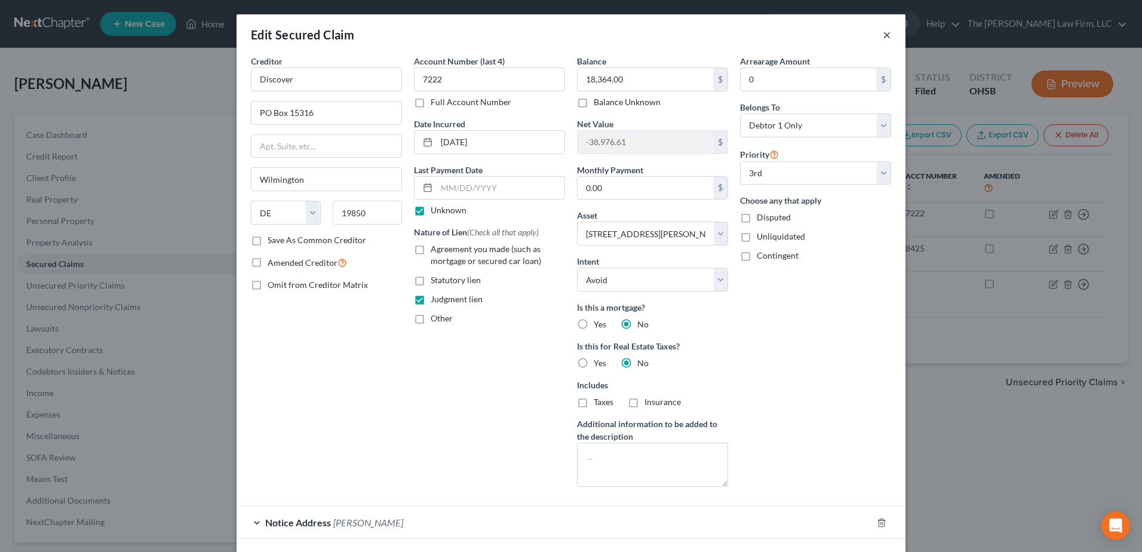
drag, startPoint x: 882, startPoint y: 36, endPoint x: 888, endPoint y: 26, distance: 11.6
click at [883, 36] on button "×" at bounding box center [887, 34] width 8 height 14
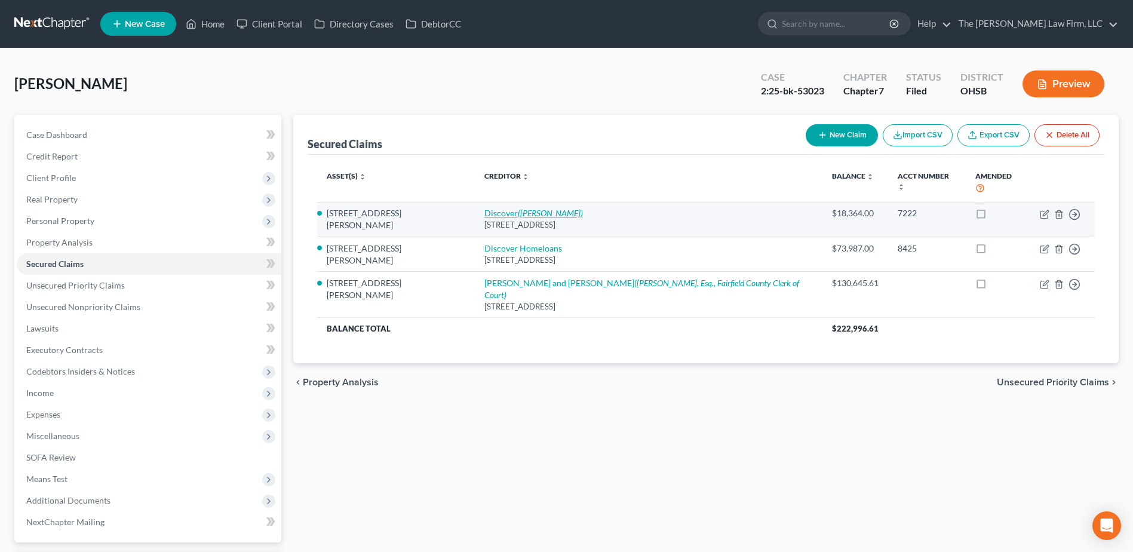
click at [518, 208] on icon "(David Mullen)" at bounding box center [550, 213] width 65 height 10
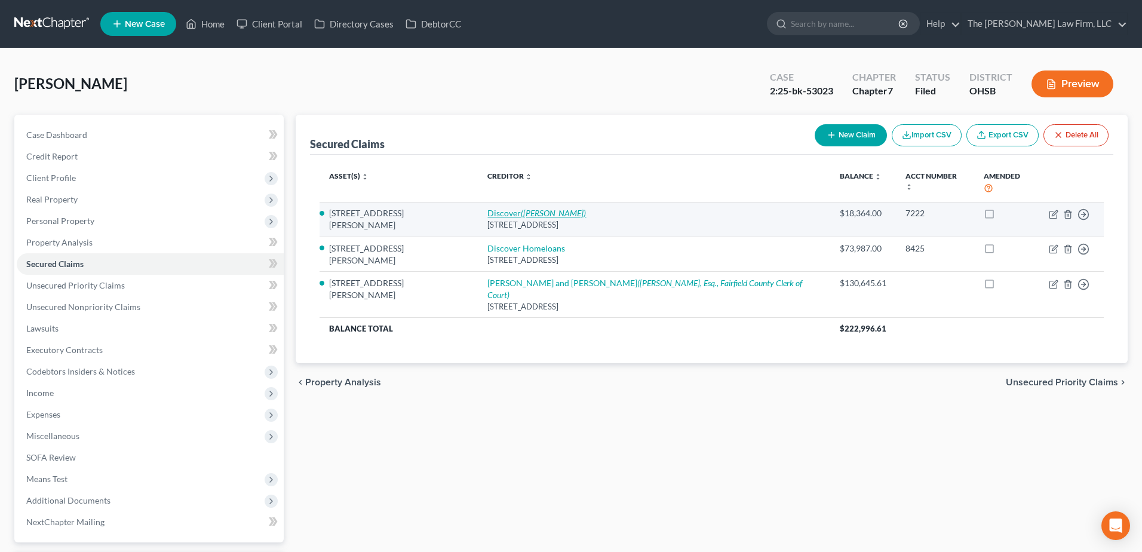
select select "7"
select select "10"
select select "3"
select select "0"
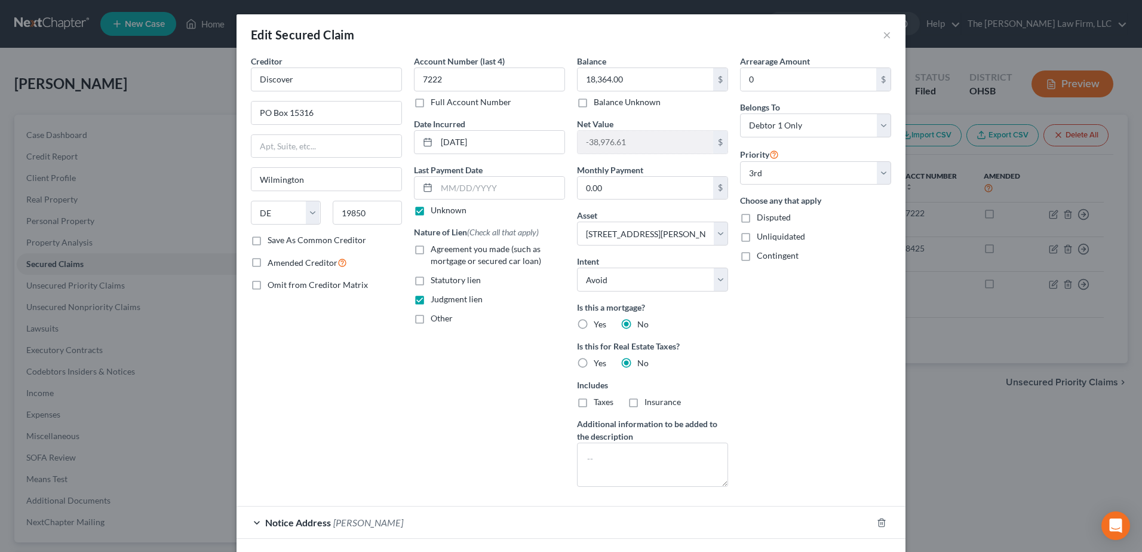
drag, startPoint x: 356, startPoint y: 517, endPoint x: 357, endPoint y: 503, distance: 13.2
click at [357, 511] on div "Notice Address David Mullen" at bounding box center [554, 522] width 635 height 32
drag, startPoint x: 885, startPoint y: 36, endPoint x: 927, endPoint y: 11, distance: 49.3
click at [885, 37] on button "×" at bounding box center [887, 34] width 8 height 14
